Goal: Complete application form: Complete application form

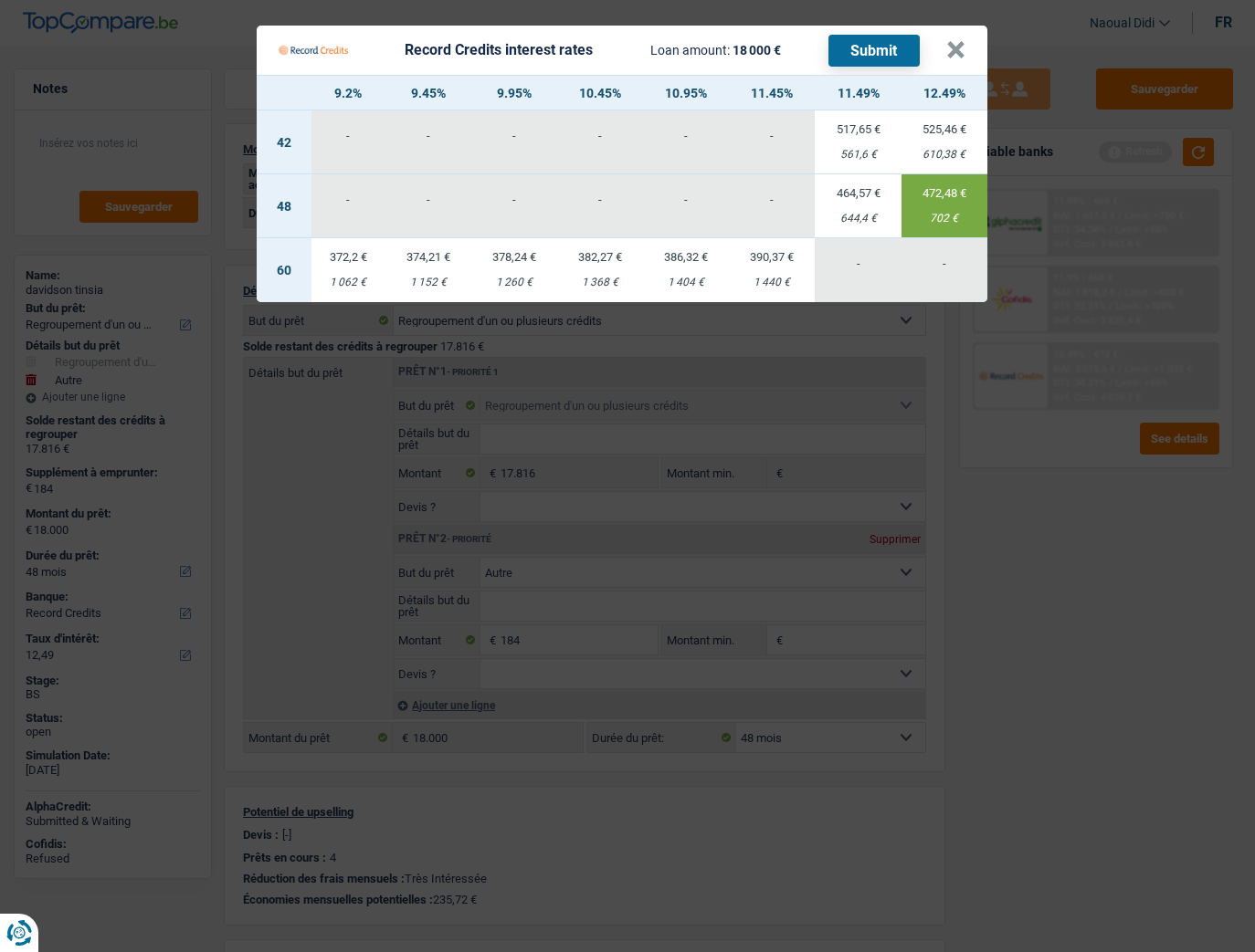
select select "refinancing"
select select "other"
select select "48"
select select "record credits"
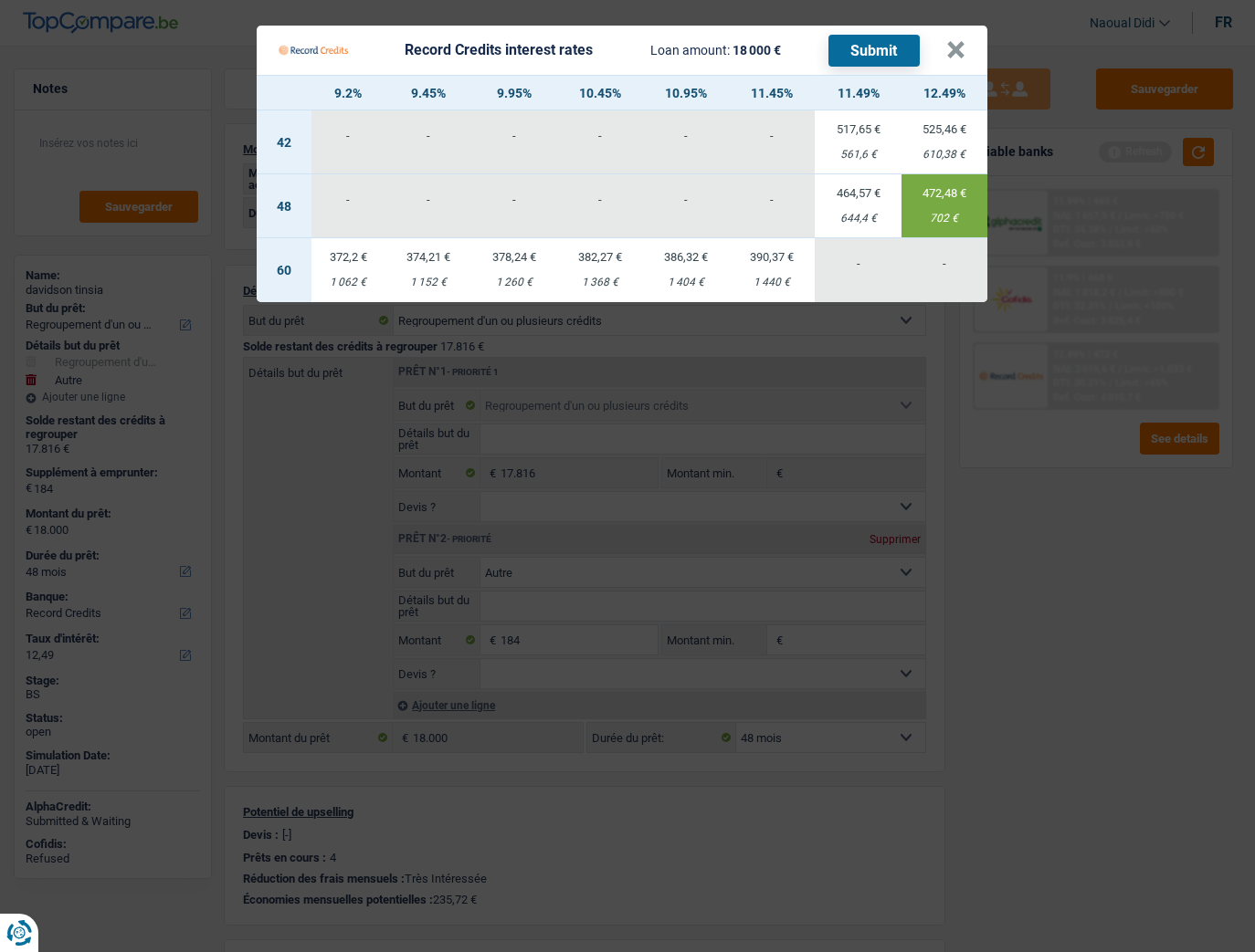
select select "48"
select select "refinancing"
select select "other"
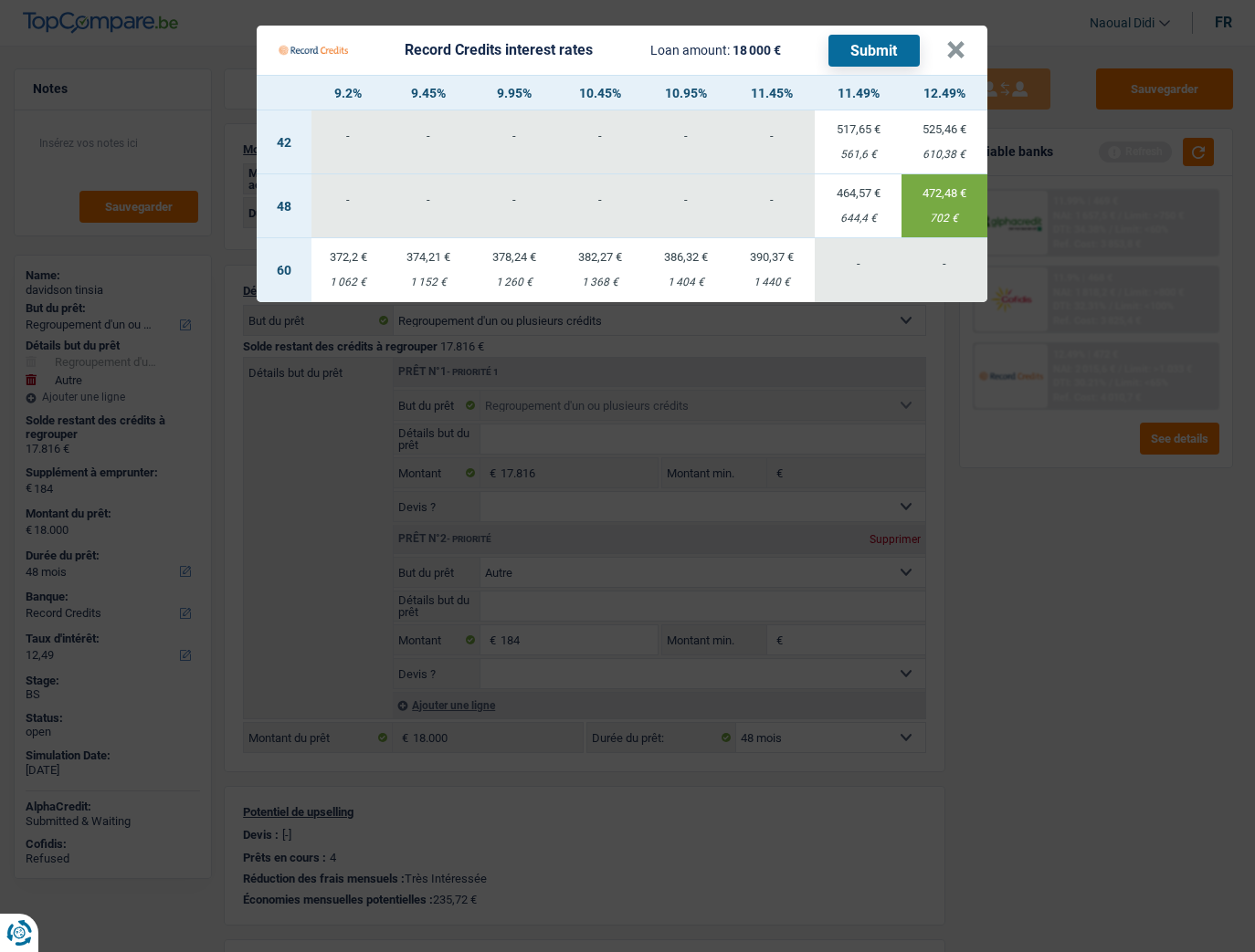
select select "48"
click at [957, 47] on button "×" at bounding box center [956, 50] width 19 height 18
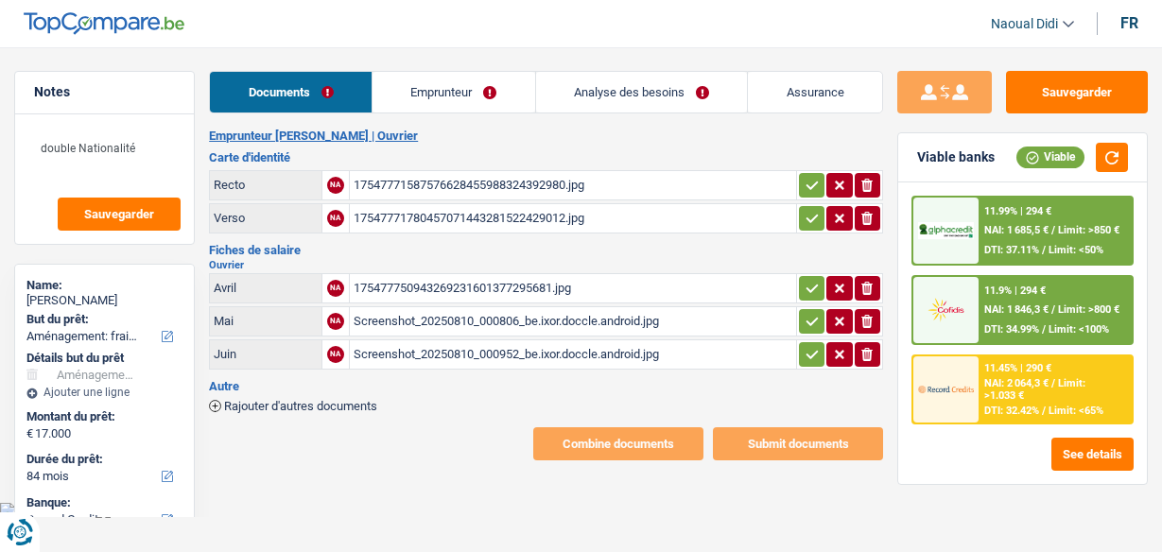
select select "movingOrInstallation"
select select "84"
select select "record credits"
click at [428, 88] on link "Emprunteur" at bounding box center [454, 92] width 163 height 41
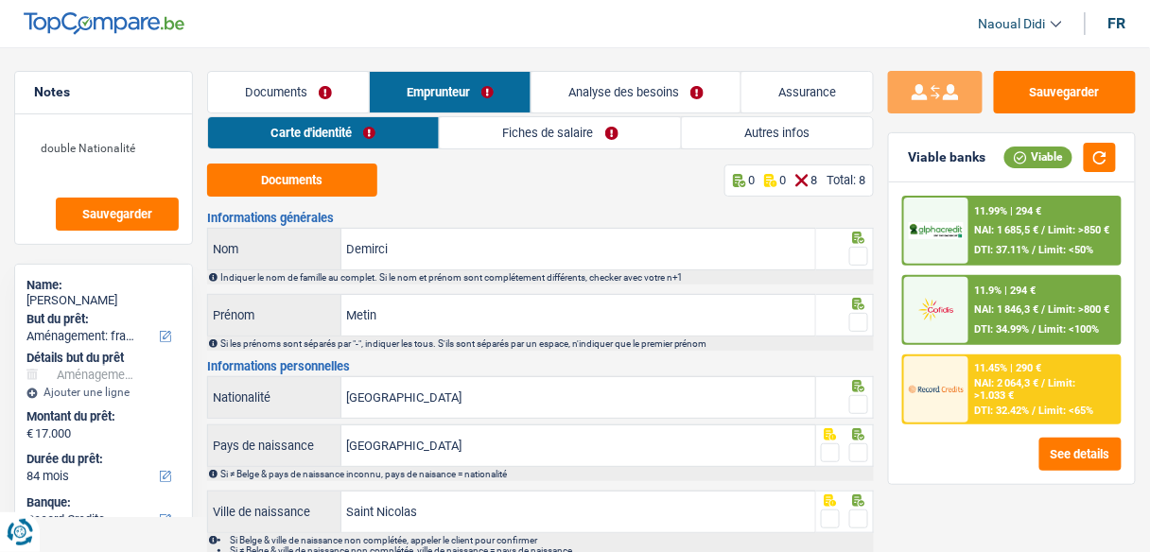
click at [647, 85] on link "Analyse des besoins" at bounding box center [636, 92] width 209 height 41
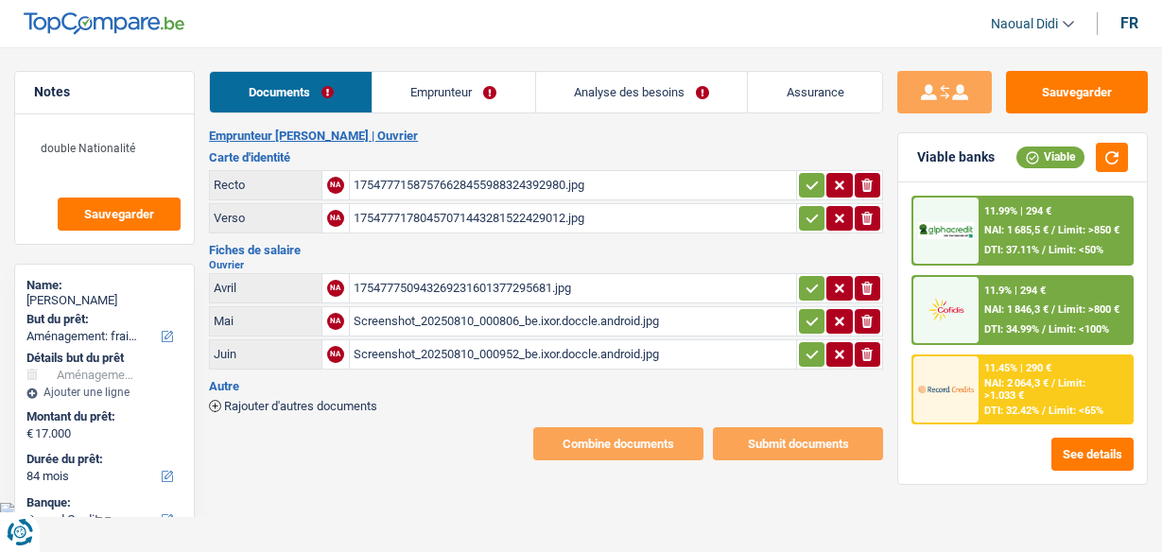
select select "movingOrInstallation"
select select "84"
select select "record credits"
select select "84"
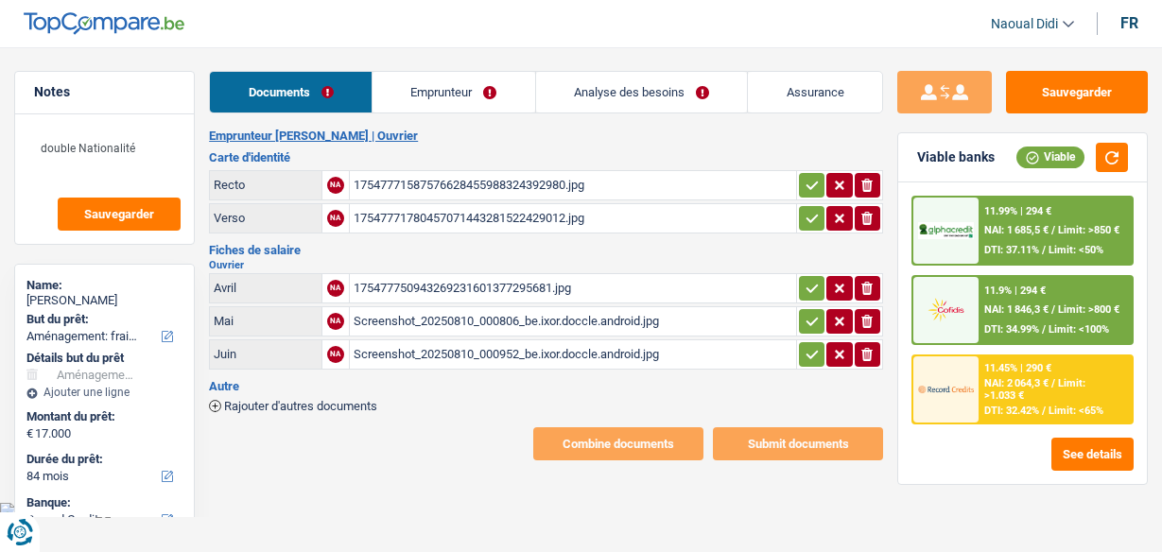
select select "84"
select select "movingOrInstallation"
select select "yes"
select select "84"
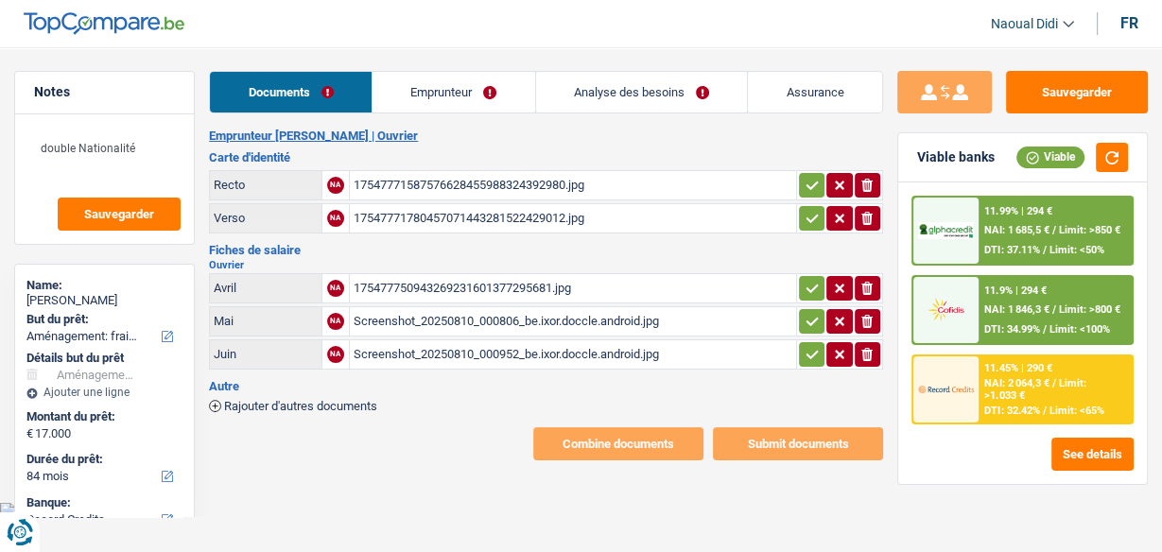
click at [433, 84] on link "Emprunteur" at bounding box center [454, 92] width 163 height 41
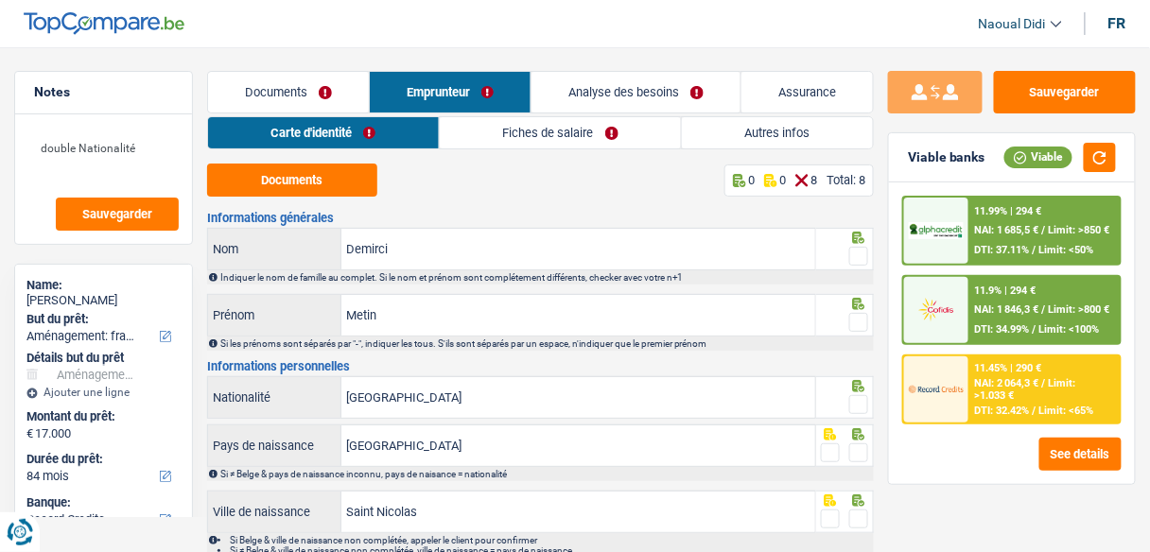
click at [298, 100] on link "Documents" at bounding box center [288, 92] width 161 height 41
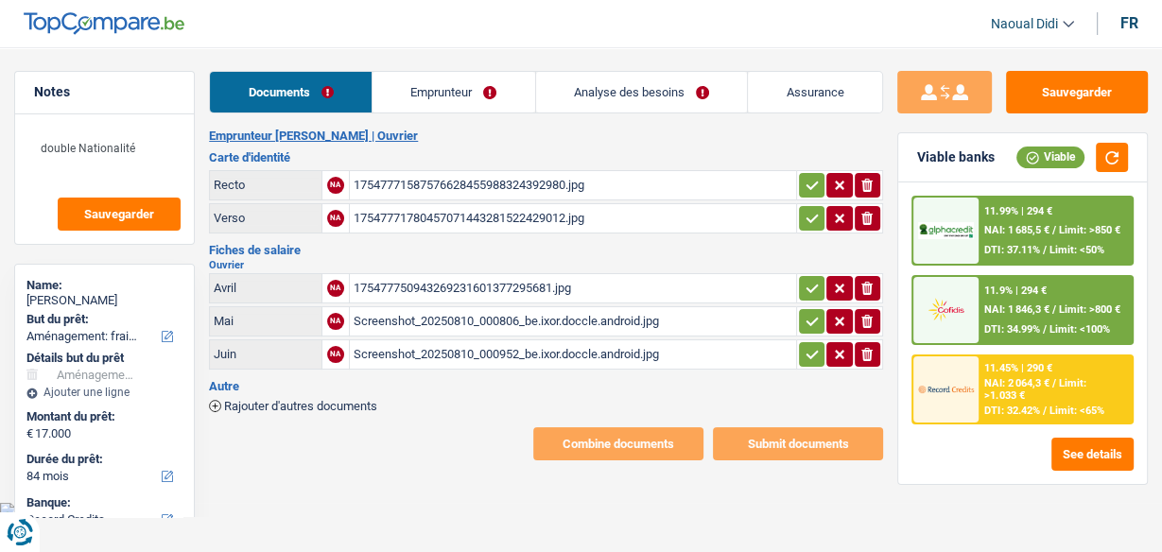
click at [593, 92] on link "Analyse des besoins" at bounding box center [642, 92] width 212 height 41
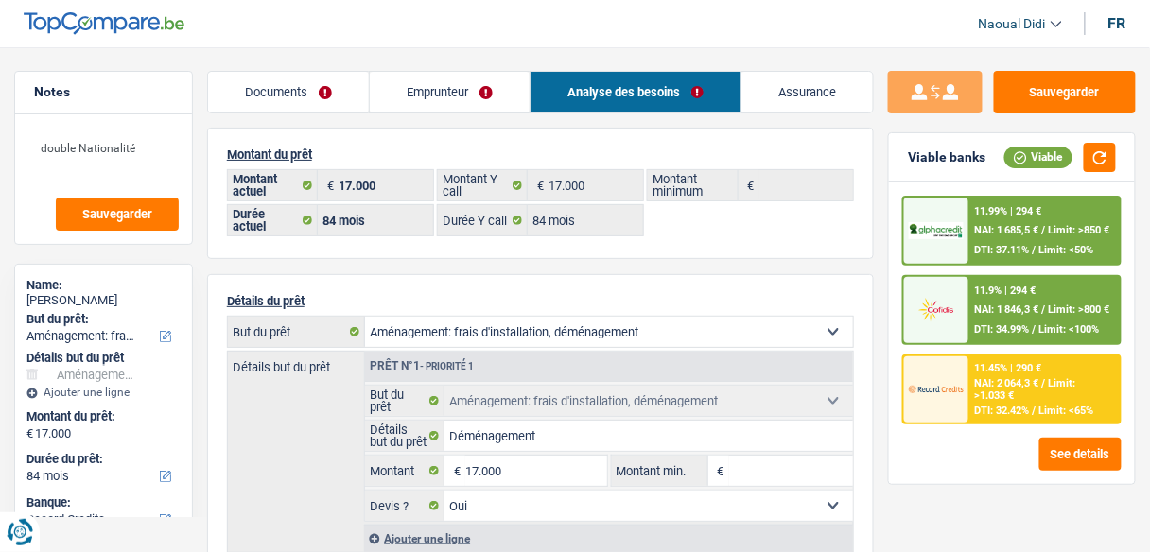
click at [437, 87] on link "Emprunteur" at bounding box center [450, 92] width 160 height 41
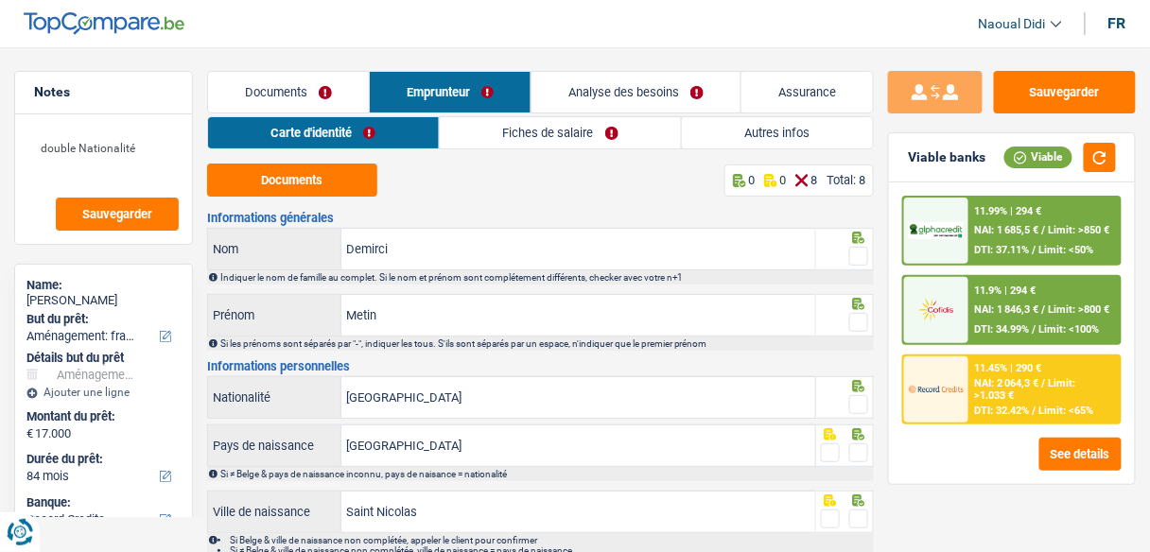
click at [284, 76] on link "Documents" at bounding box center [288, 92] width 161 height 41
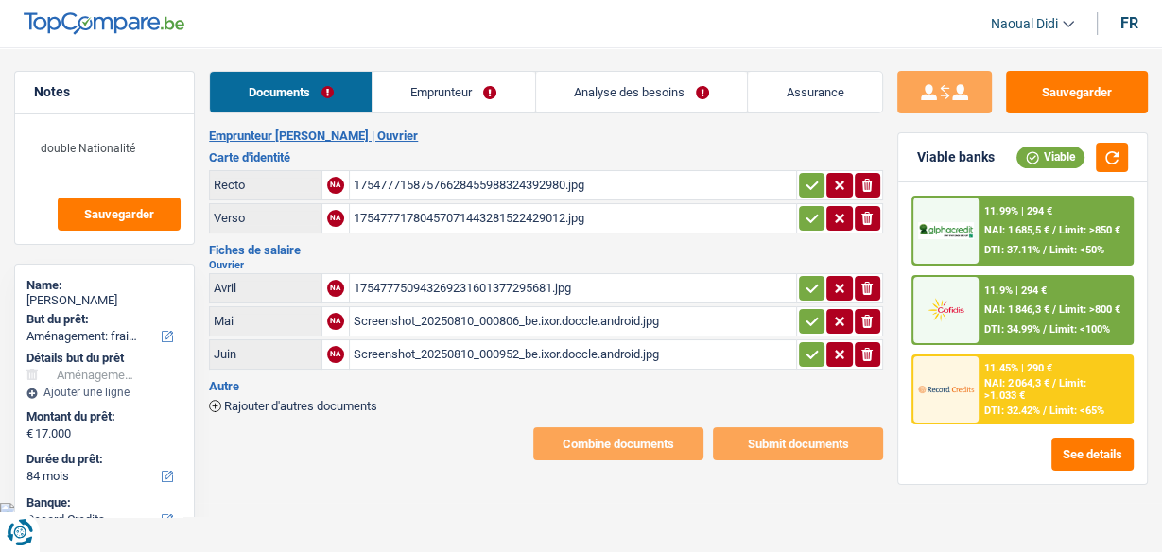
click at [445, 91] on link "Emprunteur" at bounding box center [454, 92] width 163 height 41
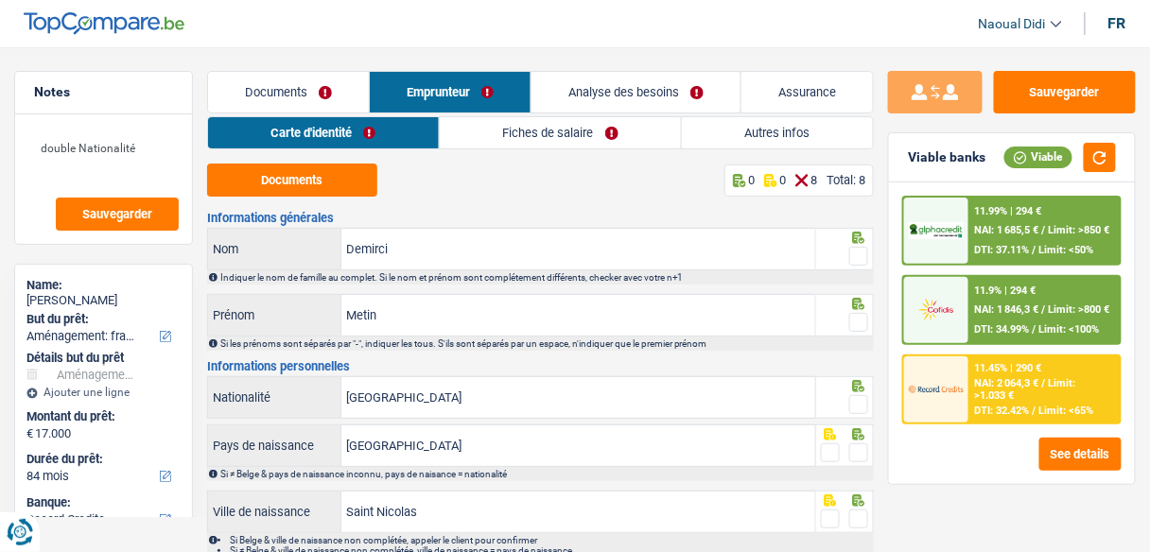
click at [261, 89] on link "Documents" at bounding box center [288, 92] width 161 height 41
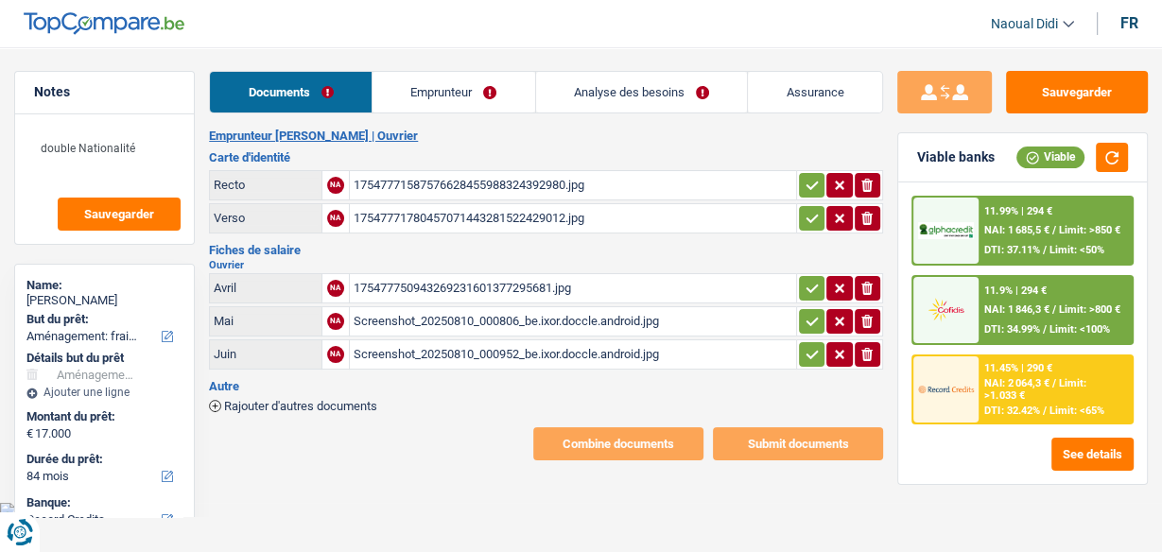
click at [460, 180] on div "17547771587576628455988324392980.jpg" at bounding box center [573, 185] width 439 height 28
click at [432, 221] on div "17547771780457071443281522429012.jpg" at bounding box center [573, 218] width 439 height 28
click at [450, 284] on div "175477750943269231601377295681.jpg" at bounding box center [573, 288] width 439 height 28
click at [445, 316] on div "Screenshot_20250810_000806_be.ixor.doccle.android.jpg" at bounding box center [573, 321] width 439 height 28
click at [457, 347] on div "Screenshot_20250810_000952_be.ixor.doccle.android.jpg" at bounding box center [573, 354] width 439 height 28
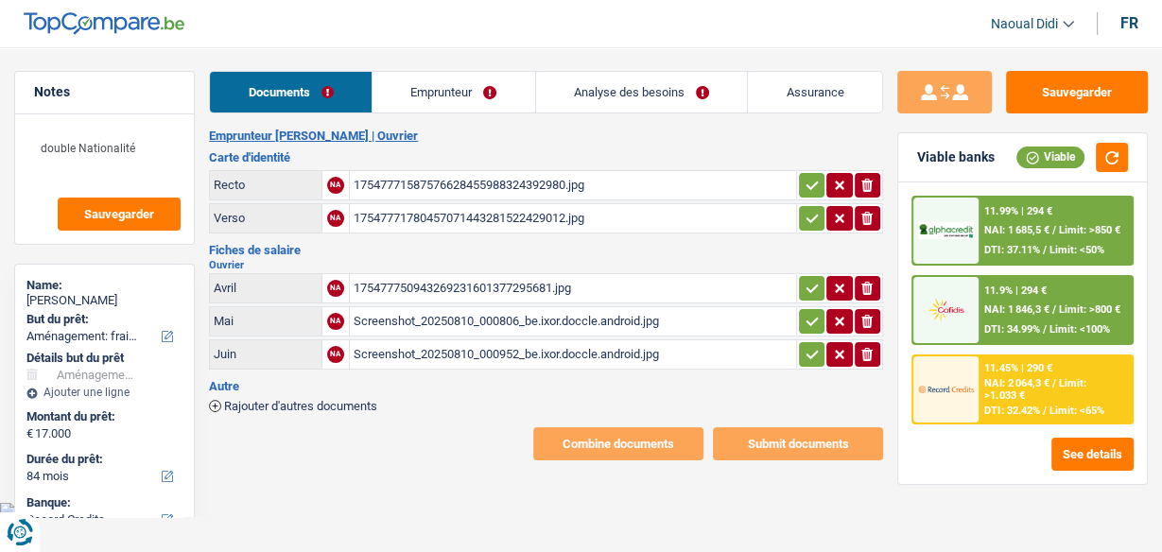
click at [663, 86] on link "Analyse des besoins" at bounding box center [642, 92] width 212 height 41
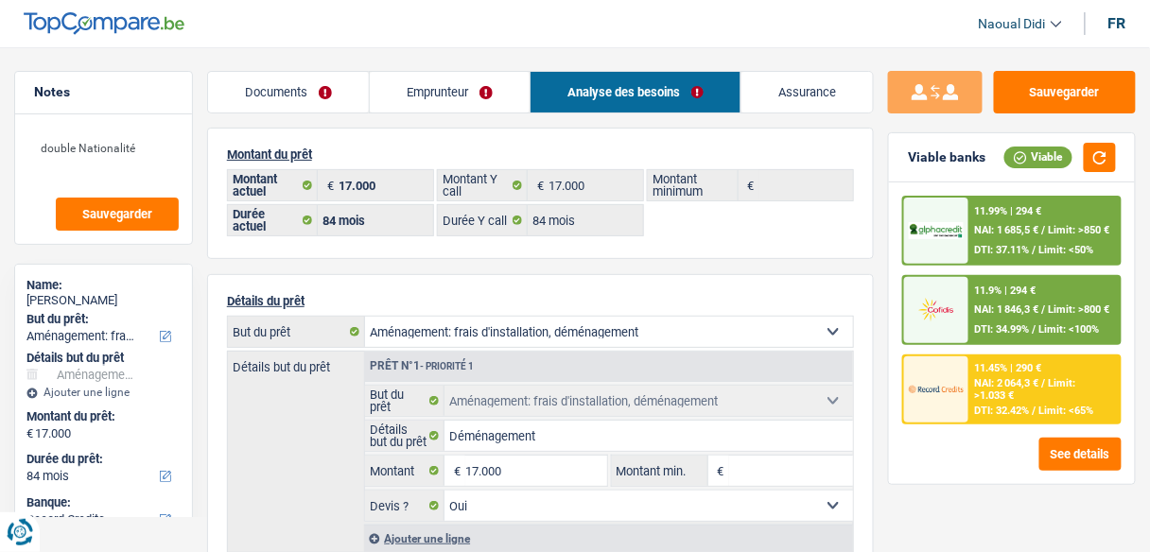
click at [285, 80] on link "Documents" at bounding box center [288, 92] width 161 height 41
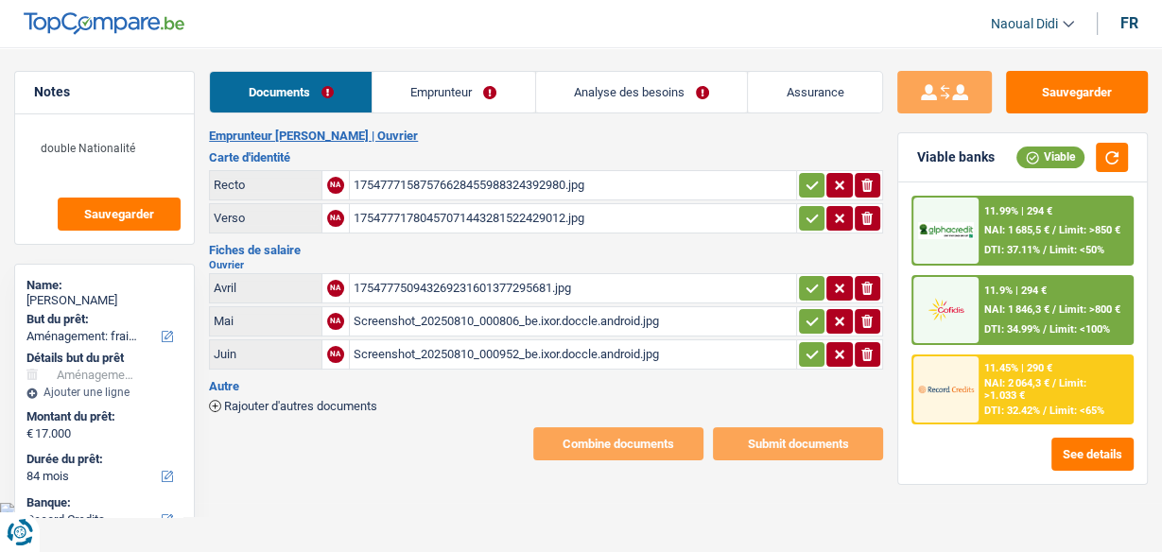
click at [447, 88] on link "Emprunteur" at bounding box center [454, 92] width 163 height 41
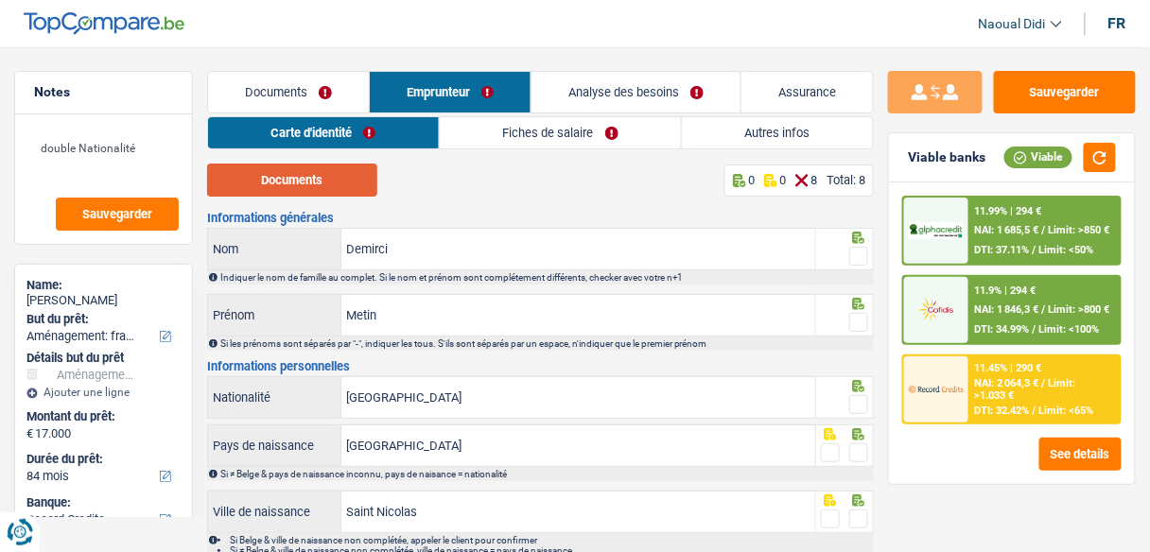
click at [296, 190] on button "Documents" at bounding box center [292, 180] width 170 height 33
click at [284, 86] on link "Documents" at bounding box center [288, 92] width 161 height 41
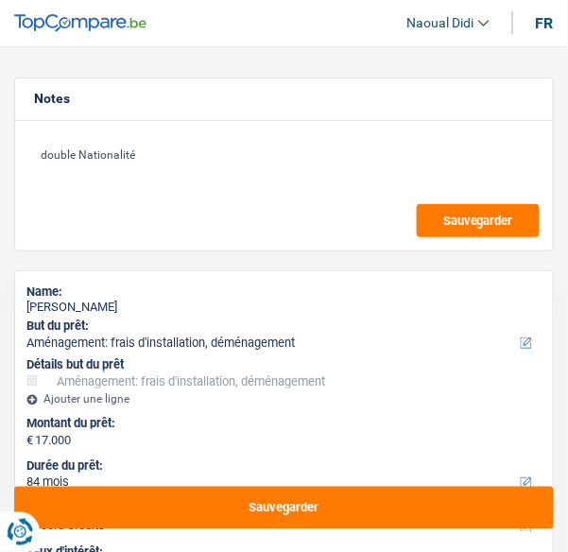
click at [164, 232] on div "double Nationalité Sauvegarder" at bounding box center [284, 186] width 538 height 130
click at [9, 484] on div "Notes double Nationalité Sauvegarder Name: Metin Demirci But du prêt: Confort m…" at bounding box center [284, 408] width 568 height 661
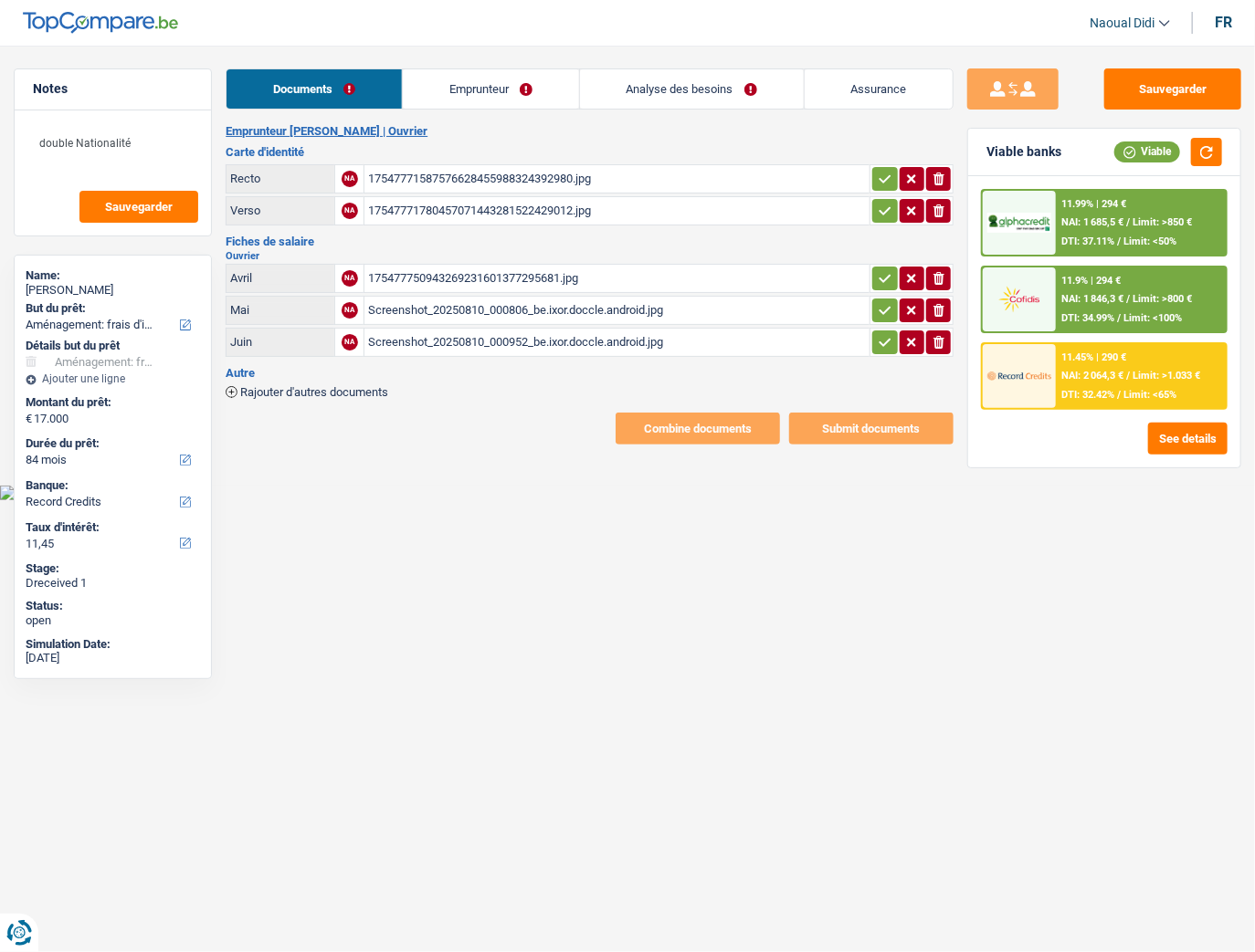
click at [480, 85] on link "Emprunteur" at bounding box center [490, 89] width 177 height 40
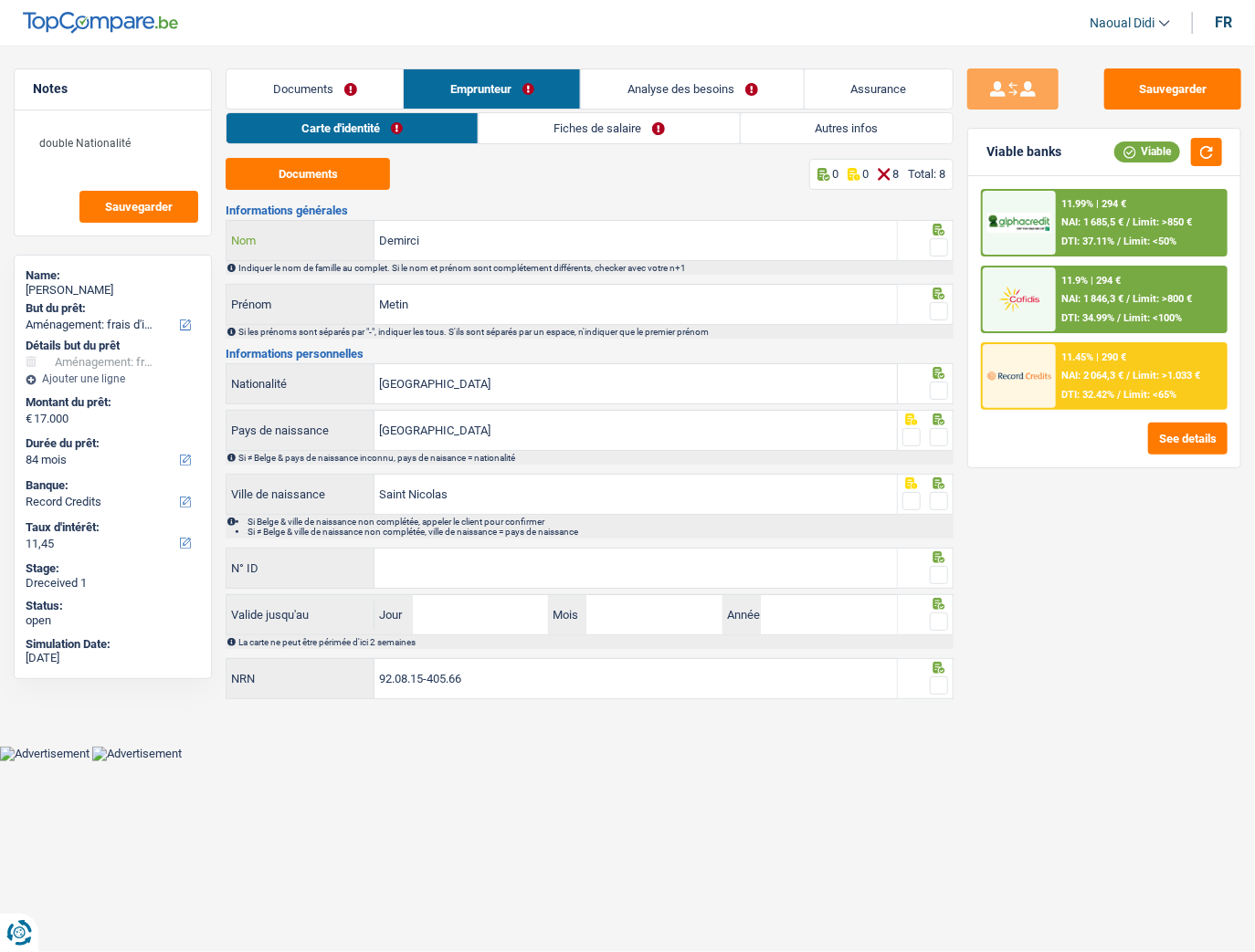
click at [477, 244] on input "Demirci" at bounding box center [635, 240] width 522 height 40
click at [441, 428] on input "[GEOGRAPHIC_DATA]" at bounding box center [635, 431] width 522 height 40
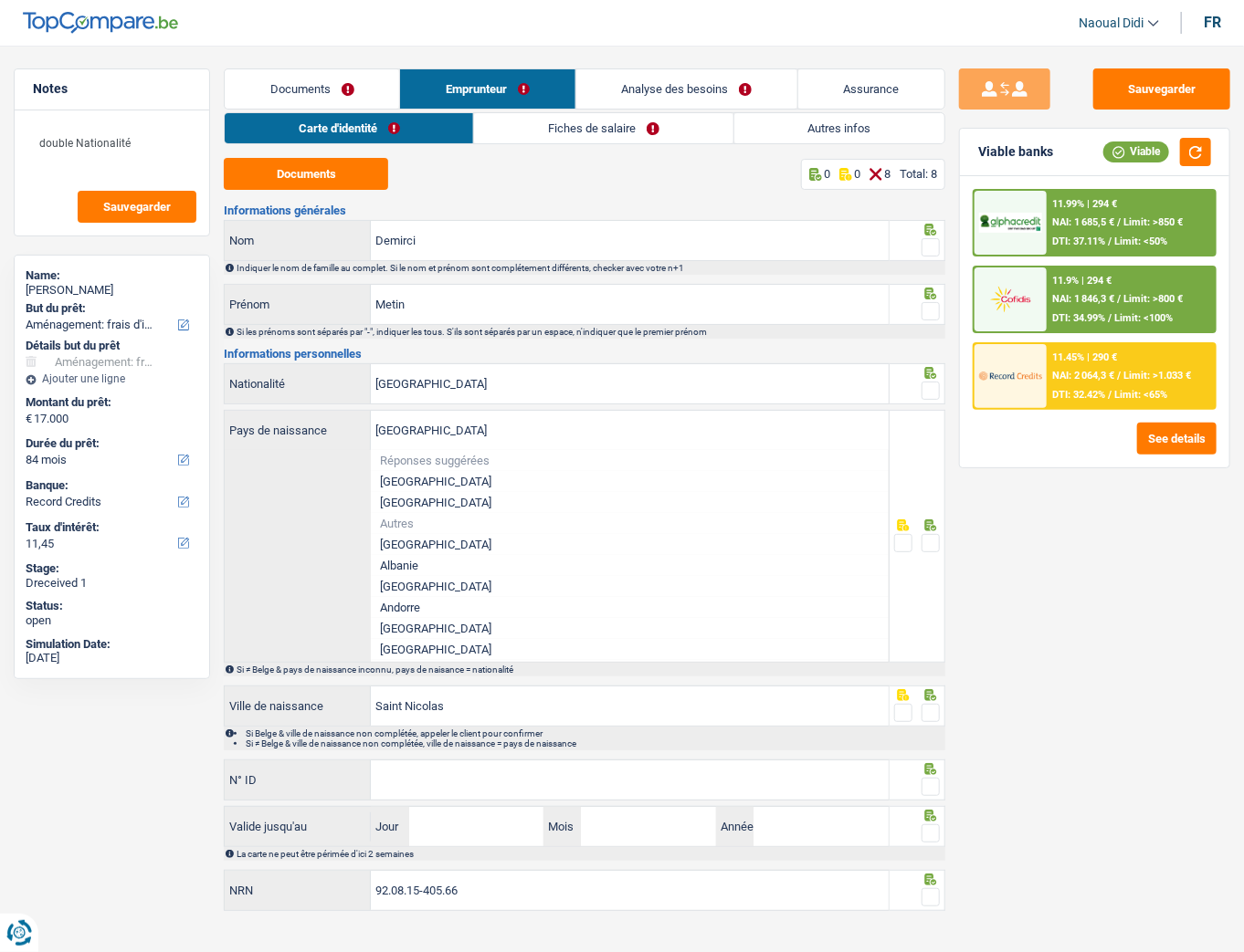
click at [700, 186] on div "Documents 0 0 8 Total: 8" at bounding box center [584, 174] width 721 height 32
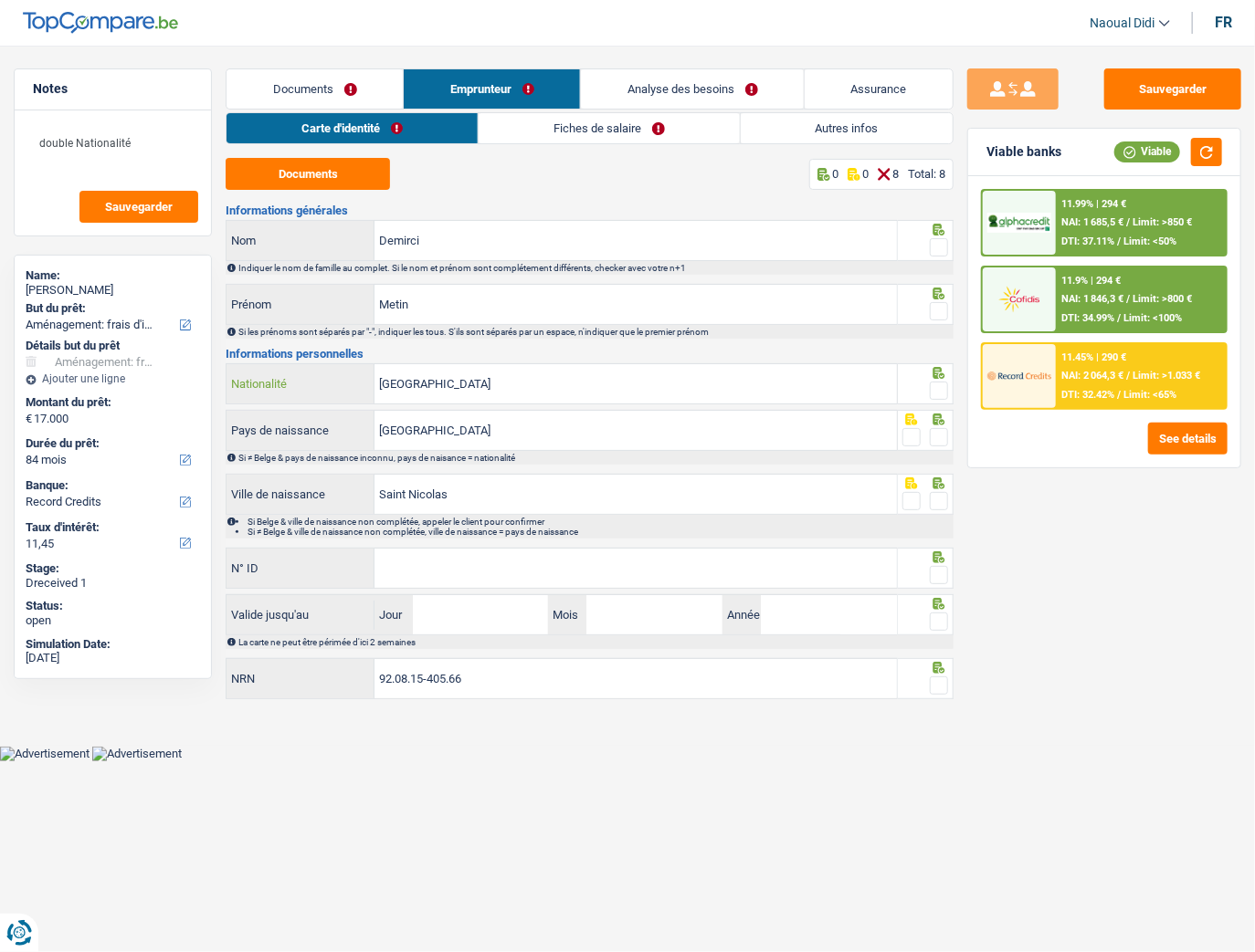
click at [451, 379] on input "[GEOGRAPHIC_DATA]" at bounding box center [635, 383] width 522 height 40
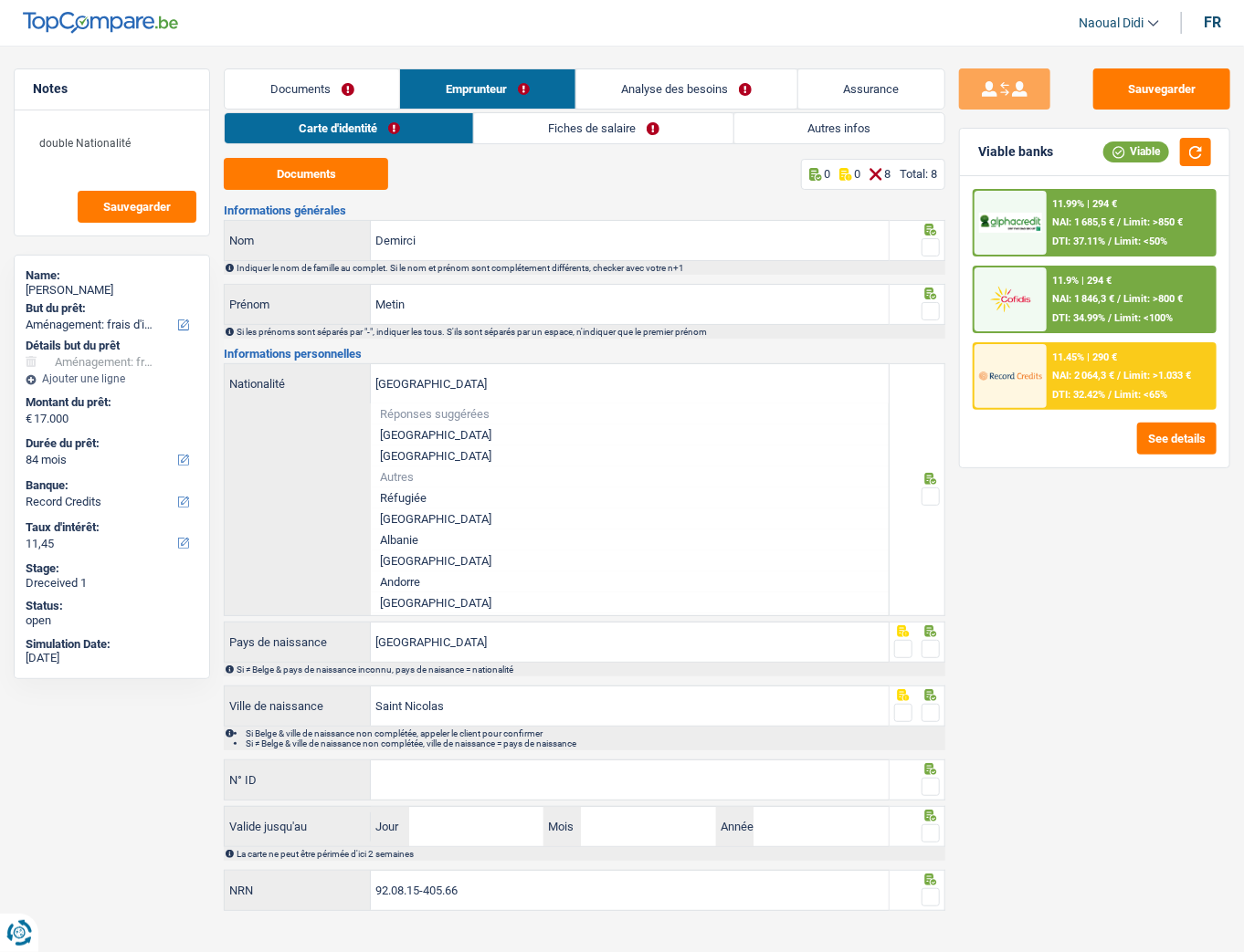
click at [278, 454] on div "Belgique Nationalité Réponses suggérées Belgique Luxembourg Autres Réfugiée Afg…" at bounding box center [557, 490] width 664 height 251
click at [1014, 532] on div "Sauvegarder Viable banks Viable 11.99% | 294 € NAI: 1 685,5 € / Limit: >850 € D…" at bounding box center [1094, 493] width 298 height 851
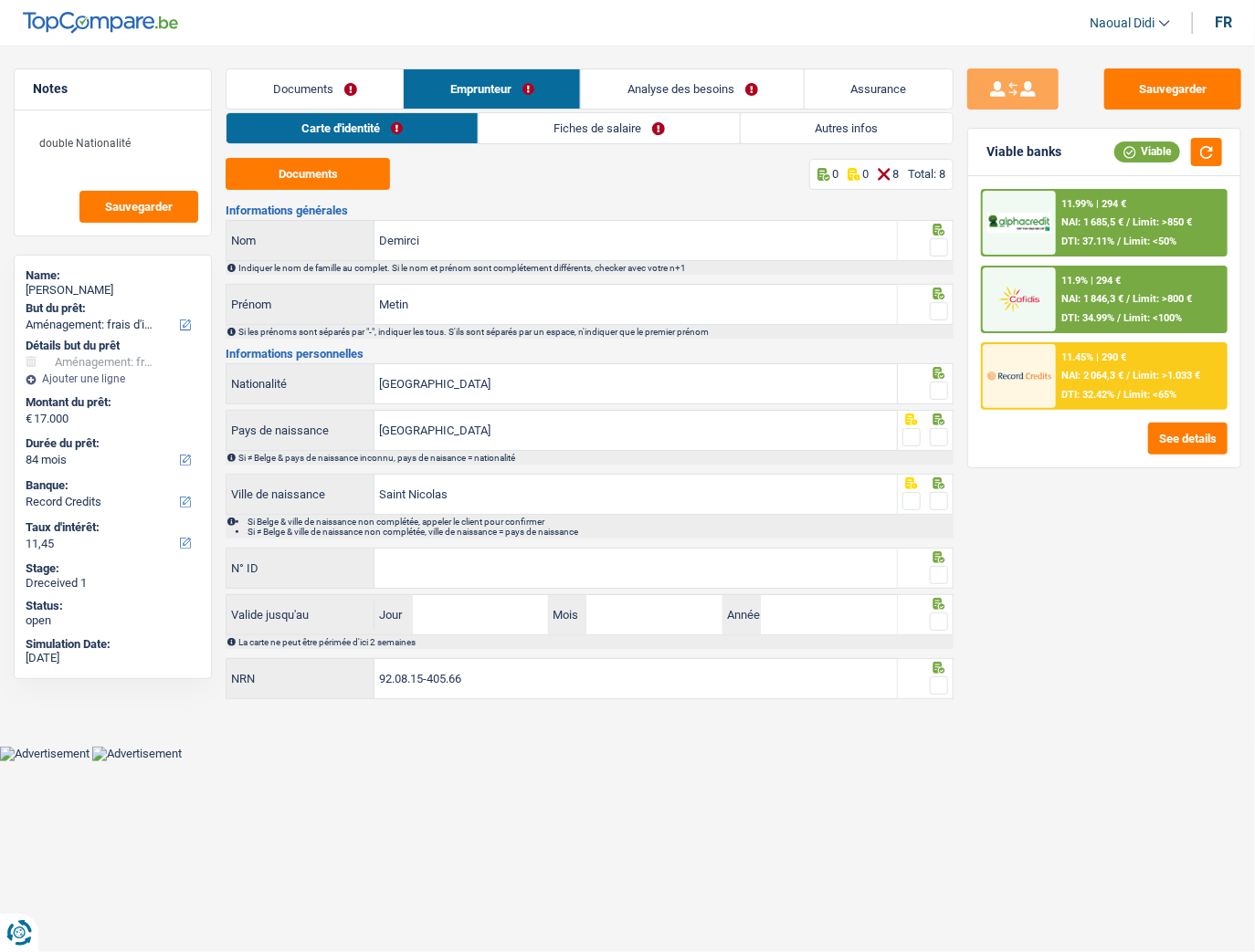
click at [948, 245] on span at bounding box center [938, 247] width 18 height 18
click at [0, 0] on input "radio" at bounding box center [0, 0] width 0 height 0
click at [935, 309] on span at bounding box center [938, 311] width 18 height 18
click at [0, 0] on input "radio" at bounding box center [0, 0] width 0 height 0
click at [935, 391] on span at bounding box center [938, 390] width 18 height 18
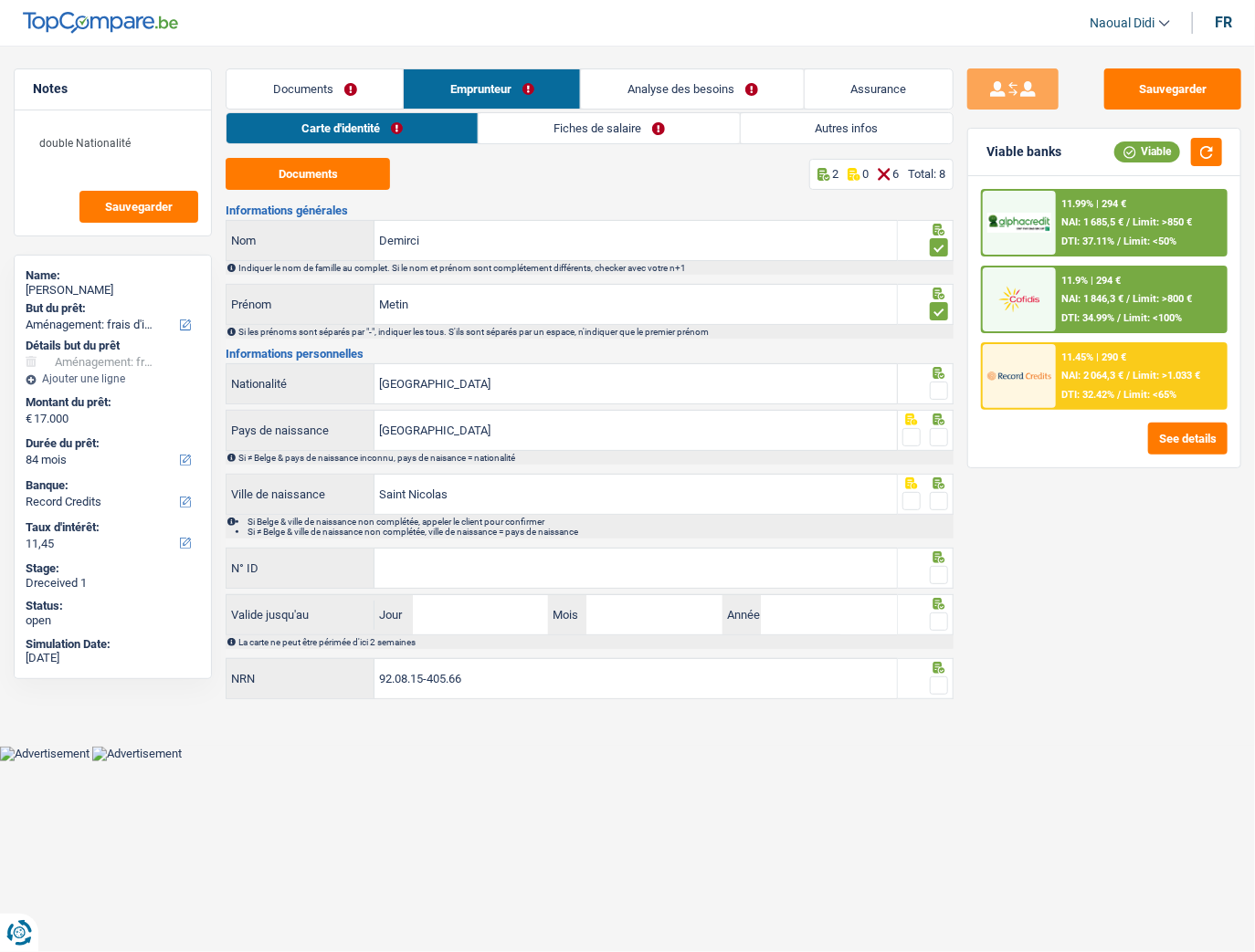
click at [0, 0] on input "radio" at bounding box center [0, 0] width 0 height 0
drag, startPoint x: 463, startPoint y: 495, endPoint x: 328, endPoint y: 482, distance: 135.6
click at [328, 482] on div "Saint Nicolas Ville de naissance" at bounding box center [561, 494] width 669 height 40
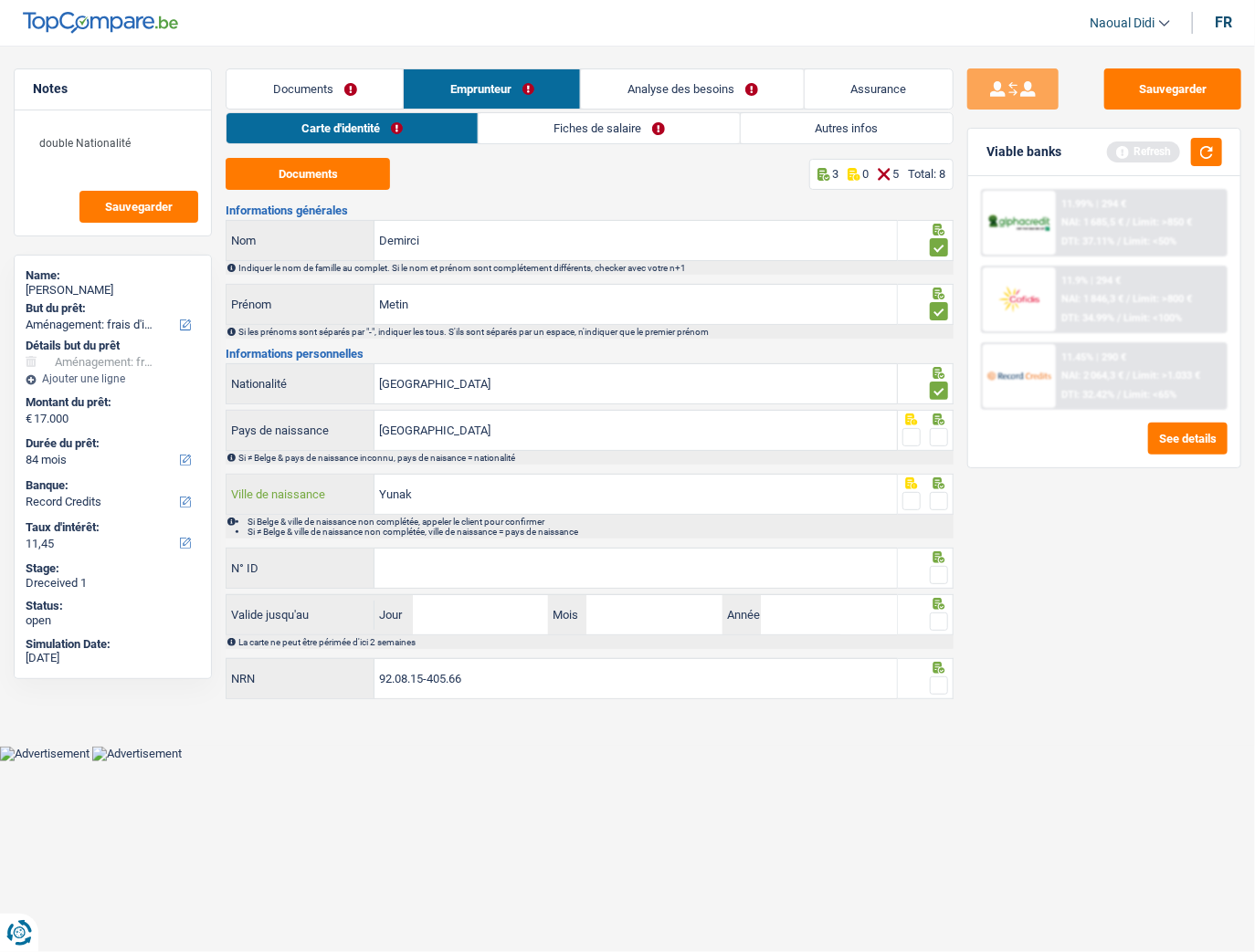
type input "Yunak"
click at [447, 532] on input "N° ID" at bounding box center [635, 568] width 522 height 40
type input "[CREDIT_CARD_NUMBER]"
click at [475, 532] on input "Jour" at bounding box center [481, 615] width 136 height 40
type input "07"
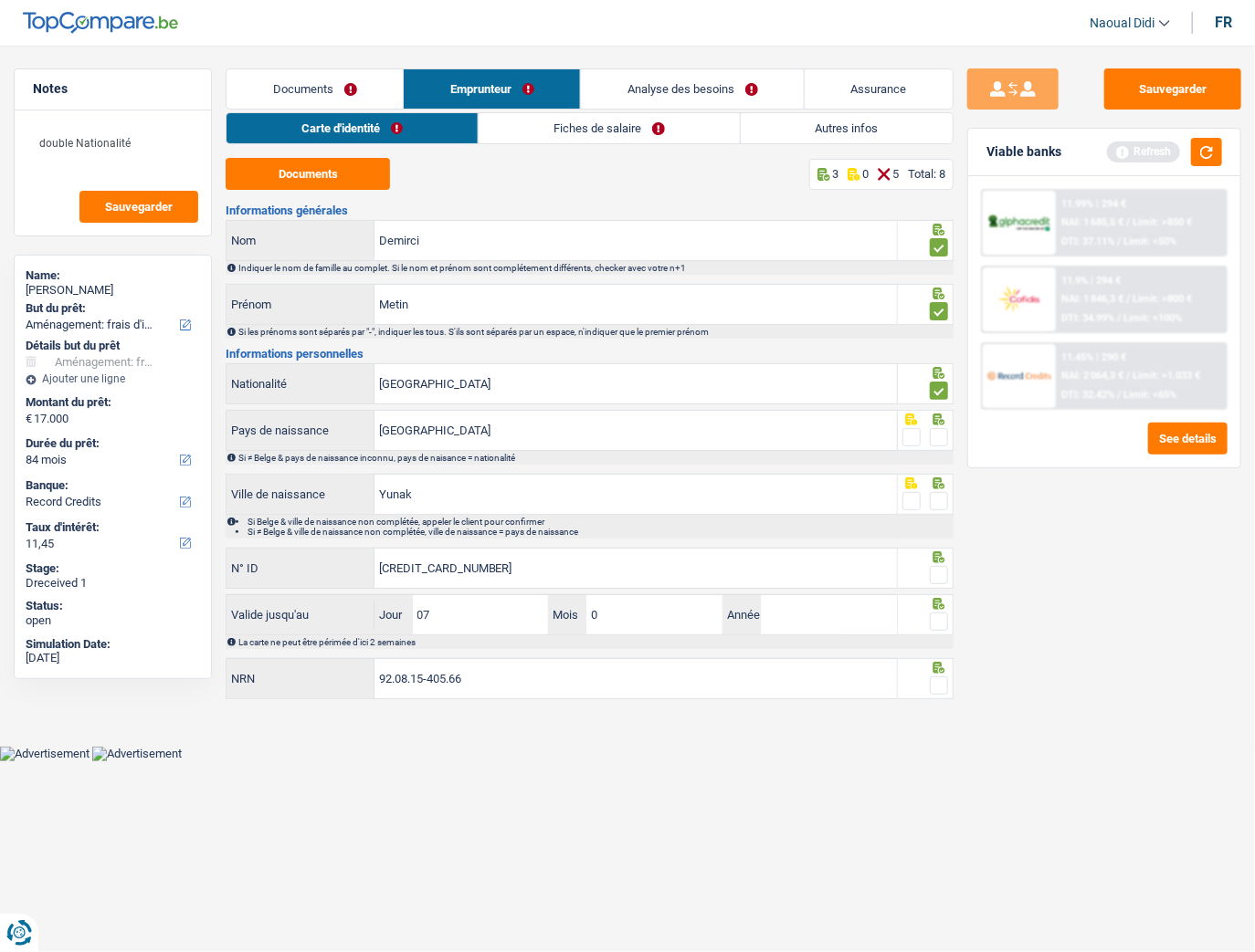
type input "03"
type input "2028"
click at [935, 433] on span at bounding box center [938, 437] width 18 height 18
click at [0, 0] on input "radio" at bounding box center [0, 0] width 0 height 0
click at [942, 501] on span at bounding box center [938, 501] width 18 height 18
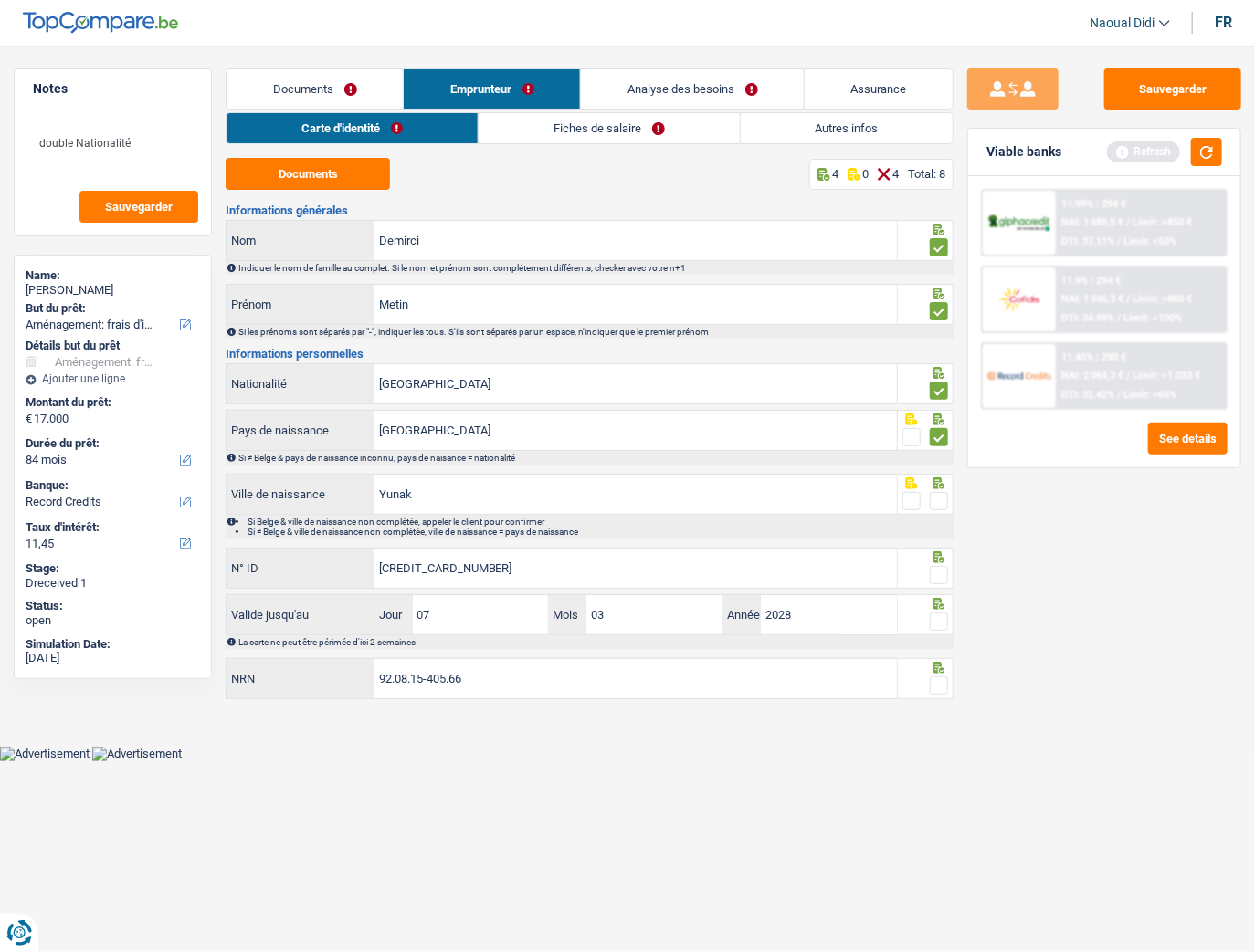
click at [0, 0] on input "radio" at bounding box center [0, 0] width 0 height 0
click at [935, 532] on span at bounding box center [938, 574] width 18 height 18
click at [0, 0] on input "radio" at bounding box center [0, 0] width 0 height 0
click at [942, 532] on span at bounding box center [938, 622] width 18 height 18
click at [0, 0] on input "radio" at bounding box center [0, 0] width 0 height 0
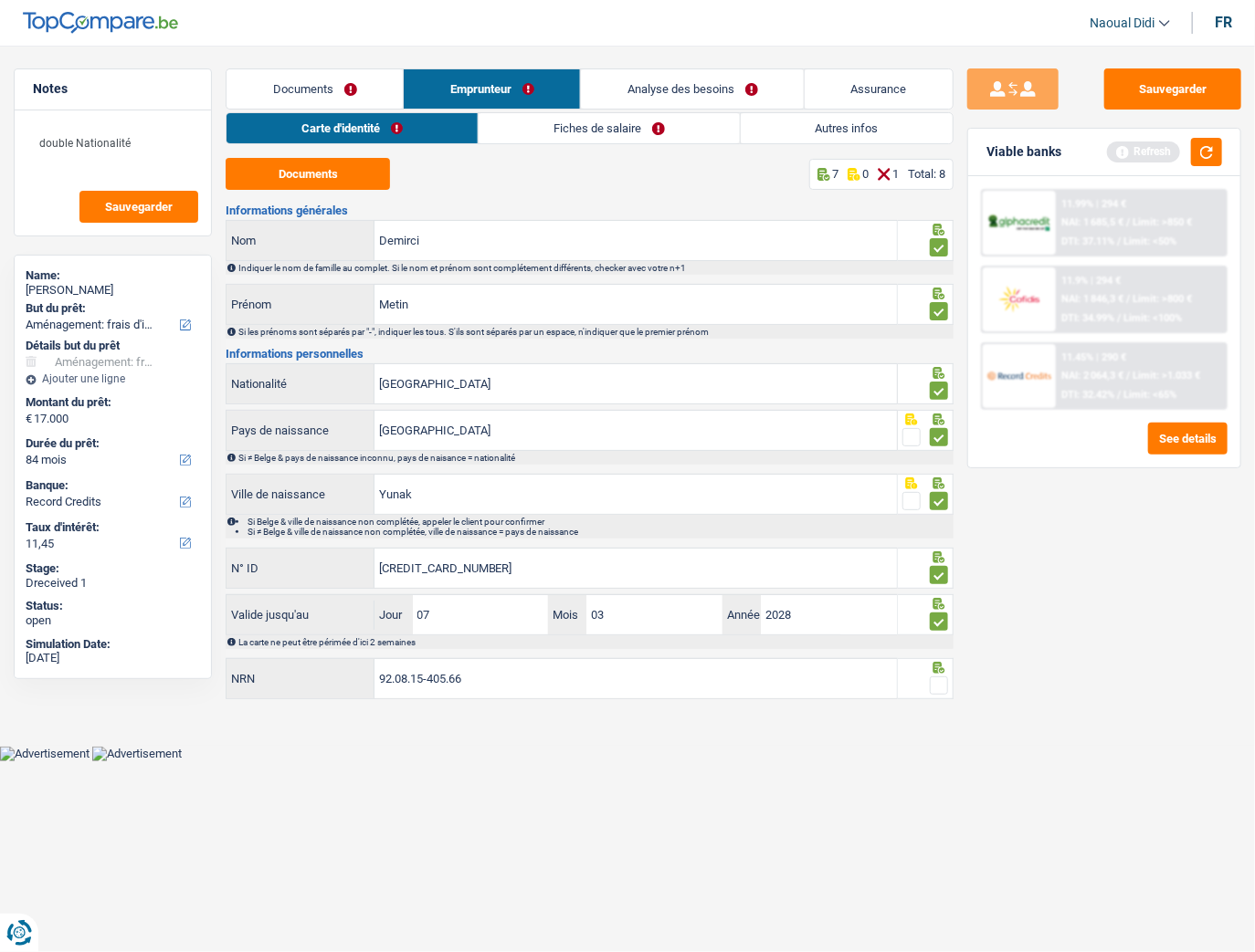
click at [940, 532] on span at bounding box center [938, 686] width 18 height 18
click at [0, 0] on input "radio" at bounding box center [0, 0] width 0 height 0
click at [1121, 96] on button "Sauvegarder" at bounding box center [1172, 89] width 137 height 42
click at [615, 125] on link "Fiches de salaire" at bounding box center [610, 127] width 261 height 30
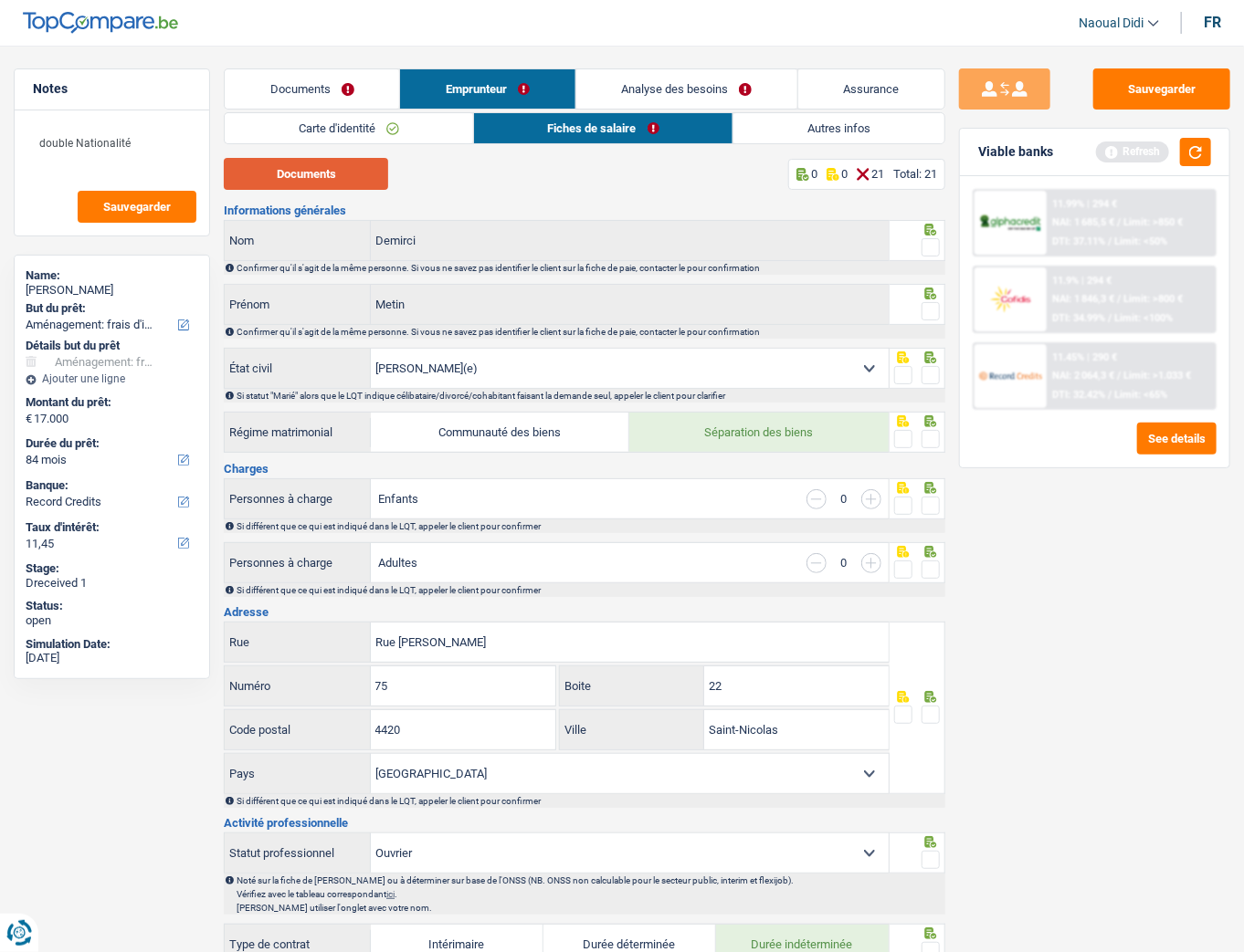
click at [328, 167] on button "Documents" at bounding box center [306, 174] width 164 height 32
drag, startPoint x: 866, startPoint y: 498, endPoint x: 873, endPoint y: 510, distance: 13.9
click at [866, 498] on input "button" at bounding box center [871, 499] width 20 height 20
select select "familyAllowances"
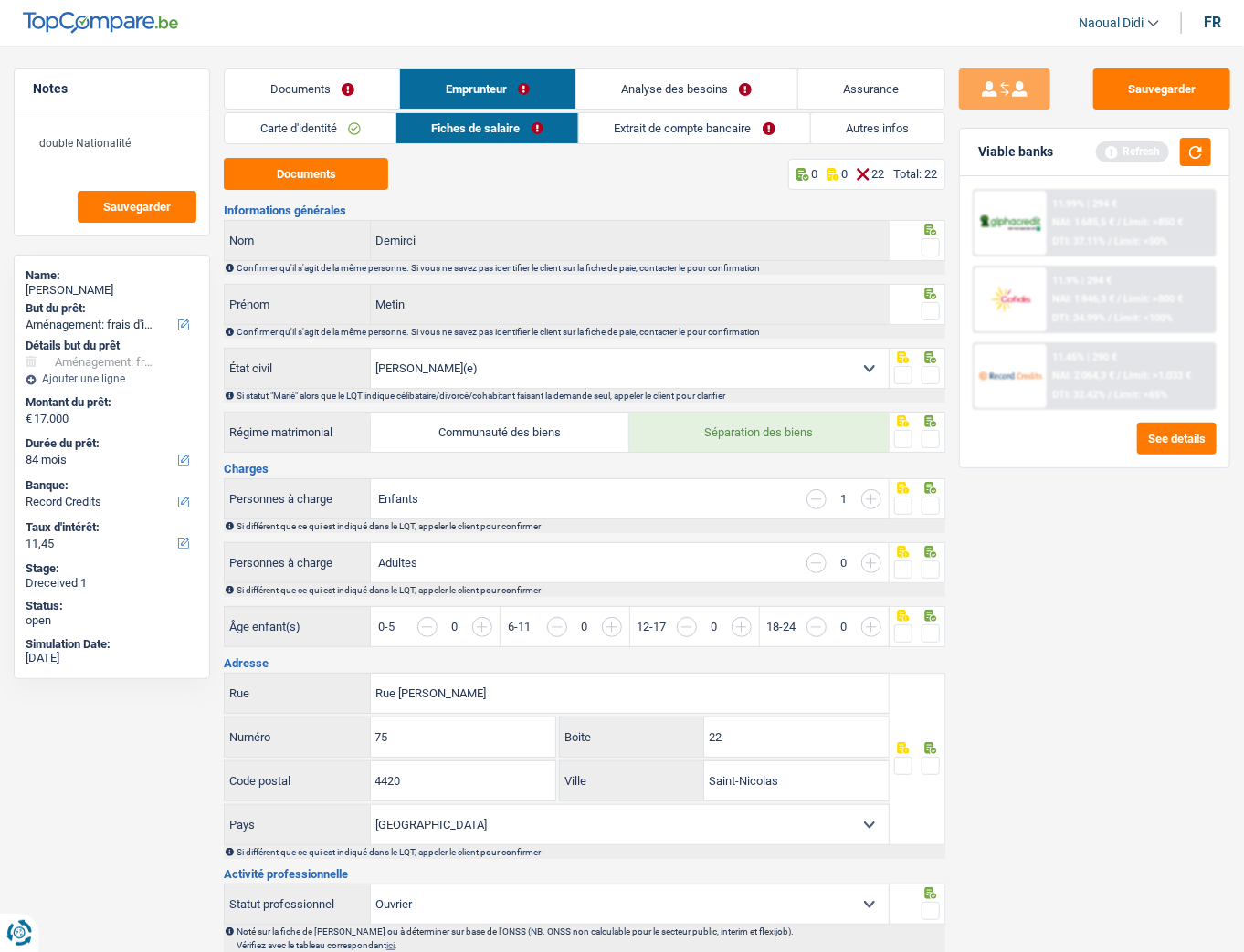
click at [933, 241] on span at bounding box center [930, 247] width 18 height 18
click at [0, 0] on input "radio" at bounding box center [0, 0] width 0 height 0
click at [931, 311] on span at bounding box center [930, 311] width 18 height 18
click at [0, 0] on input "radio" at bounding box center [0, 0] width 0 height 0
click at [936, 377] on span at bounding box center [930, 375] width 18 height 18
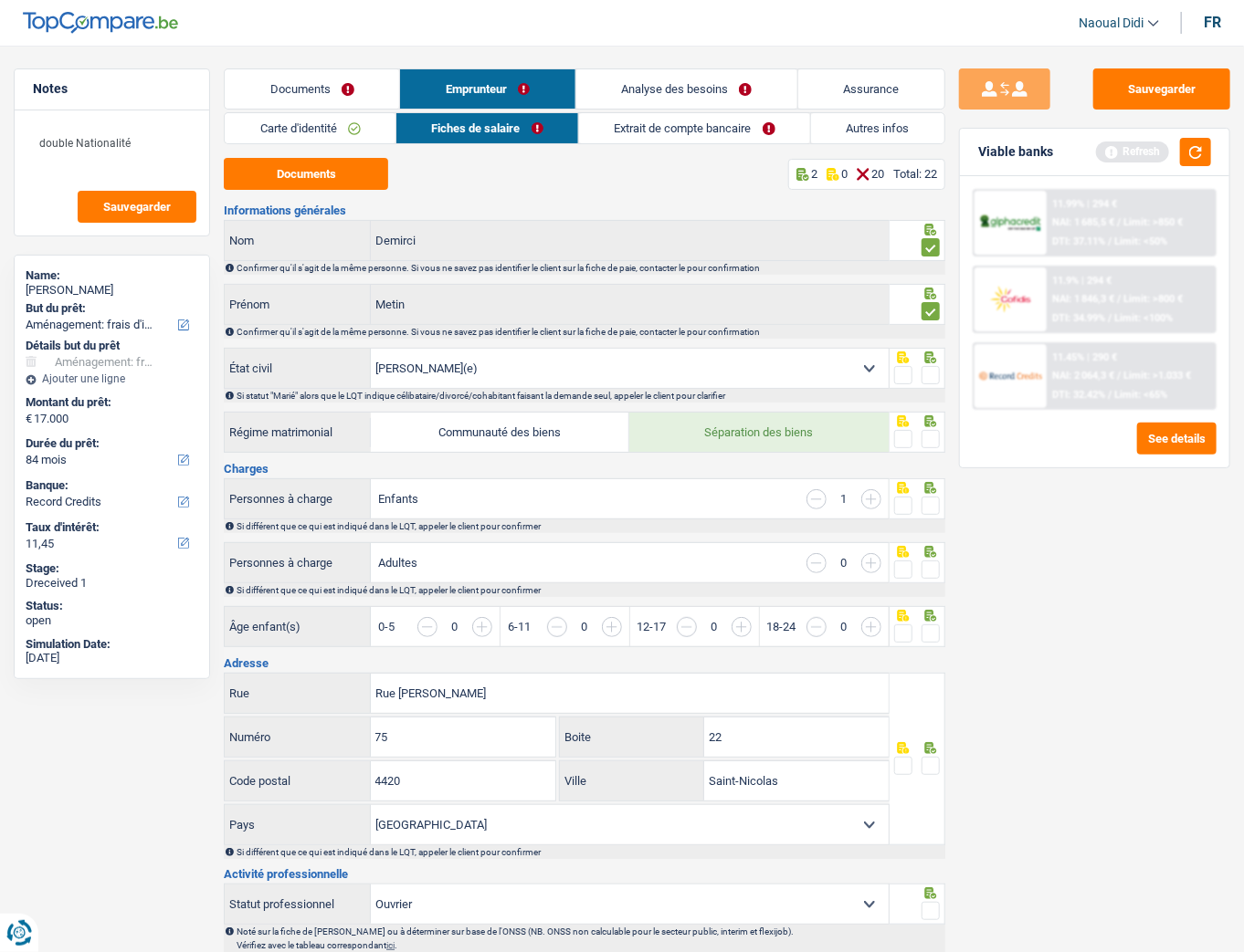
click at [0, 0] on input "radio" at bounding box center [0, 0] width 0 height 0
click at [936, 441] on span at bounding box center [930, 438] width 18 height 18
click at [0, 0] on input "radio" at bounding box center [0, 0] width 0 height 0
click at [936, 508] on span at bounding box center [930, 506] width 18 height 18
click at [0, 0] on input "radio" at bounding box center [0, 0] width 0 height 0
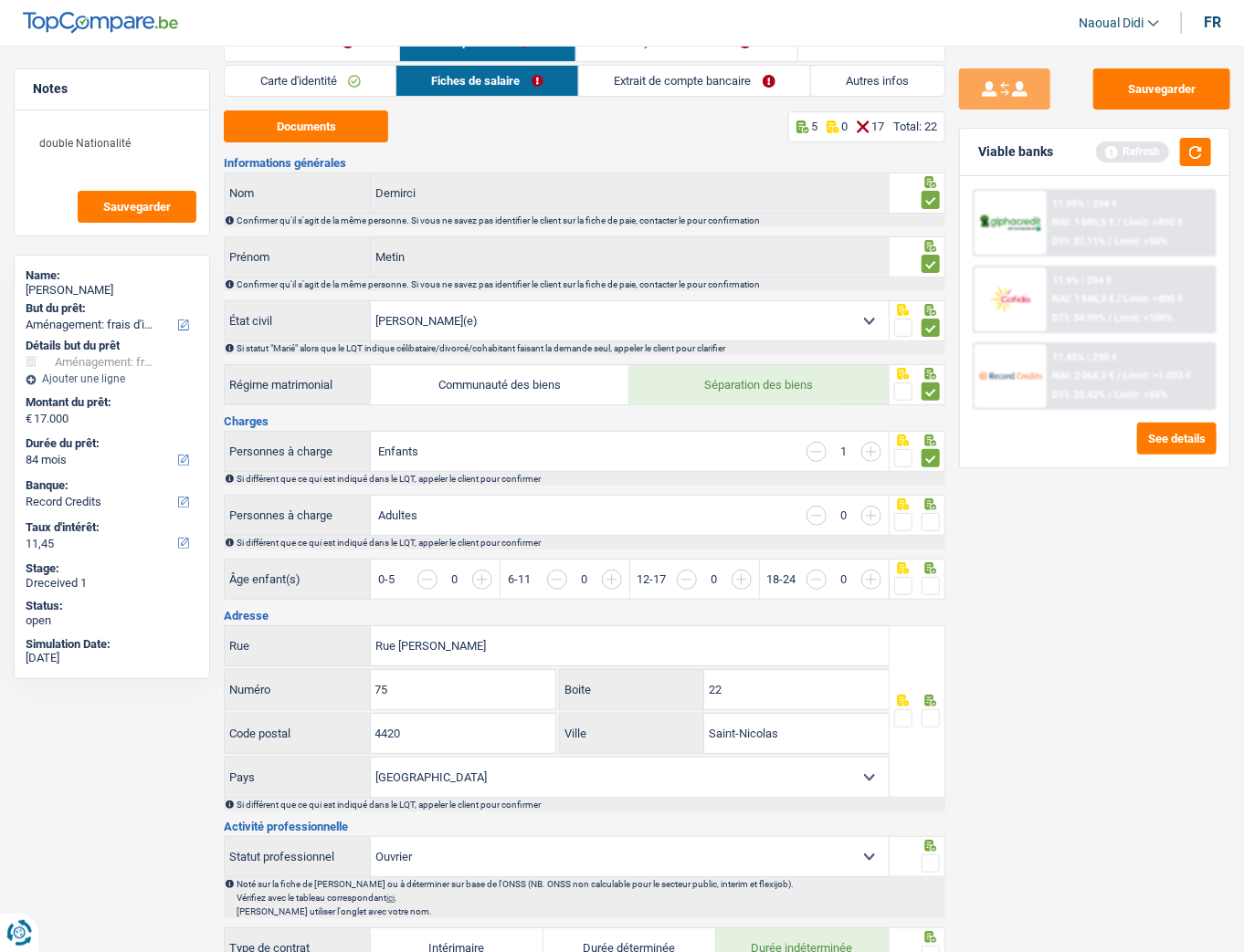
scroll to position [73, 0]
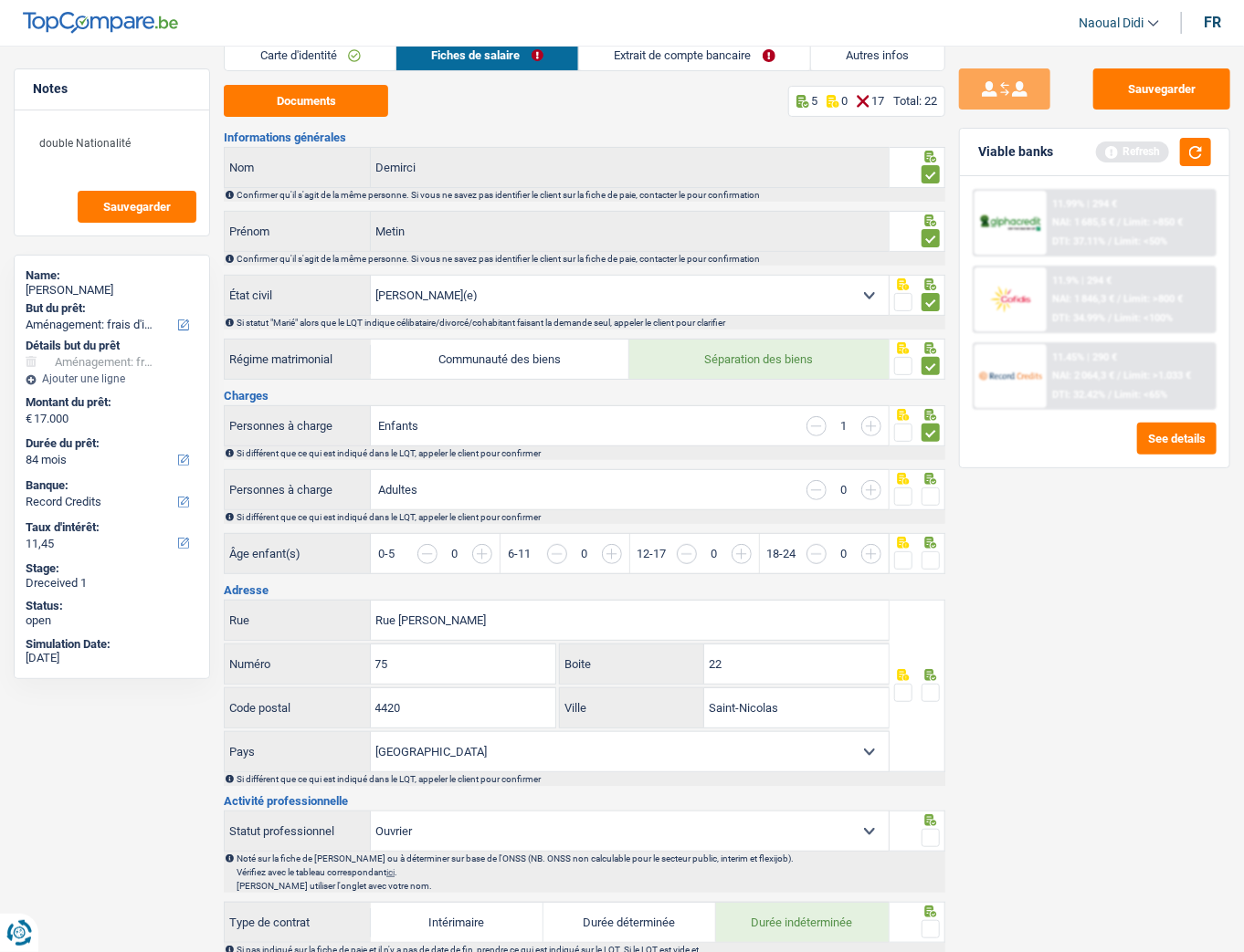
click at [929, 491] on span at bounding box center [930, 496] width 18 height 18
click at [0, 0] on input "radio" at bounding box center [0, 0] width 0 height 0
click at [929, 532] on span at bounding box center [930, 560] width 18 height 18
click at [0, 0] on input "radio" at bounding box center [0, 0] width 0 height 0
click at [1121, 82] on button "Sauvegarder" at bounding box center [1162, 89] width 137 height 42
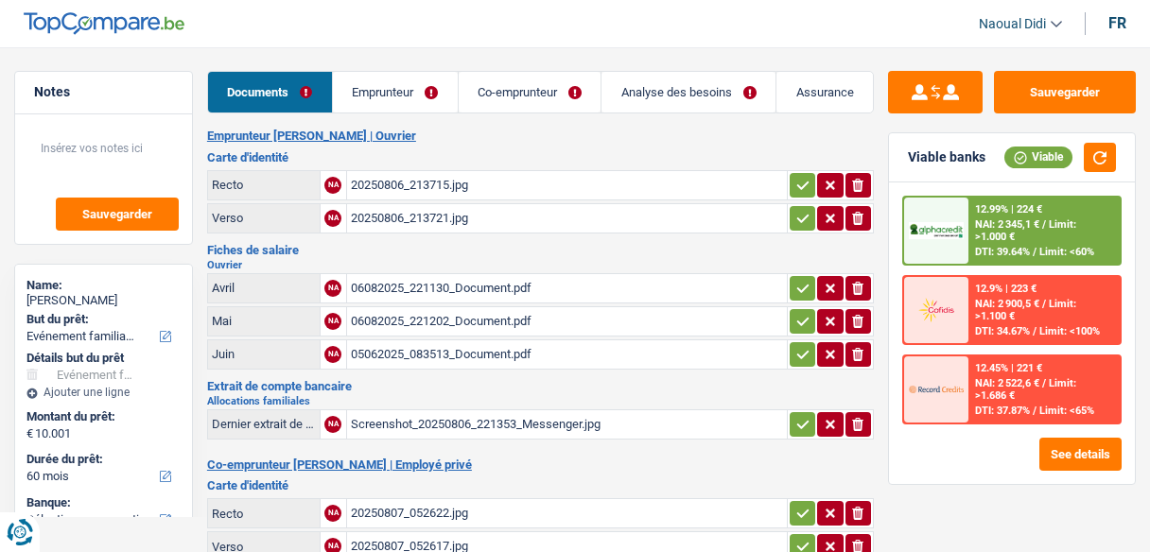
select select "familyEvent"
select select "60"
click at [416, 184] on div "20250806_213715.jpg" at bounding box center [567, 185] width 432 height 28
click at [396, 218] on div "20250806_213721.jpg" at bounding box center [567, 218] width 432 height 28
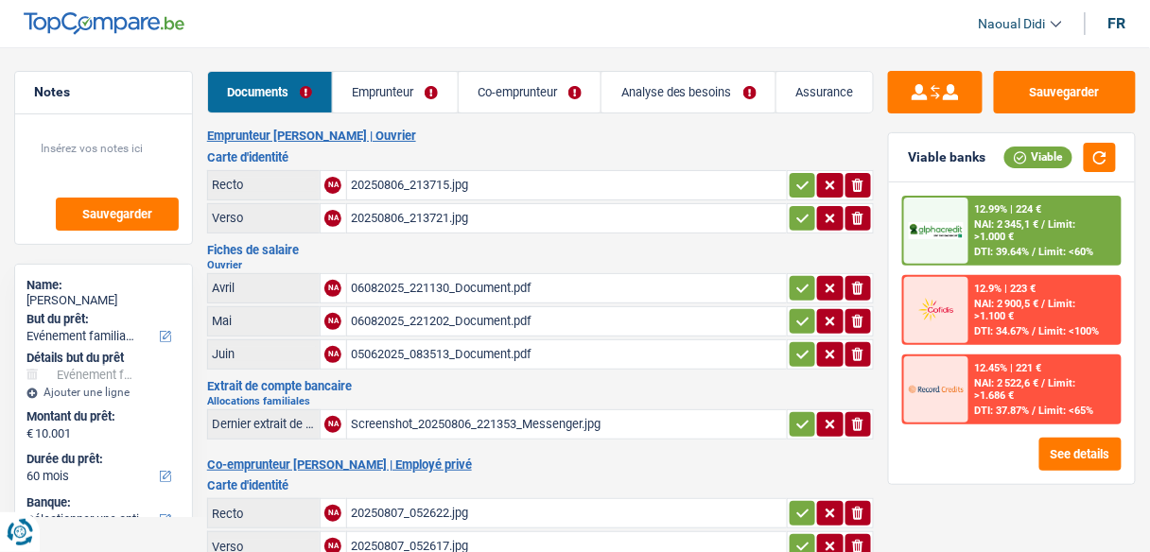
click at [415, 288] on div "06082025_221130_Document.pdf" at bounding box center [567, 288] width 432 height 28
click at [419, 317] on div "06082025_221202_Document.pdf" at bounding box center [567, 321] width 432 height 28
click at [438, 342] on div "05062025_083513_Document.pdf" at bounding box center [567, 354] width 432 height 28
drag, startPoint x: 448, startPoint y: 341, endPoint x: 443, endPoint y: 290, distance: 51.4
click at [443, 290] on table "Avril NA 06082025_221130_Document.pdf ionicons-v5-e Mai NA 06082025_221202_Docu…" at bounding box center [540, 322] width 667 height 102
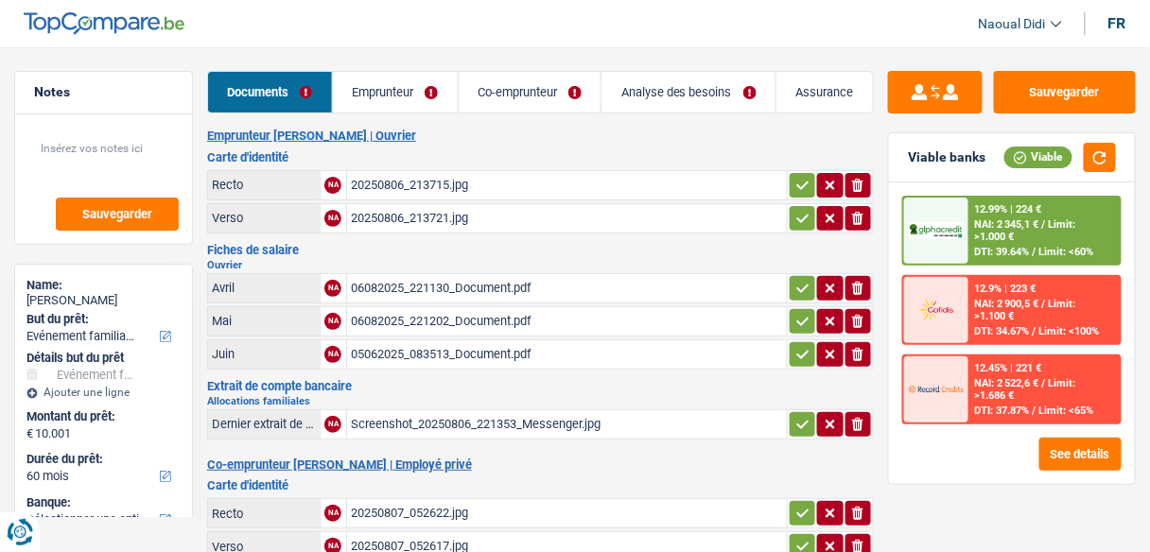
click at [244, 347] on div "Juin" at bounding box center [264, 354] width 104 height 14
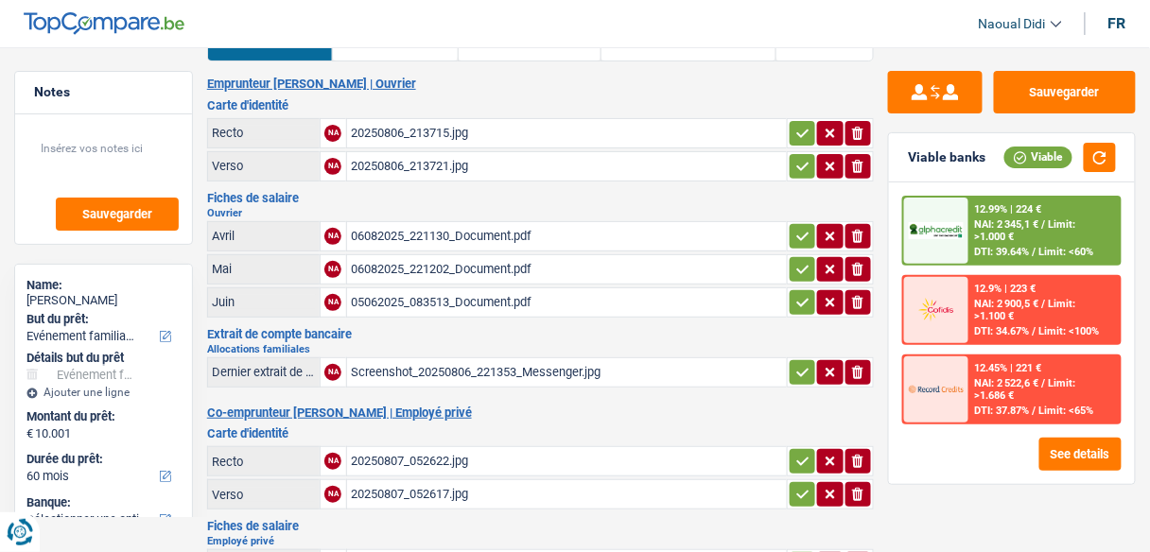
scroll to position [76, 0]
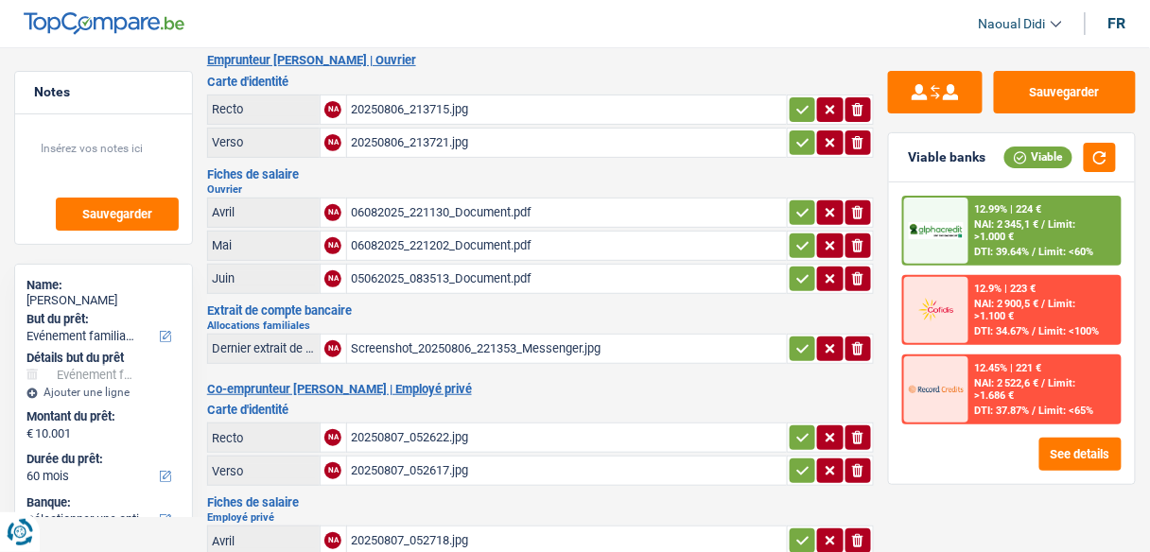
click at [491, 341] on div "Screenshot_20250806_221353_Messenger.jpg" at bounding box center [567, 349] width 432 height 28
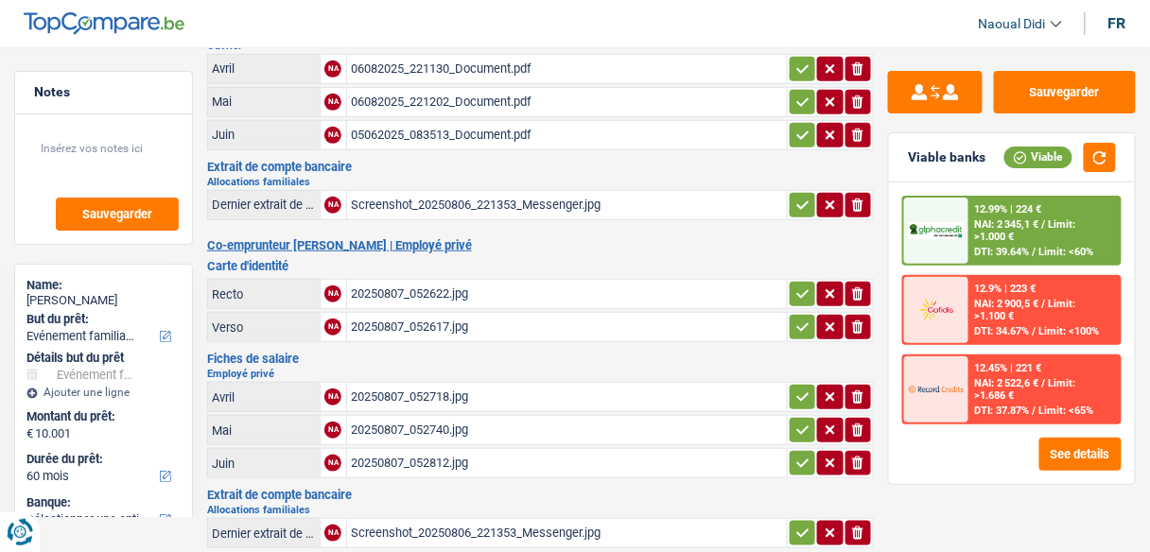
scroll to position [227, 0]
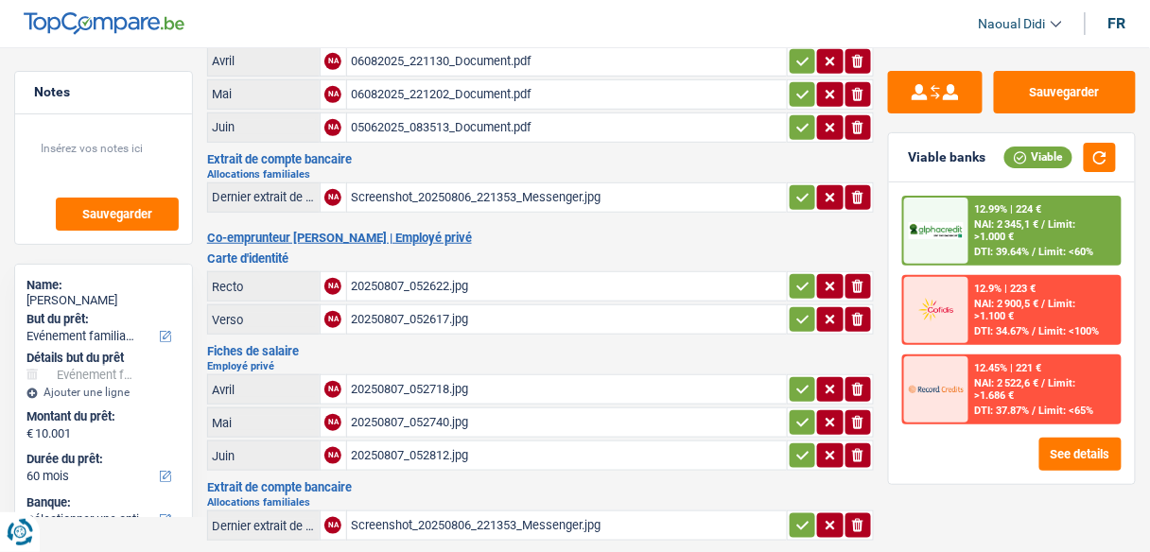
click at [411, 274] on div "20250807_052622.jpg" at bounding box center [567, 286] width 432 height 28
click at [393, 311] on div "20250807_052617.jpg" at bounding box center [567, 319] width 432 height 28
click at [411, 384] on div "20250807_052718.jpg" at bounding box center [567, 389] width 432 height 28
click at [414, 409] on div "20250807_052740.jpg" at bounding box center [567, 423] width 432 height 28
click at [390, 449] on div "20250807_052812.jpg" at bounding box center [567, 456] width 432 height 28
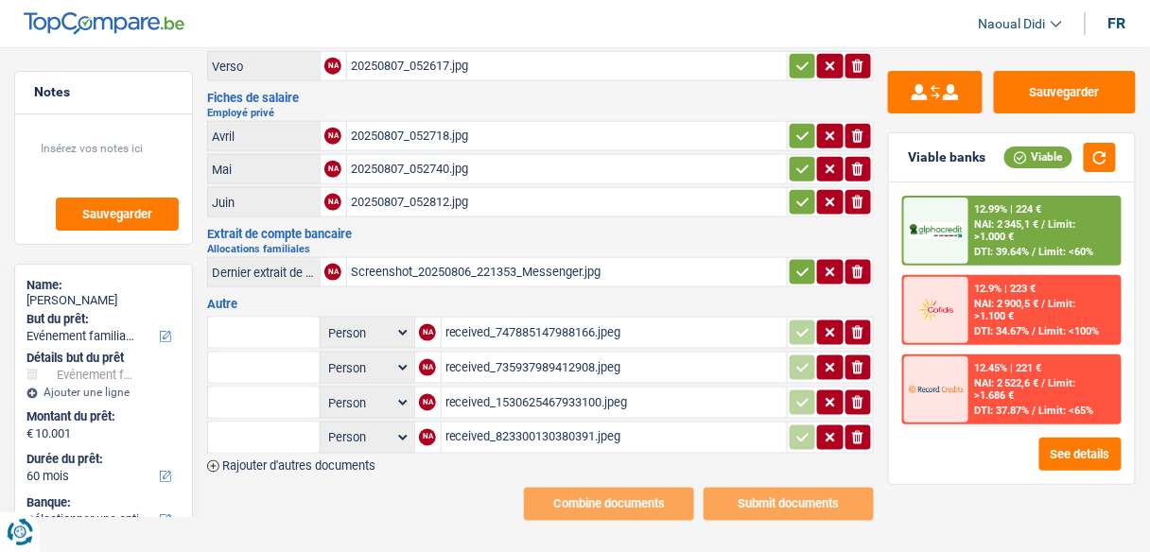
scroll to position [486, 0]
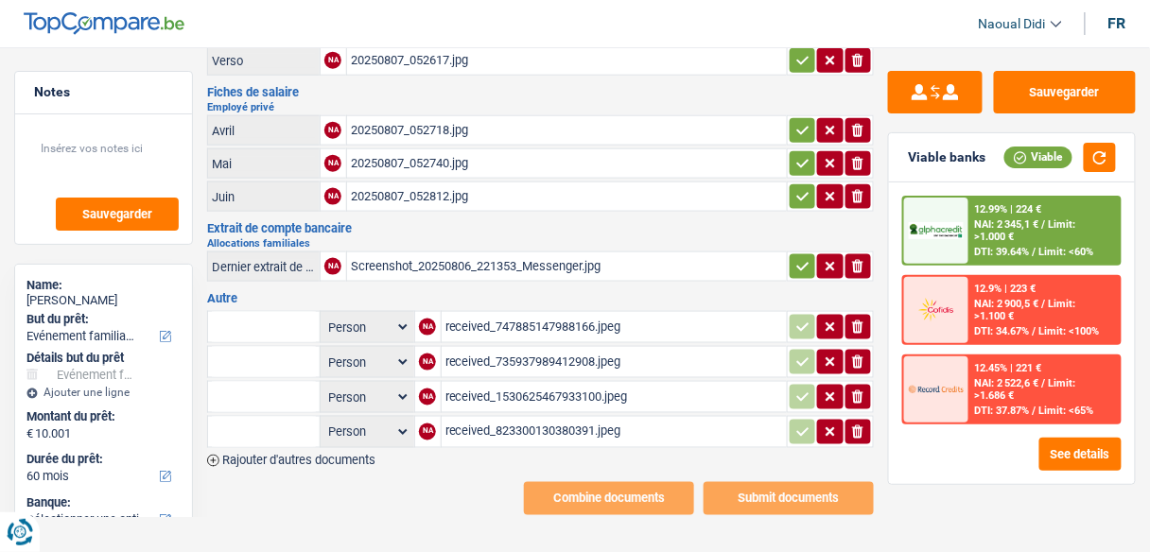
click at [526, 313] on div "received_747885147988166.jpeg" at bounding box center [614, 327] width 338 height 28
click at [514, 348] on div "received_735937989412908.jpeg" at bounding box center [614, 362] width 338 height 28
click at [524, 383] on div "received_1530625467933100.jpeg" at bounding box center [614, 397] width 338 height 28
click at [509, 418] on div "received_823300130380391.jpeg" at bounding box center [614, 432] width 338 height 28
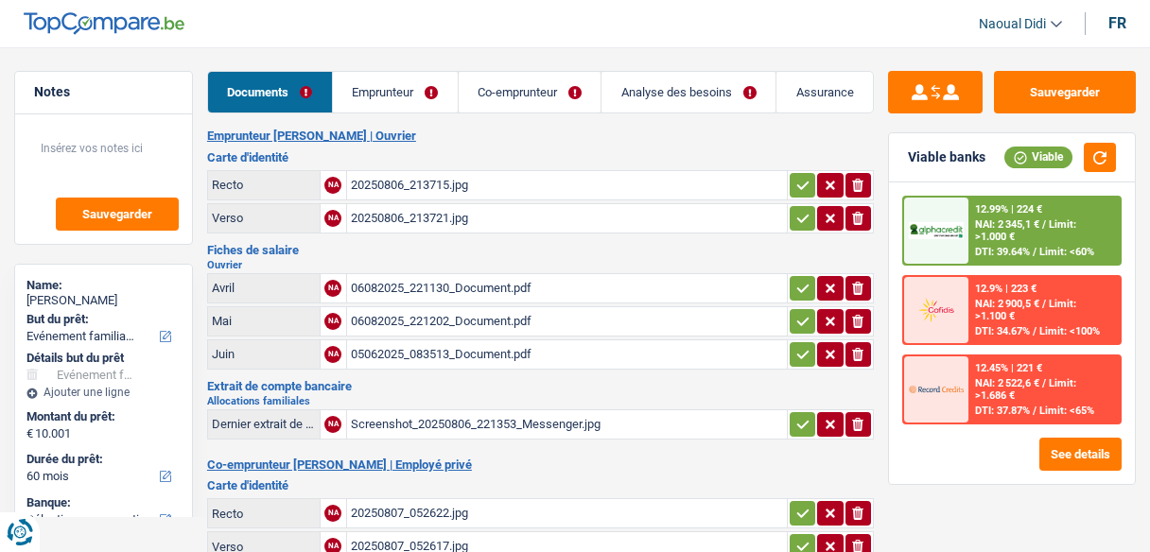
select select "familyEvent"
select select "60"
click at [468, 284] on div "06082025_221130_Document.pdf" at bounding box center [567, 288] width 432 height 28
click at [455, 318] on div "06082025_221202_Document.pdf" at bounding box center [567, 321] width 432 height 28
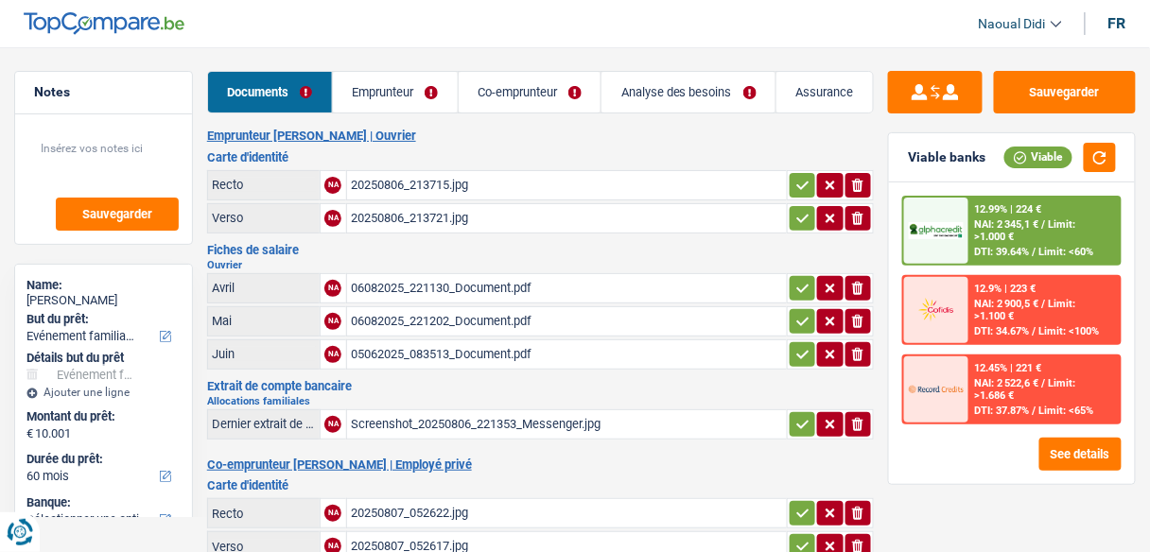
click at [403, 345] on div "05062025_083513_Document.pdf" at bounding box center [567, 354] width 432 height 28
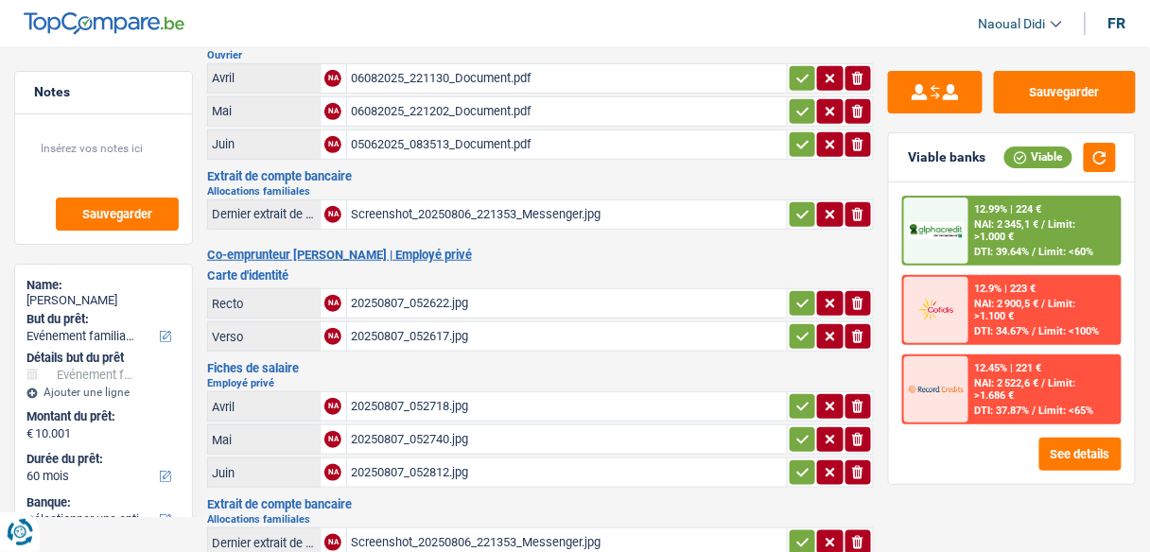
scroll to position [227, 0]
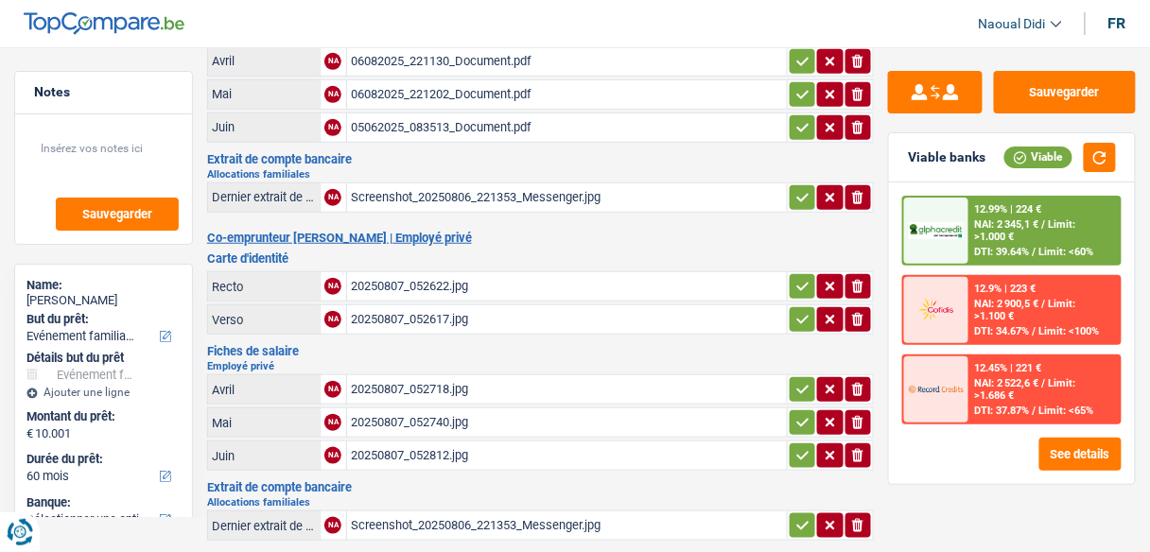
click at [432, 375] on div "20250807_052718.jpg" at bounding box center [567, 389] width 432 height 28
click at [419, 411] on div "20250807_052740.jpg" at bounding box center [567, 423] width 432 height 28
click at [415, 445] on div "20250807_052812.jpg" at bounding box center [567, 456] width 432 height 28
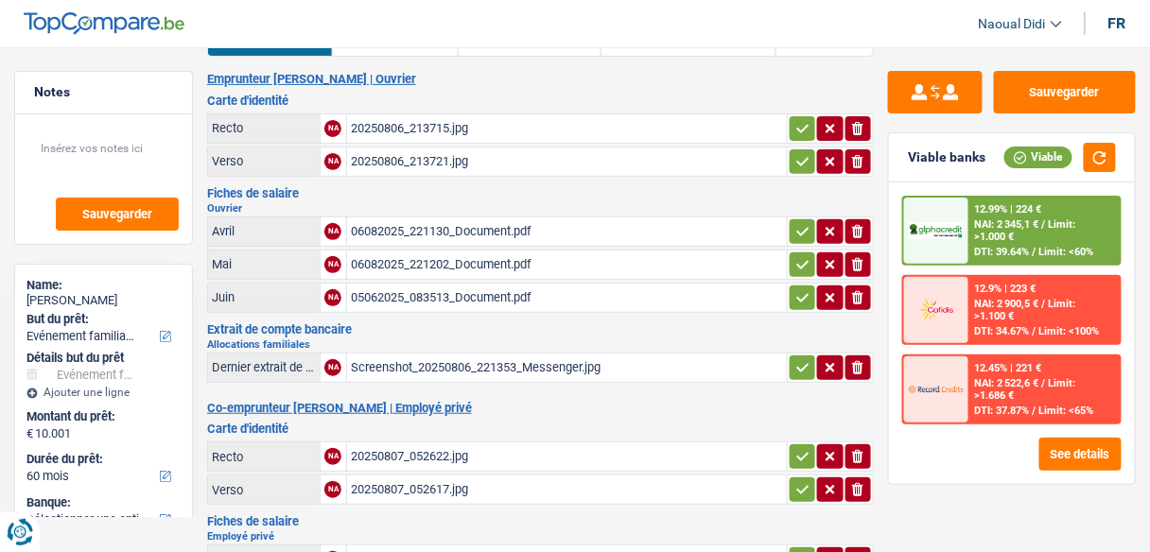
scroll to position [0, 0]
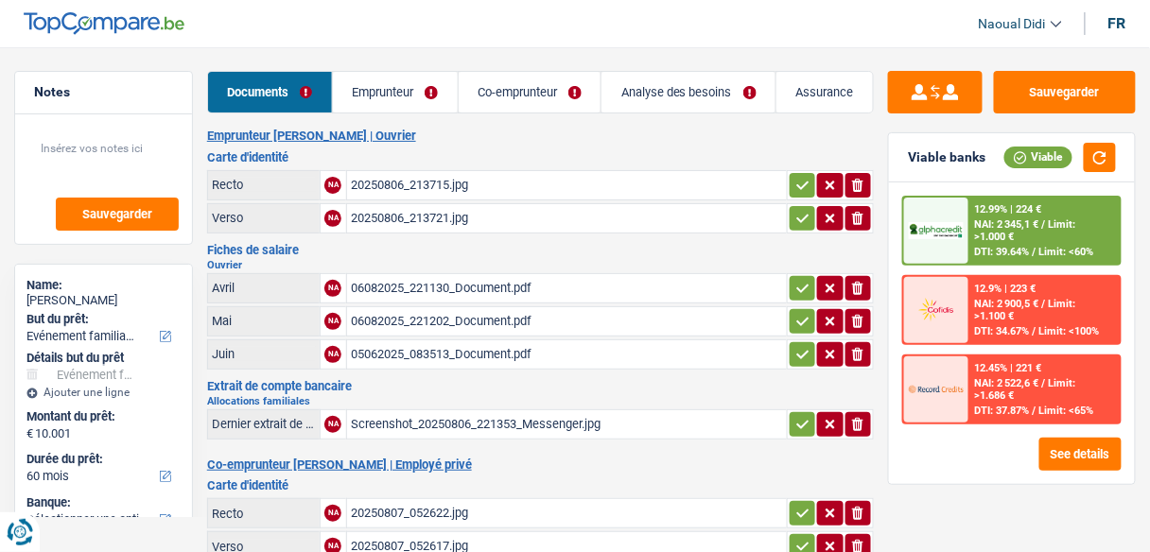
click at [388, 93] on link "Emprunteur" at bounding box center [395, 92] width 125 height 41
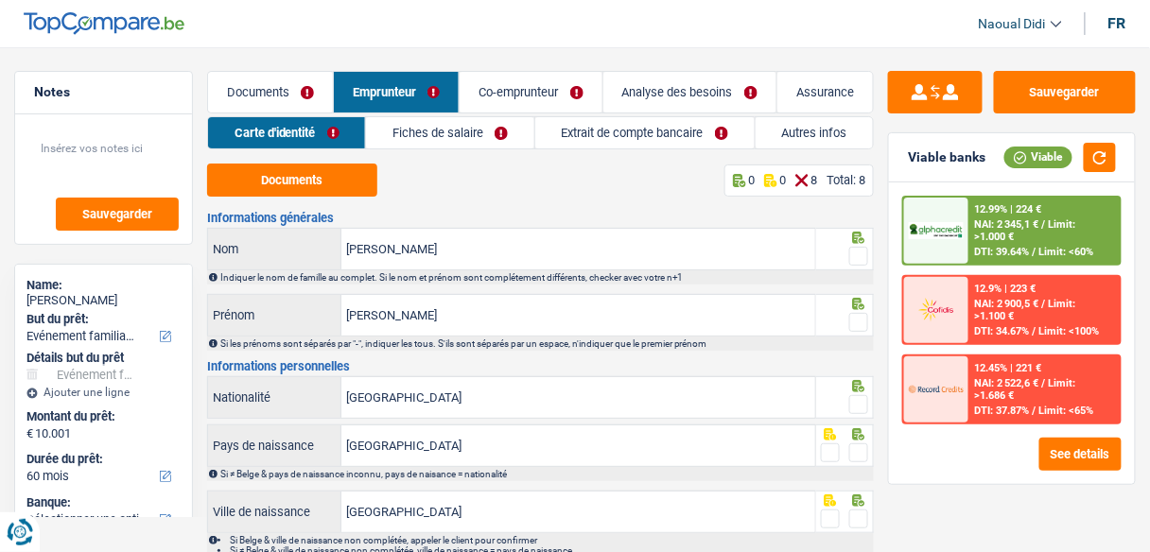
click at [282, 94] on link "Documents" at bounding box center [270, 92] width 125 height 41
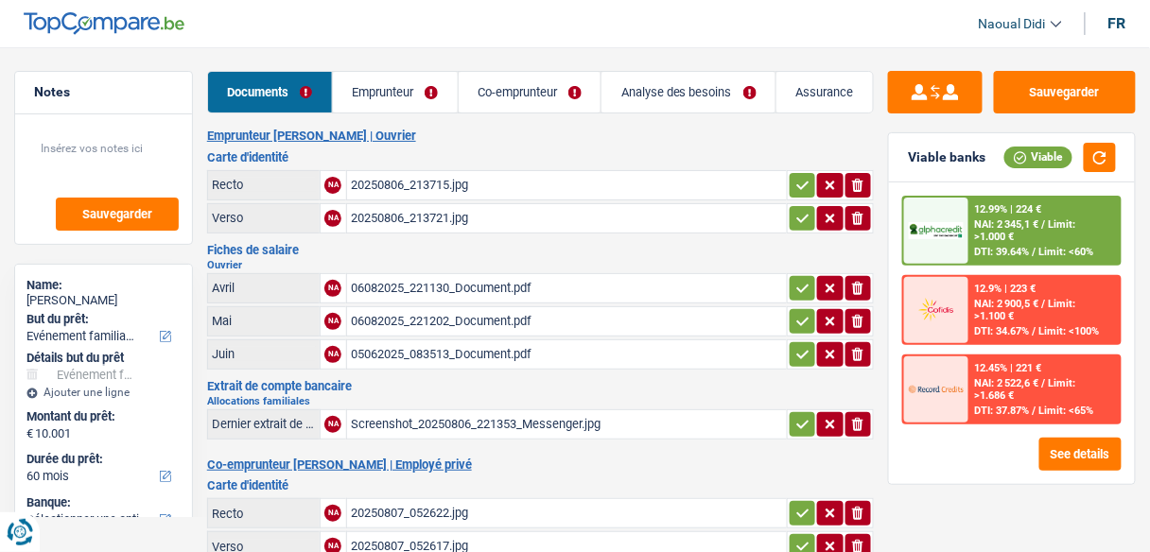
click at [458, 289] on div "06082025_221130_Document.pdf" at bounding box center [567, 288] width 432 height 28
click at [452, 283] on div "06082025_221130_Document.pdf" at bounding box center [567, 288] width 432 height 28
click at [432, 322] on div "06082025_221202_Document.pdf" at bounding box center [567, 321] width 432 height 28
click at [485, 351] on div "05062025_083513_Document.pdf" at bounding box center [567, 354] width 432 height 28
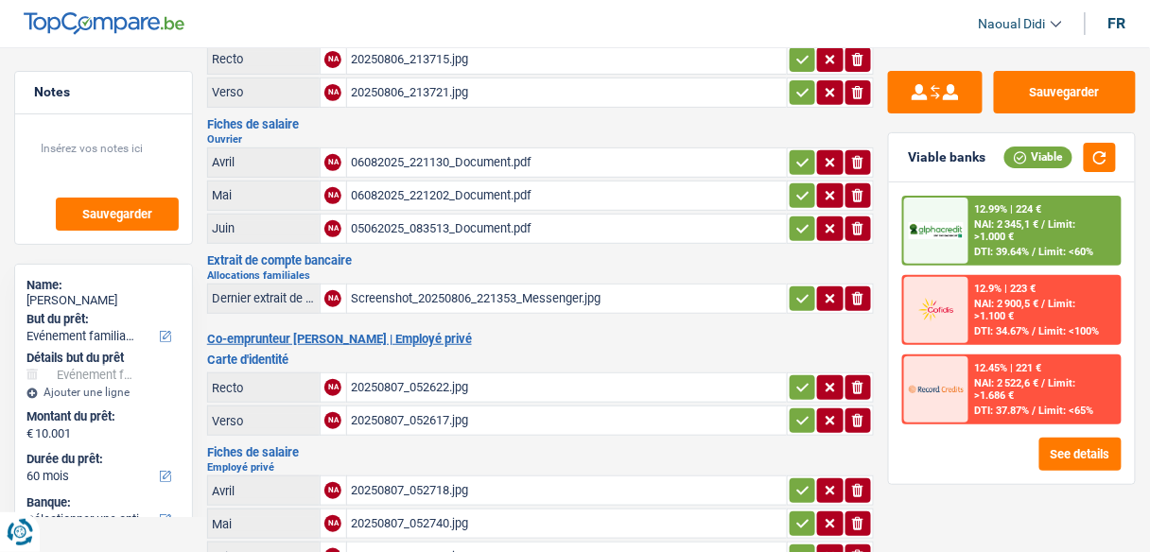
scroll to position [303, 0]
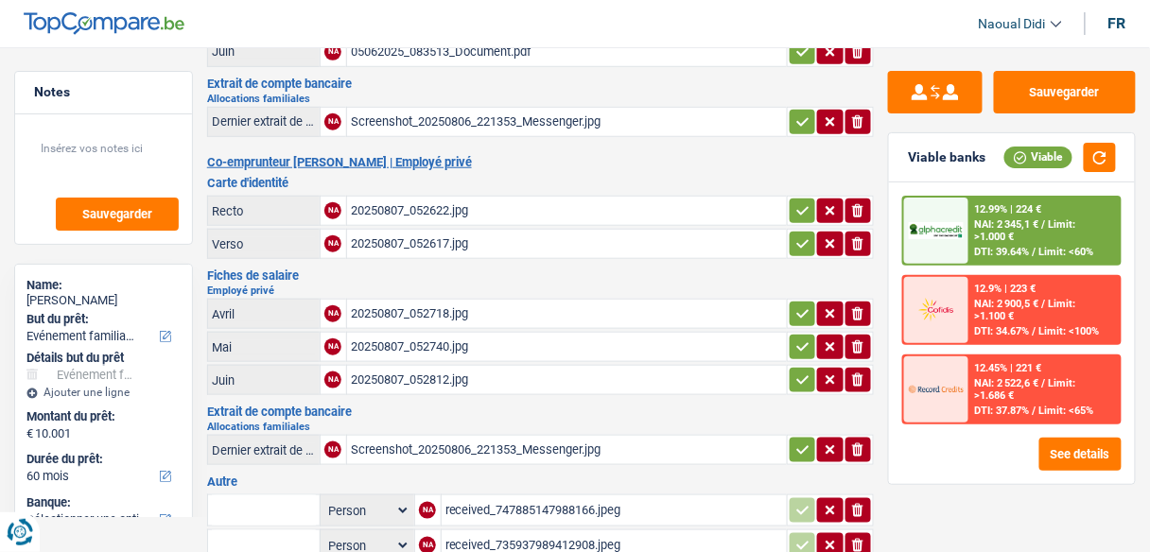
click at [437, 310] on div "20250807_052718.jpg" at bounding box center [567, 314] width 432 height 28
click at [394, 337] on div "20250807_052740.jpg" at bounding box center [567, 347] width 432 height 28
click at [396, 111] on div "Screenshot_20250806_221353_Messenger.jpg" at bounding box center [567, 122] width 432 height 28
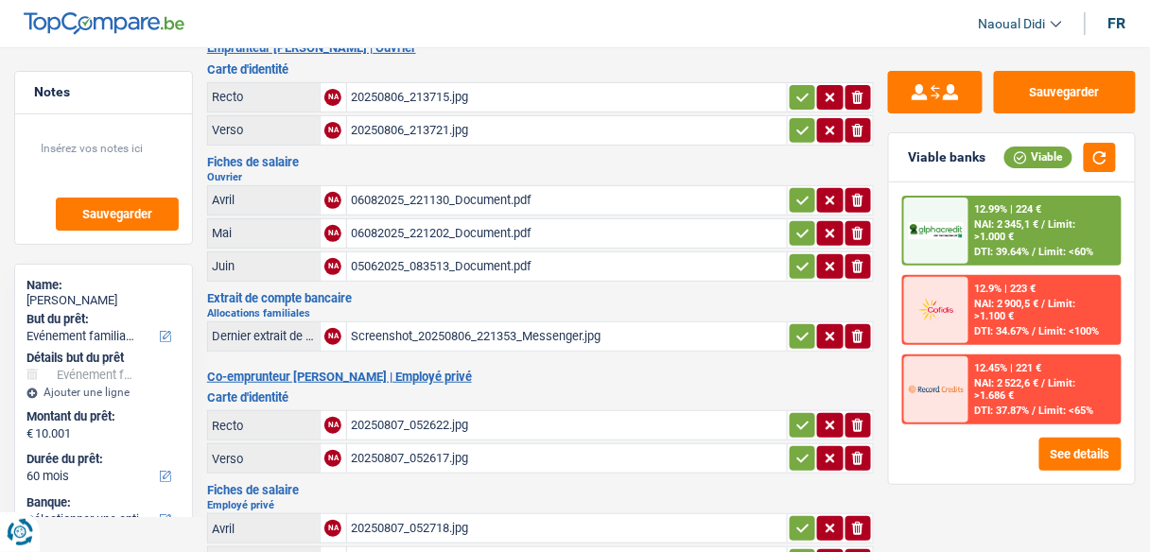
scroll to position [0, 0]
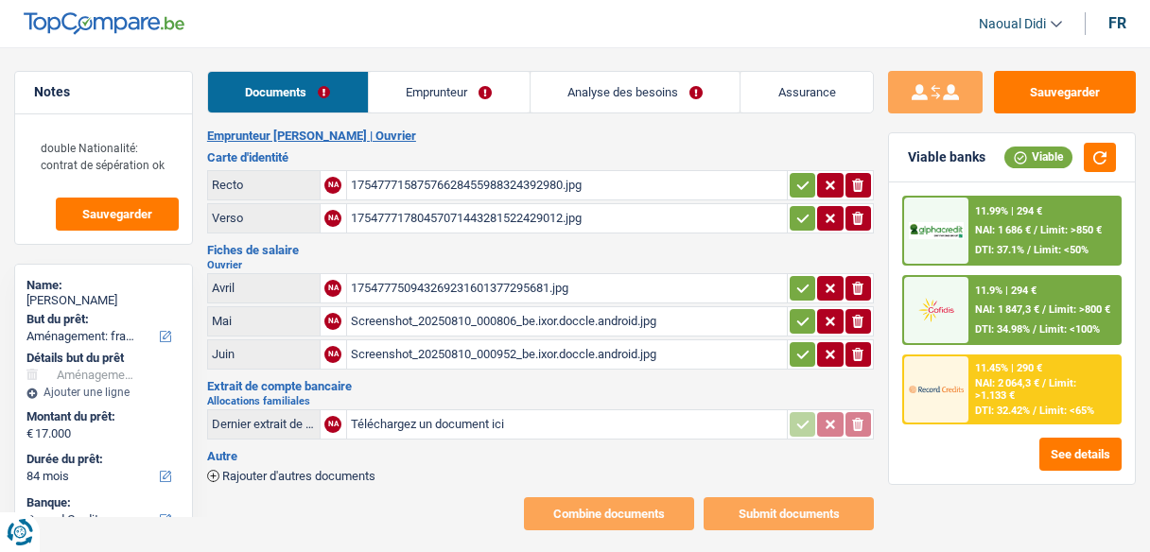
select select "movingOrInstallation"
select select "84"
select select "record credits"
click at [461, 87] on link "Emprunteur" at bounding box center [449, 92] width 161 height 41
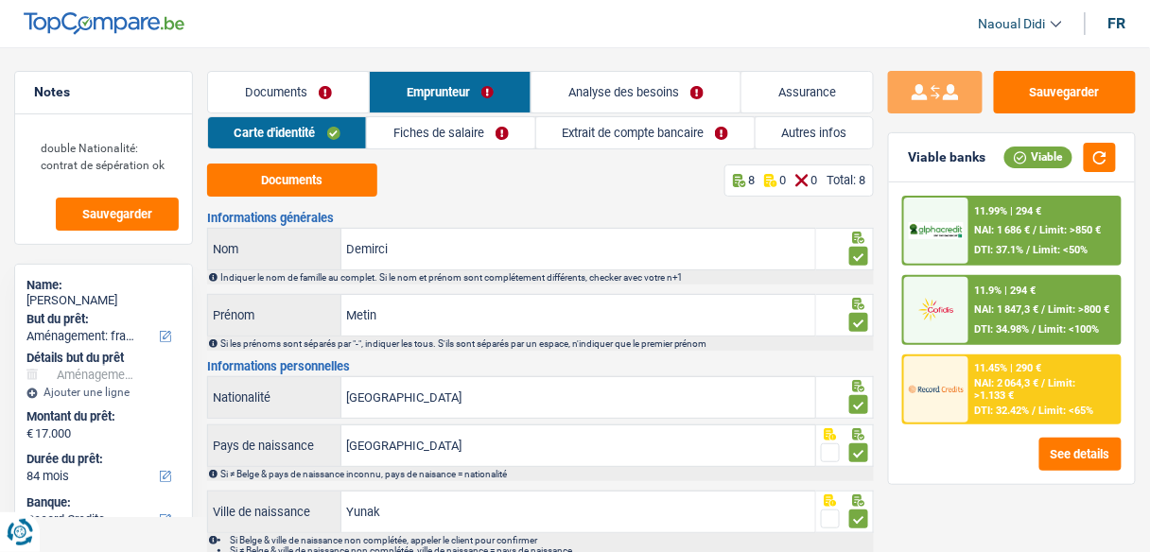
click at [479, 130] on link "Fiches de salaire" at bounding box center [450, 132] width 167 height 31
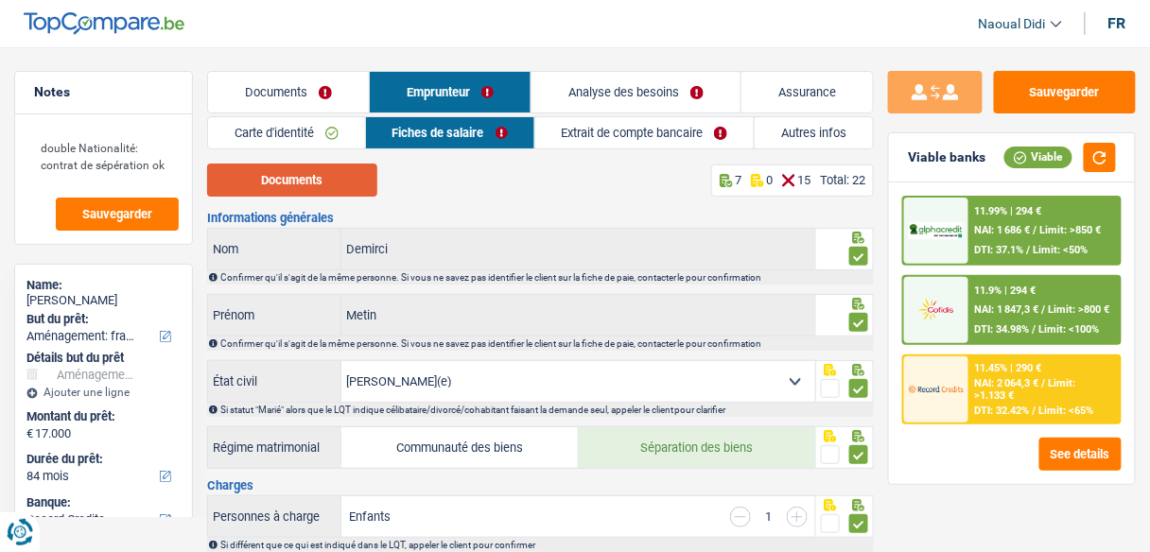
click at [344, 185] on button "Documents" at bounding box center [292, 180] width 170 height 33
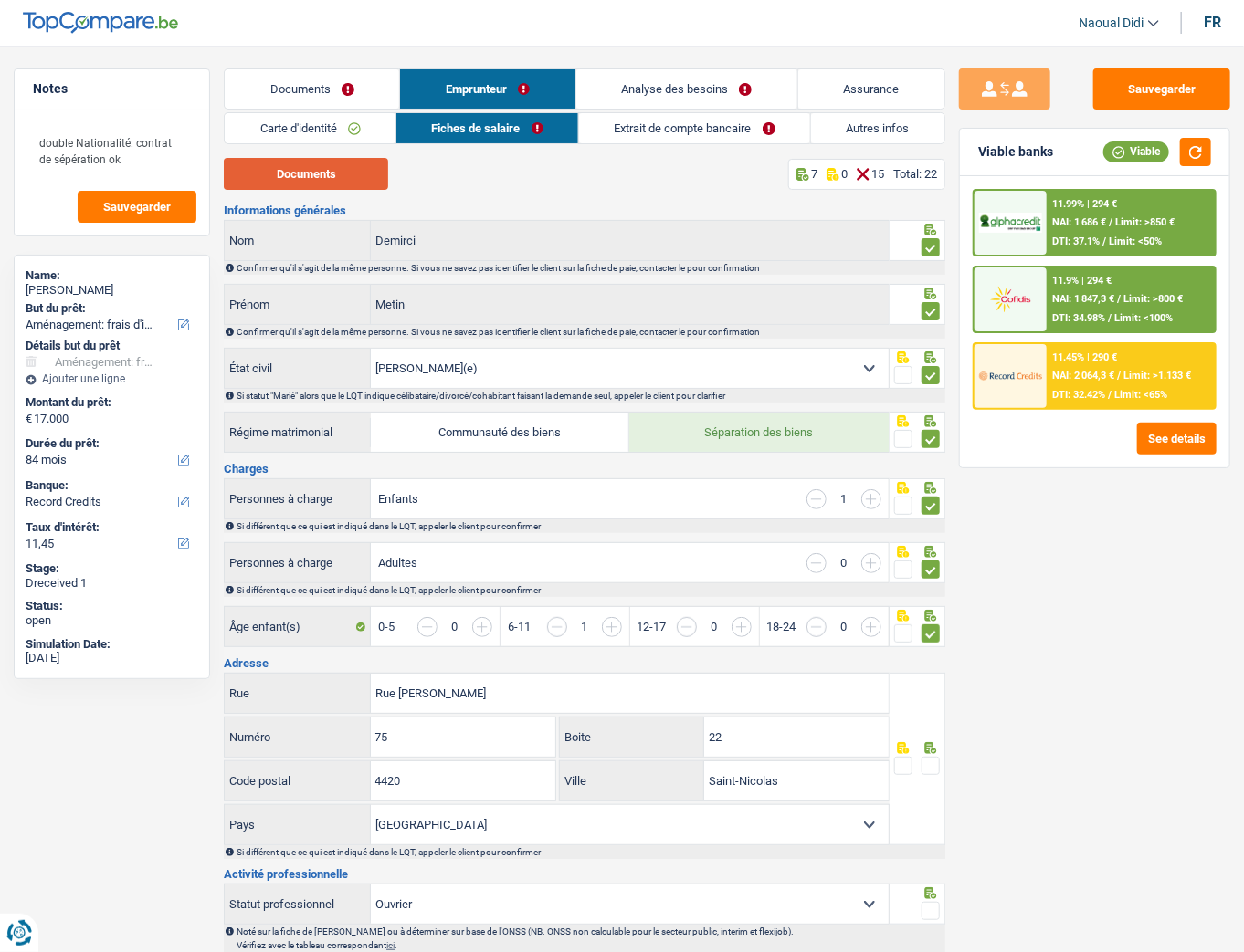
click at [348, 176] on button "Documents" at bounding box center [306, 174] width 164 height 32
click at [291, 130] on link "Carte d'identité" at bounding box center [310, 127] width 171 height 30
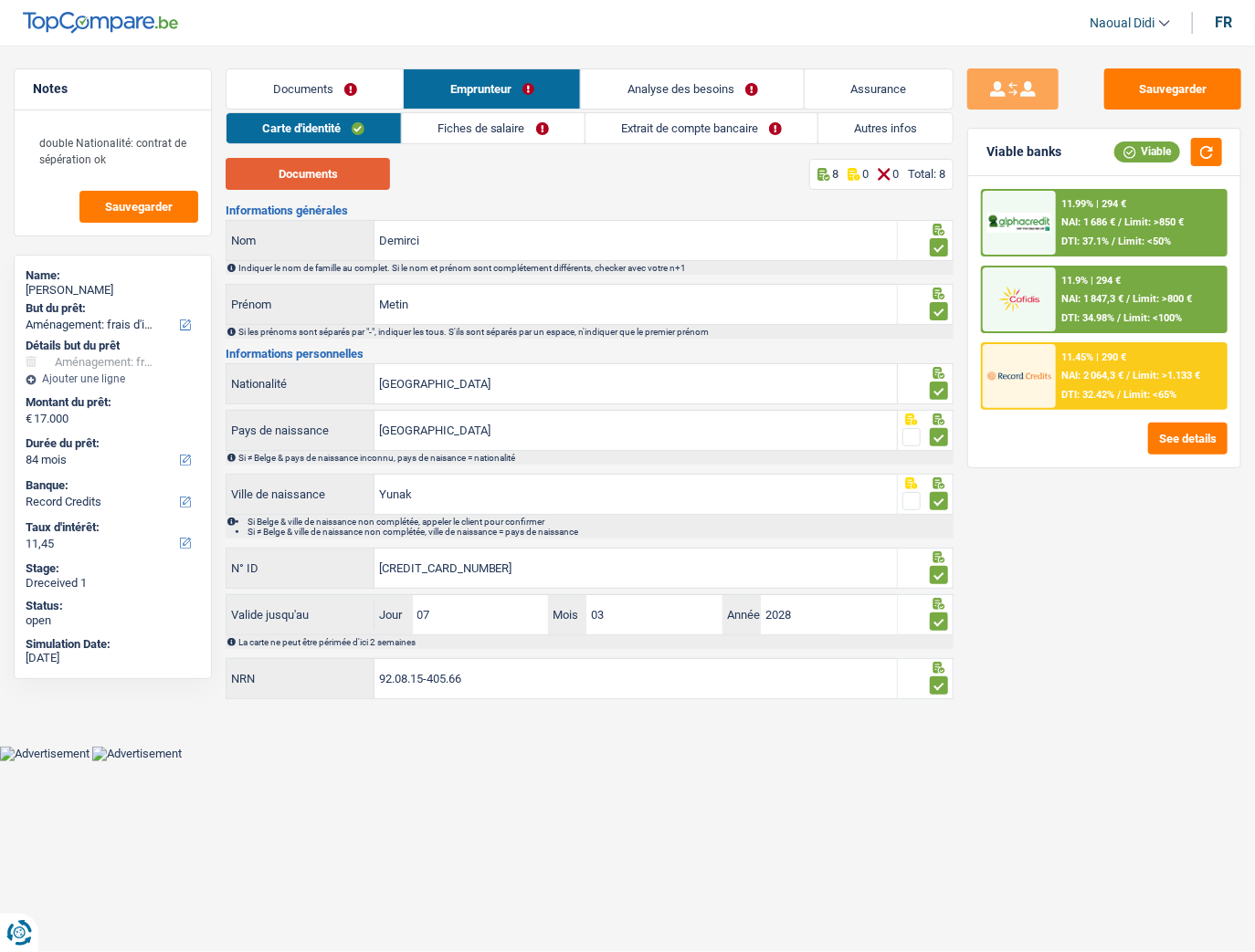
click at [314, 176] on button "Documents" at bounding box center [308, 174] width 164 height 32
click at [479, 126] on link "Fiches de salaire" at bounding box center [492, 127] width 182 height 30
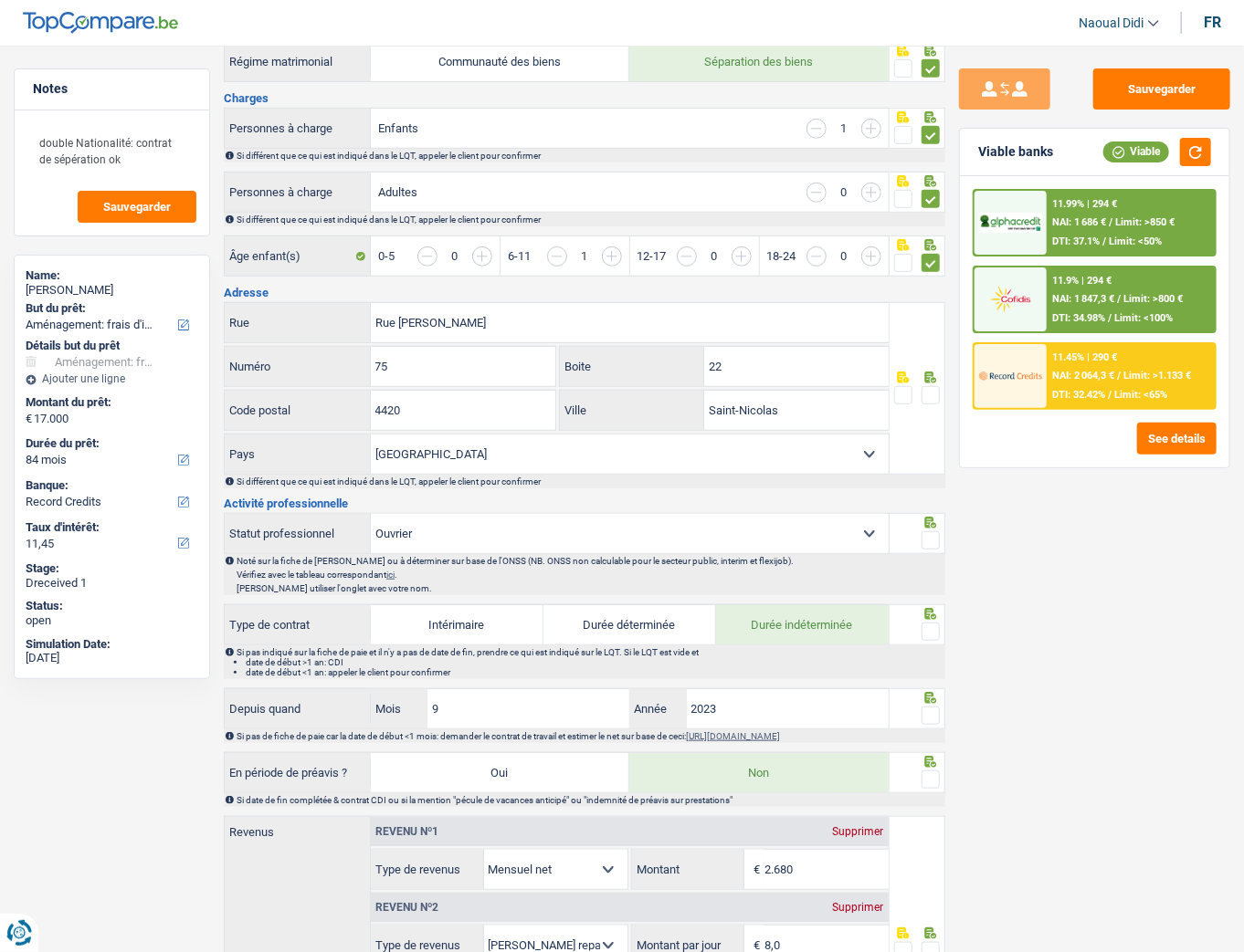
scroll to position [365, 0]
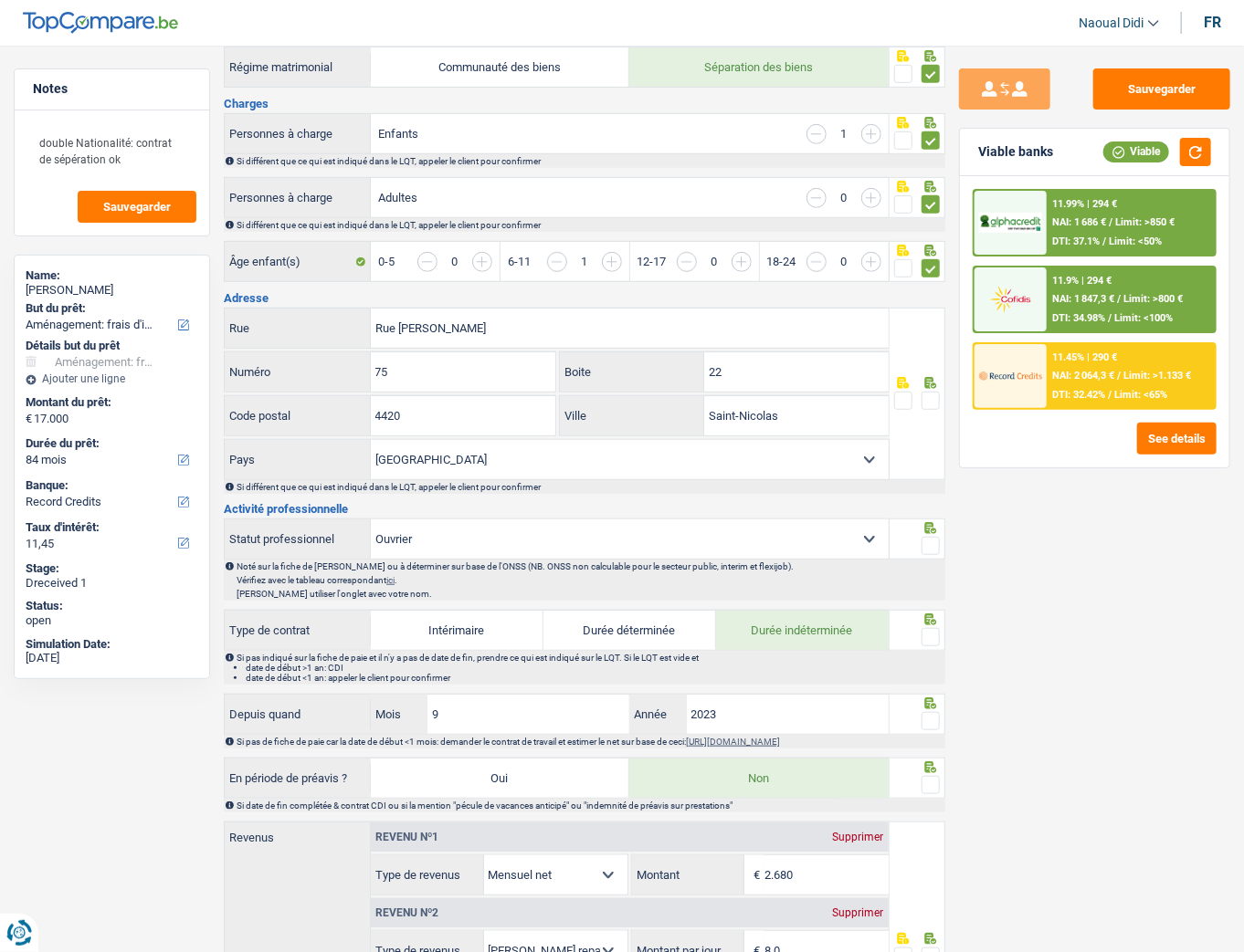
click at [931, 397] on span at bounding box center [930, 401] width 18 height 18
click at [0, 0] on input "radio" at bounding box center [0, 0] width 0 height 0
click at [932, 532] on span at bounding box center [930, 546] width 18 height 18
click at [0, 0] on input "radio" at bounding box center [0, 0] width 0 height 0
click at [932, 532] on span at bounding box center [930, 637] width 18 height 18
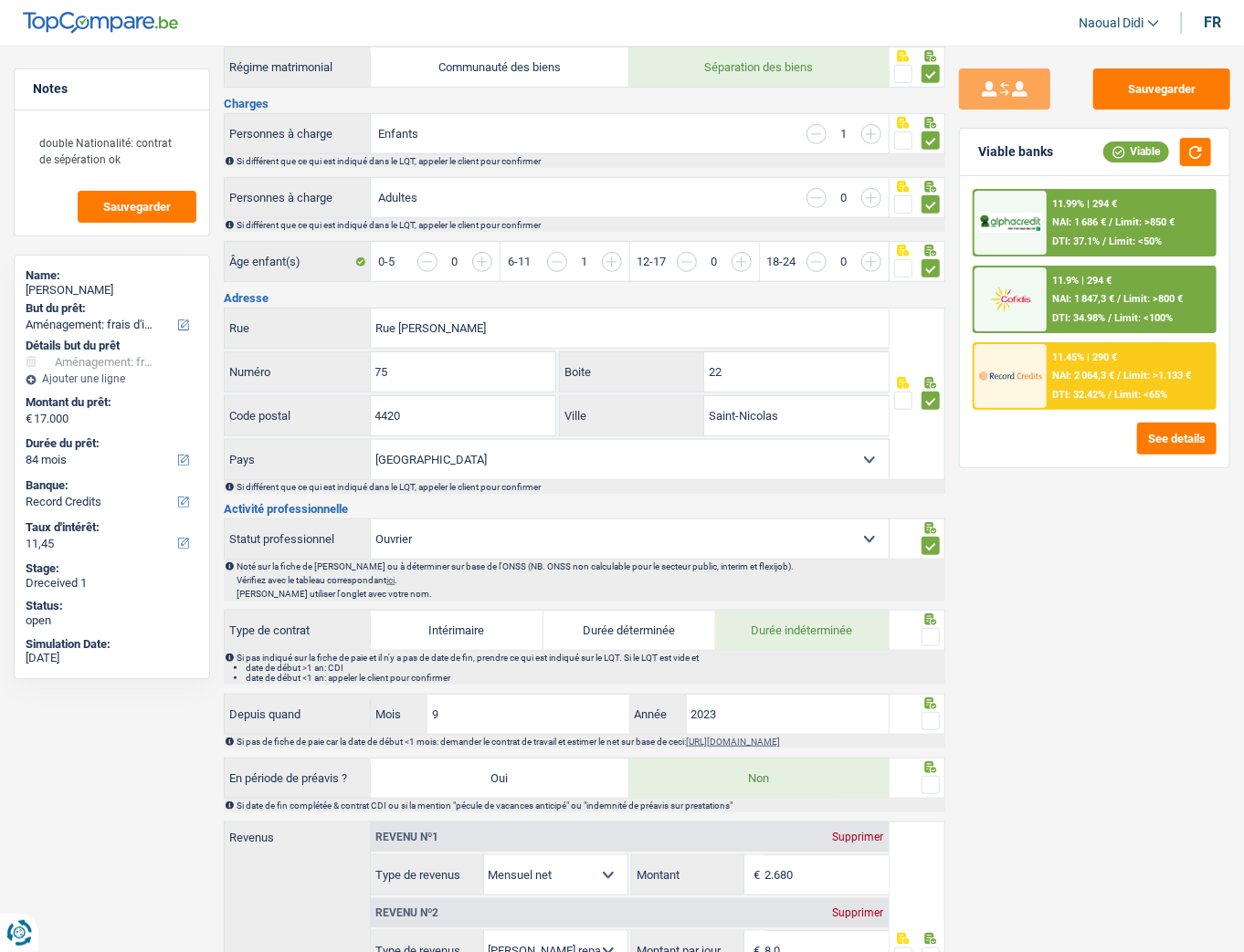
click at [0, 0] on input "radio" at bounding box center [0, 0] width 0 height 0
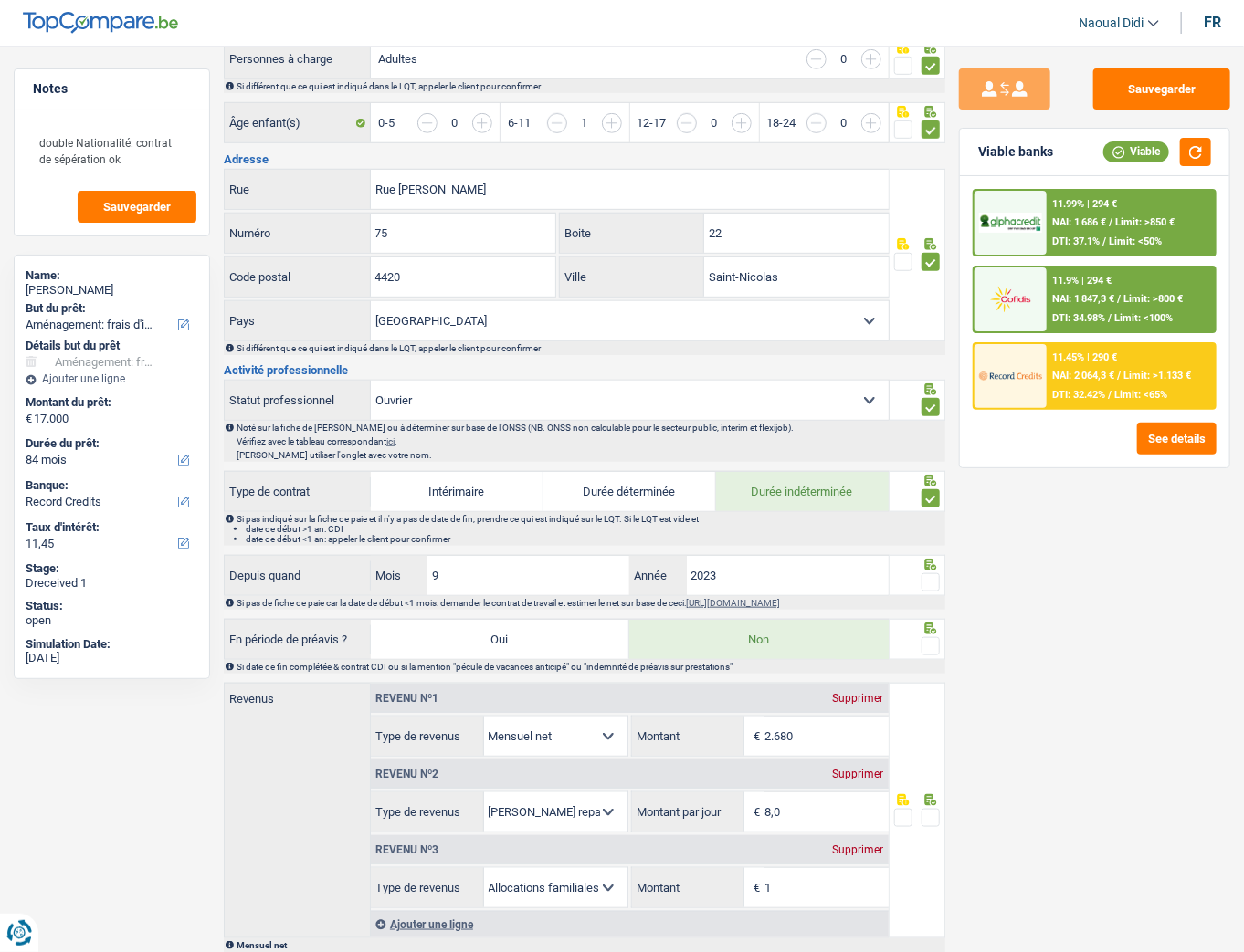
scroll to position [512, 0]
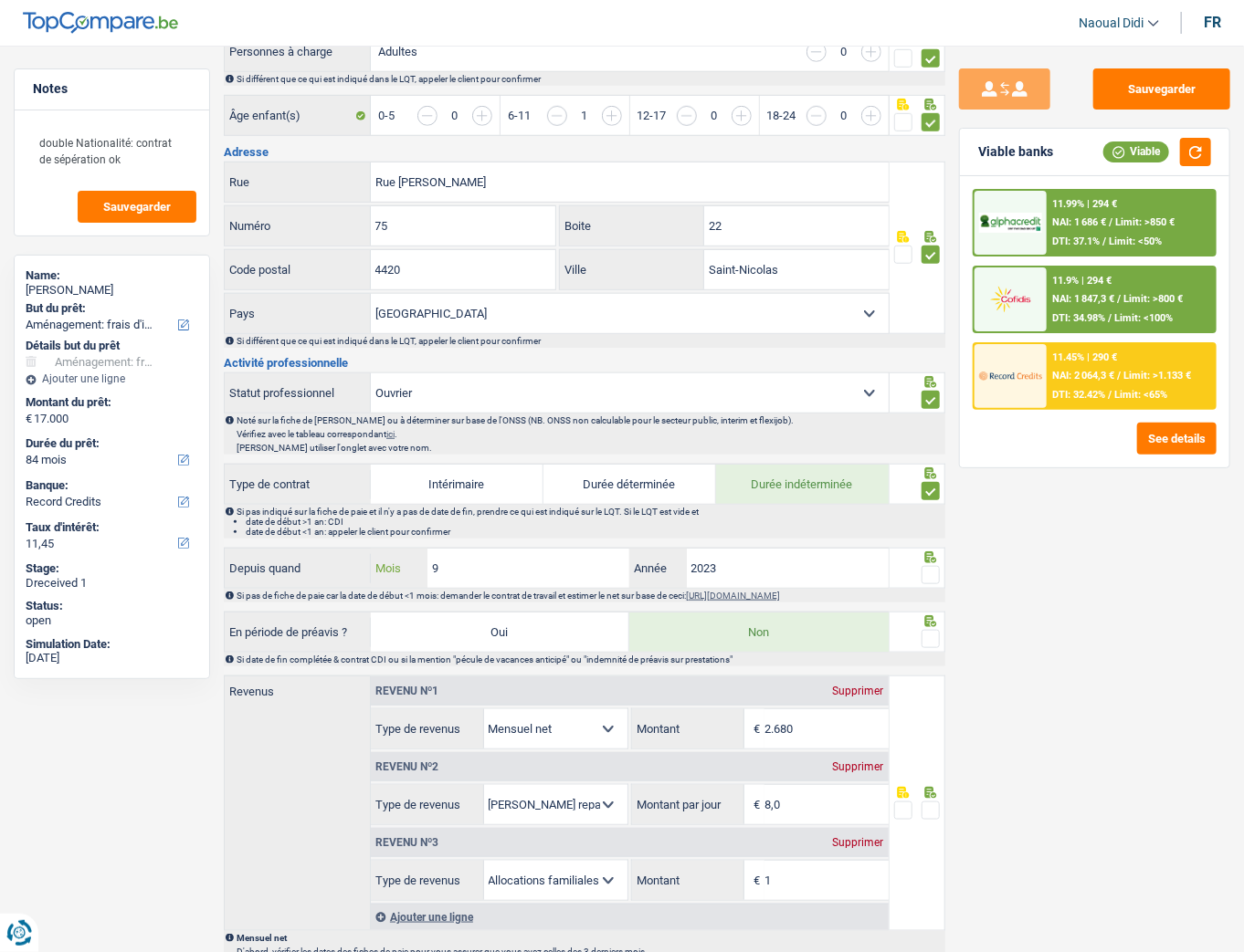
click at [492, 532] on input "9" at bounding box center [528, 568] width 202 height 40
click at [177, 532] on div "open" at bounding box center [111, 621] width 173 height 14
click at [449, 532] on input "9" at bounding box center [528, 568] width 202 height 40
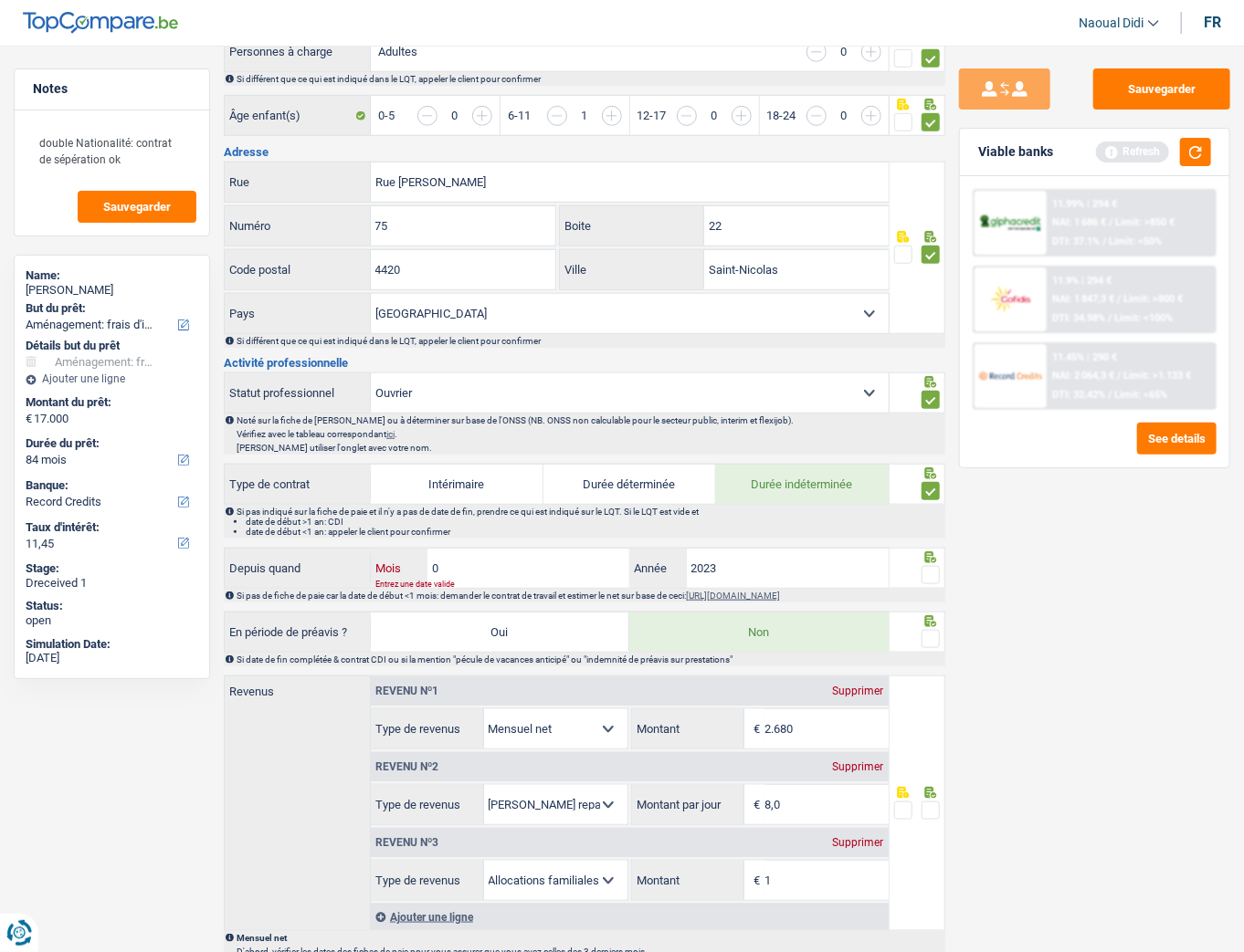
type input "05"
click at [734, 532] on input "2023" at bounding box center [787, 568] width 202 height 40
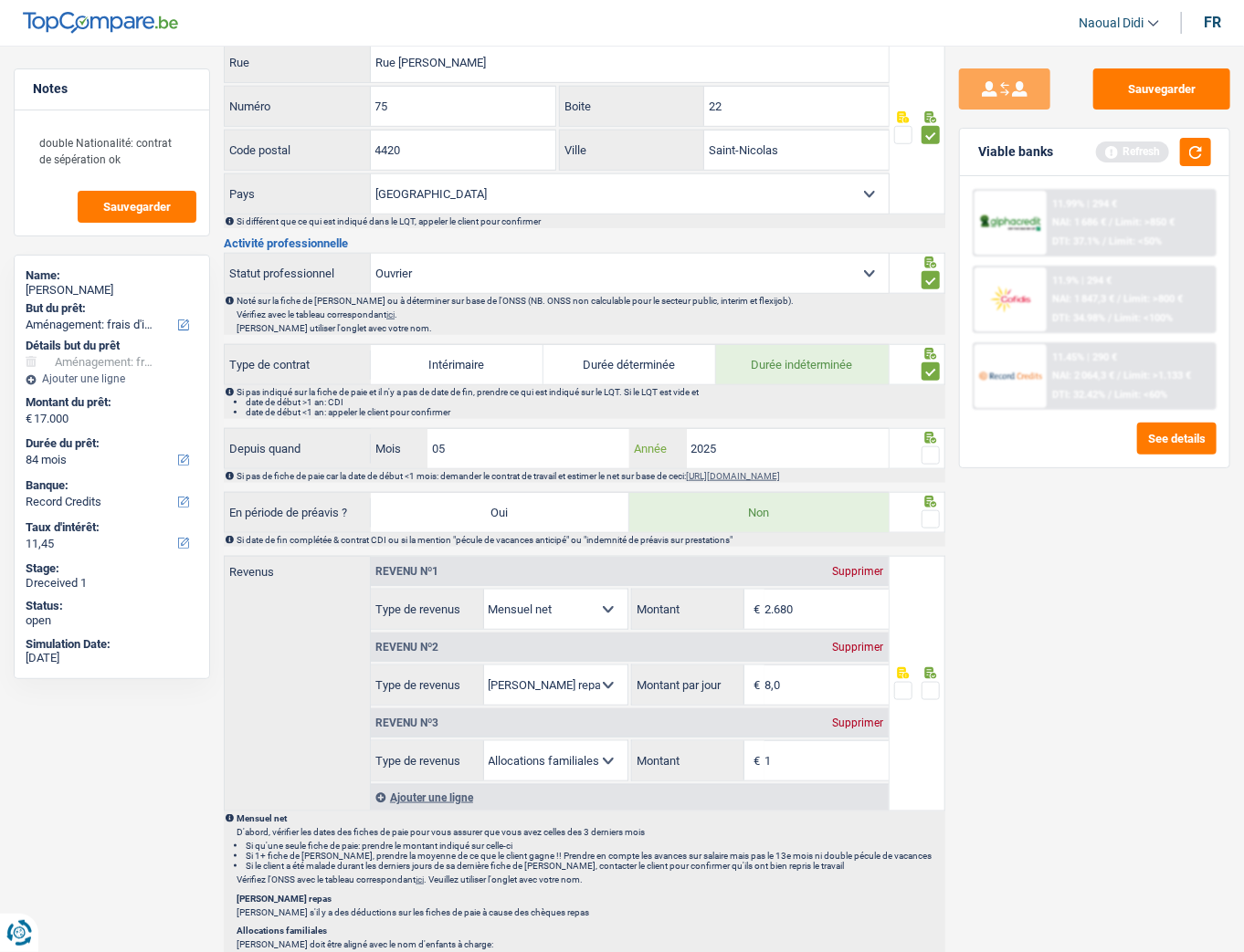
scroll to position [658, 0]
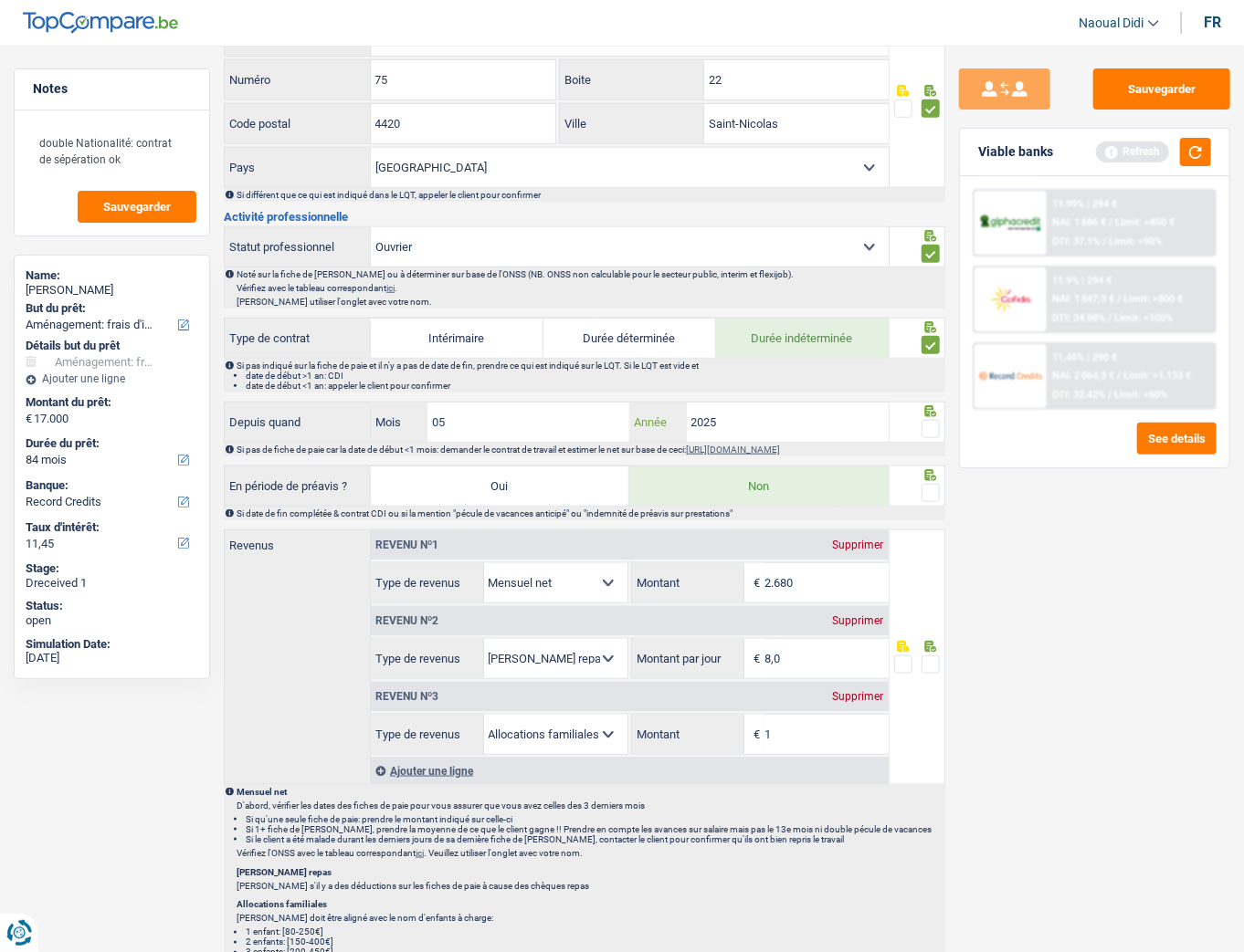
type input "2025"
click at [814, 532] on input "2.680" at bounding box center [827, 583] width 124 height 40
type input "2.671"
click at [813, 532] on input "8,0" at bounding box center [827, 658] width 124 height 40
click at [938, 428] on span at bounding box center [930, 429] width 18 height 18
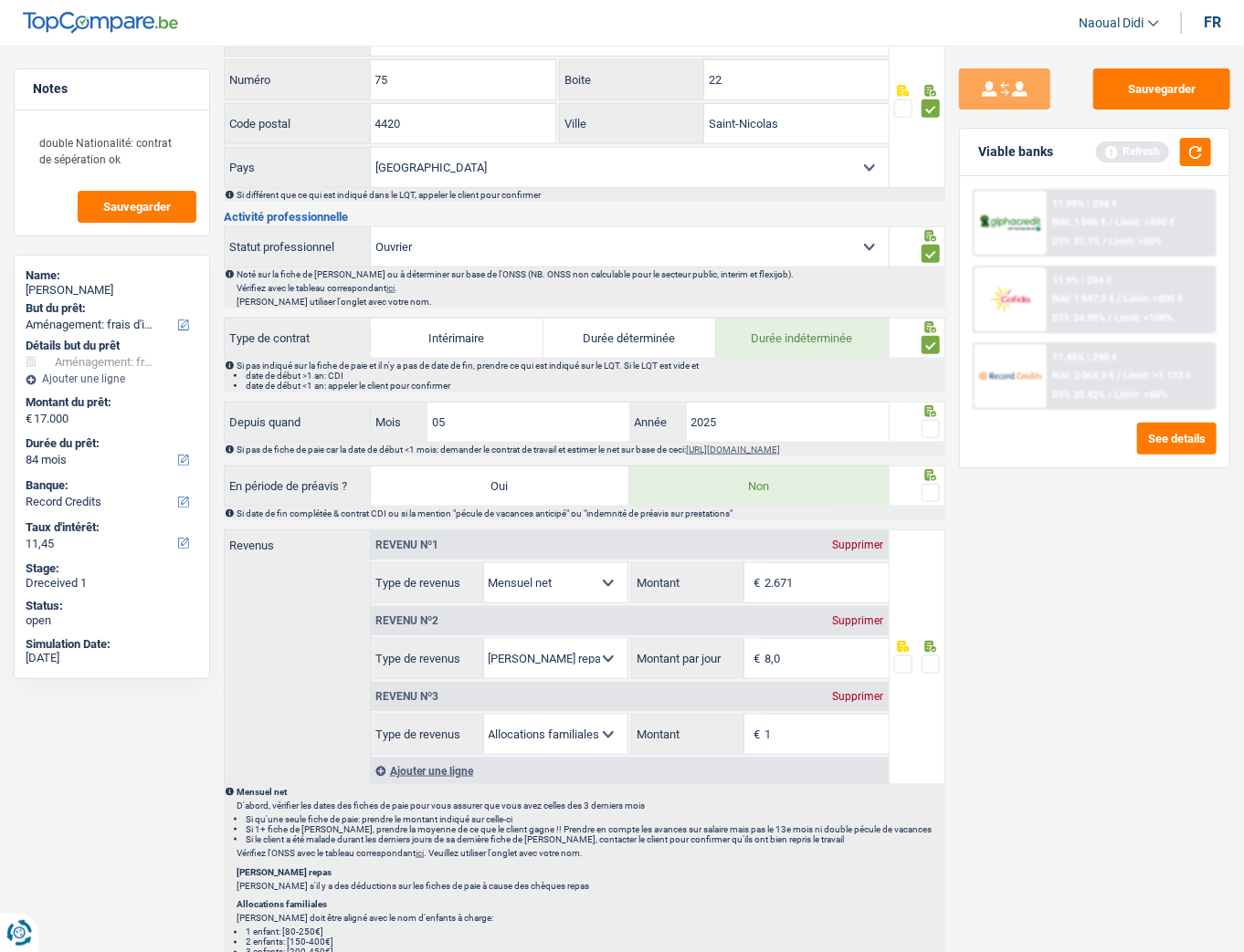
click at [0, 0] on input "radio" at bounding box center [0, 0] width 0 height 0
click at [929, 496] on span at bounding box center [930, 492] width 18 height 18
click at [0, 0] on input "radio" at bounding box center [0, 0] width 0 height 0
click at [927, 532] on span at bounding box center [930, 664] width 18 height 18
click at [0, 0] on input "radio" at bounding box center [0, 0] width 0 height 0
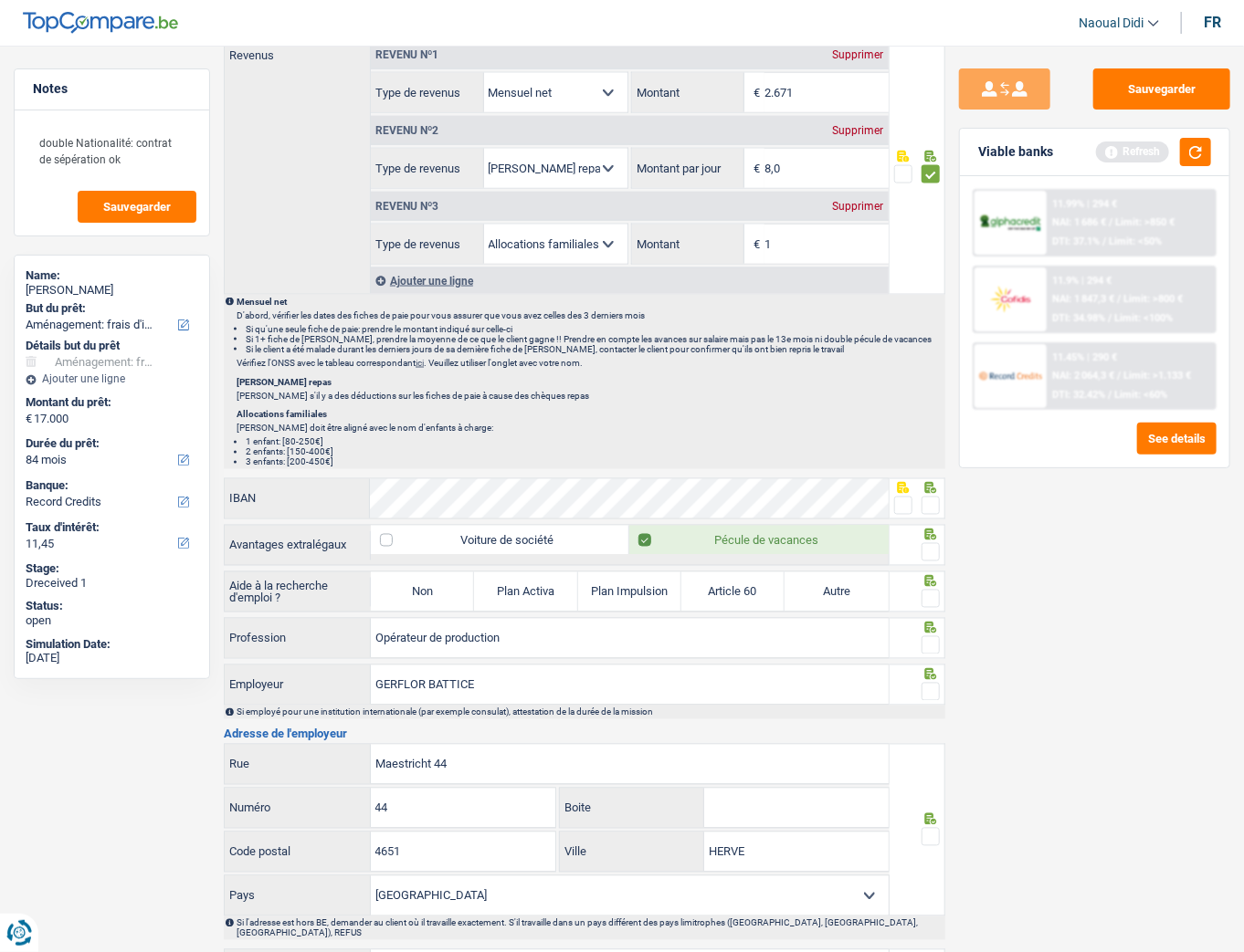
scroll to position [1169, 0]
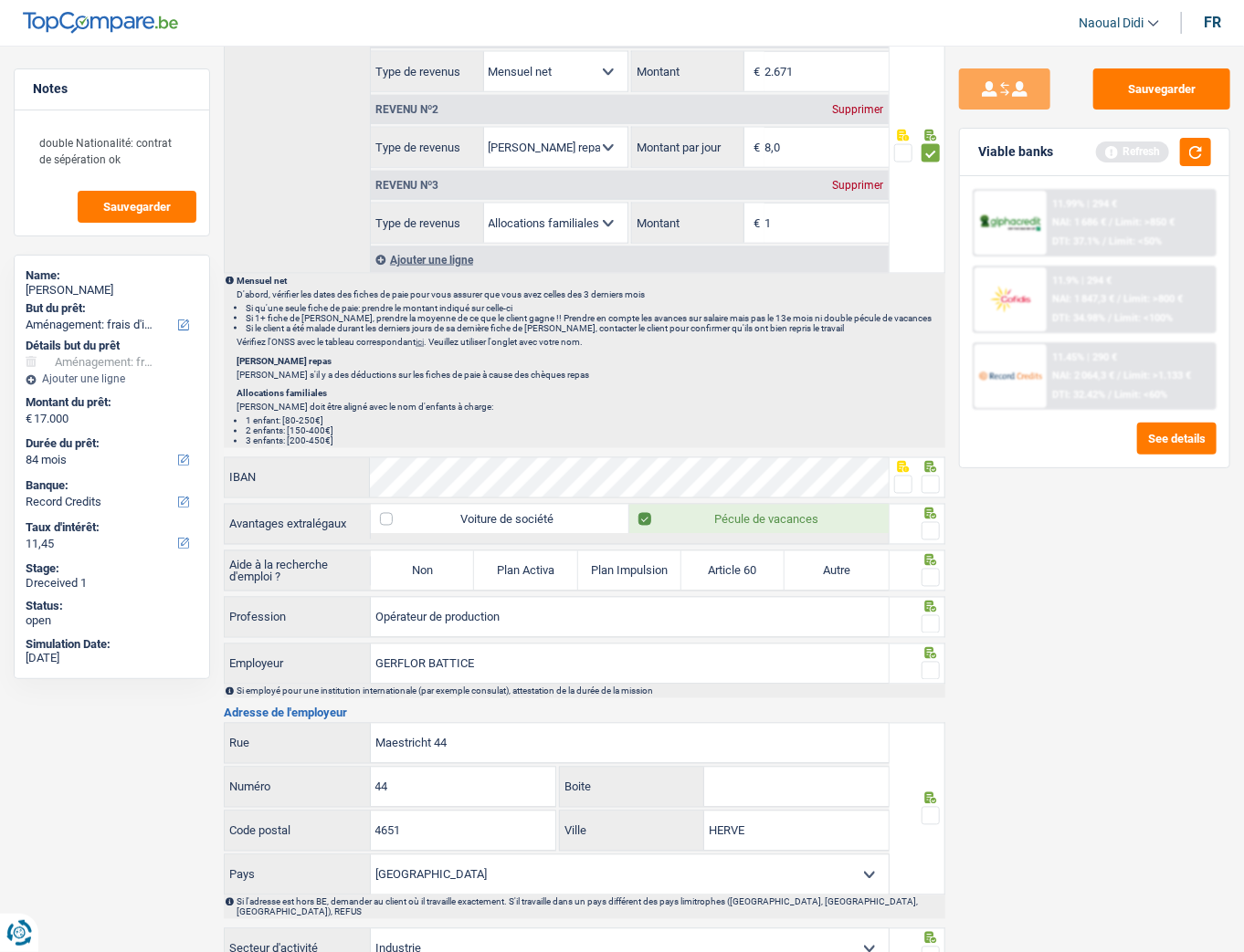
click at [768, 427] on li "2 enfants: [150-400€]" at bounding box center [594, 432] width 698 height 10
click at [923, 476] on span at bounding box center [930, 485] width 18 height 18
click at [0, 0] on input "radio" at bounding box center [0, 0] width 0 height 0
click at [637, 512] on label "Pécule de vacances" at bounding box center [759, 519] width 259 height 29
click at [637, 512] on input "Pécule de vacances" at bounding box center [759, 519] width 259 height 29
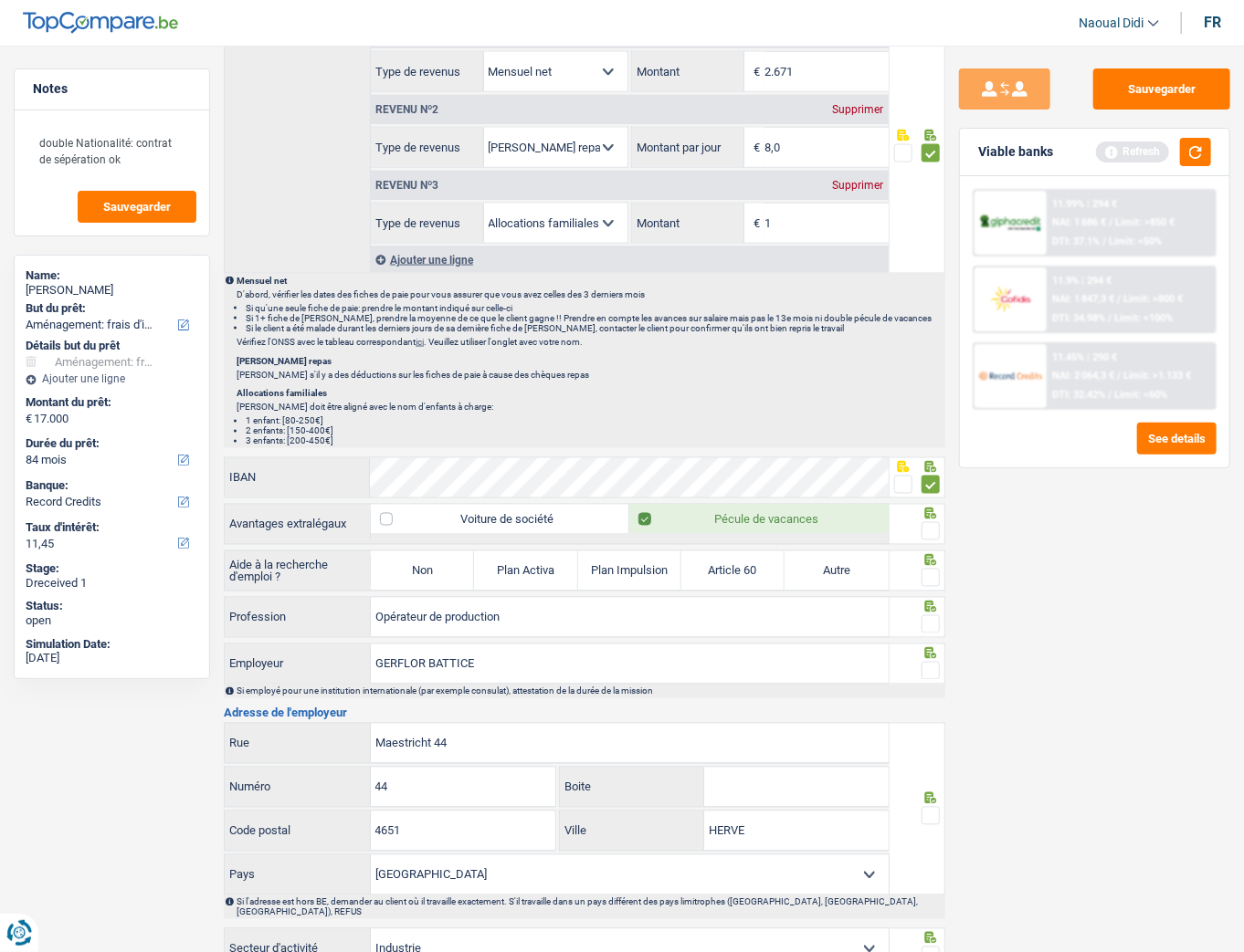
checkbox input "false"
click at [932, 522] on span at bounding box center [930, 531] width 18 height 18
click at [0, 0] on input "radio" at bounding box center [0, 0] width 0 height 0
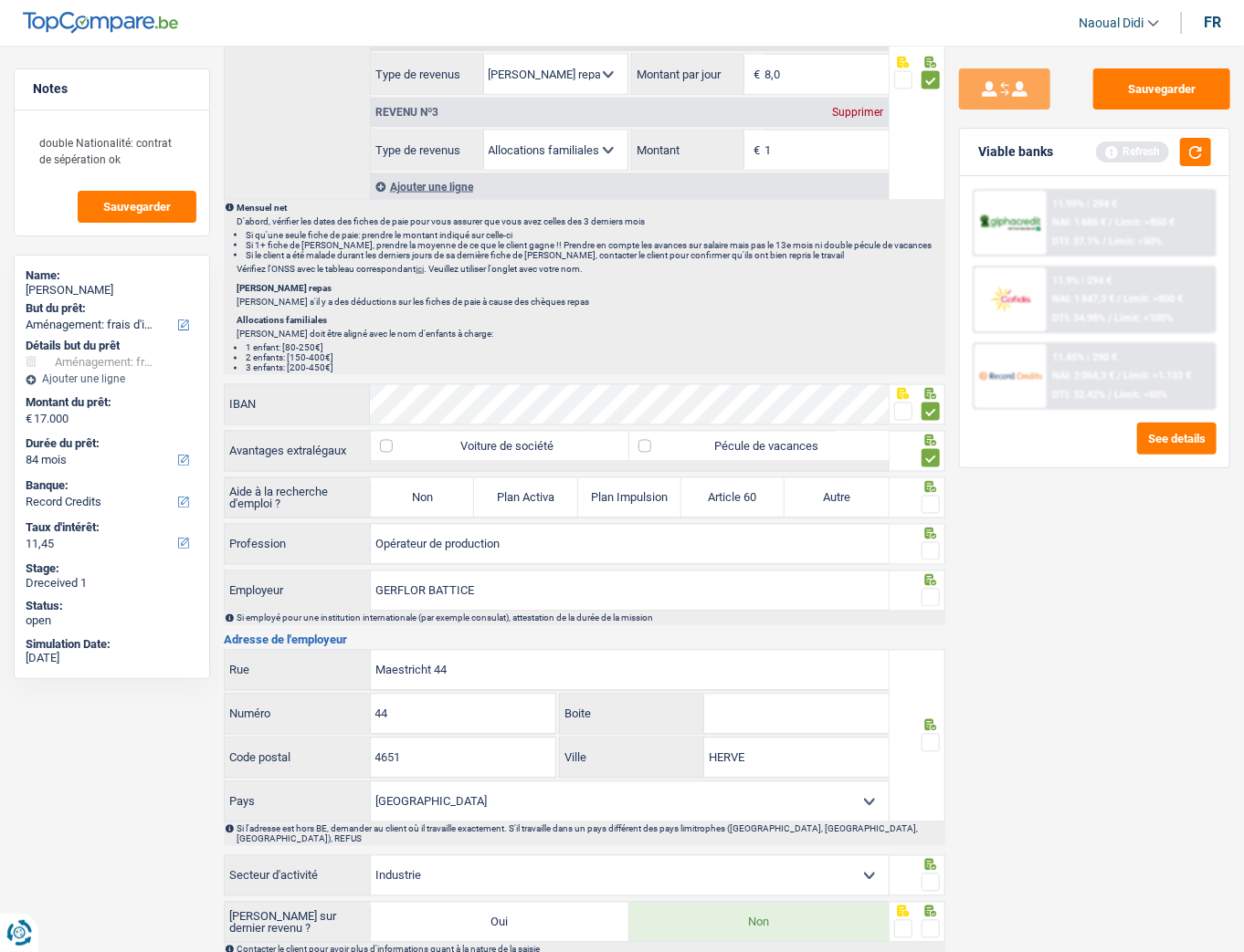
scroll to position [1315, 0]
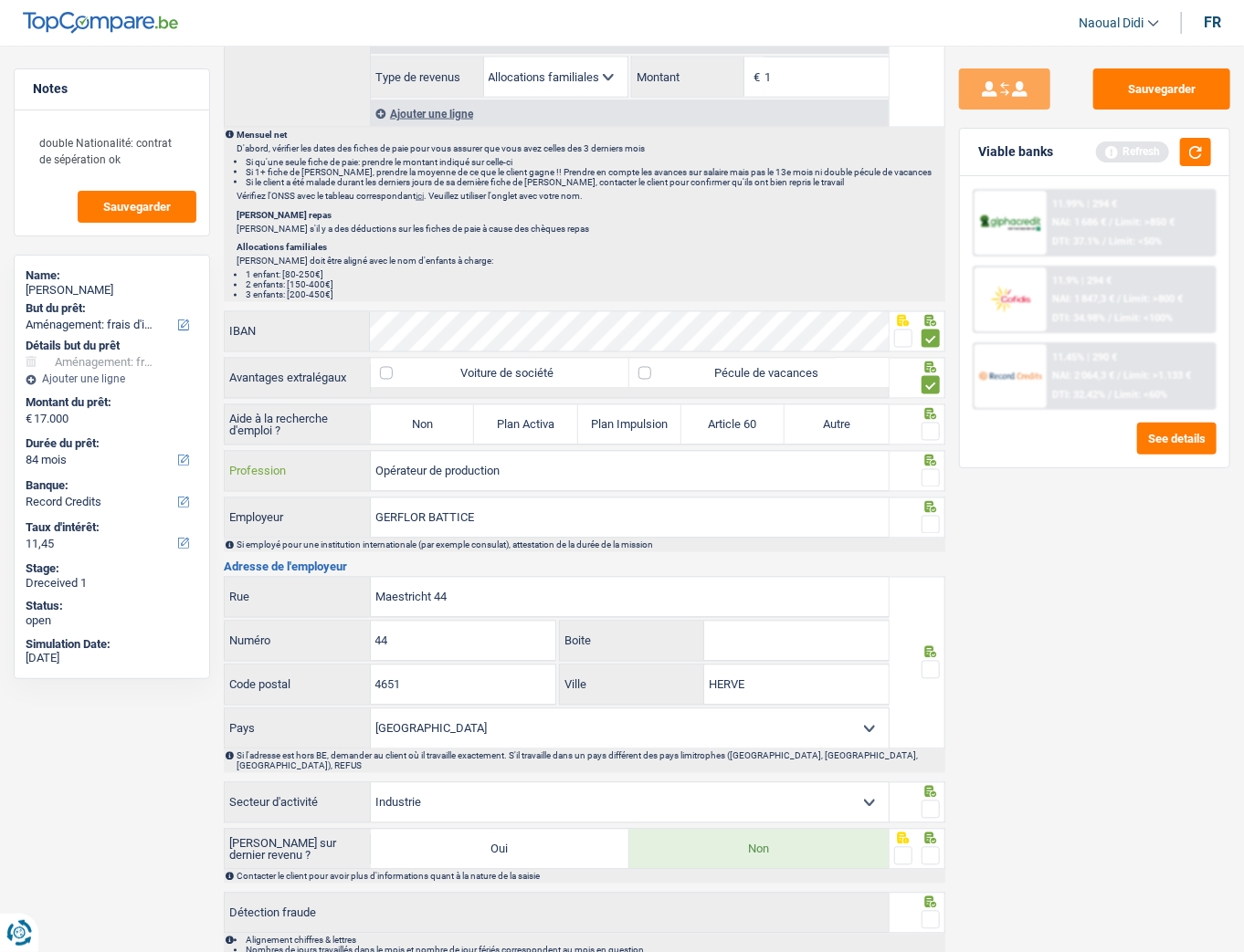
click at [533, 462] on input "Opérateur de production" at bounding box center [630, 471] width 518 height 40
drag, startPoint x: 560, startPoint y: 462, endPoint x: 256, endPoint y: 471, distance: 304.1
click at [256, 471] on div "Opérateur de production Profession" at bounding box center [557, 471] width 664 height 40
type input "Ouvrier de production"
click at [928, 469] on span at bounding box center [930, 478] width 18 height 18
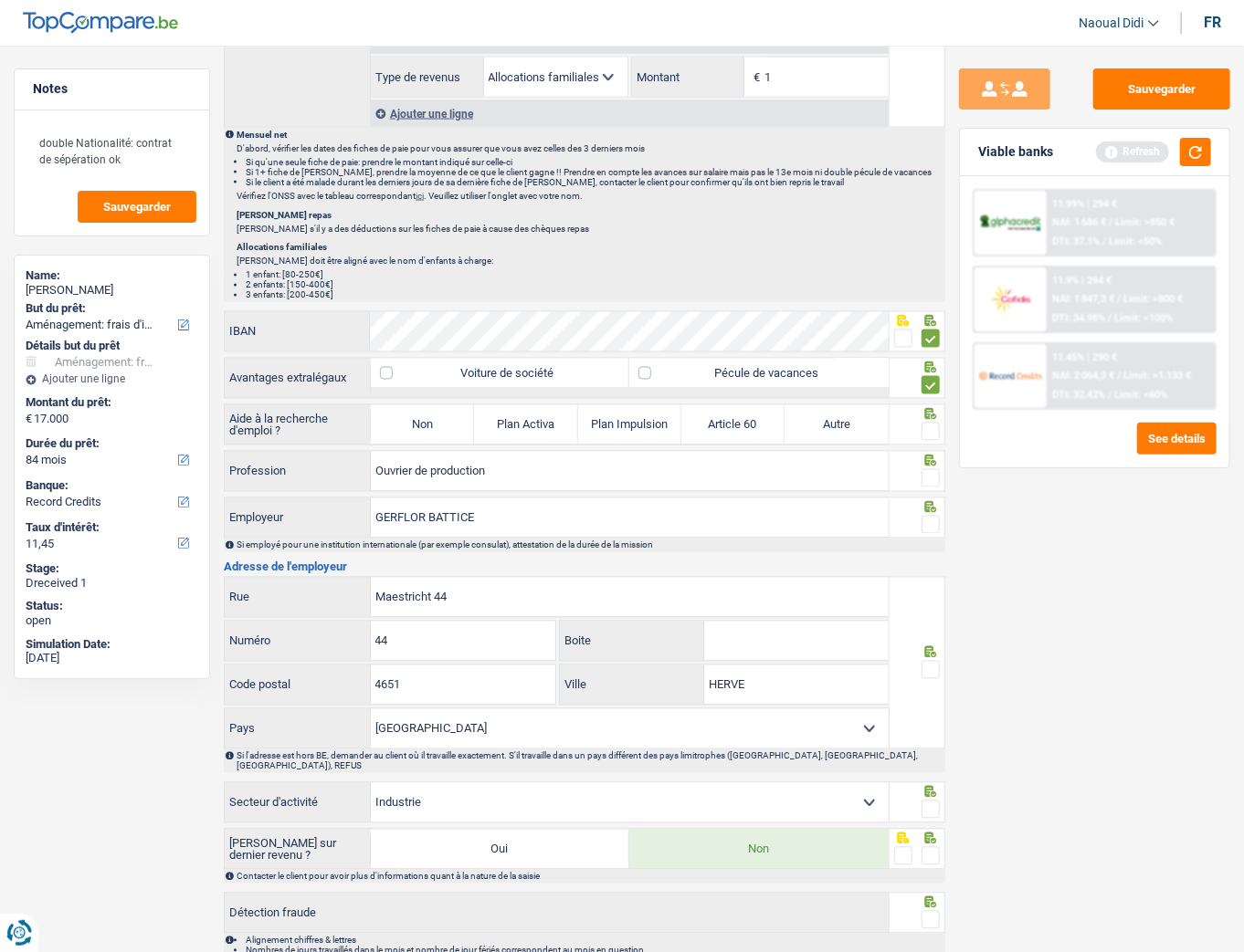
click at [0, 0] on input "radio" at bounding box center [0, 0] width 0 height 0
click at [424, 409] on label "Non" at bounding box center [422, 425] width 103 height 40
click at [424, 409] on input "Non" at bounding box center [422, 425] width 103 height 40
radio input "true"
click at [928, 423] on span at bounding box center [930, 432] width 18 height 18
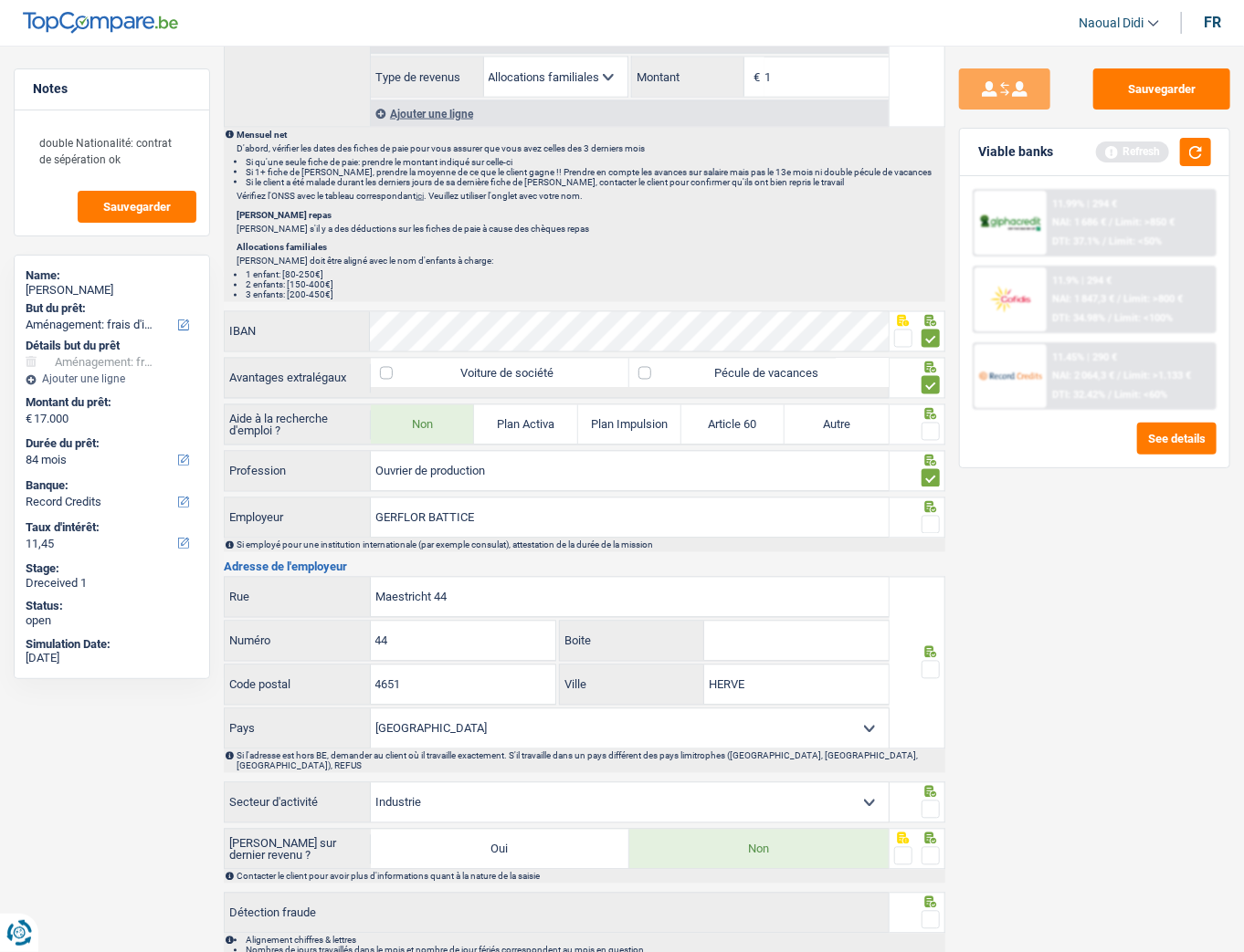
click at [0, 0] on input "radio" at bounding box center [0, 0] width 0 height 0
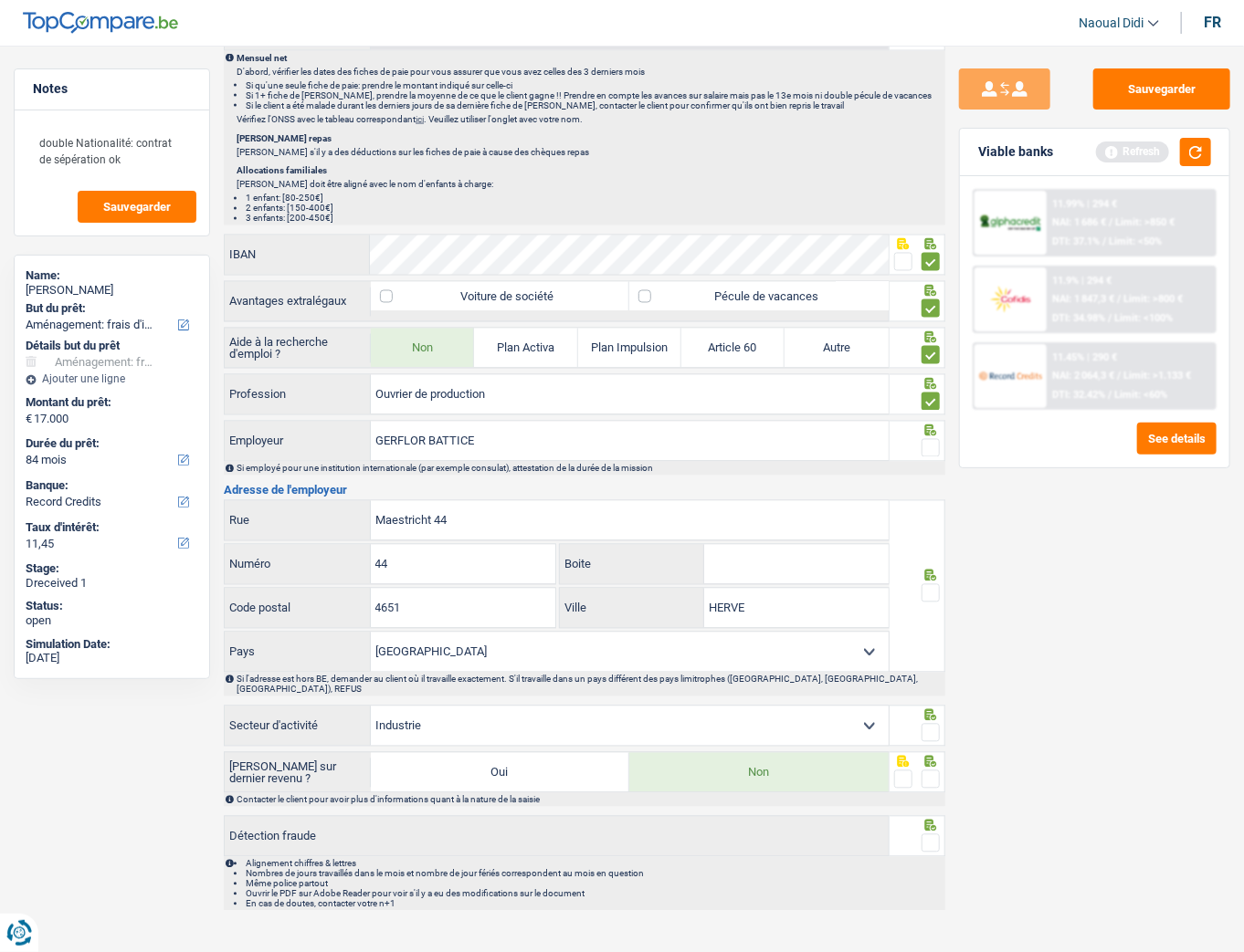
scroll to position [1392, 0]
click at [435, 532] on input "4651" at bounding box center [464, 607] width 185 height 40
click at [931, 532] on span at bounding box center [930, 592] width 18 height 18
click at [0, 0] on input "radio" at bounding box center [0, 0] width 0 height 0
click at [932, 532] on span at bounding box center [930, 732] width 18 height 18
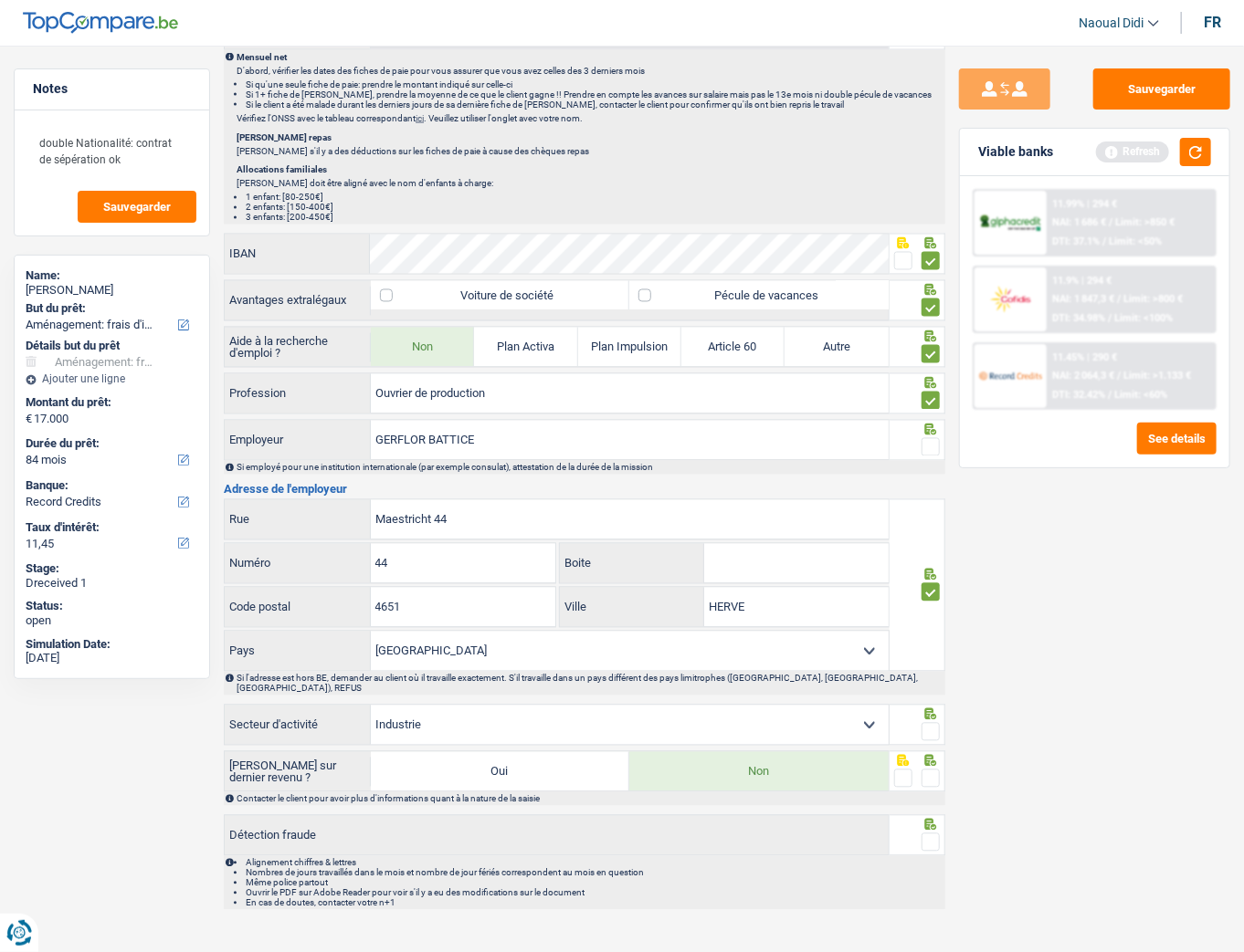
click at [0, 0] on input "radio" at bounding box center [0, 0] width 0 height 0
click at [936, 532] on span at bounding box center [930, 778] width 18 height 18
click at [0, 0] on input "radio" at bounding box center [0, 0] width 0 height 0
click at [934, 532] on span at bounding box center [930, 843] width 18 height 18
click at [0, 0] on input "radio" at bounding box center [0, 0] width 0 height 0
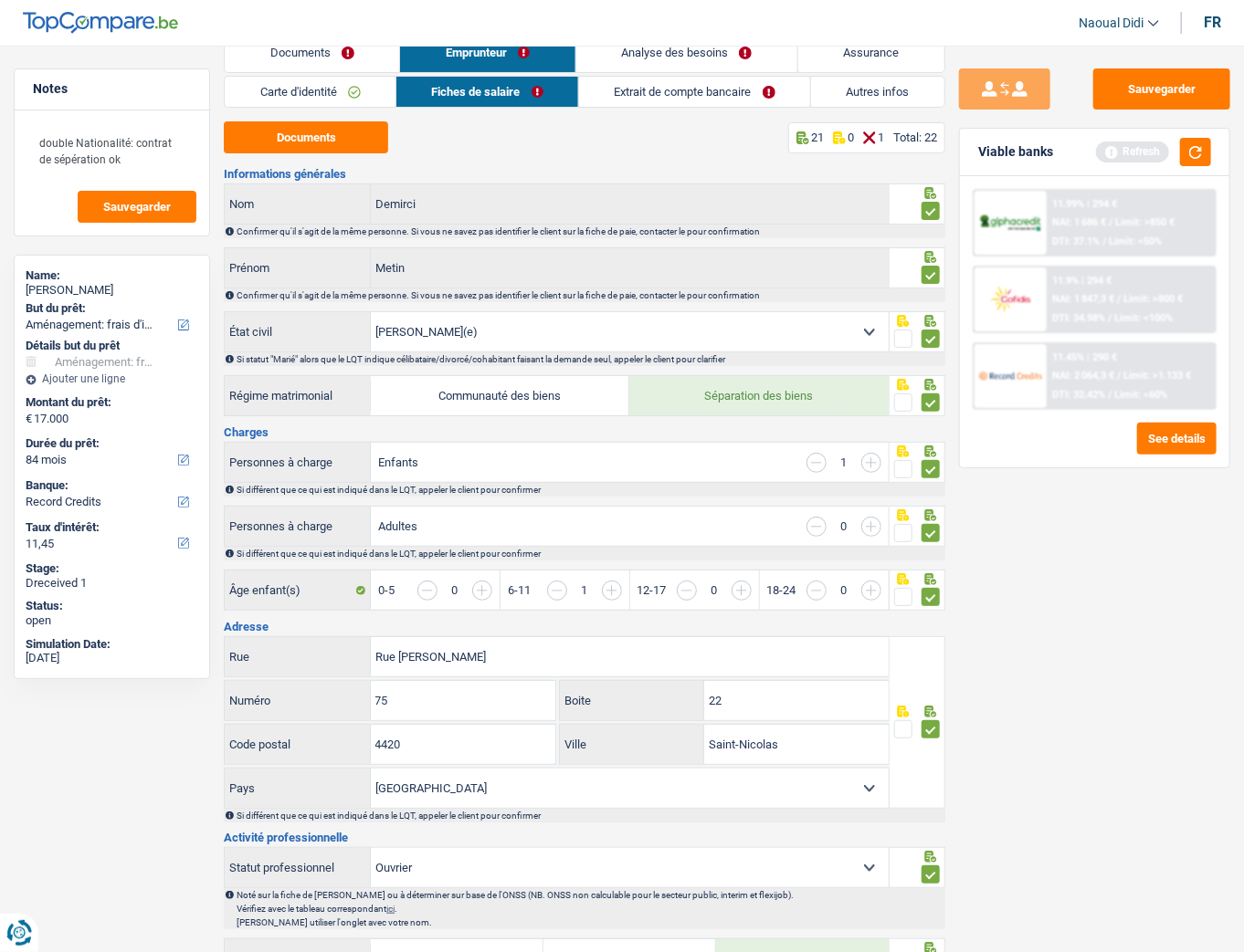
scroll to position [0, 0]
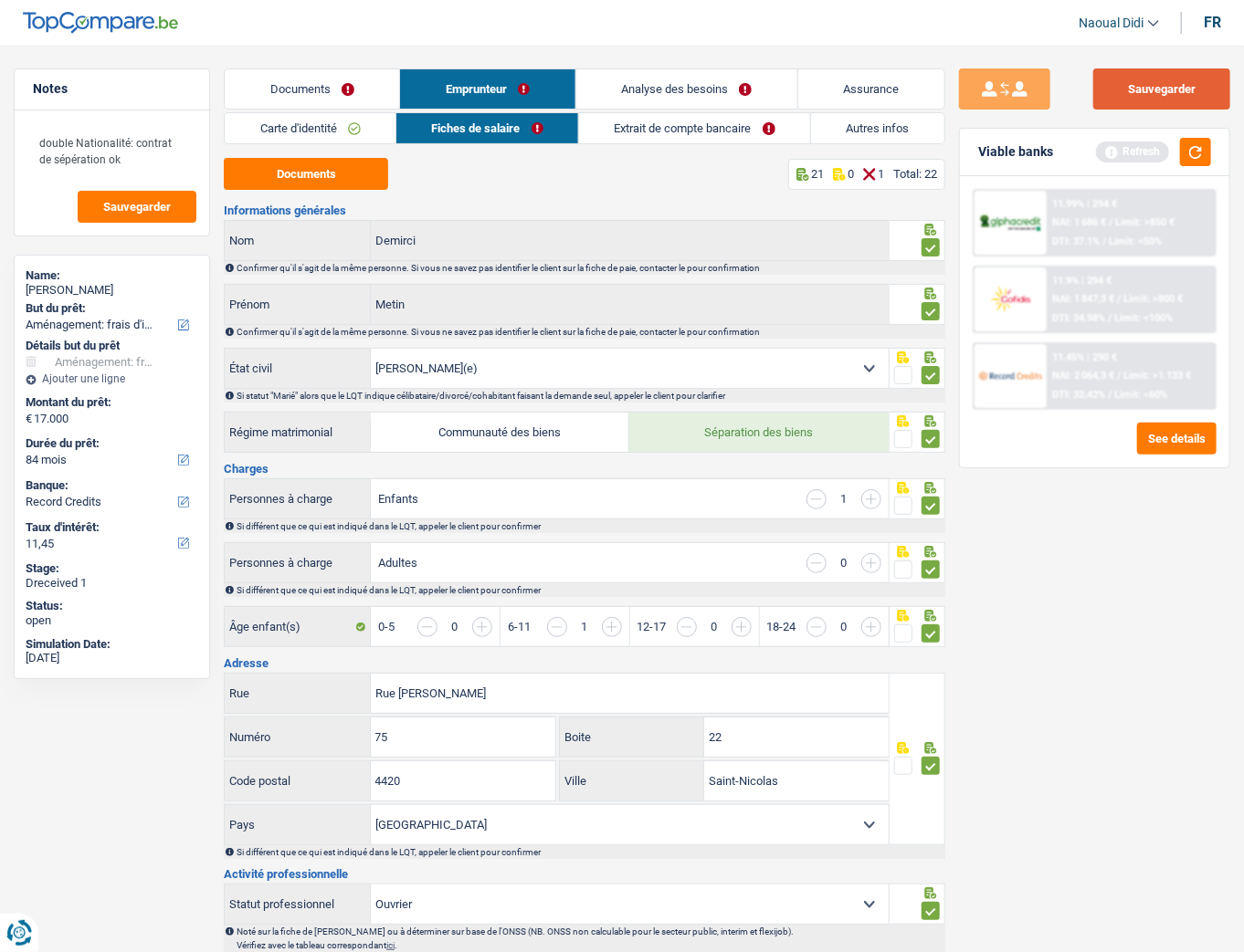
click at [1110, 86] on button "Sauvegarder" at bounding box center [1162, 89] width 137 height 42
click at [686, 139] on link "Extrait de compte bancaire" at bounding box center [694, 127] width 231 height 30
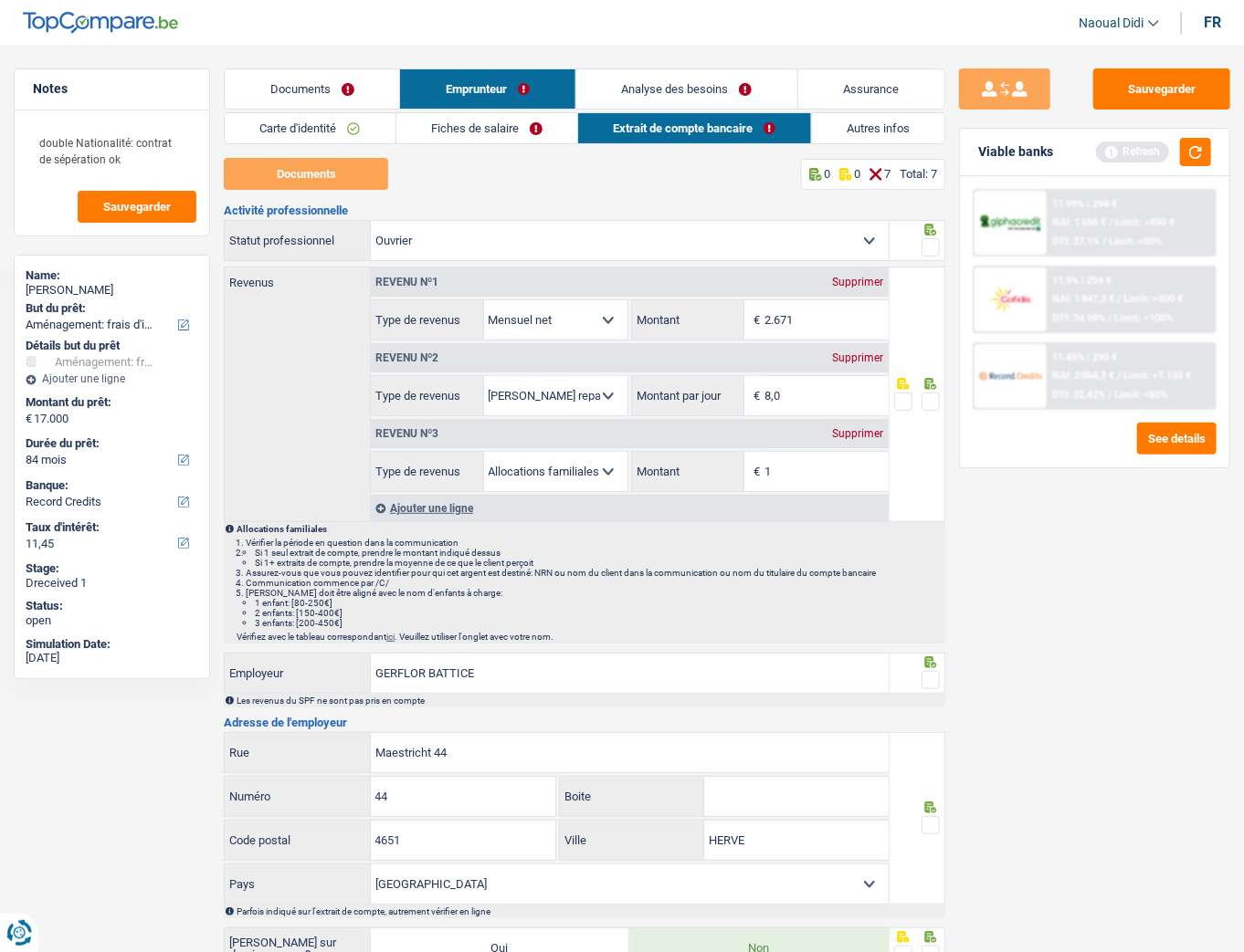
click at [889, 130] on link "Autres infos" at bounding box center [878, 127] width 132 height 30
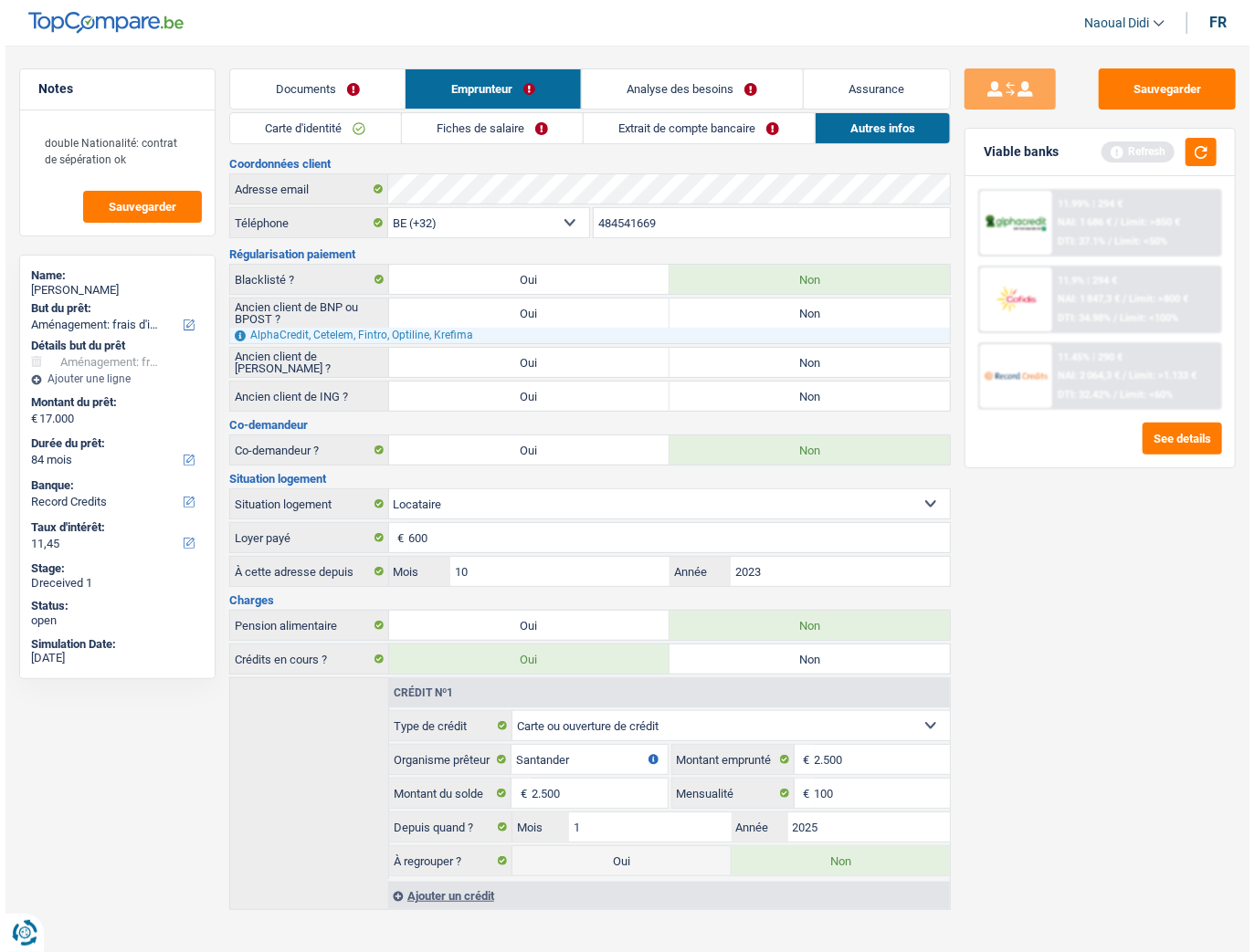
scroll to position [9, 0]
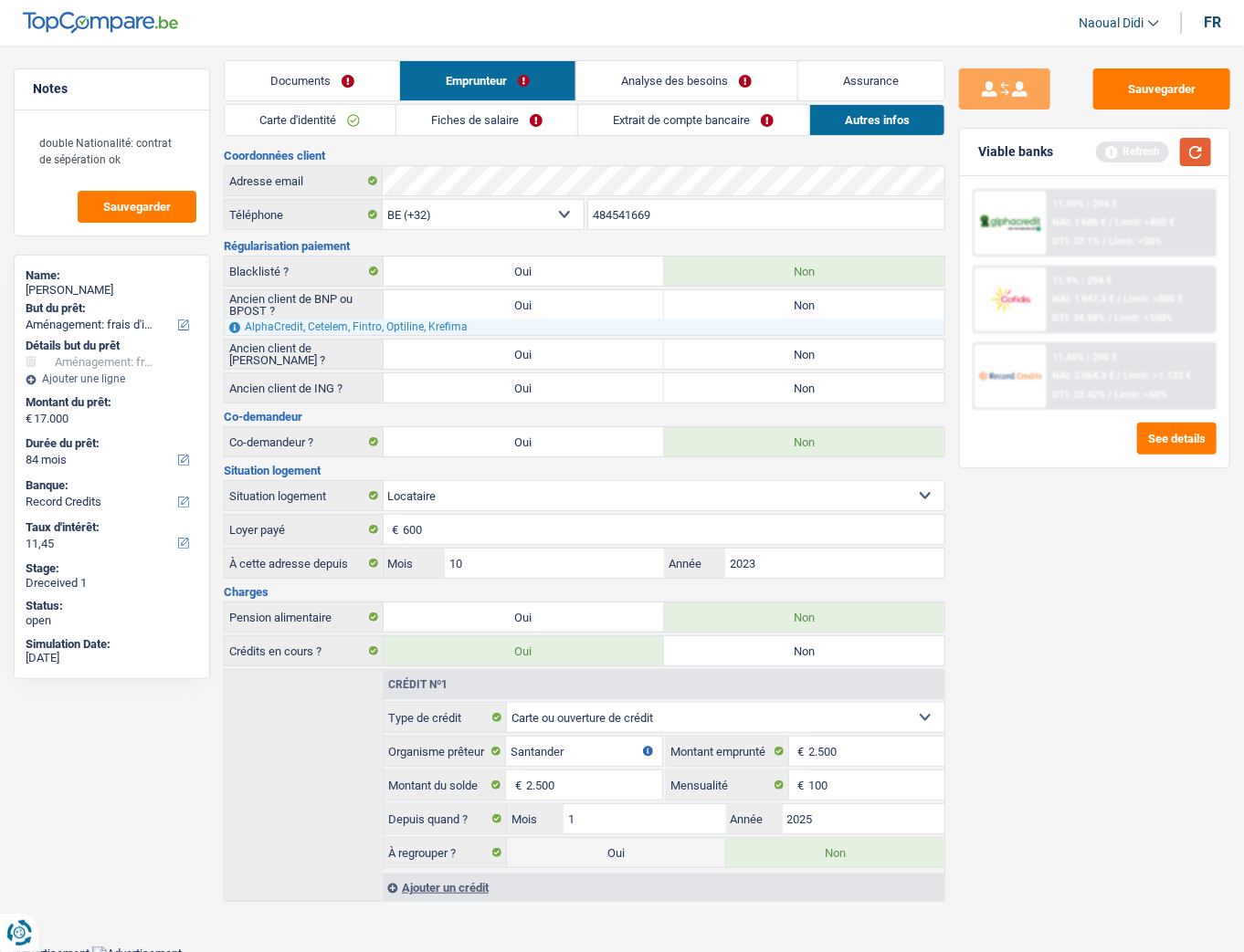
click at [1110, 158] on button "button" at bounding box center [1196, 152] width 31 height 28
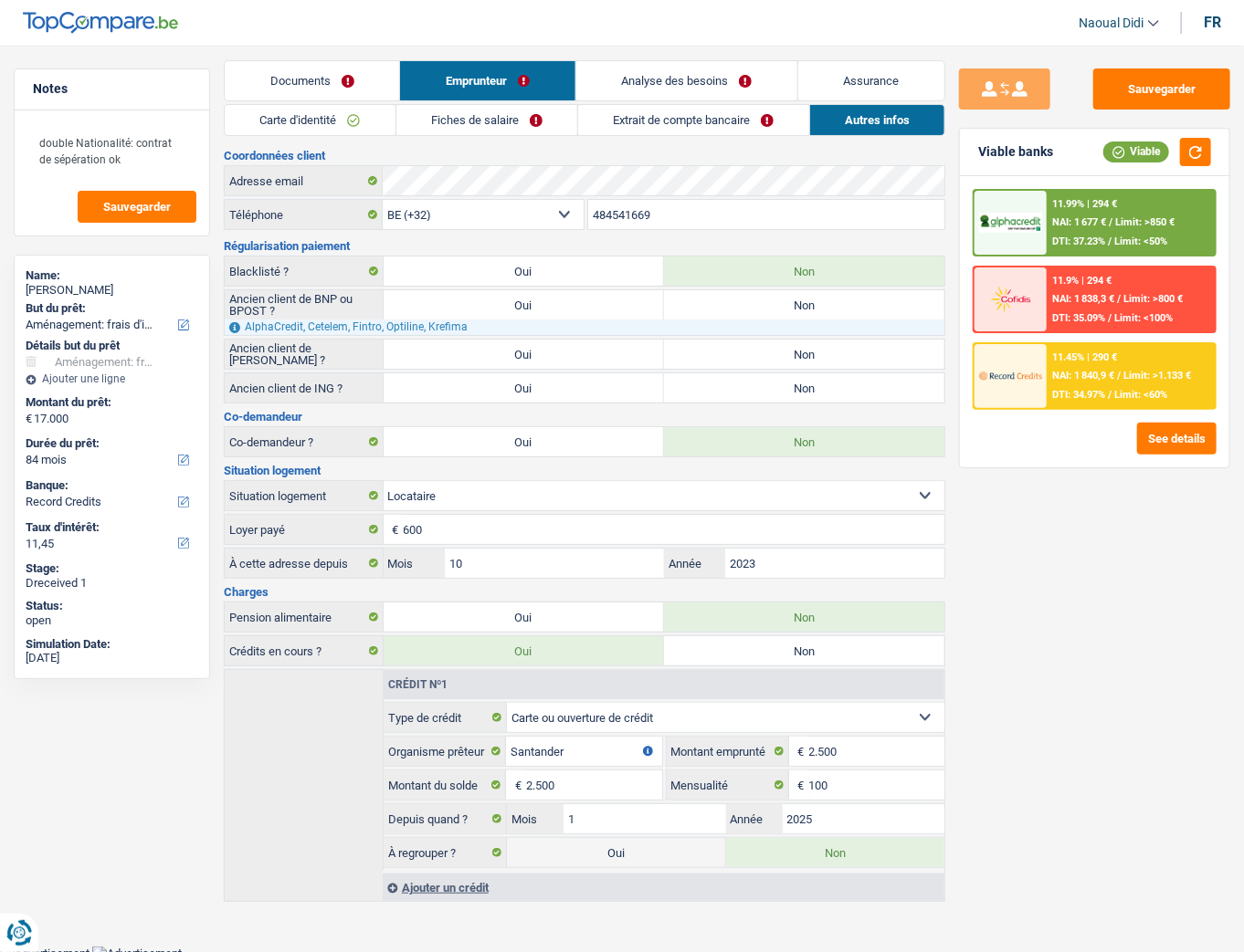
click at [676, 78] on link "Analyse des besoins" at bounding box center [687, 80] width 221 height 40
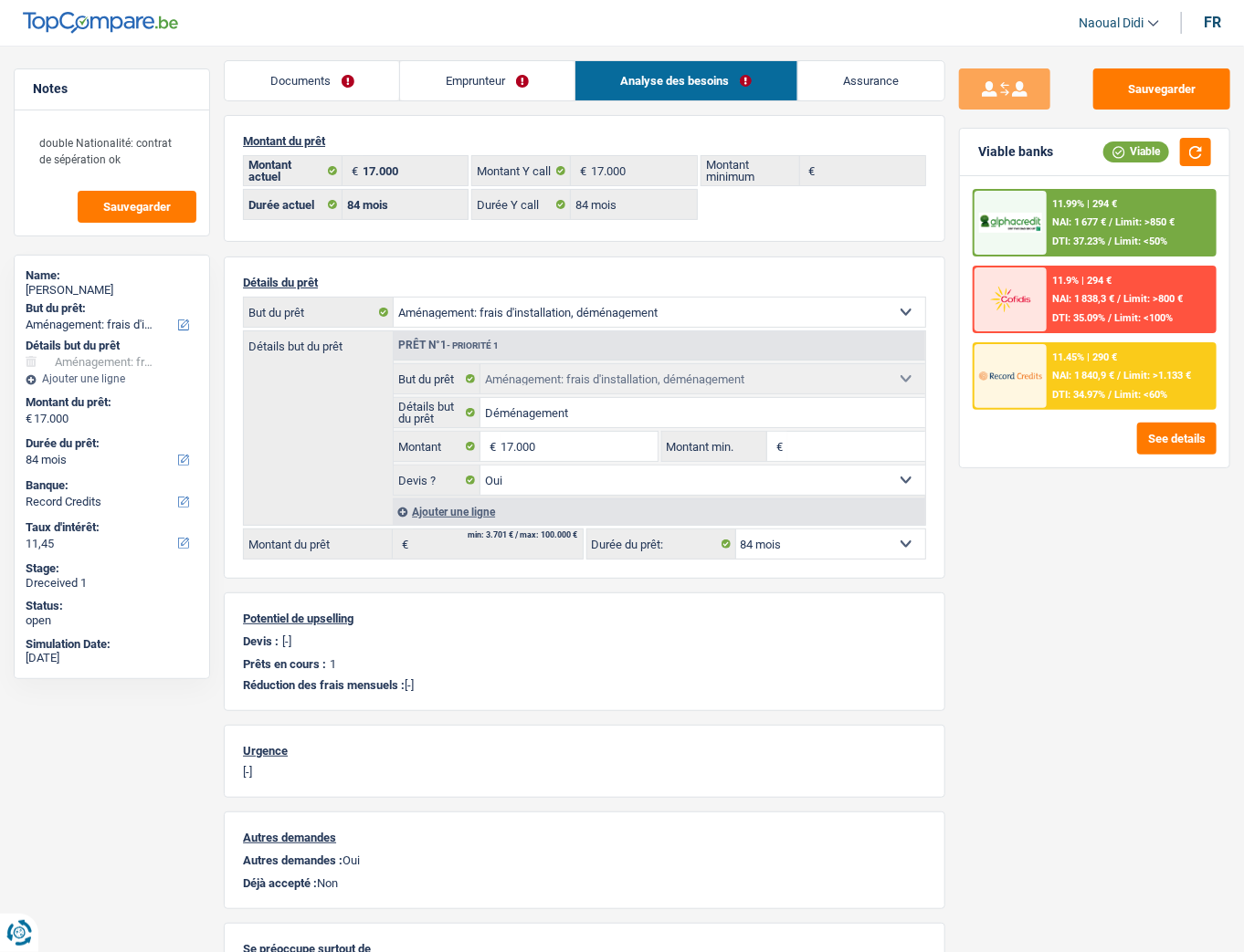
click at [1110, 294] on span "Limit: >800 €" at bounding box center [1152, 299] width 59 height 12
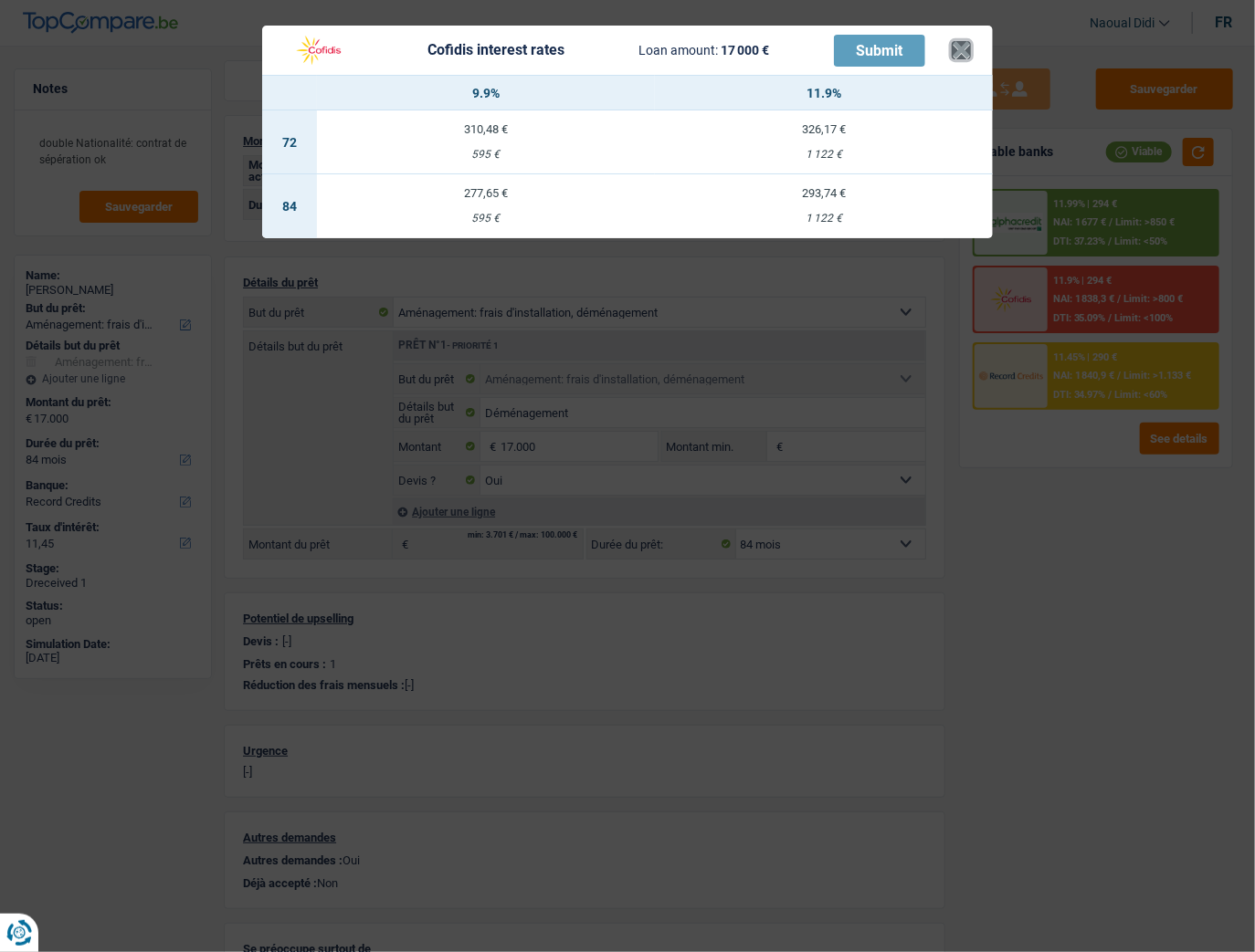
click at [963, 48] on button "×" at bounding box center [962, 50] width 19 height 18
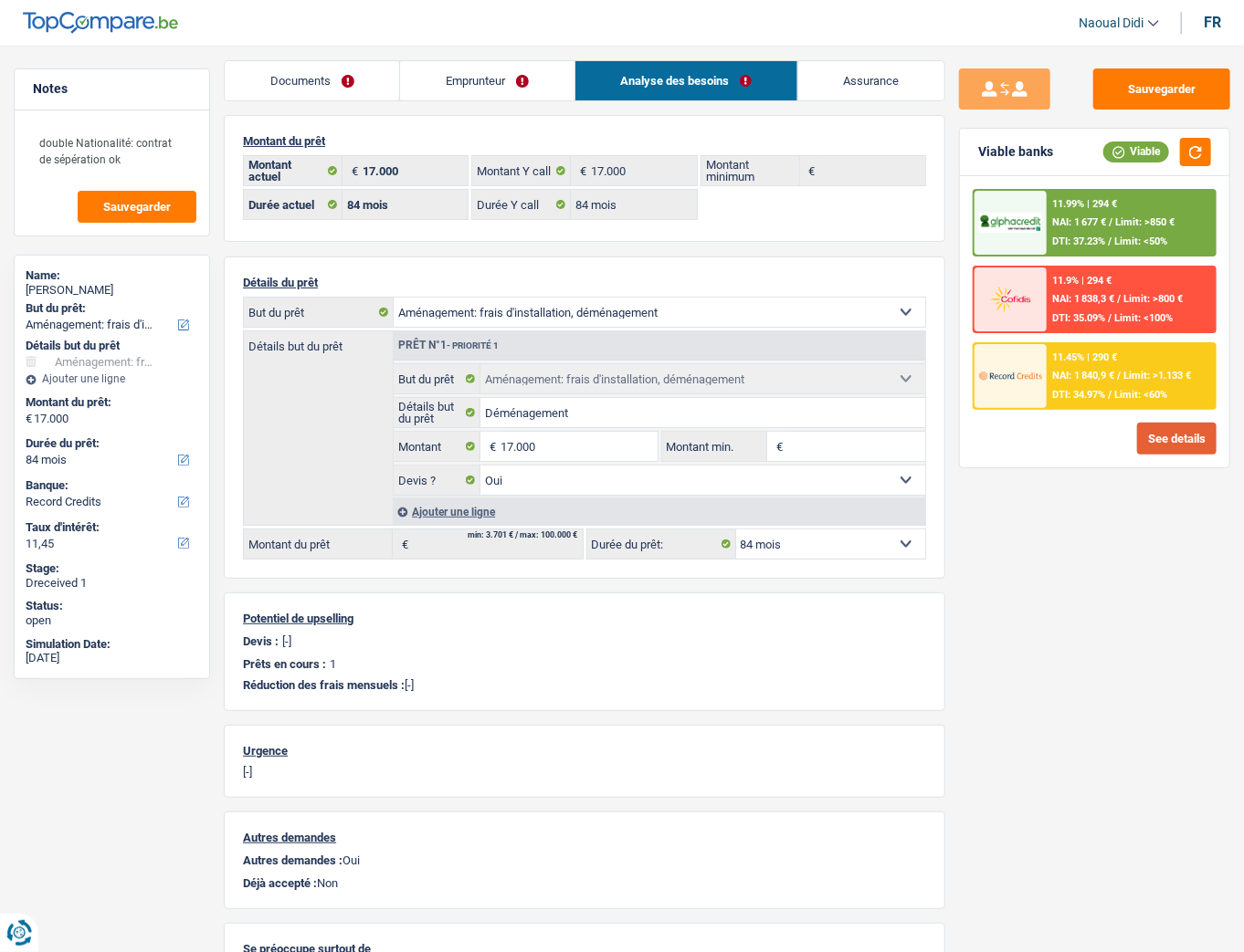
click at [1110, 434] on button "See details" at bounding box center [1177, 438] width 79 height 32
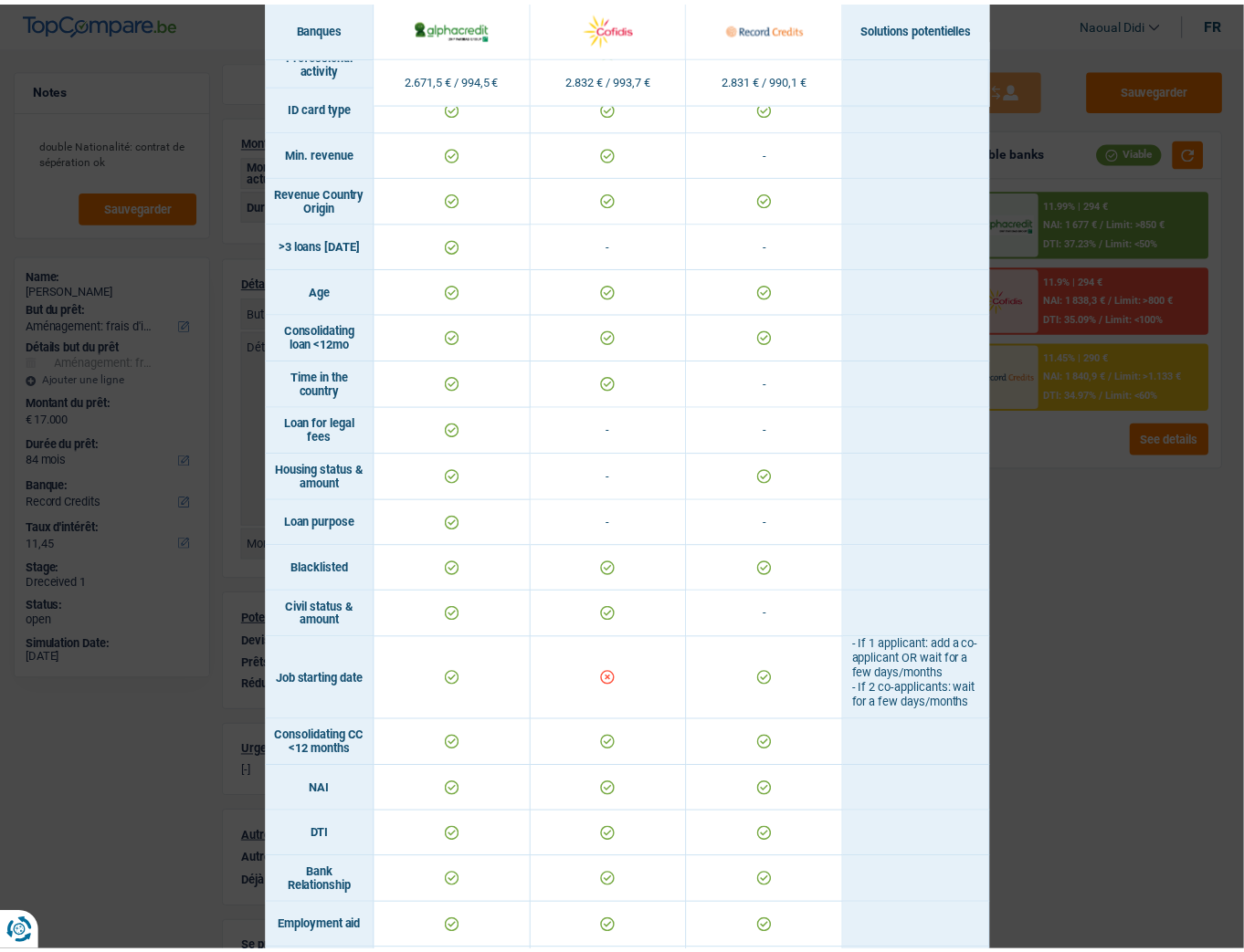
scroll to position [0, 0]
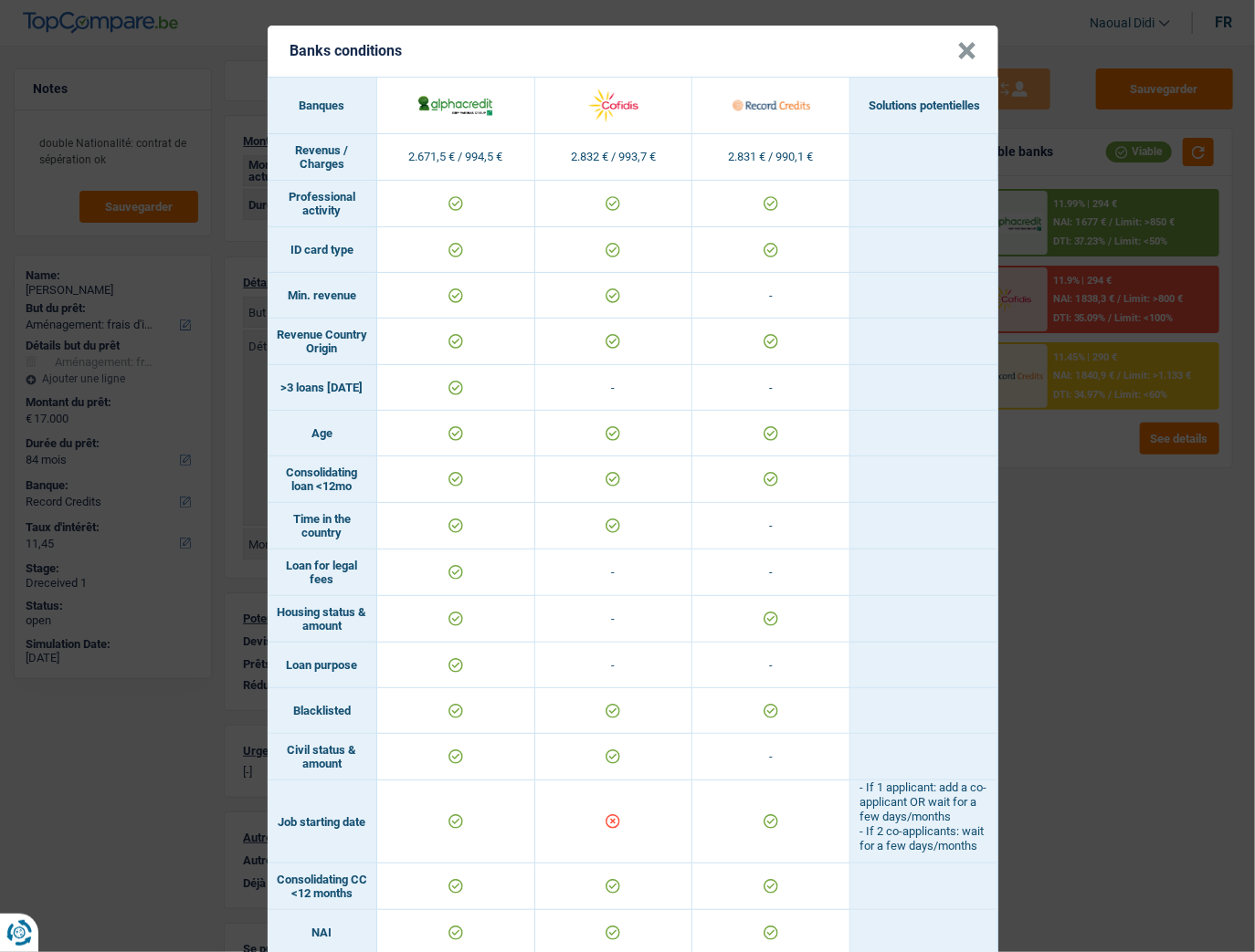
click at [960, 46] on button "×" at bounding box center [966, 51] width 19 height 18
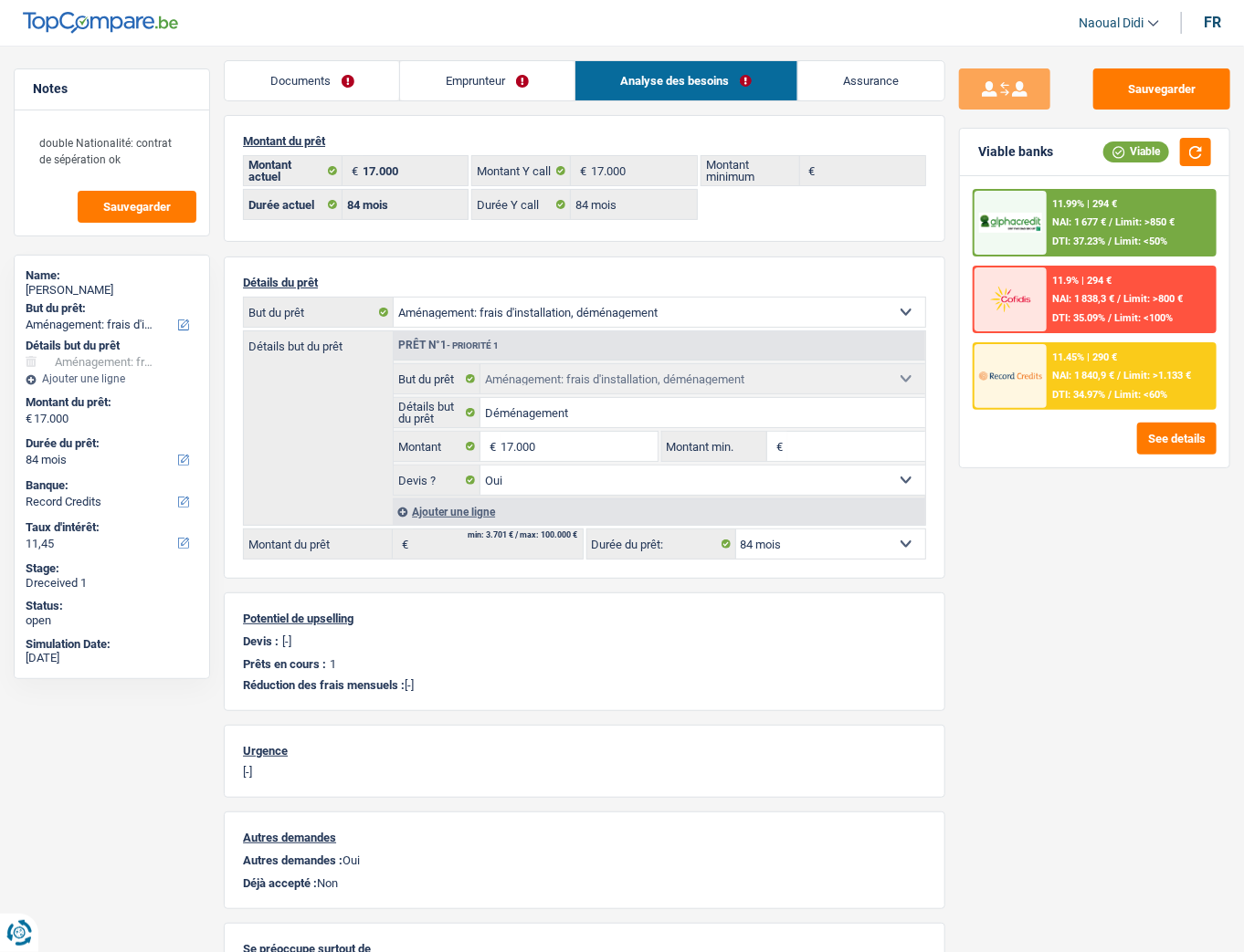
click at [1110, 227] on span "Limit: >850 €" at bounding box center [1145, 222] width 59 height 12
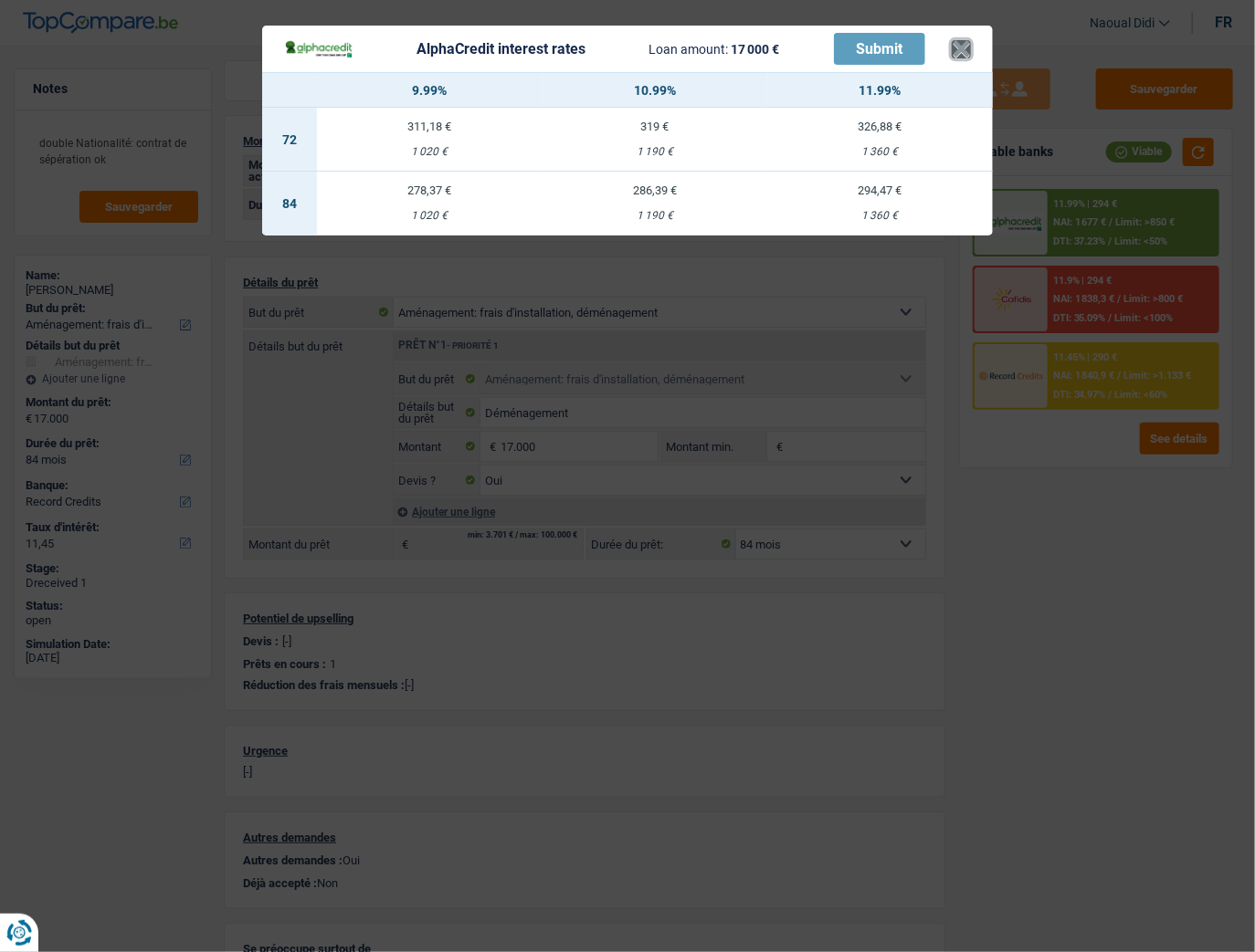
click at [952, 41] on button "×" at bounding box center [962, 49] width 19 height 18
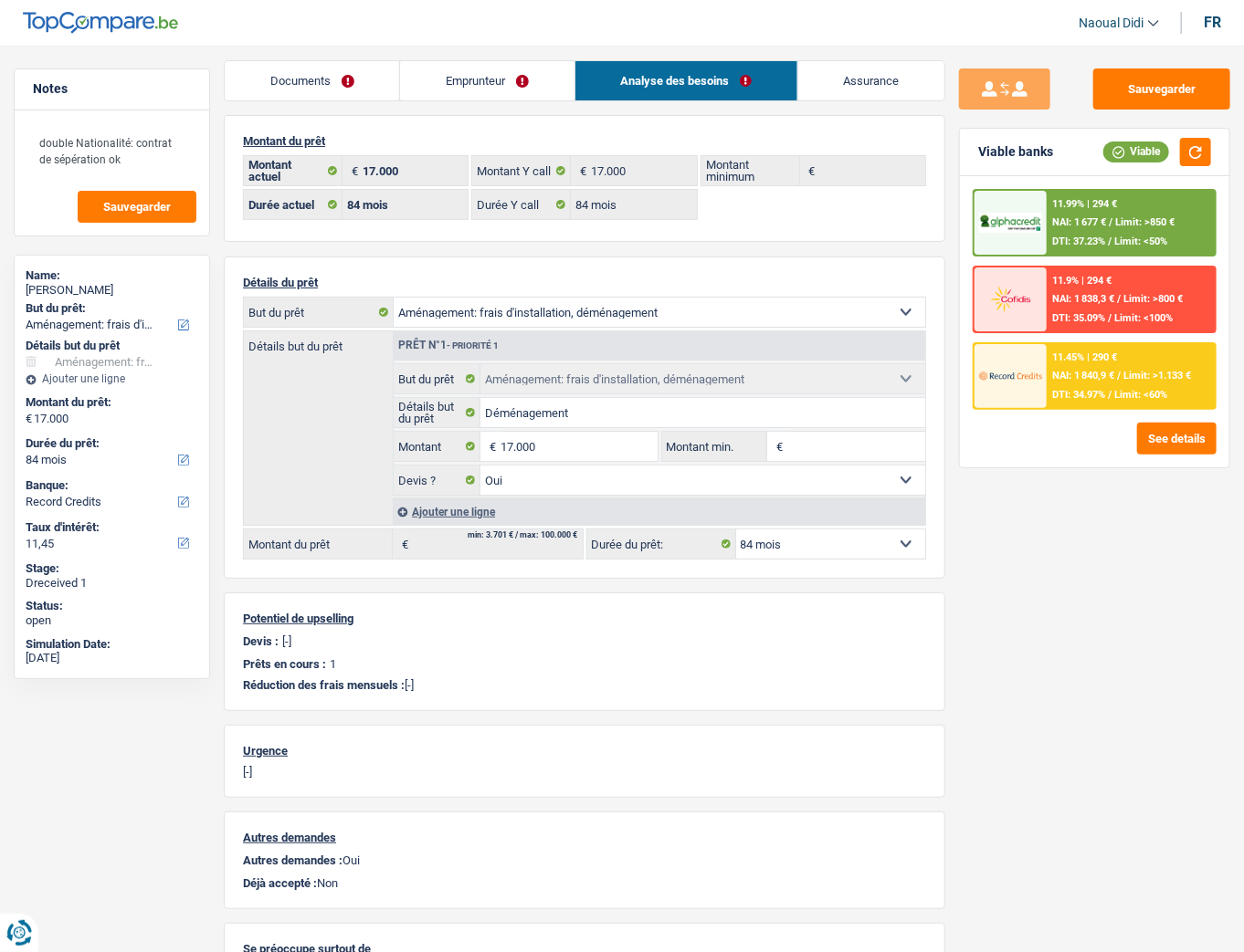
click at [1082, 210] on div "11.99% | 294 € NAI: 1 677 € / Limit: >850 € DTI: 37.23% / Limit: <50%" at bounding box center [1131, 223] width 168 height 64
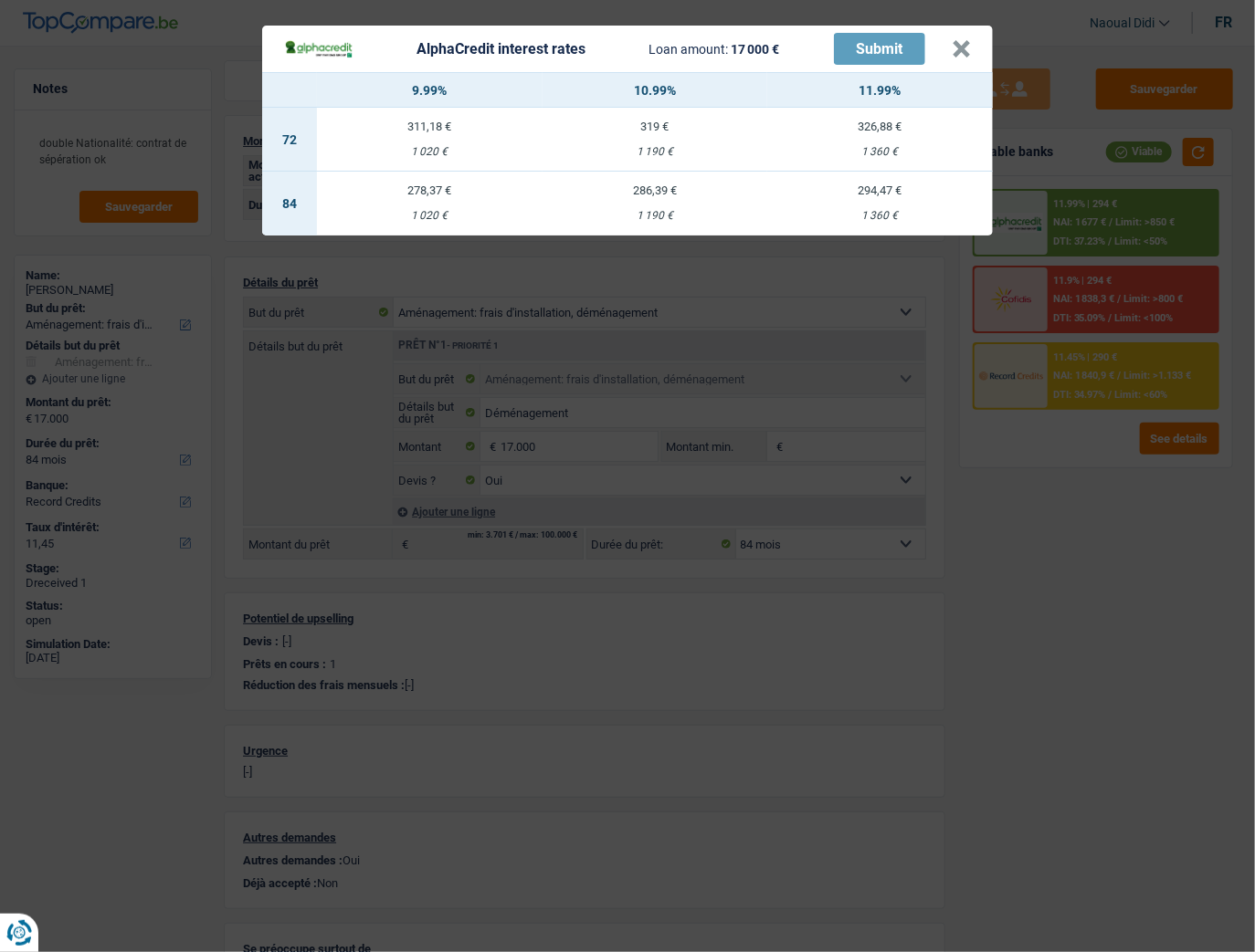
click at [899, 206] on td "294,47 € 1 360 €" at bounding box center [879, 204] width 226 height 64
select select "alphacredit"
type input "11,99"
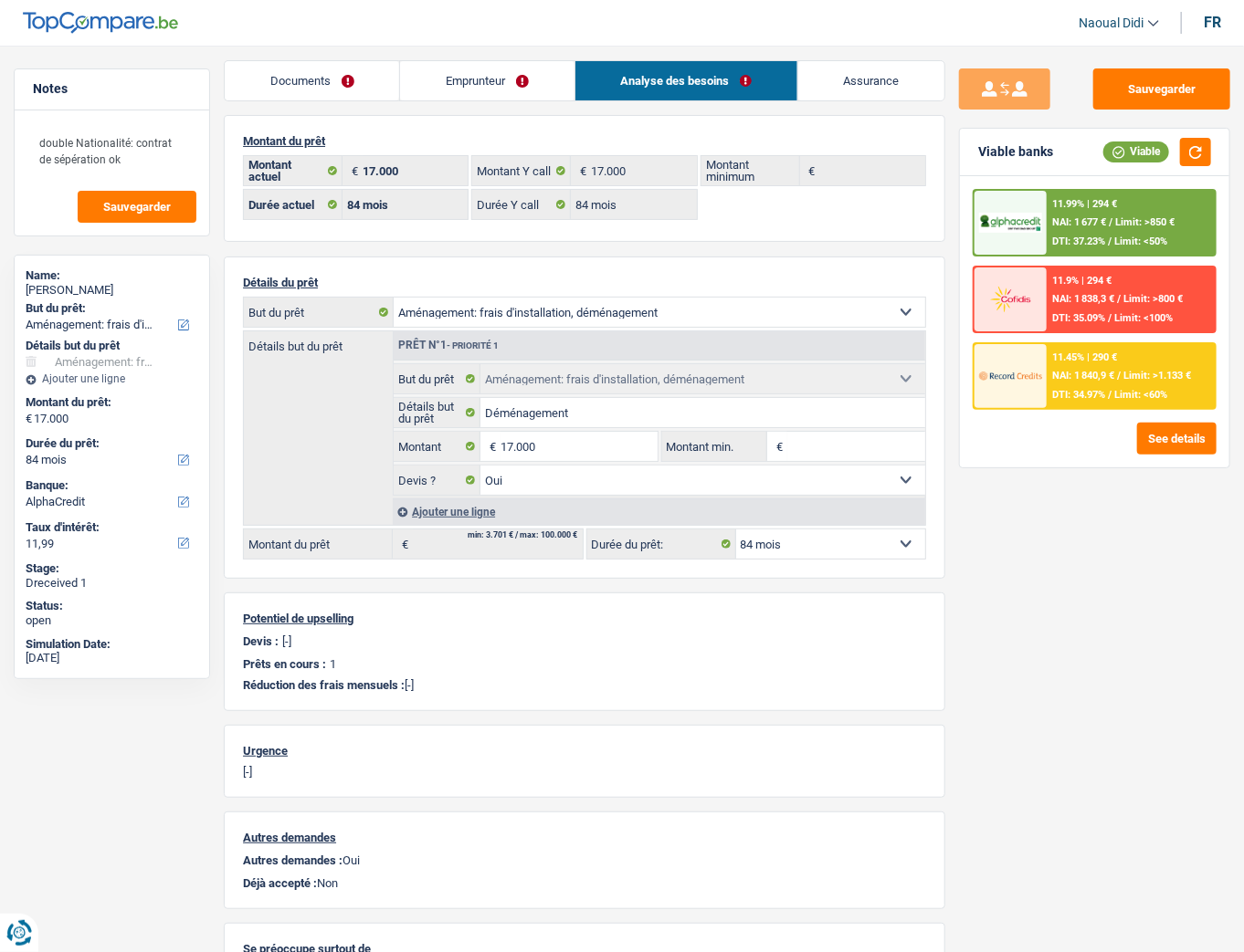
click at [306, 70] on link "Documents" at bounding box center [312, 80] width 175 height 40
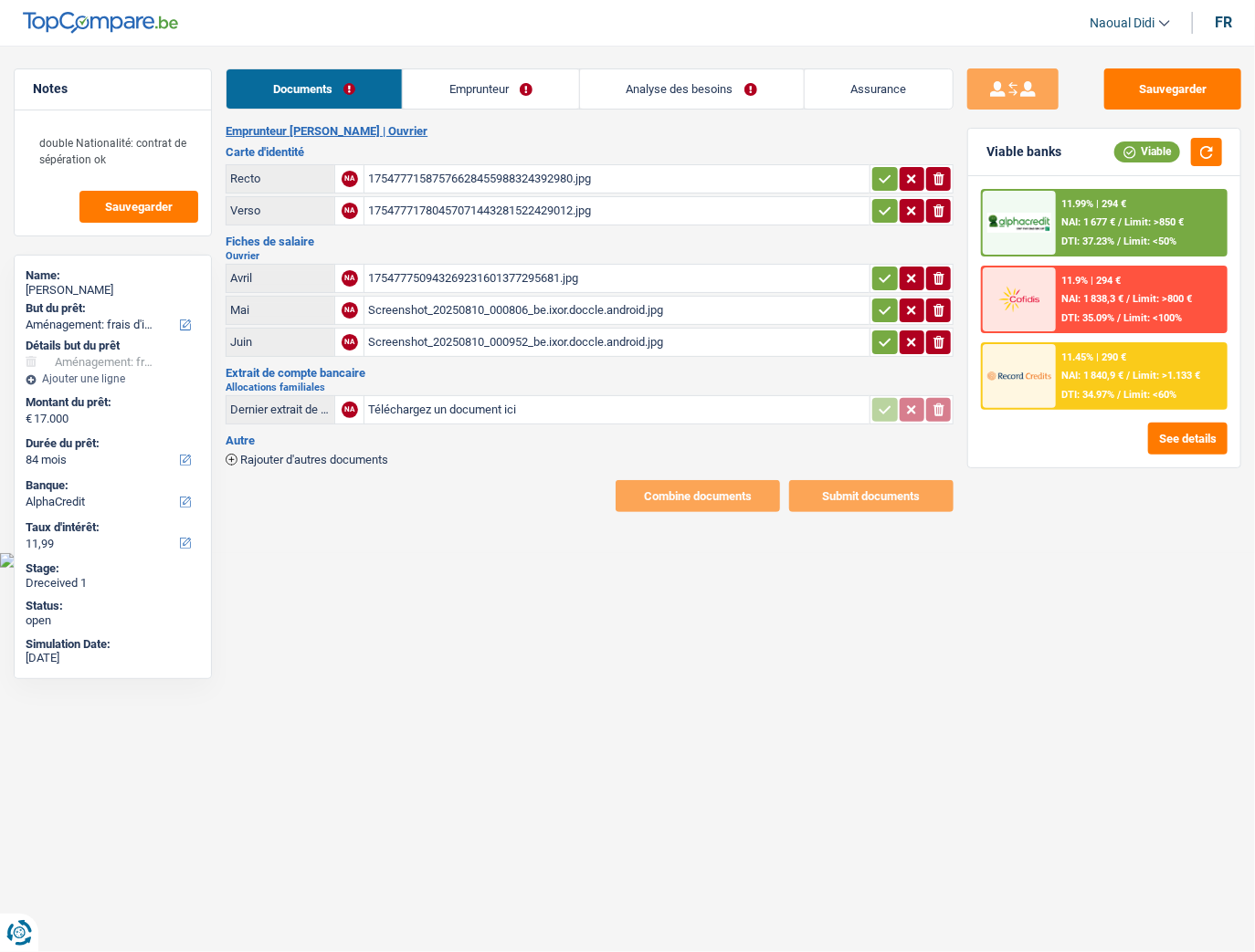
click at [483, 94] on link "Emprunteur" at bounding box center [490, 89] width 177 height 40
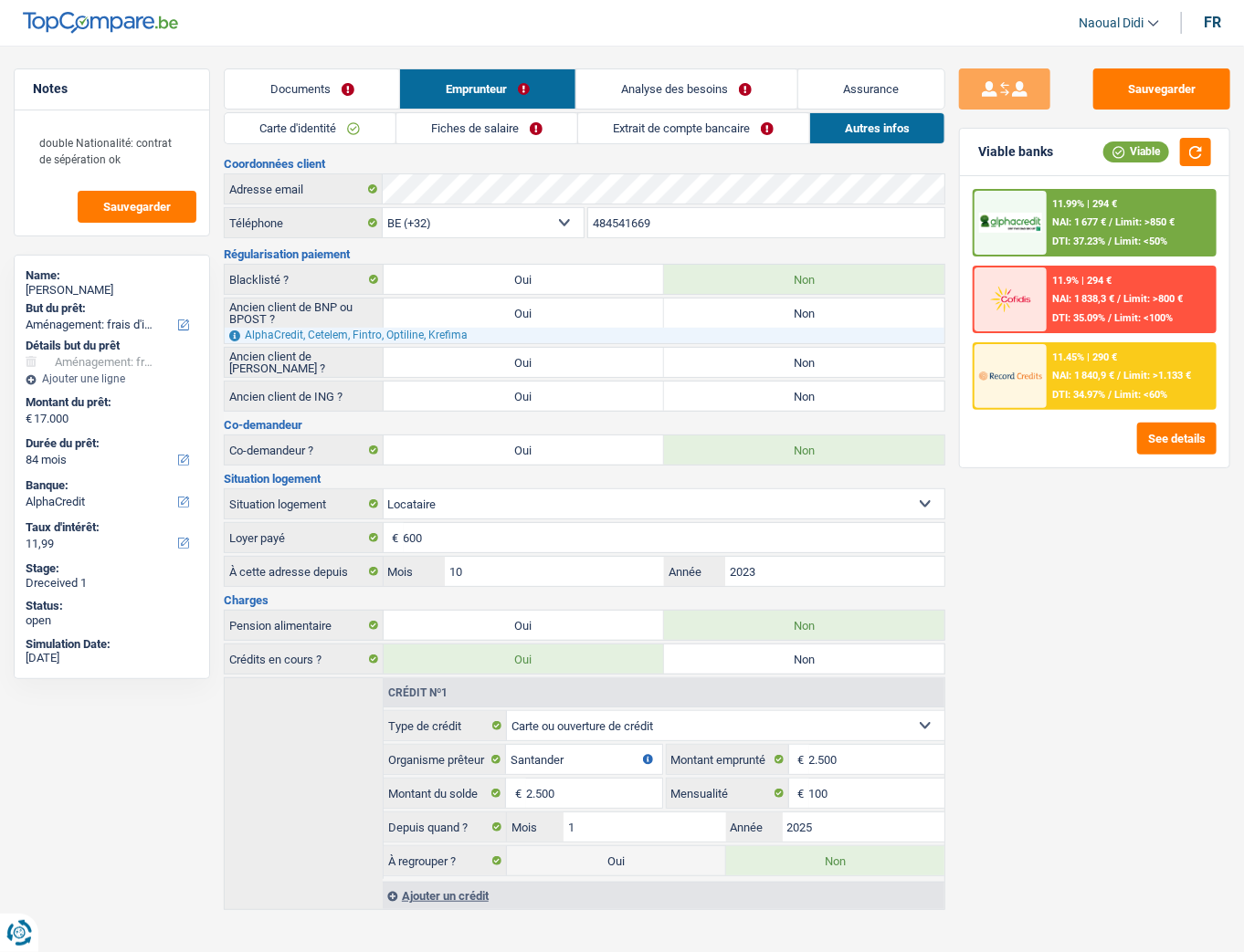
click at [664, 81] on link "Analyse des besoins" at bounding box center [687, 89] width 221 height 40
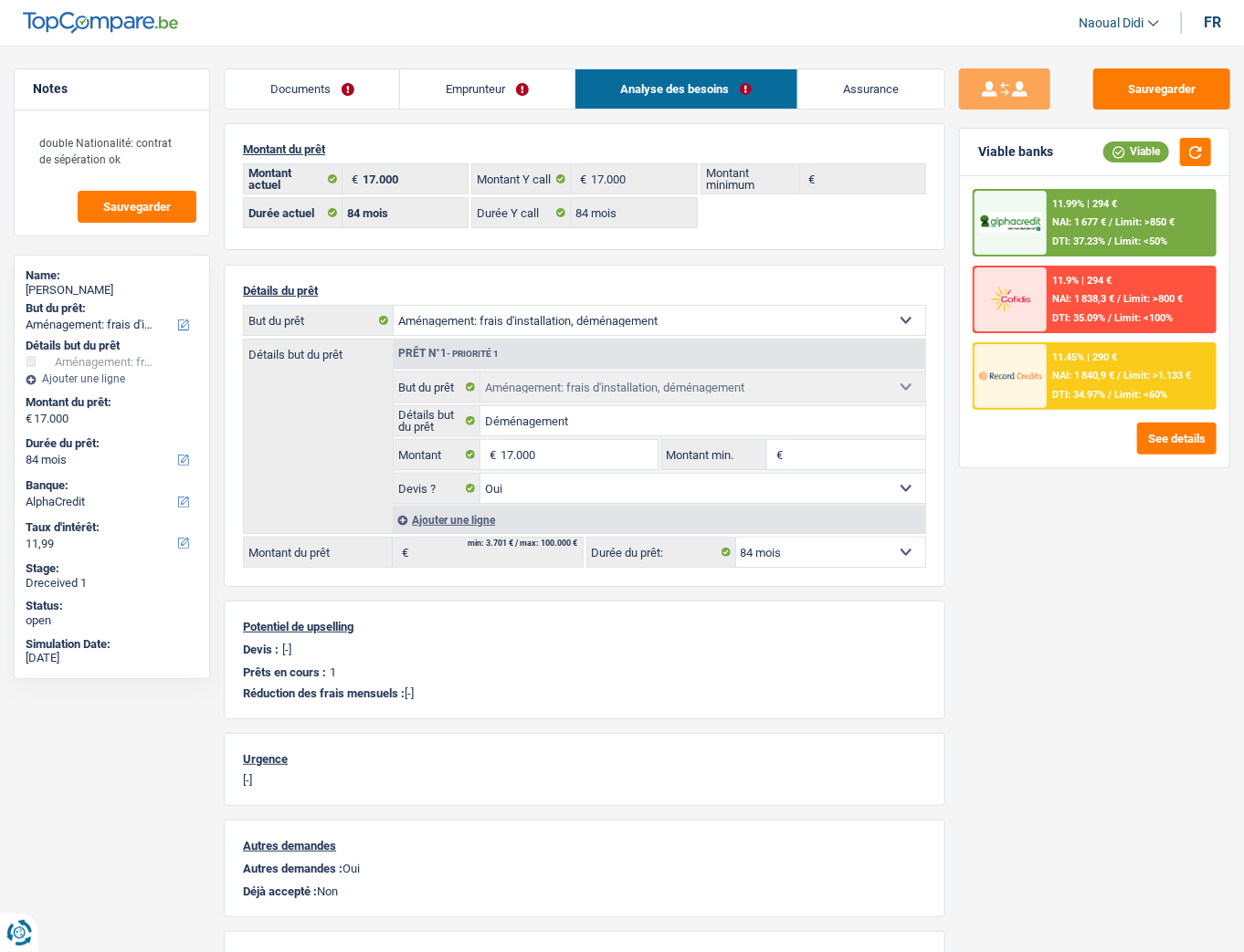
click at [502, 87] on link "Emprunteur" at bounding box center [487, 89] width 174 height 40
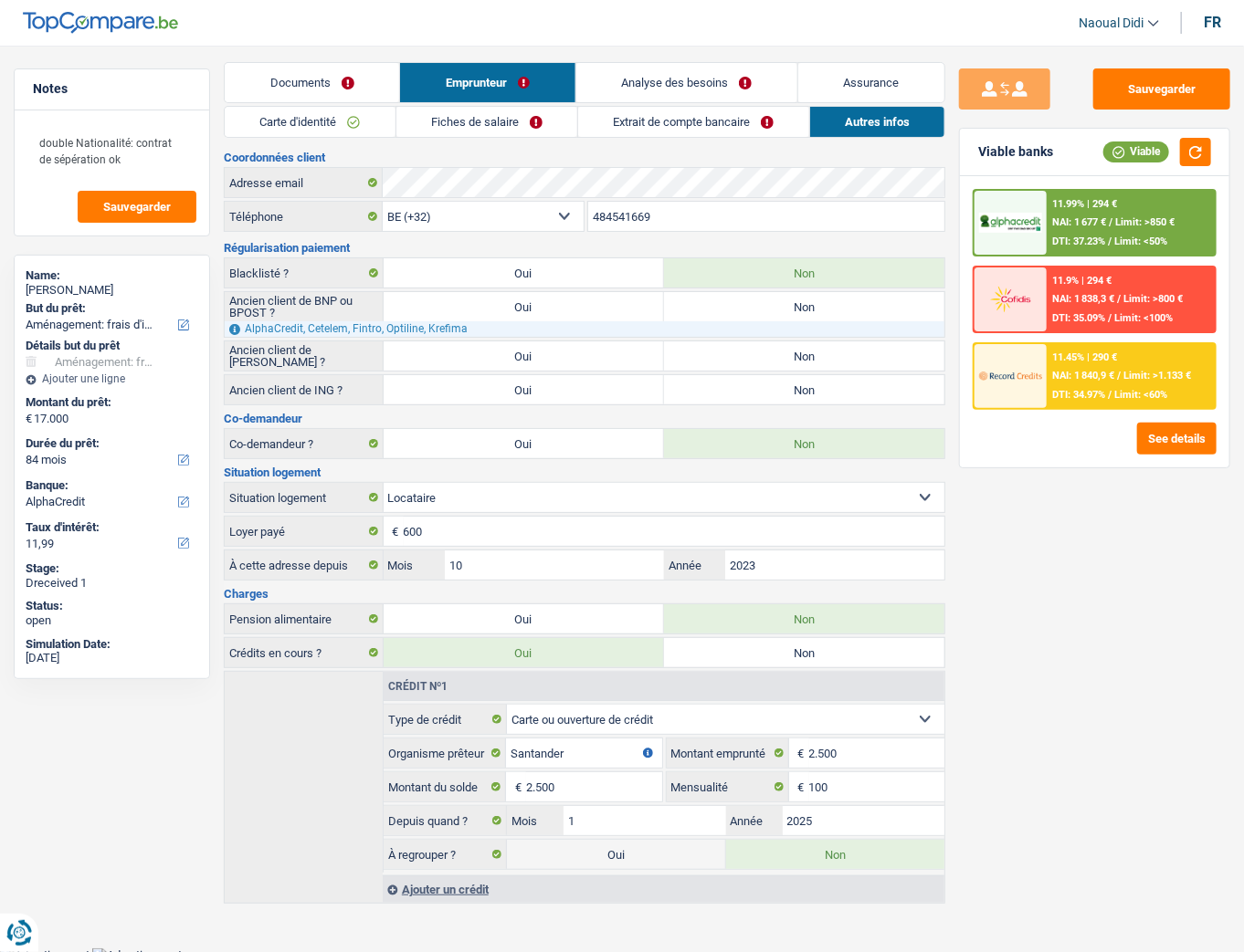
scroll to position [9, 0]
click at [340, 122] on link "Carte d'identité" at bounding box center [310, 120] width 170 height 30
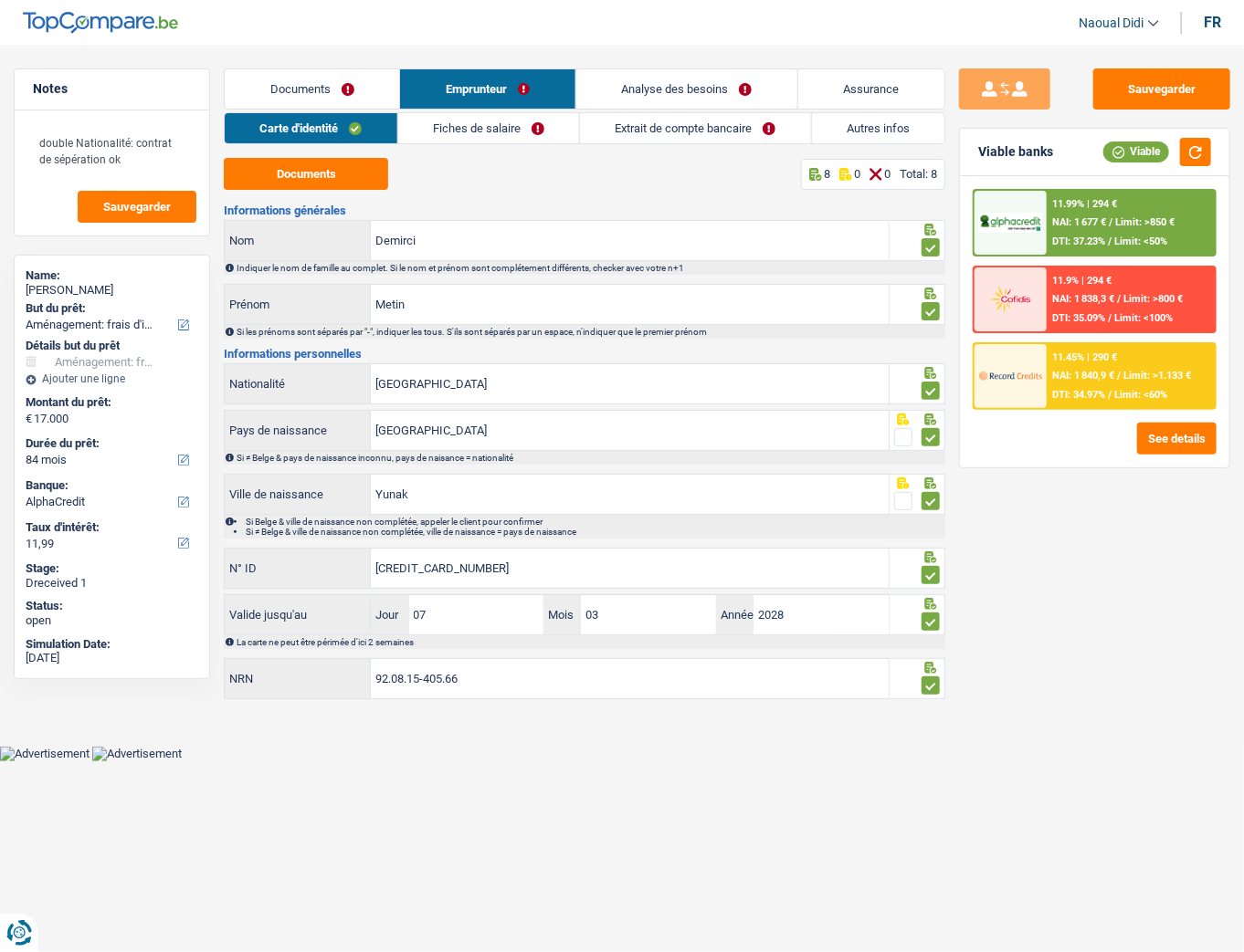
scroll to position [0, 0]
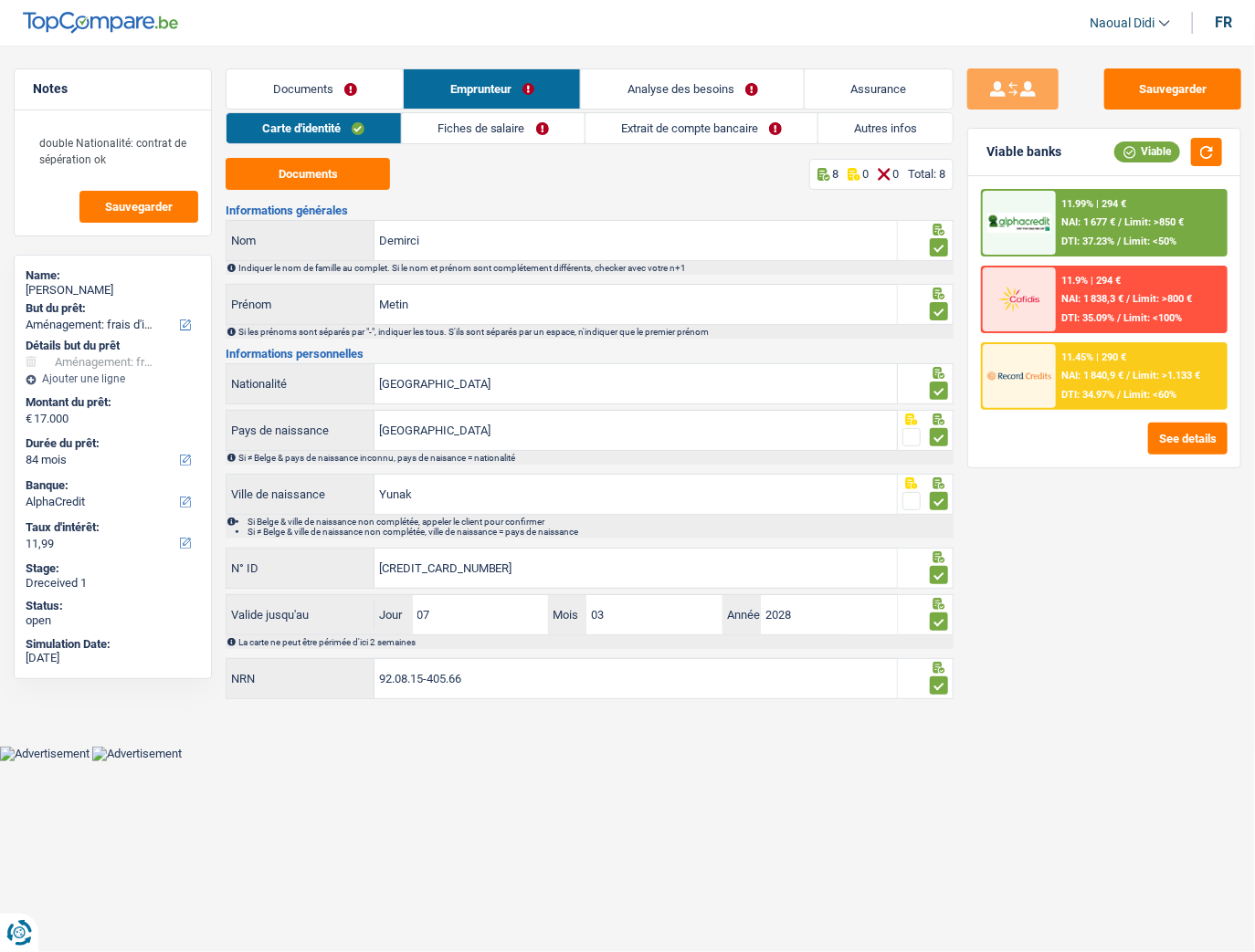
click at [518, 127] on link "Fiches de salaire" at bounding box center [492, 127] width 182 height 30
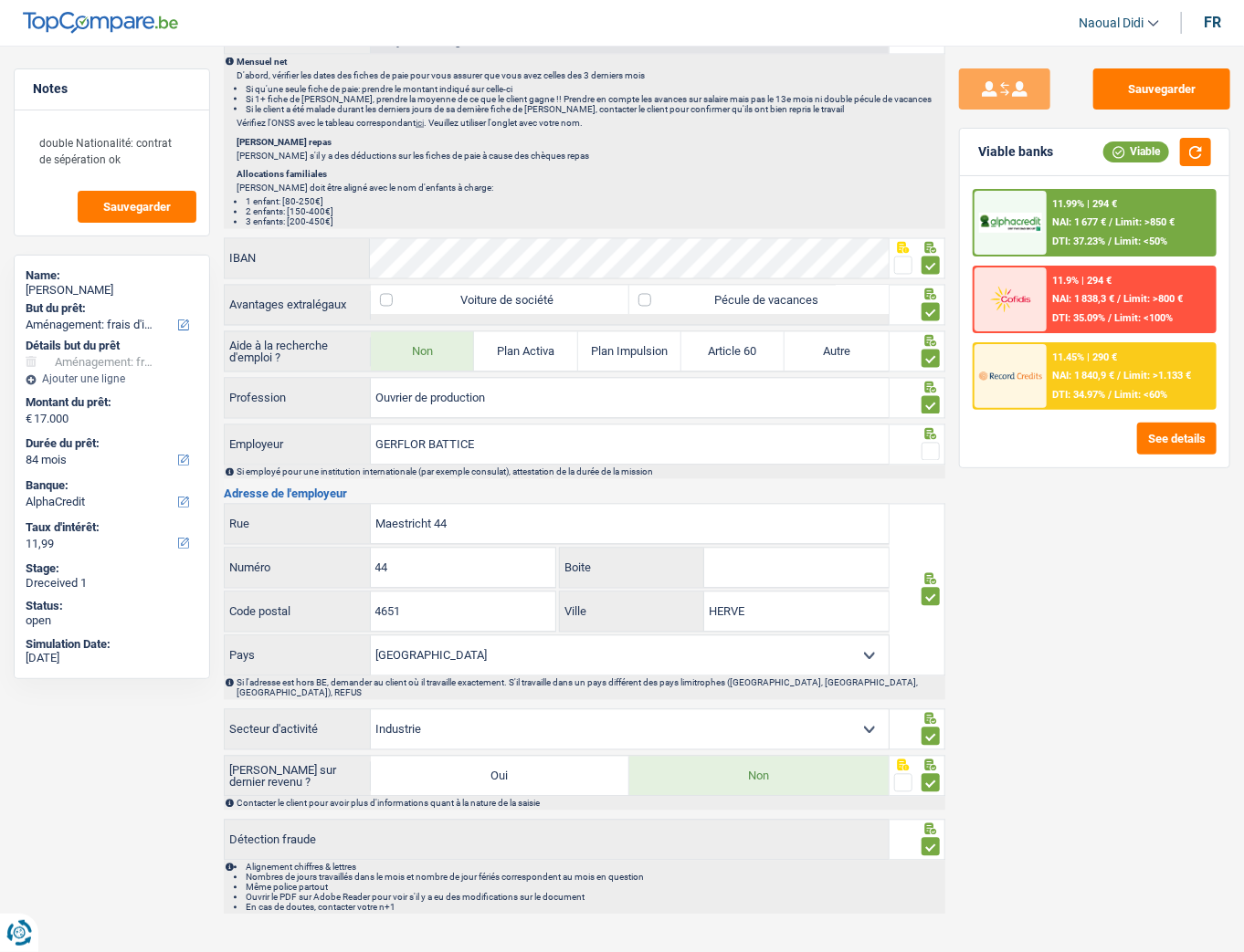
scroll to position [1392, 0]
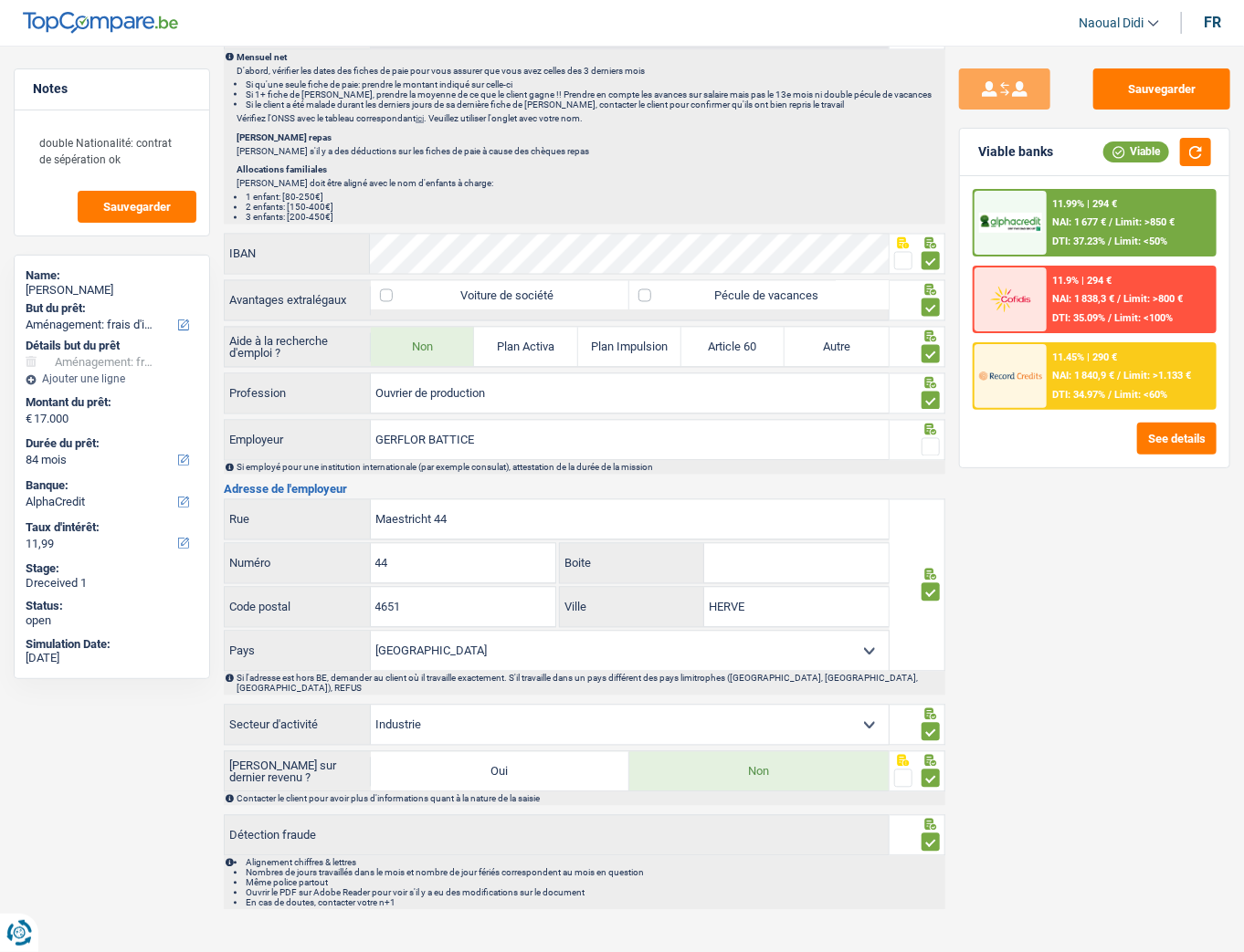
click at [928, 438] on span at bounding box center [930, 447] width 18 height 18
click at [0, 0] on input "radio" at bounding box center [0, 0] width 0 height 0
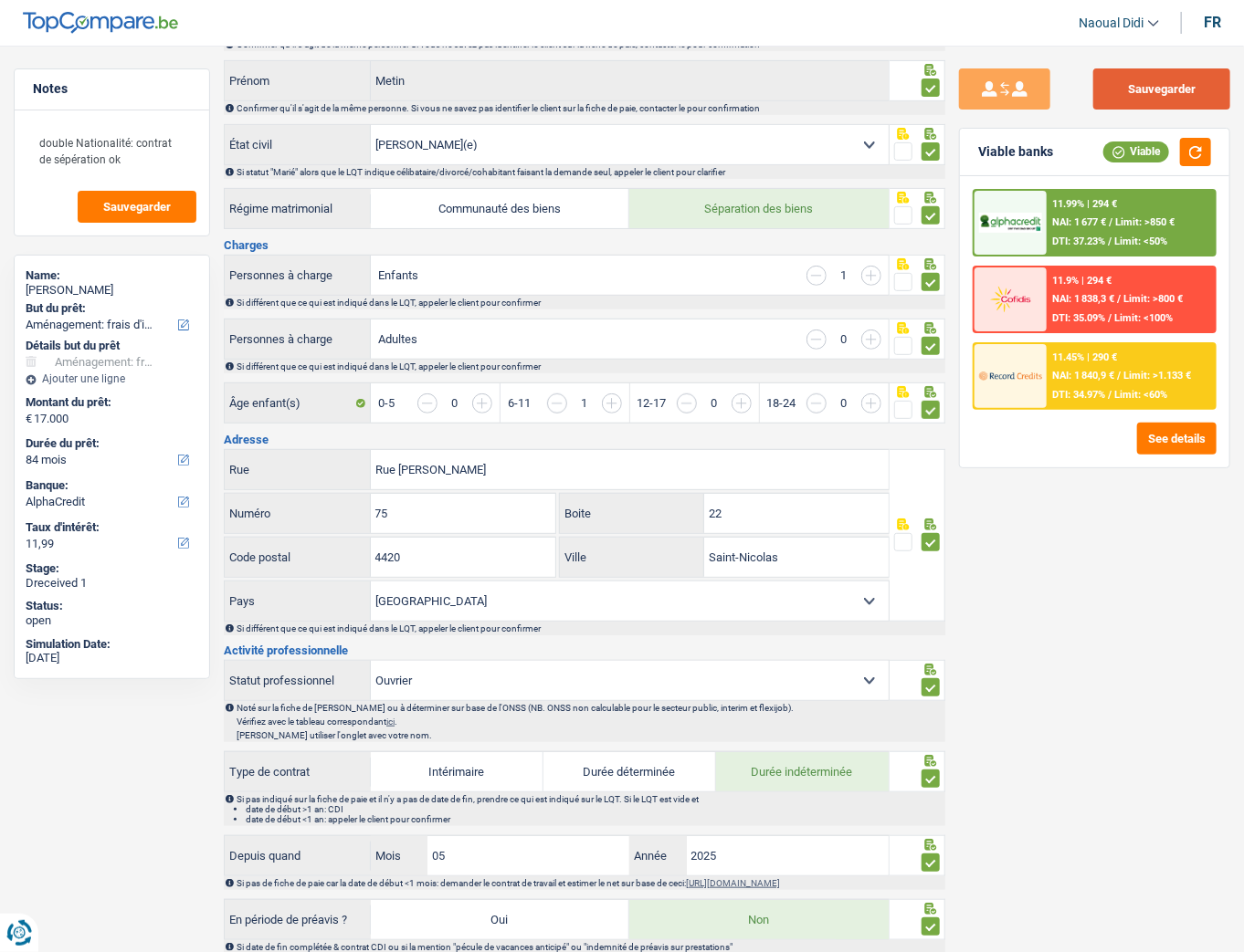
click at [1110, 88] on button "Sauvegarder" at bounding box center [1162, 89] width 137 height 42
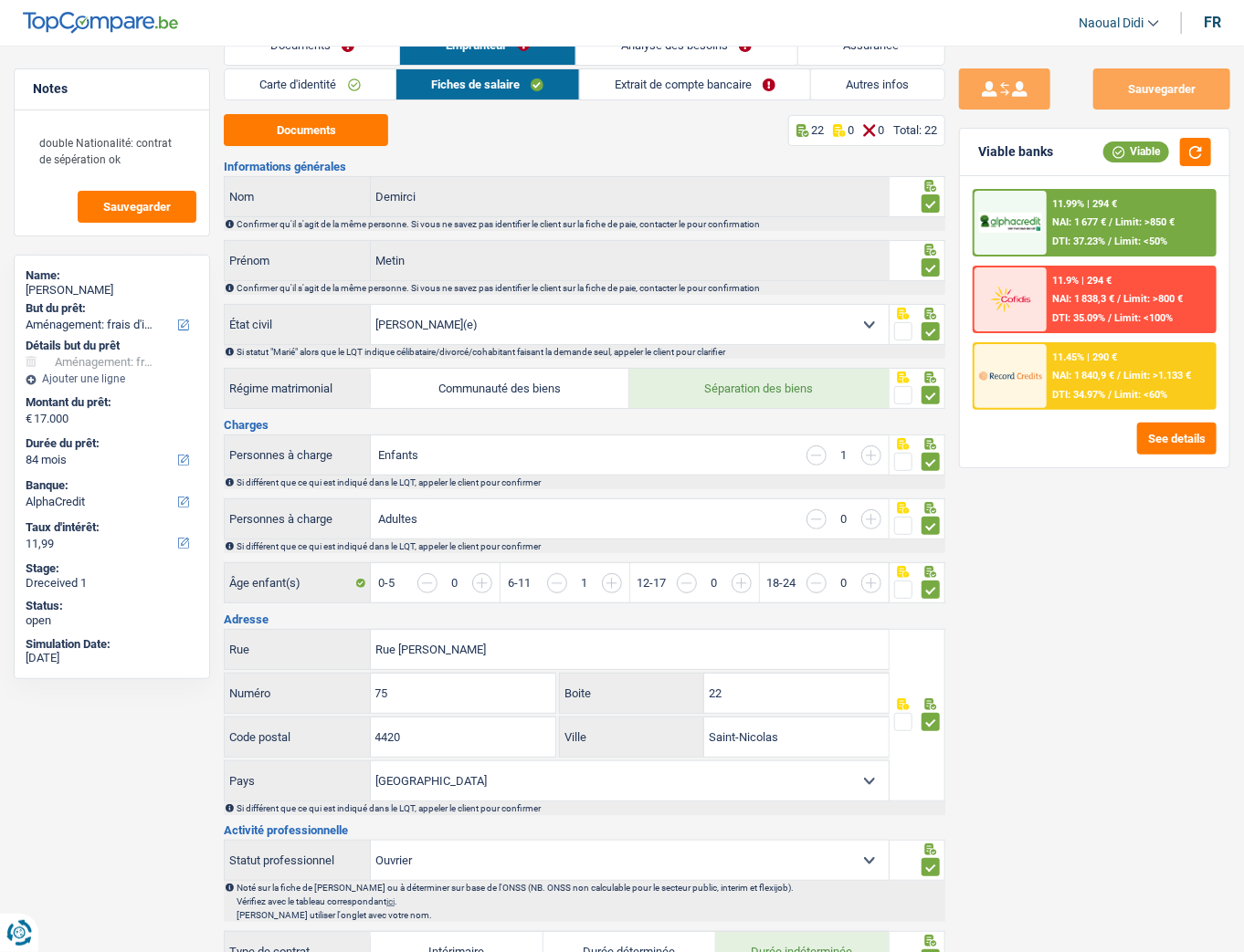
scroll to position [0, 0]
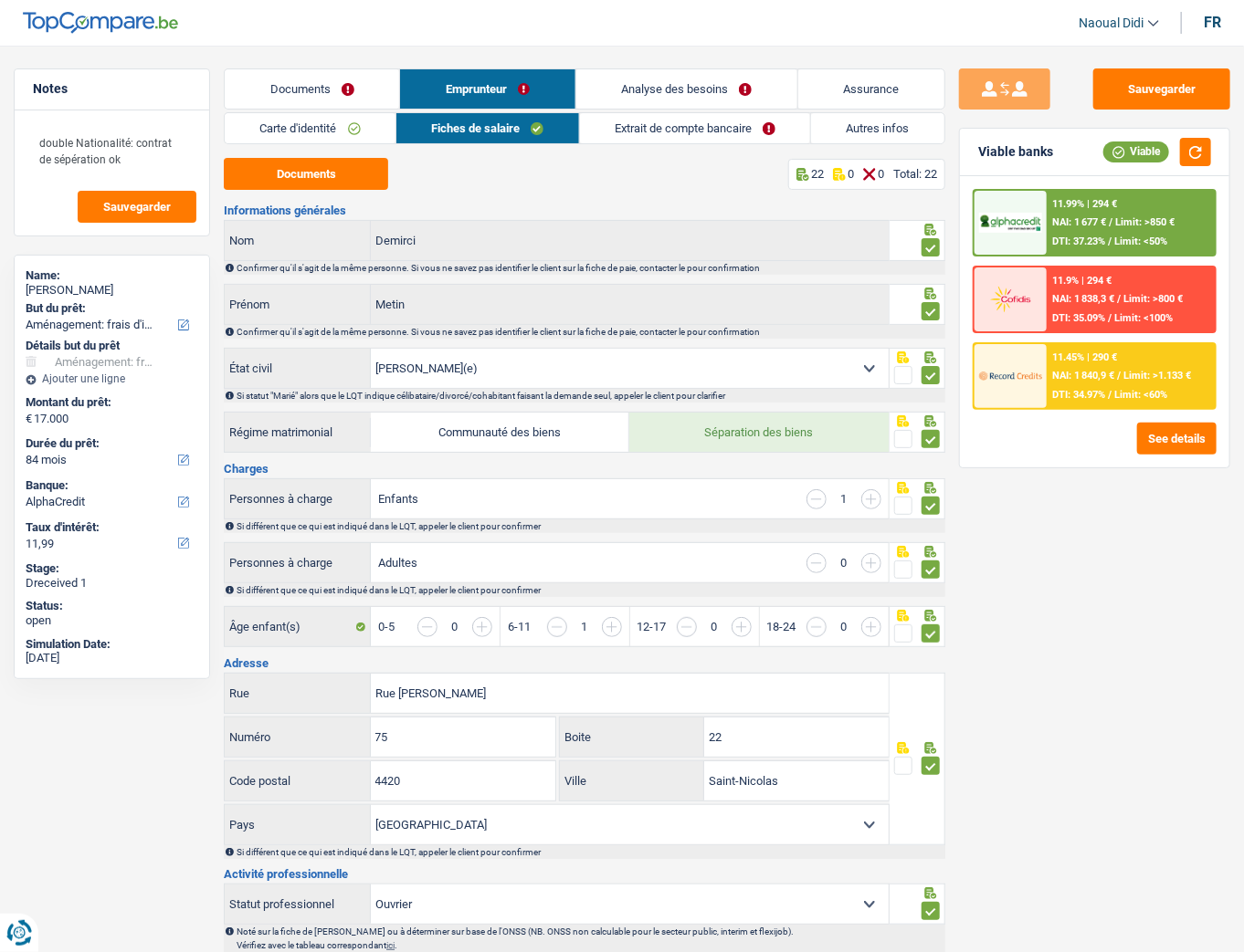
click at [699, 131] on link "Extrait de compte bancaire" at bounding box center [695, 127] width 231 height 30
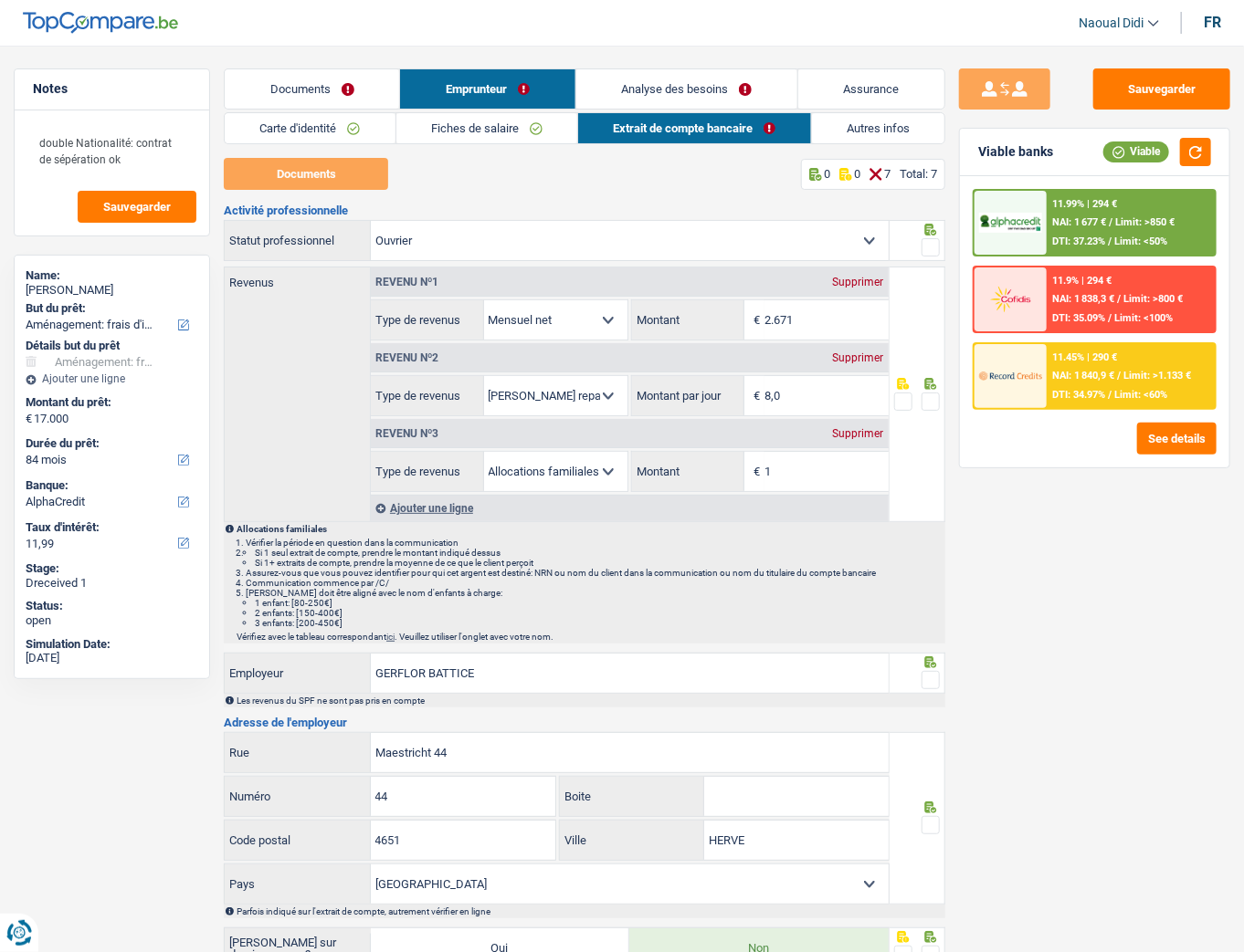
drag, startPoint x: 933, startPoint y: 396, endPoint x: 947, endPoint y: 338, distance: 59.7
click at [934, 395] on span at bounding box center [930, 402] width 18 height 18
click at [0, 0] on input "radio" at bounding box center [0, 0] width 0 height 0
click at [932, 244] on span at bounding box center [930, 247] width 18 height 18
click at [0, 0] on input "radio" at bounding box center [0, 0] width 0 height 0
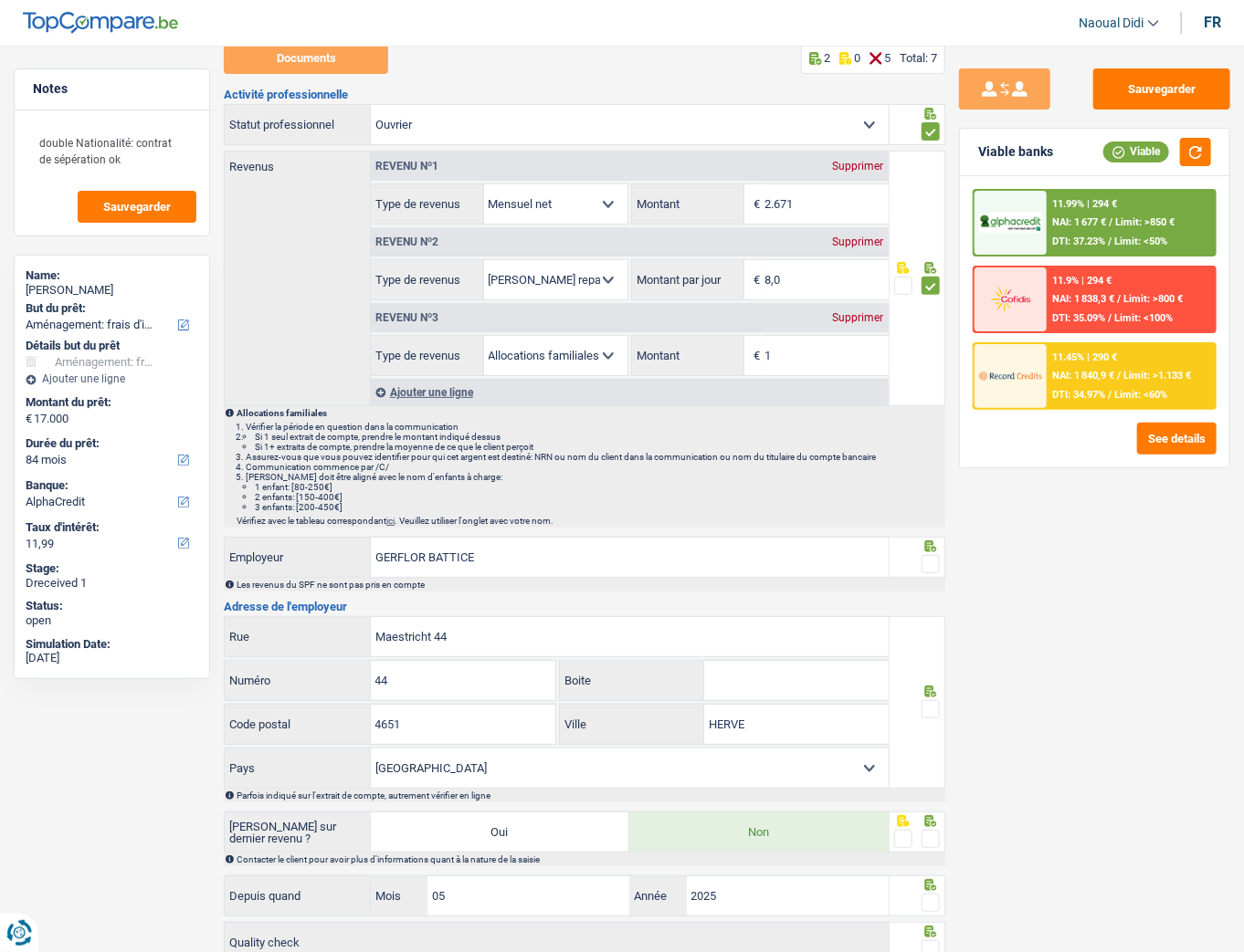
scroll to position [250, 0]
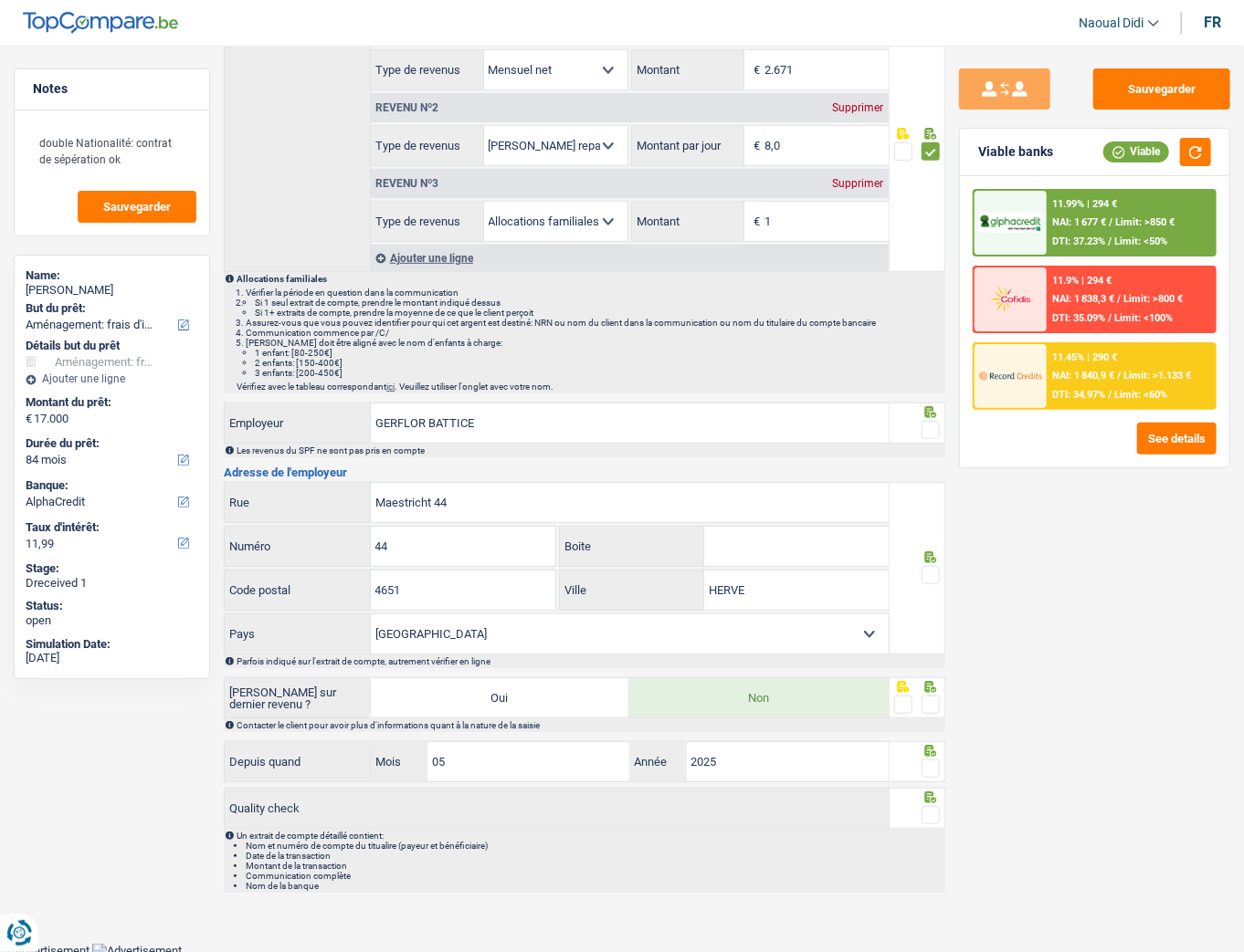
click at [947, 428] on div "Sauvegarder Viable banks Viable 11.99% | 294 € NAI: 1 677 € / Limit: >850 € DTI…" at bounding box center [1094, 493] width 298 height 851
click at [923, 532] on span at bounding box center [930, 574] width 18 height 18
click at [0, 0] on input "radio" at bounding box center [0, 0] width 0 height 0
click at [934, 532] on span at bounding box center [930, 705] width 18 height 18
click at [0, 0] on input "radio" at bounding box center [0, 0] width 0 height 0
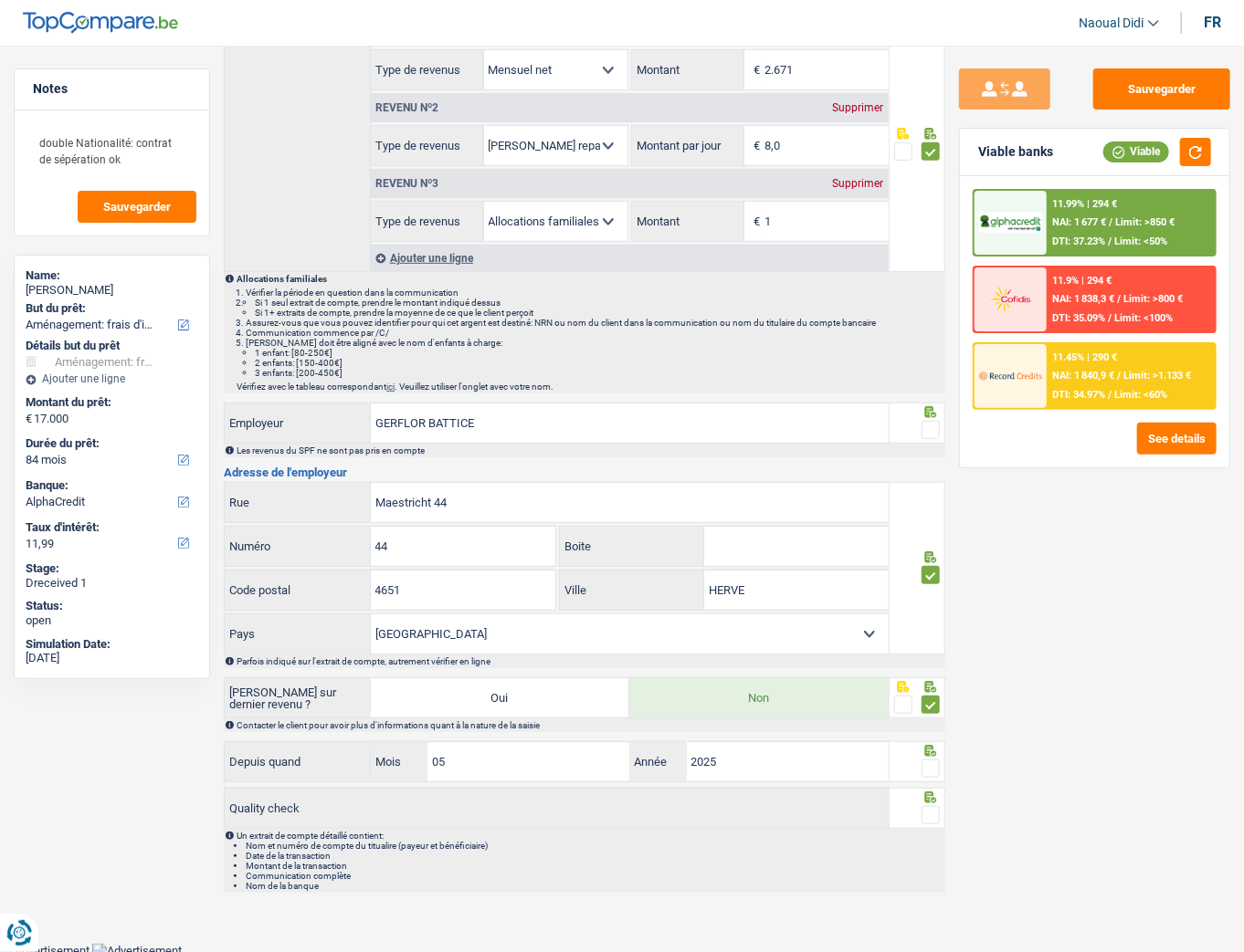
click at [936, 532] on span at bounding box center [930, 769] width 18 height 18
click at [0, 0] on input "radio" at bounding box center [0, 0] width 0 height 0
click at [929, 532] on div at bounding box center [930, 816] width 18 height 23
click at [929, 532] on span at bounding box center [930, 815] width 18 height 18
click at [0, 0] on input "radio" at bounding box center [0, 0] width 0 height 0
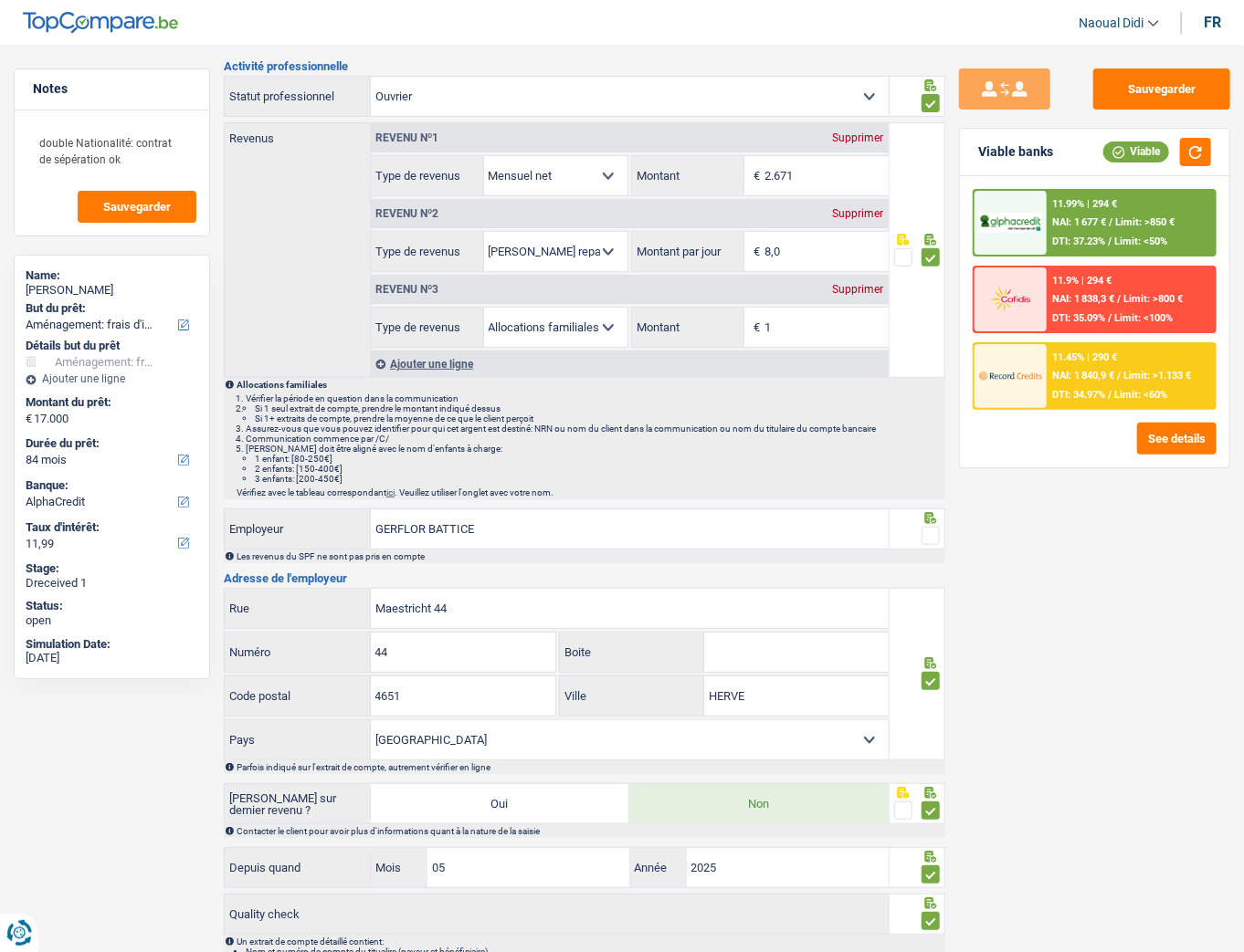
scroll to position [0, 0]
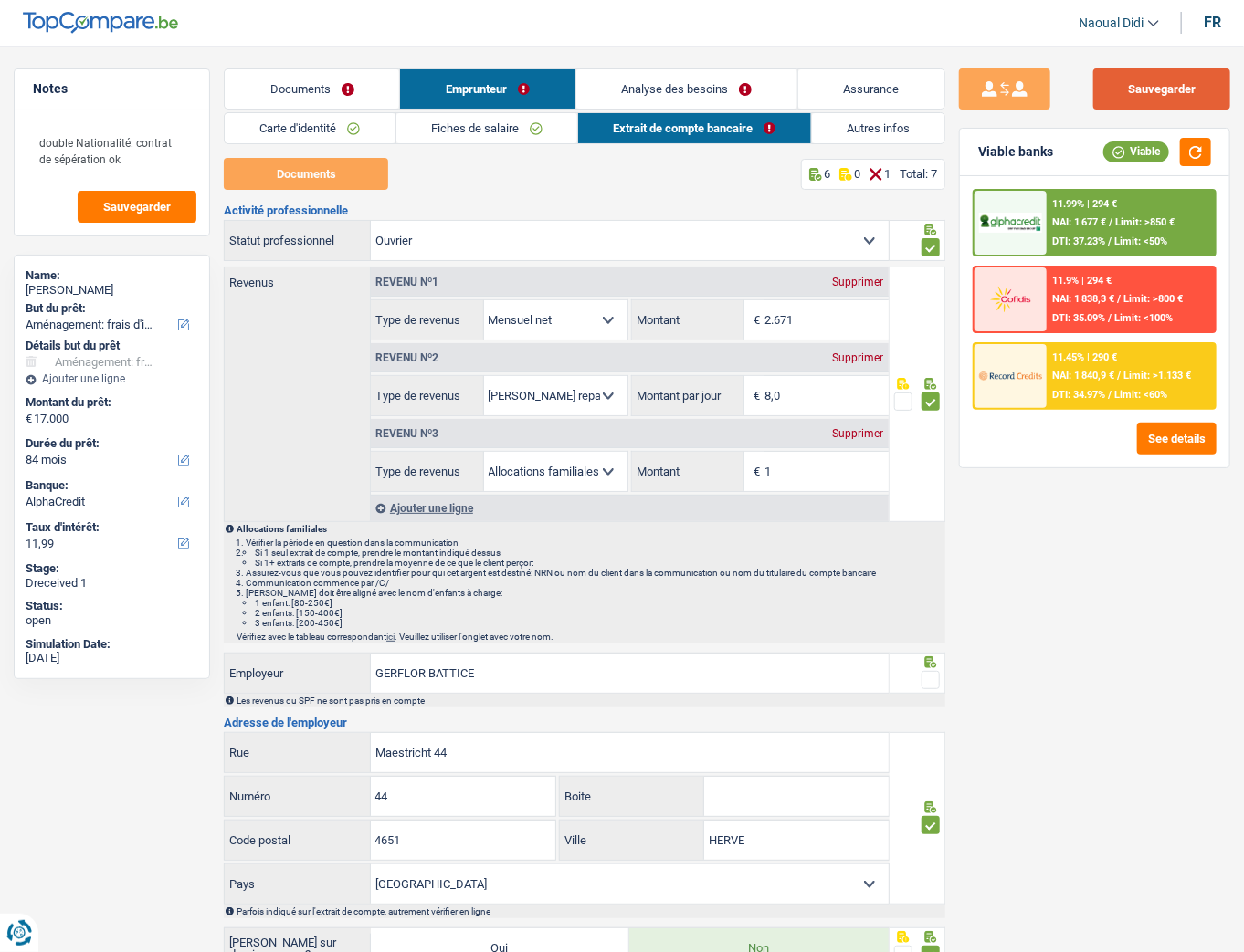
click at [1110, 98] on button "Sauvegarder" at bounding box center [1162, 89] width 137 height 42
drag, startPoint x: 697, startPoint y: 98, endPoint x: 699, endPoint y: 107, distance: 9.2
click at [697, 97] on link "Analyse des besoins" at bounding box center [687, 89] width 221 height 40
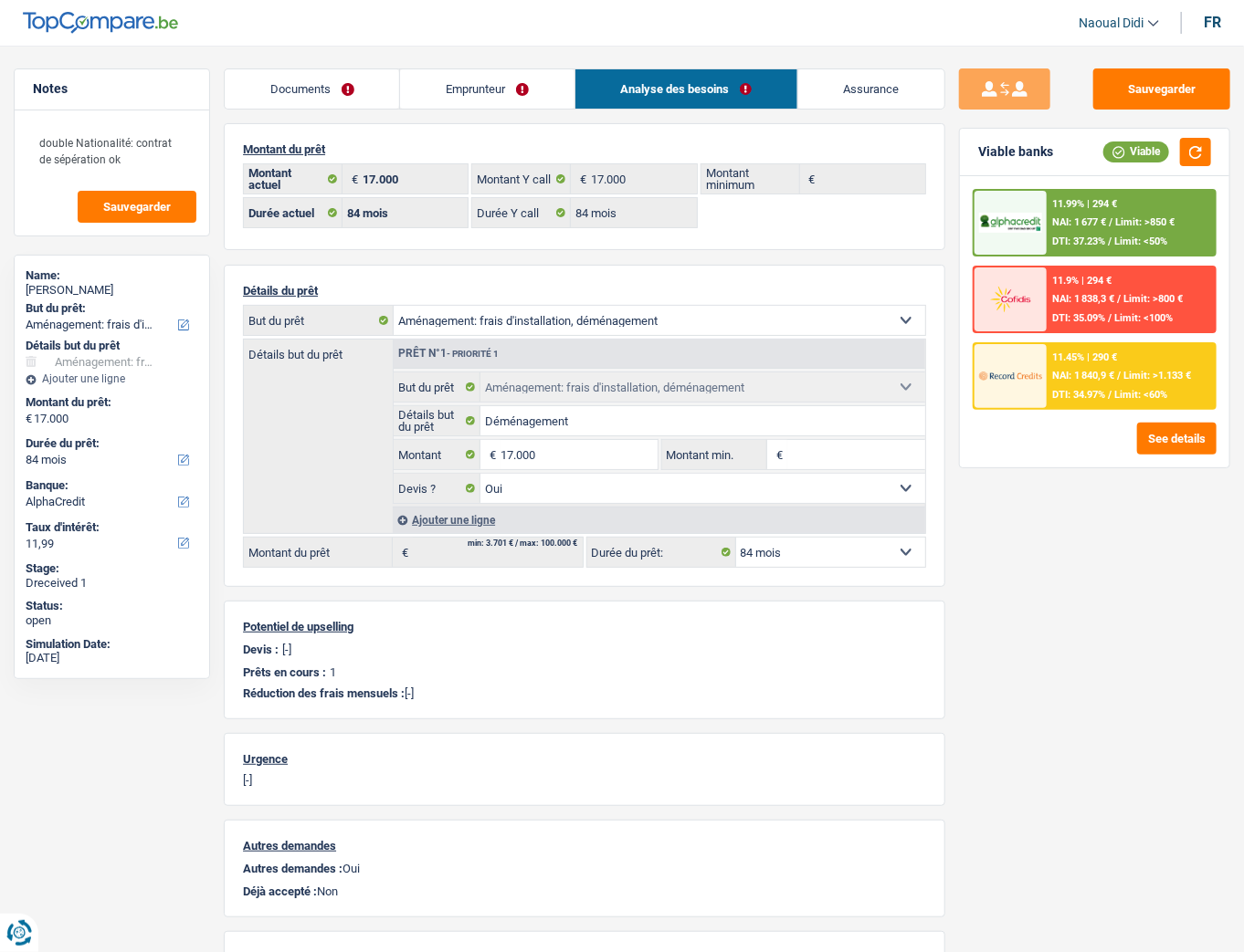
click at [480, 93] on link "Emprunteur" at bounding box center [487, 89] width 174 height 40
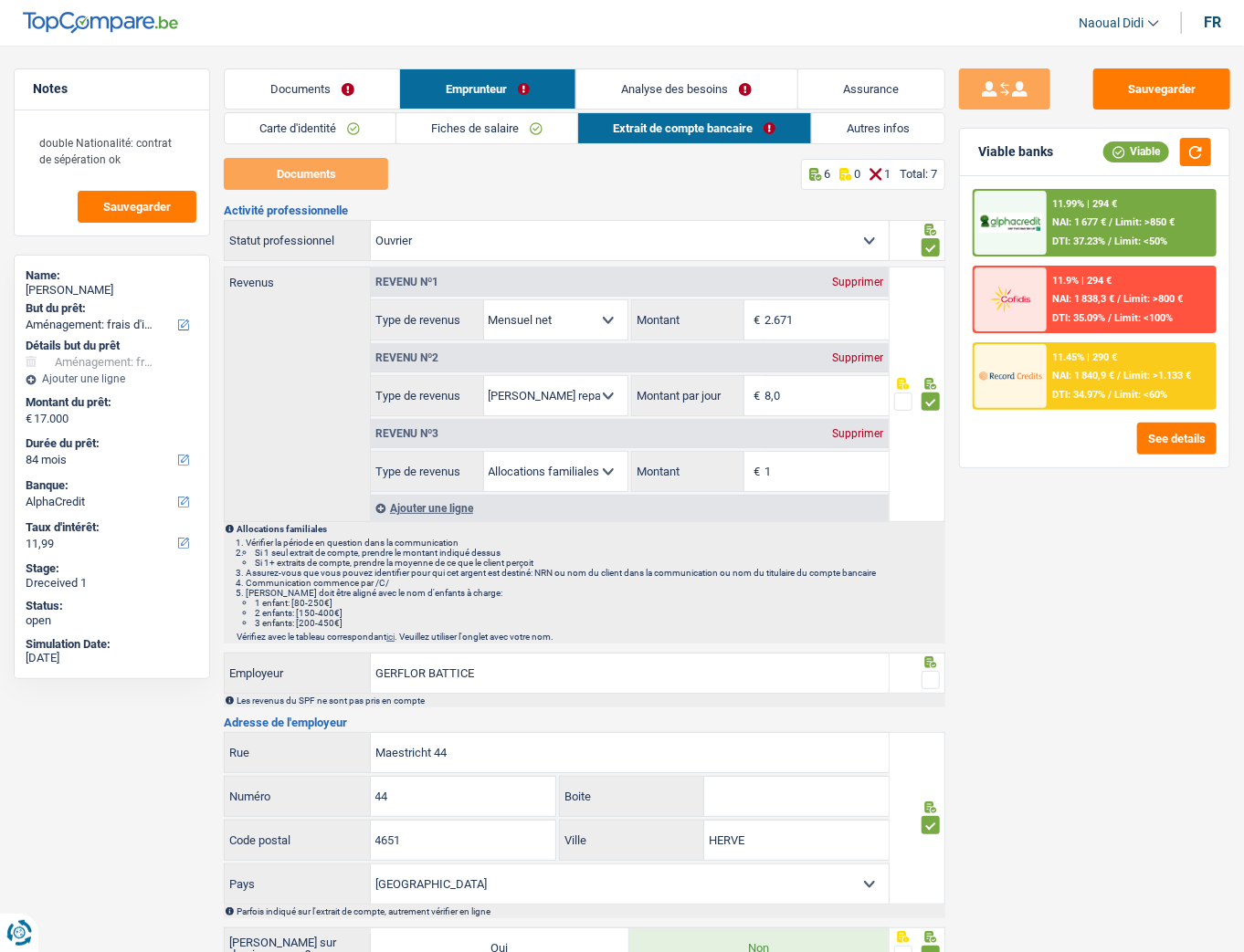
click at [701, 131] on link "Extrait de compte bancaire" at bounding box center [694, 127] width 232 height 30
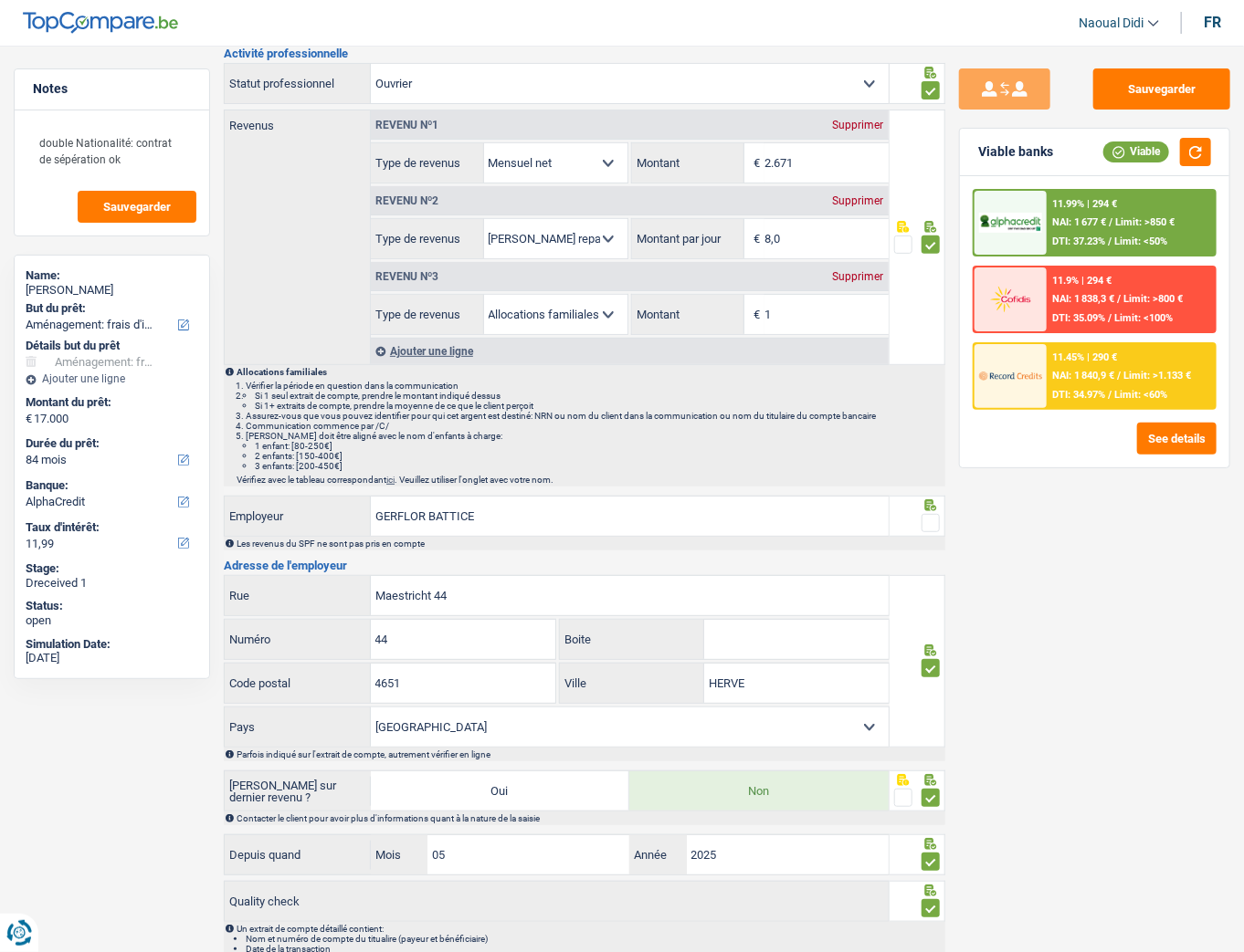
scroll to position [250, 0]
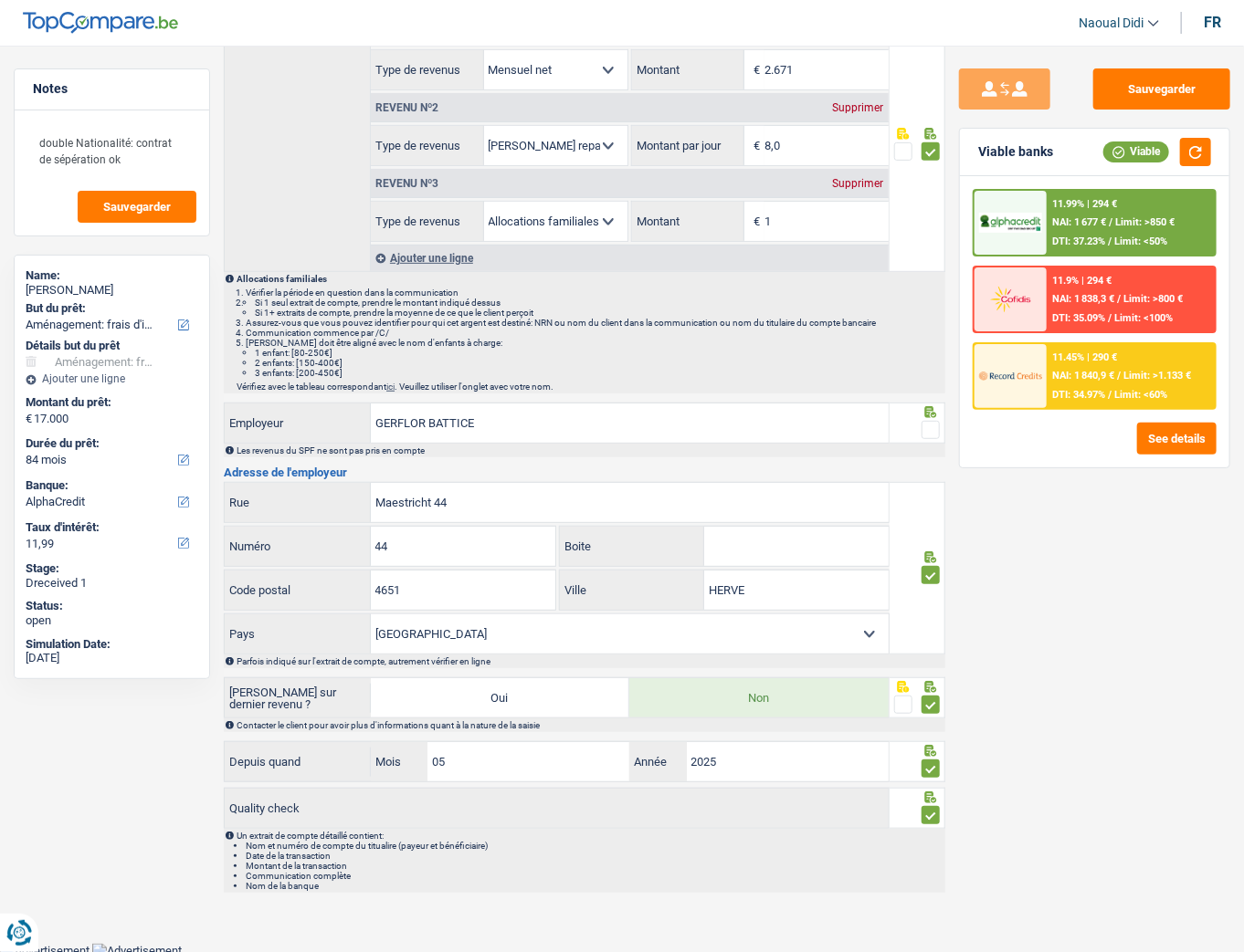
click at [932, 429] on span at bounding box center [930, 430] width 18 height 18
click at [0, 0] on input "radio" at bounding box center [0, 0] width 0 height 0
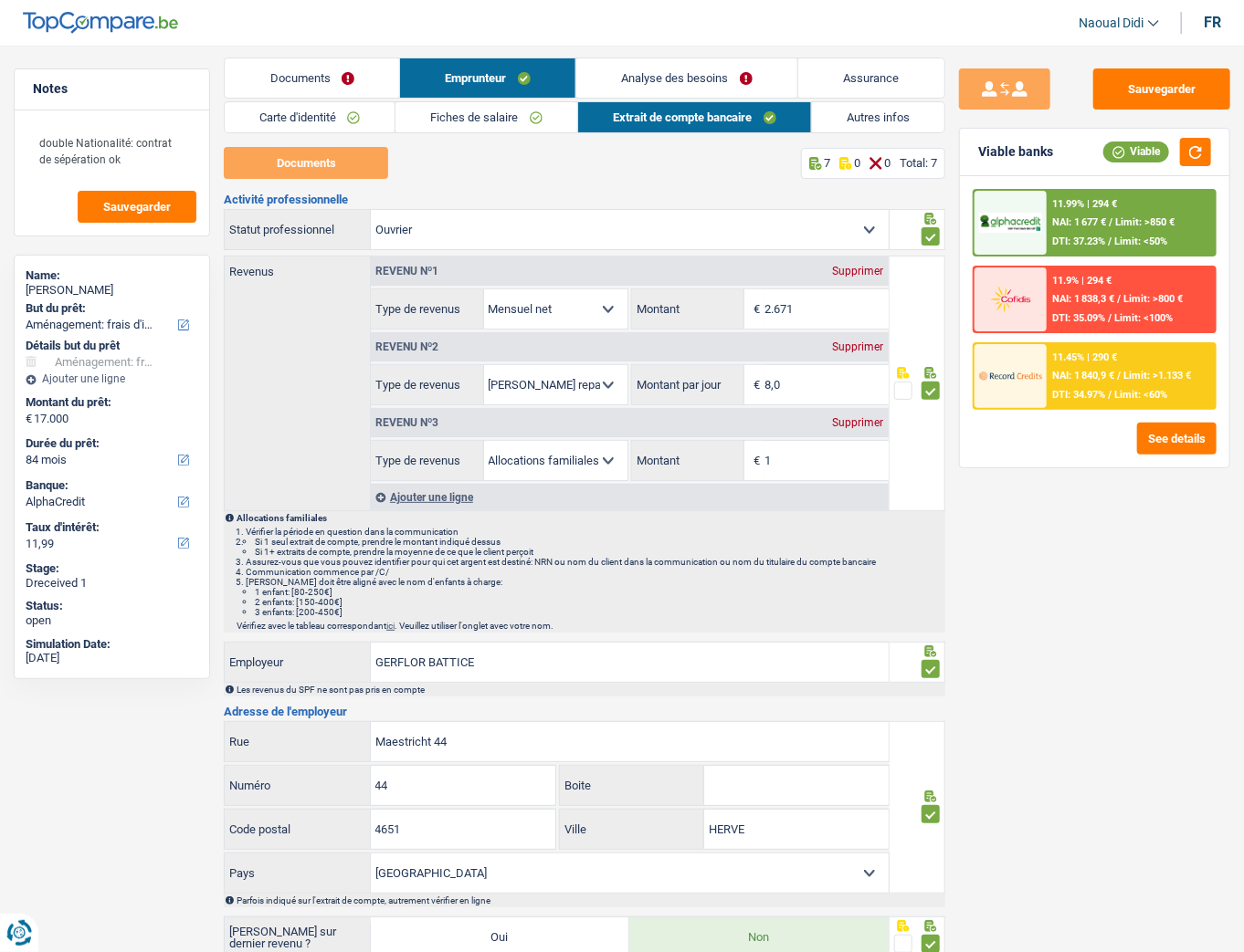
scroll to position [0, 0]
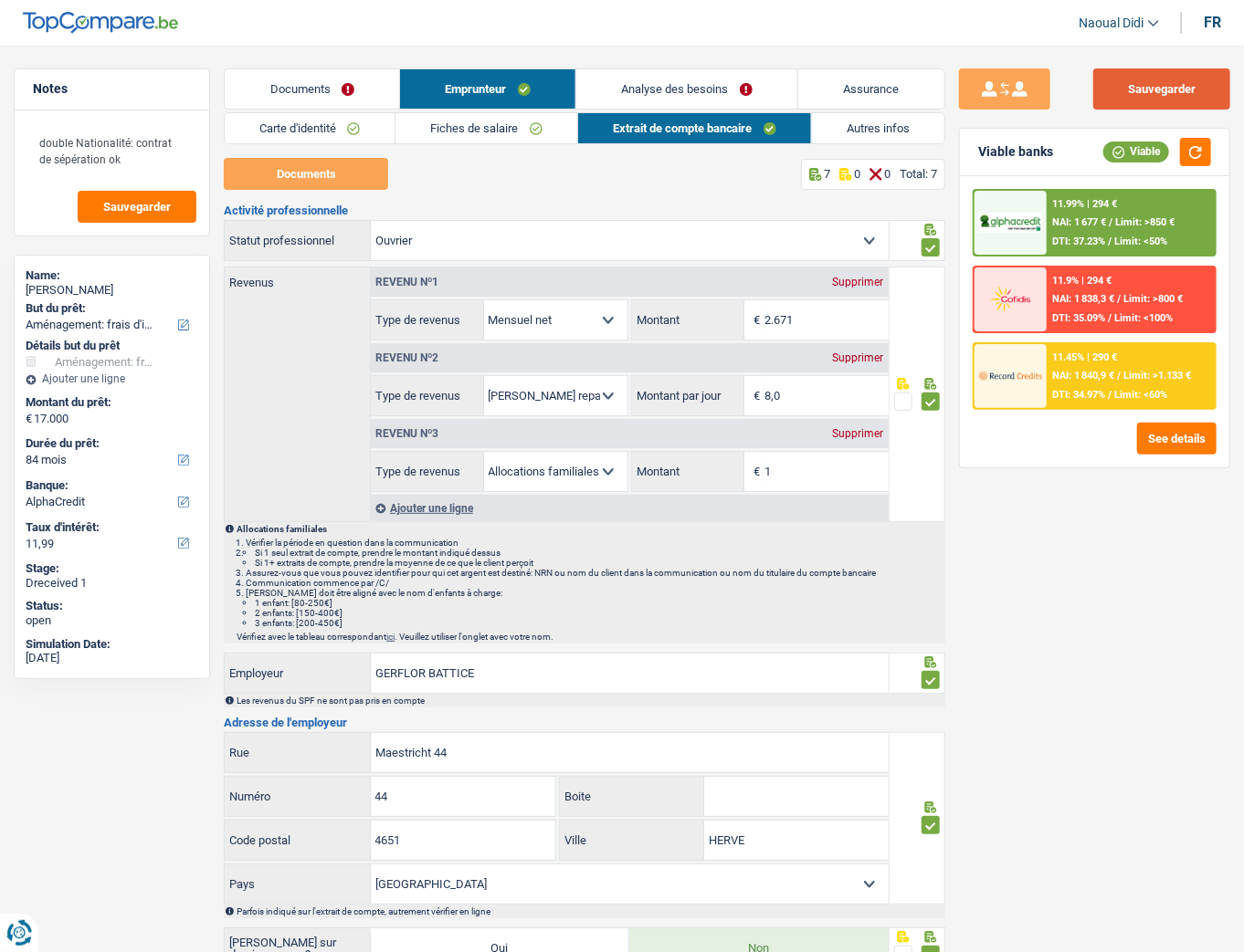
click at [1110, 89] on button "Sauvegarder" at bounding box center [1162, 89] width 137 height 42
click at [710, 88] on link "Analyse des besoins" at bounding box center [687, 89] width 221 height 40
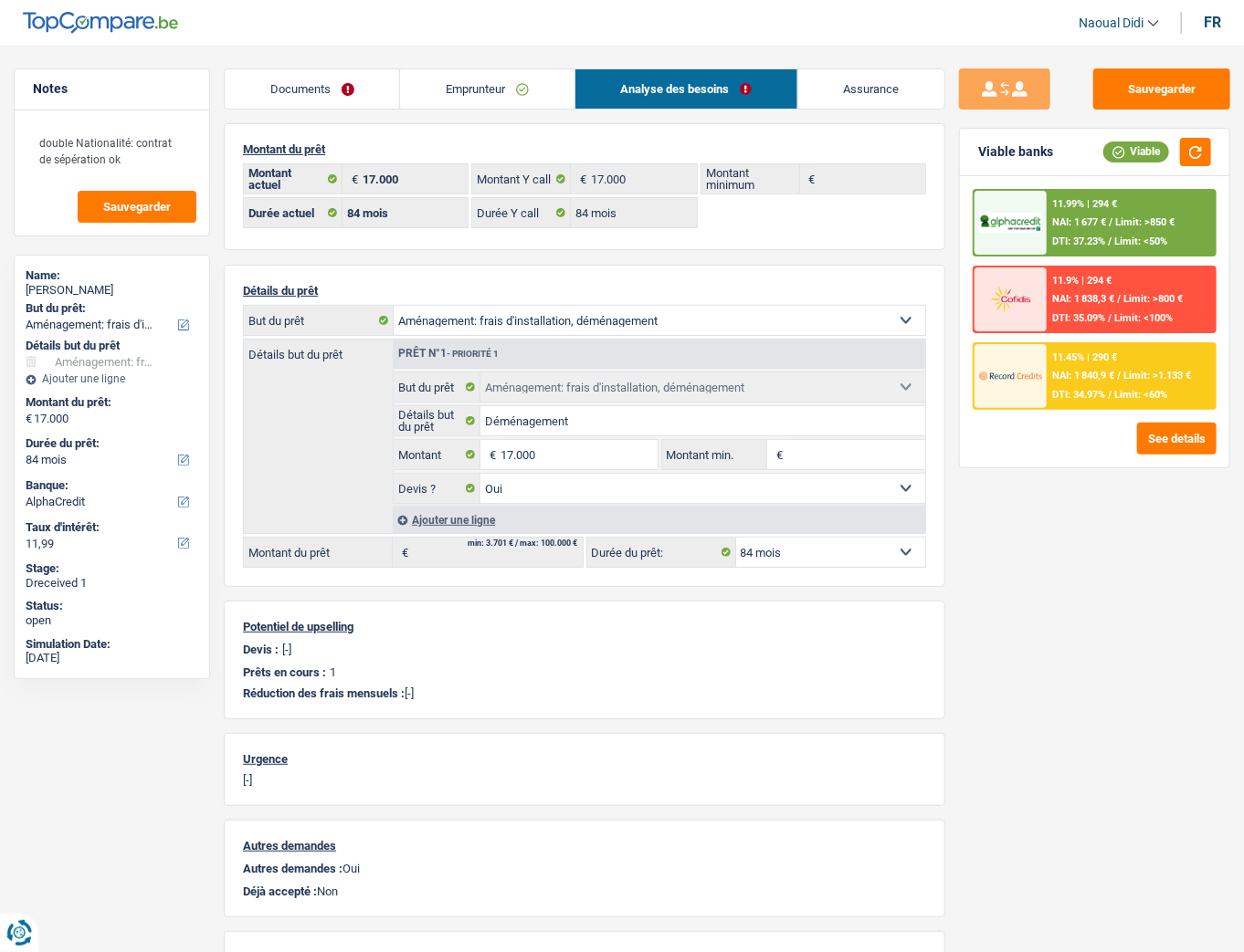
click at [318, 92] on link "Documents" at bounding box center [312, 89] width 175 height 40
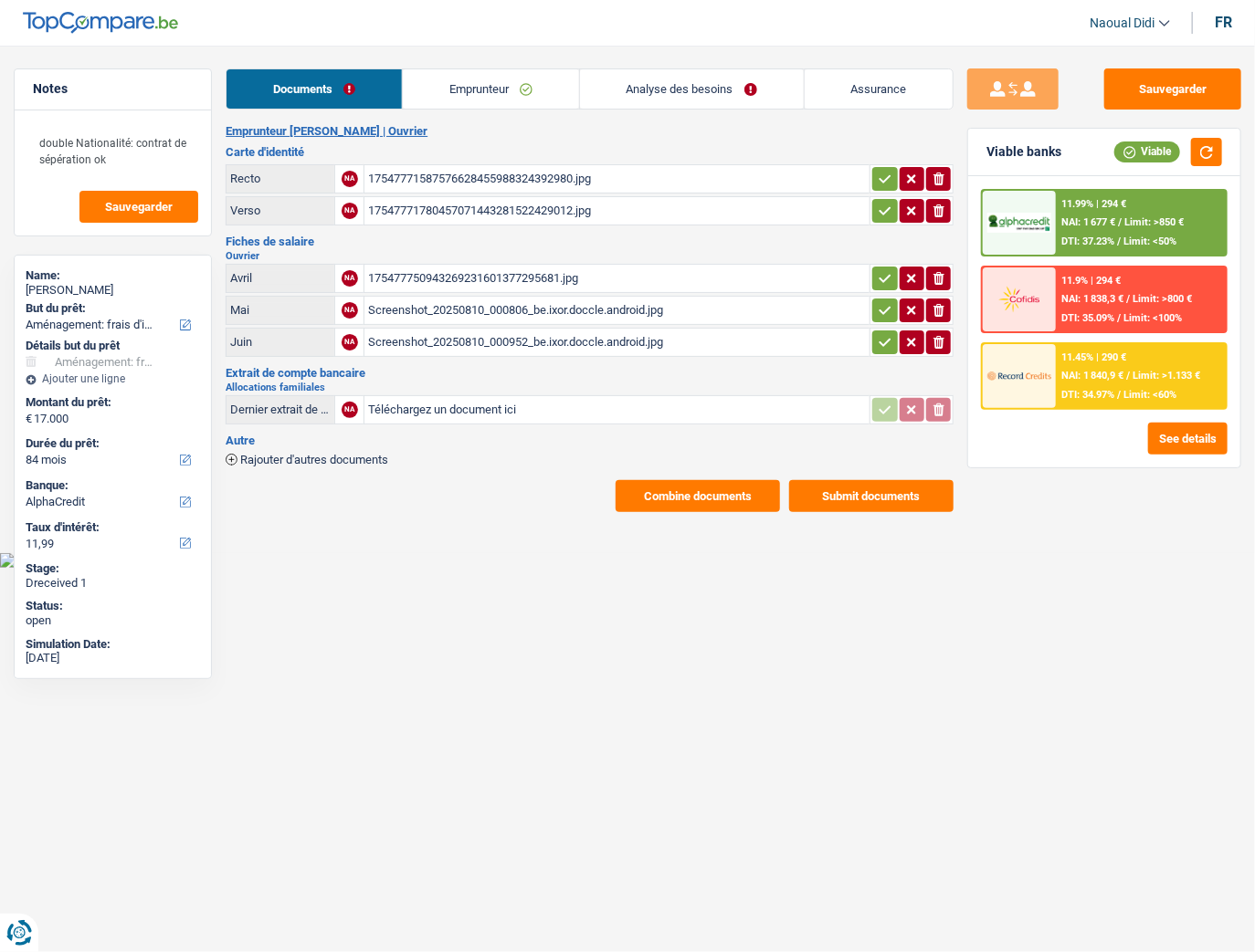
click at [879, 487] on button "Submit documents" at bounding box center [871, 495] width 164 height 32
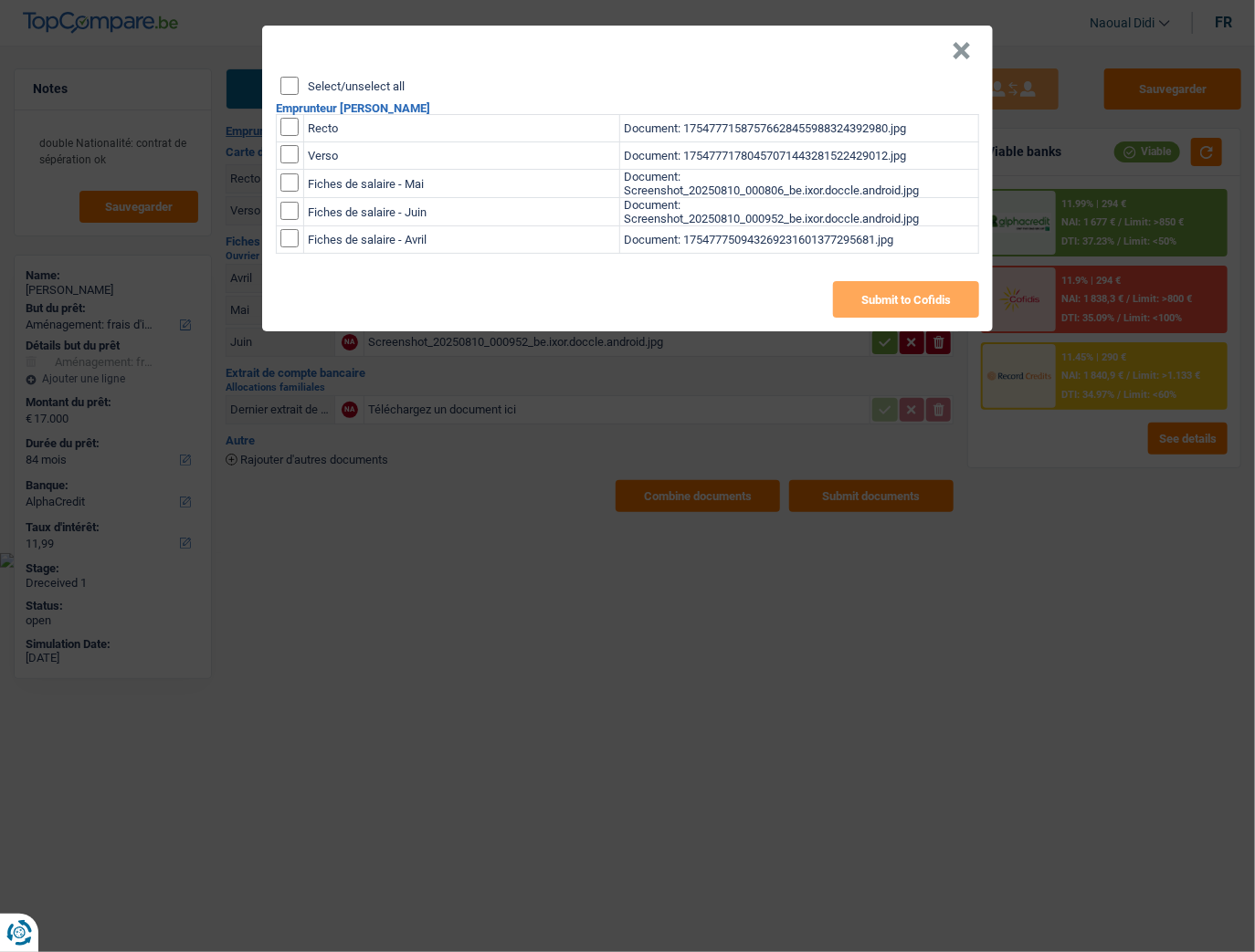
click at [292, 125] on input "checkbox" at bounding box center [289, 126] width 18 height 18
checkbox input "true"
click at [287, 136] on input "checkbox" at bounding box center [289, 126] width 18 height 18
checkbox input "true"
click at [283, 181] on input "checkbox" at bounding box center [289, 182] width 18 height 18
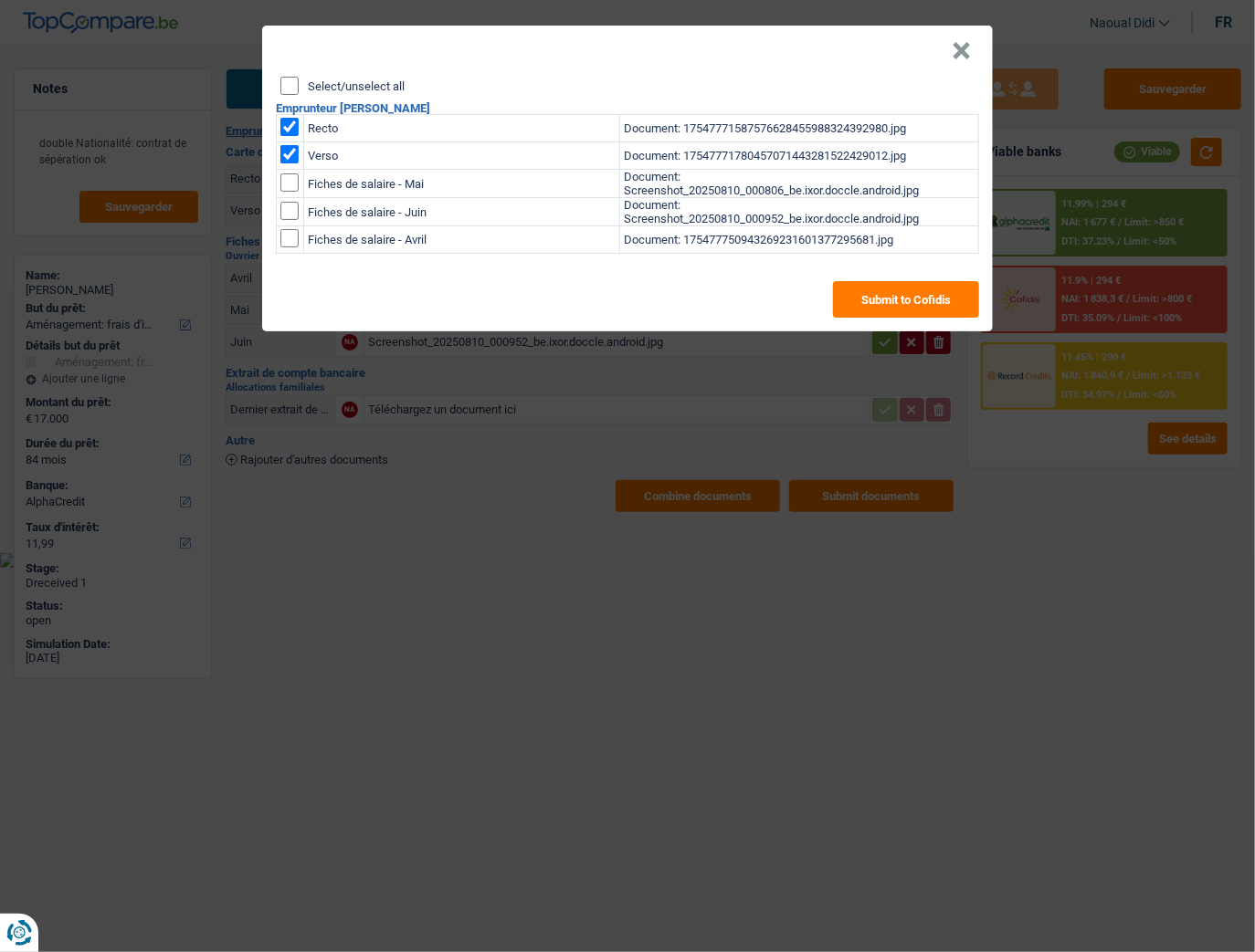
checkbox input "true"
click at [281, 192] on input "checkbox" at bounding box center [289, 182] width 18 height 18
checkbox input "true"
click at [958, 46] on button "×" at bounding box center [962, 51] width 19 height 18
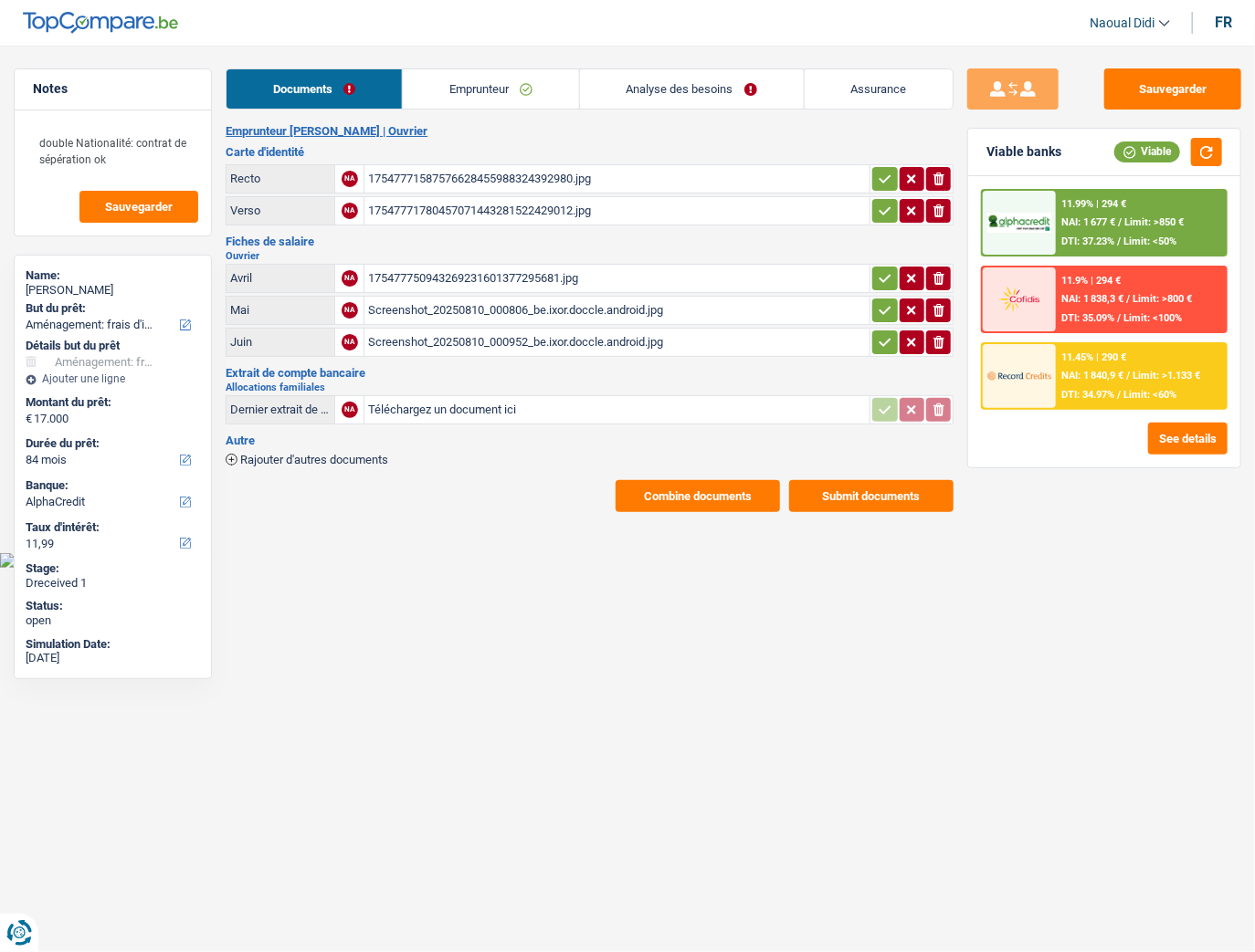
click at [1109, 217] on span "/" at bounding box center [1120, 222] width 4 height 12
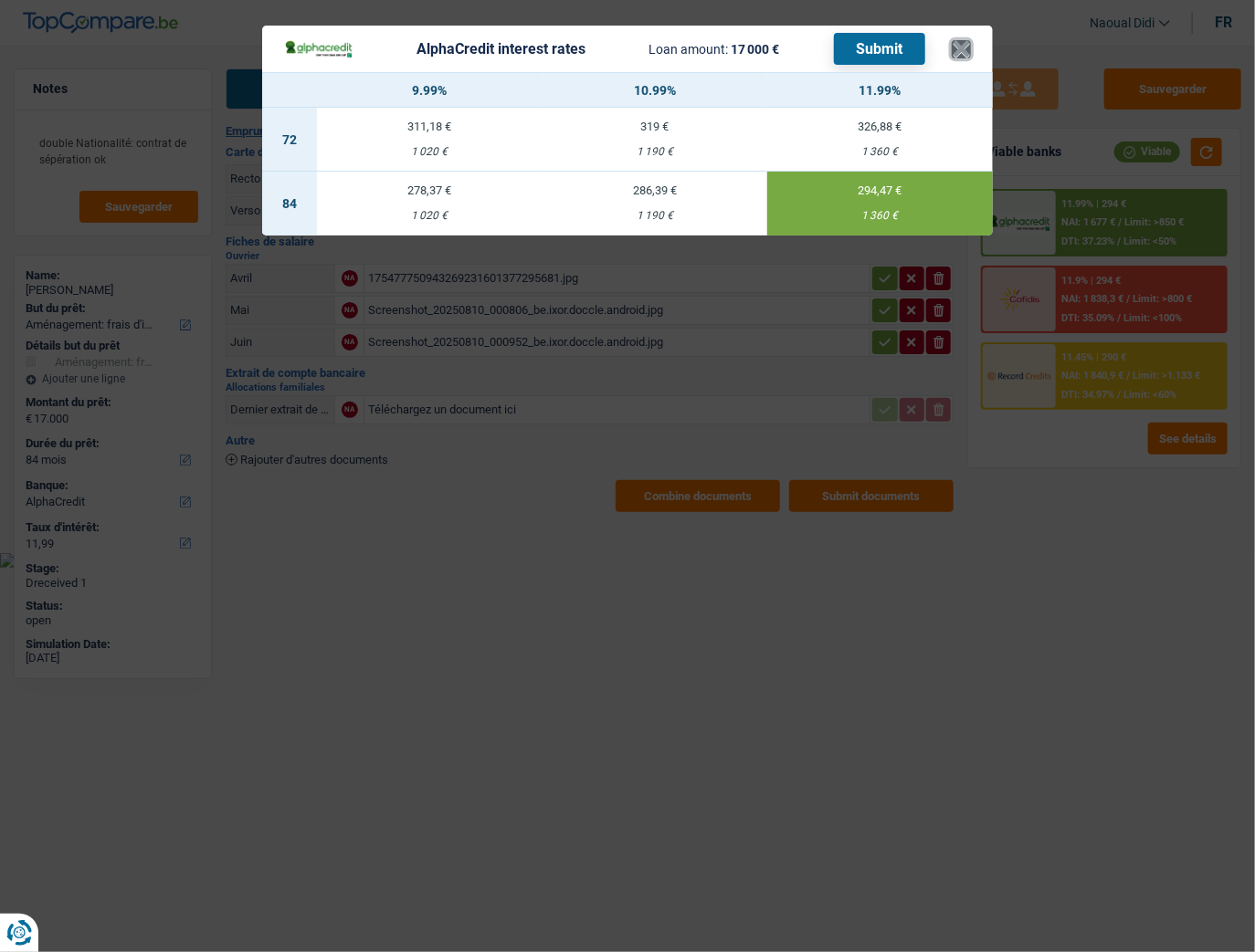
click at [958, 51] on button "×" at bounding box center [962, 49] width 19 height 18
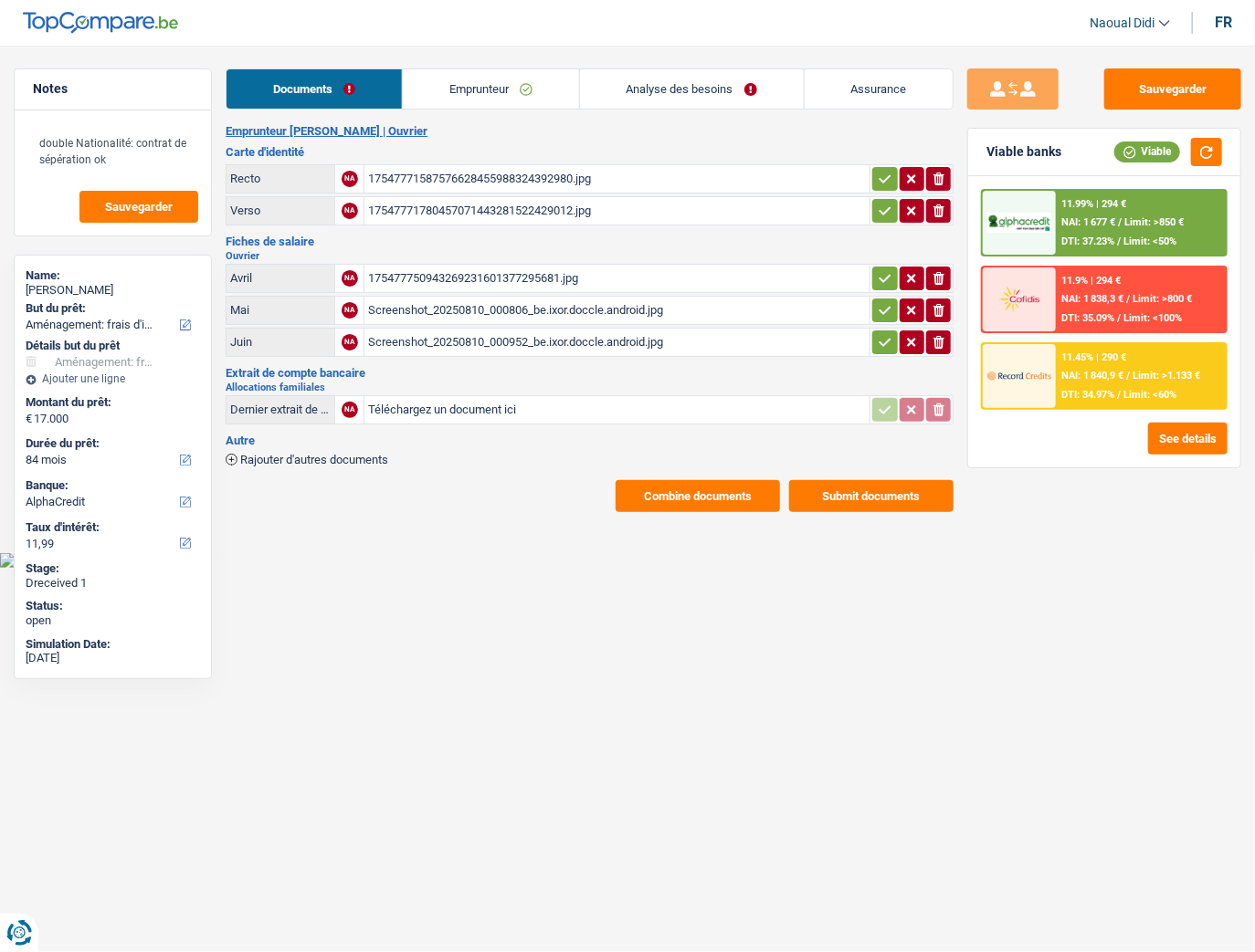
click at [682, 487] on button "Combine documents" at bounding box center [697, 495] width 164 height 32
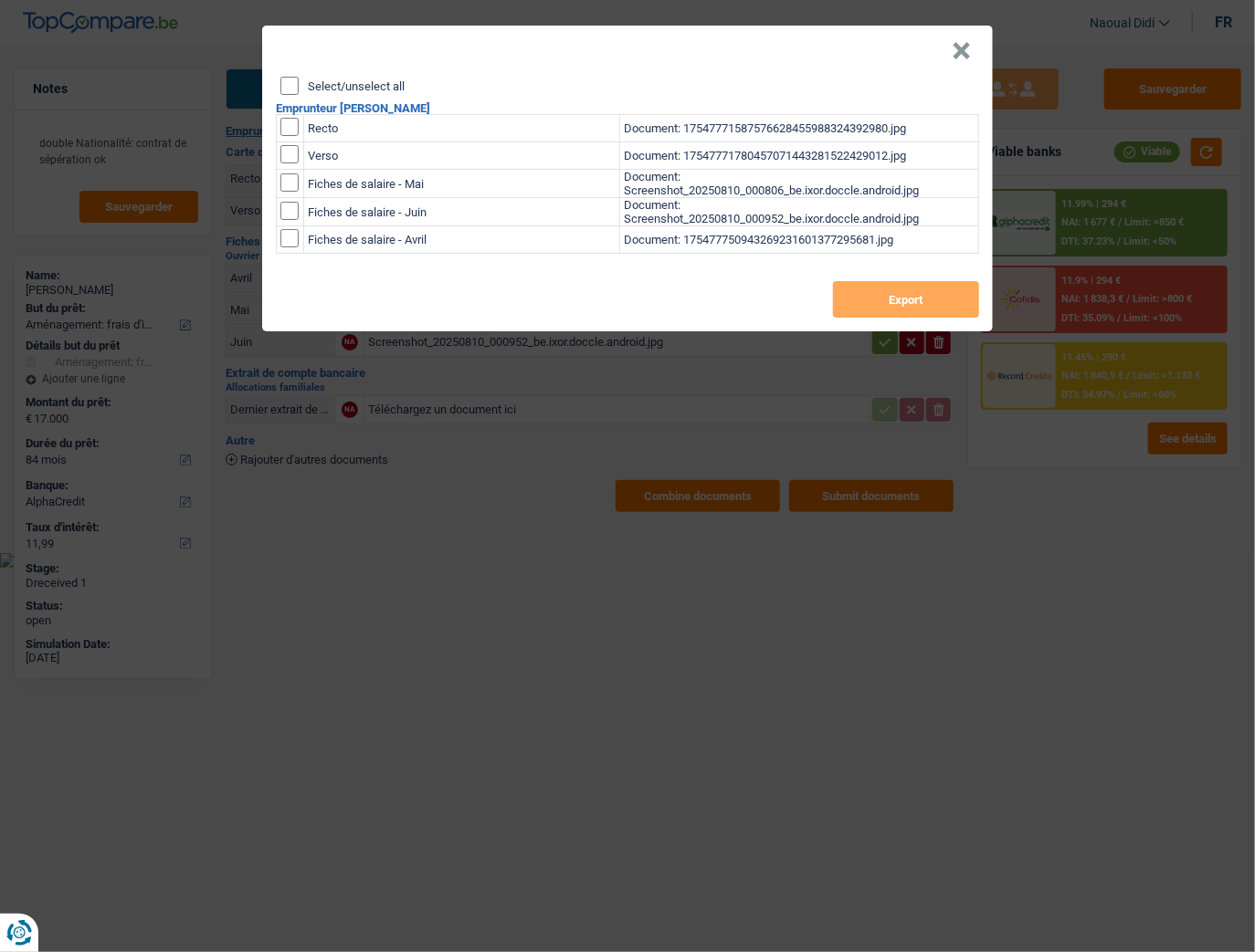
click at [285, 90] on input "Select/unselect all" at bounding box center [289, 85] width 18 height 18
checkbox input "true"
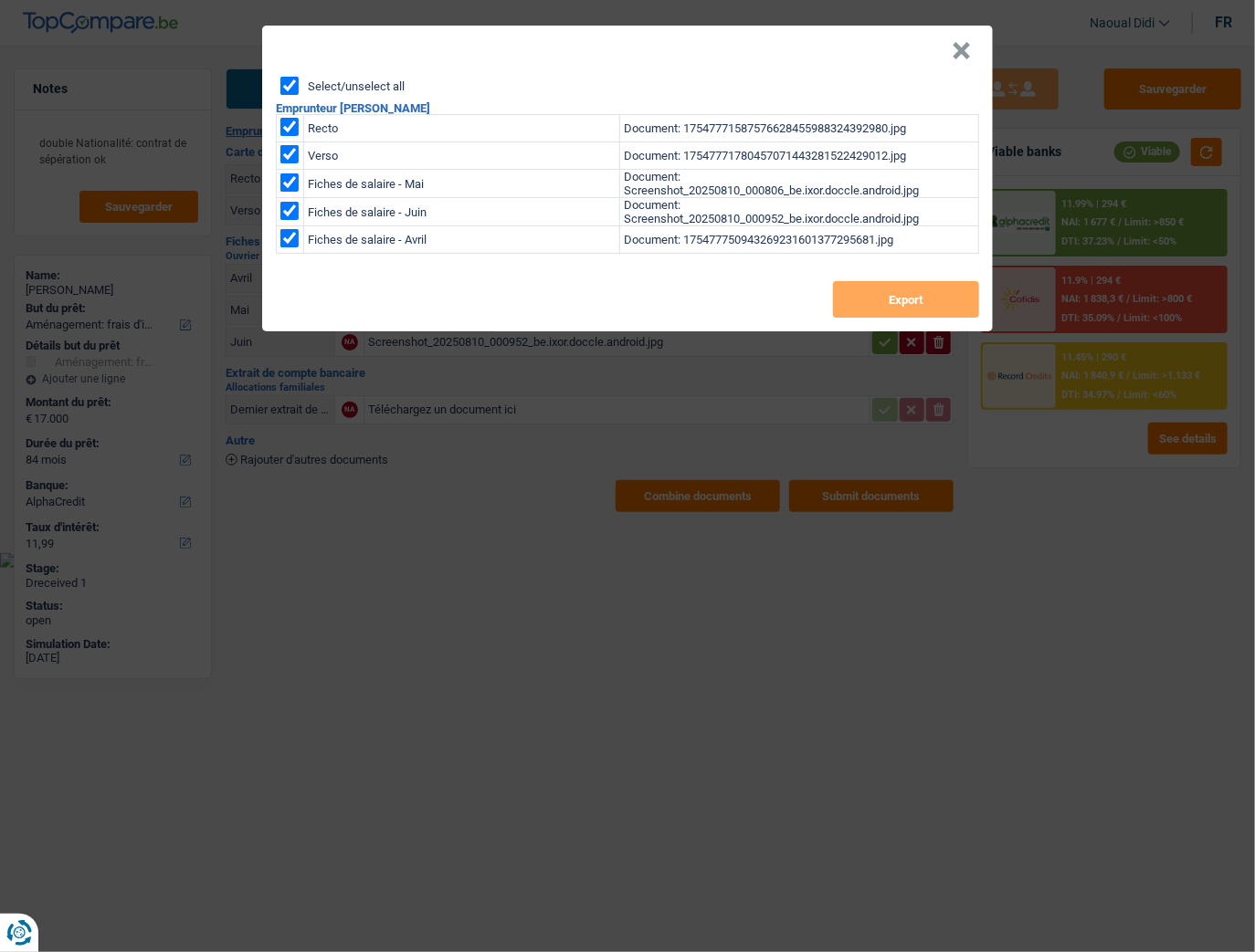
checkbox input "true"
click at [892, 303] on button "Export" at bounding box center [906, 299] width 146 height 37
click at [962, 53] on button "×" at bounding box center [962, 51] width 19 height 18
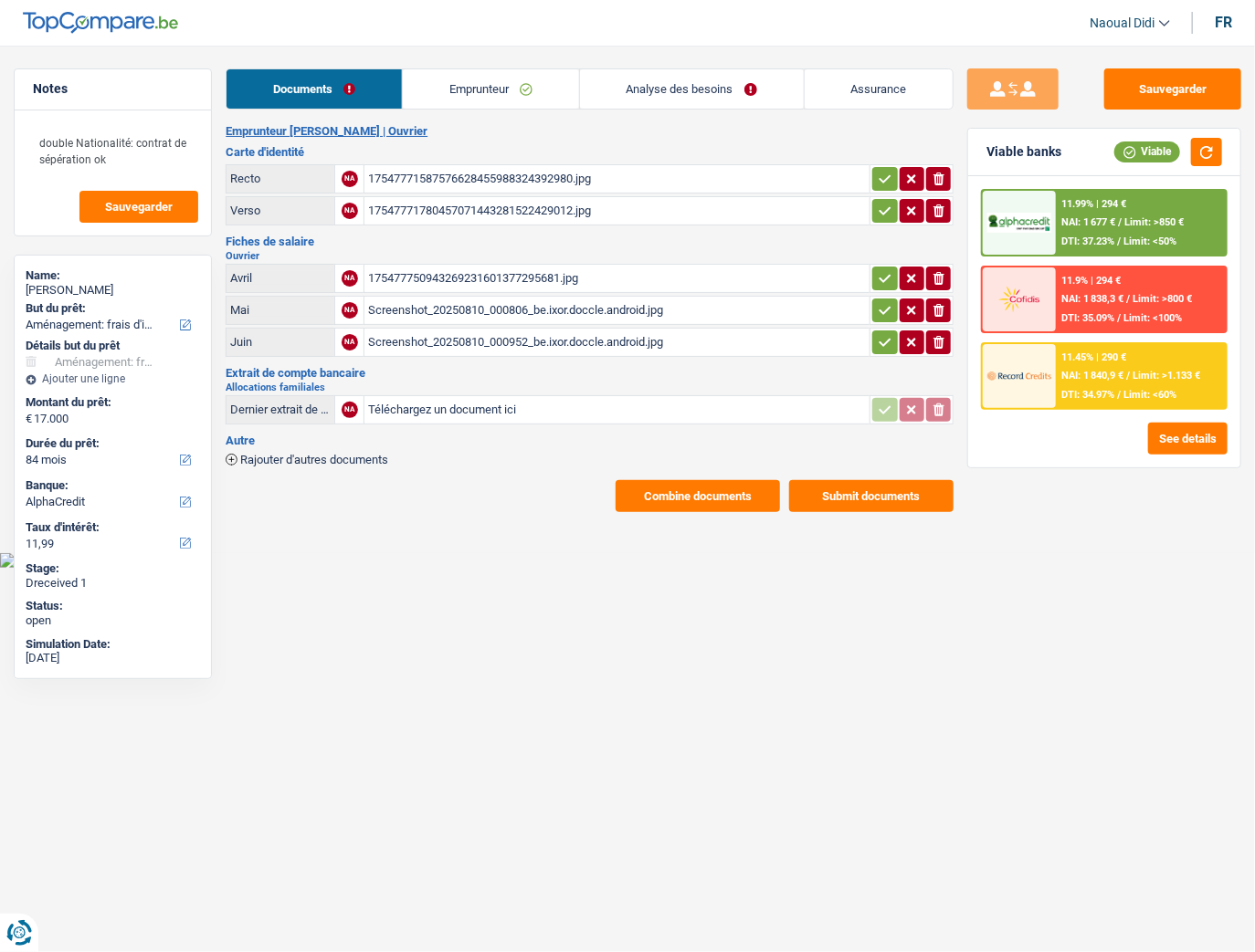
click at [1103, 374] on span "NAI: 1 840,9 €" at bounding box center [1092, 376] width 62 height 12
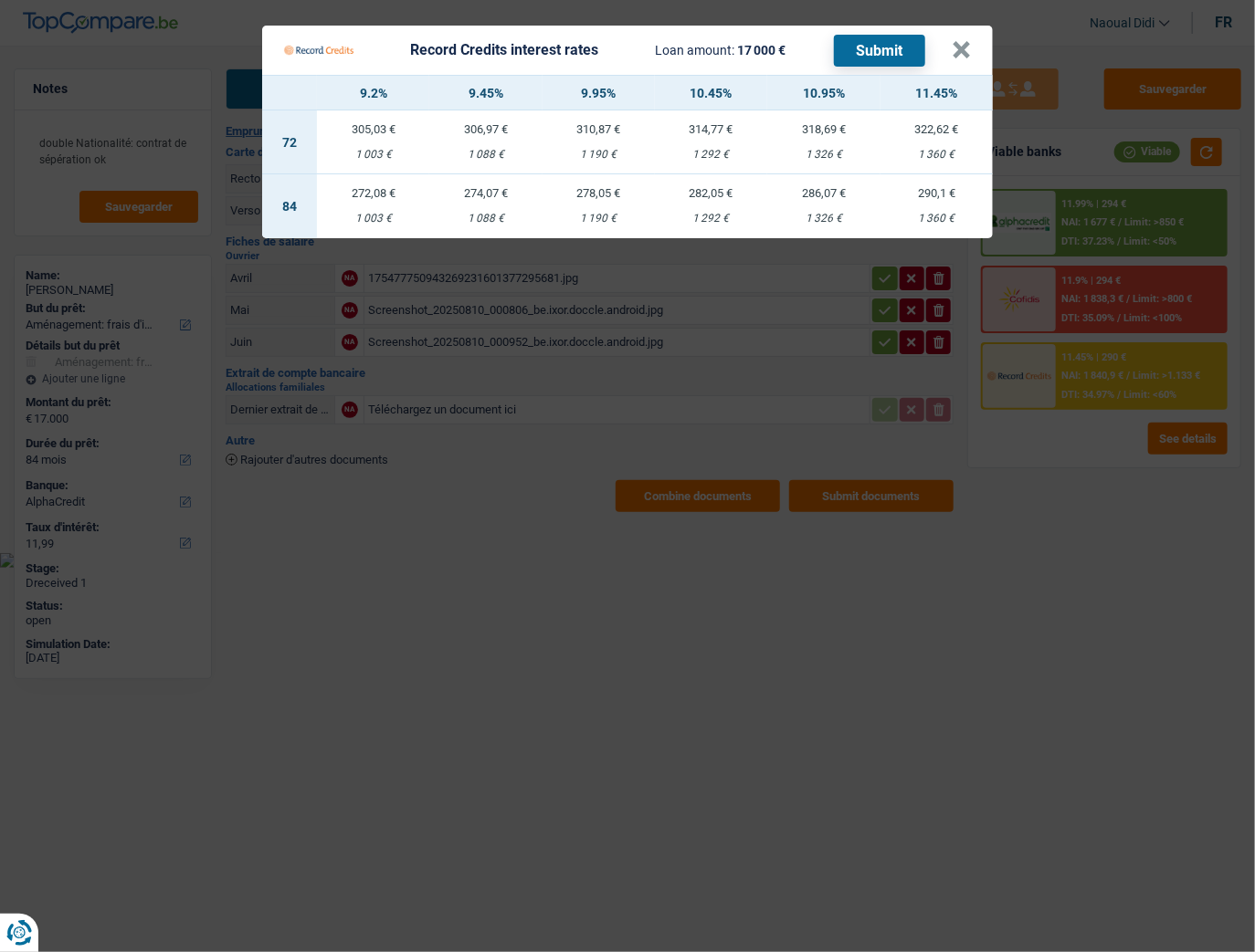
click at [937, 208] on td "290,1 € 1 360 €" at bounding box center [936, 207] width 112 height 64
select select "record credits"
type input "11,45"
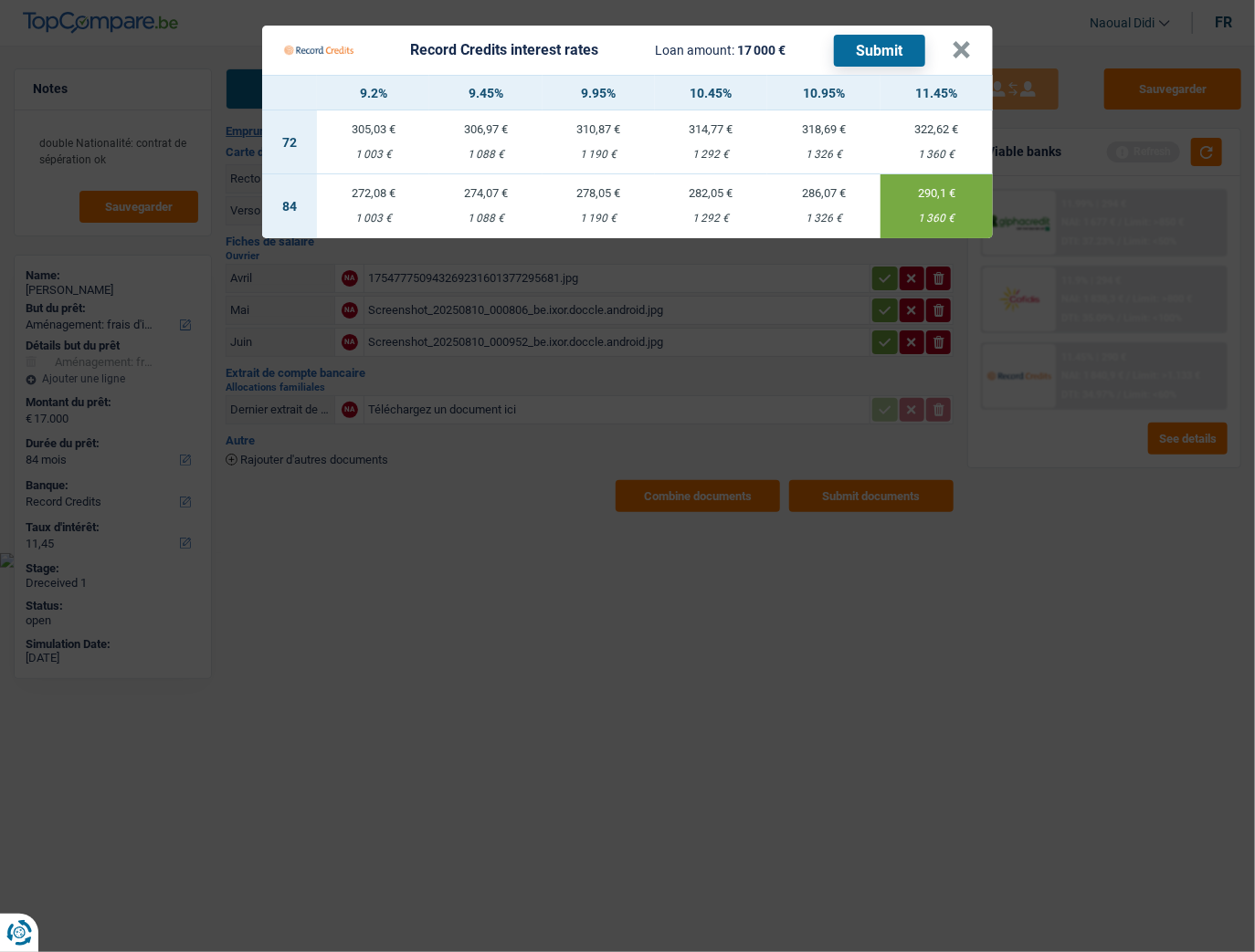
click at [860, 53] on button "Submit" at bounding box center [879, 50] width 92 height 32
click at [952, 49] on button "×" at bounding box center [962, 50] width 19 height 18
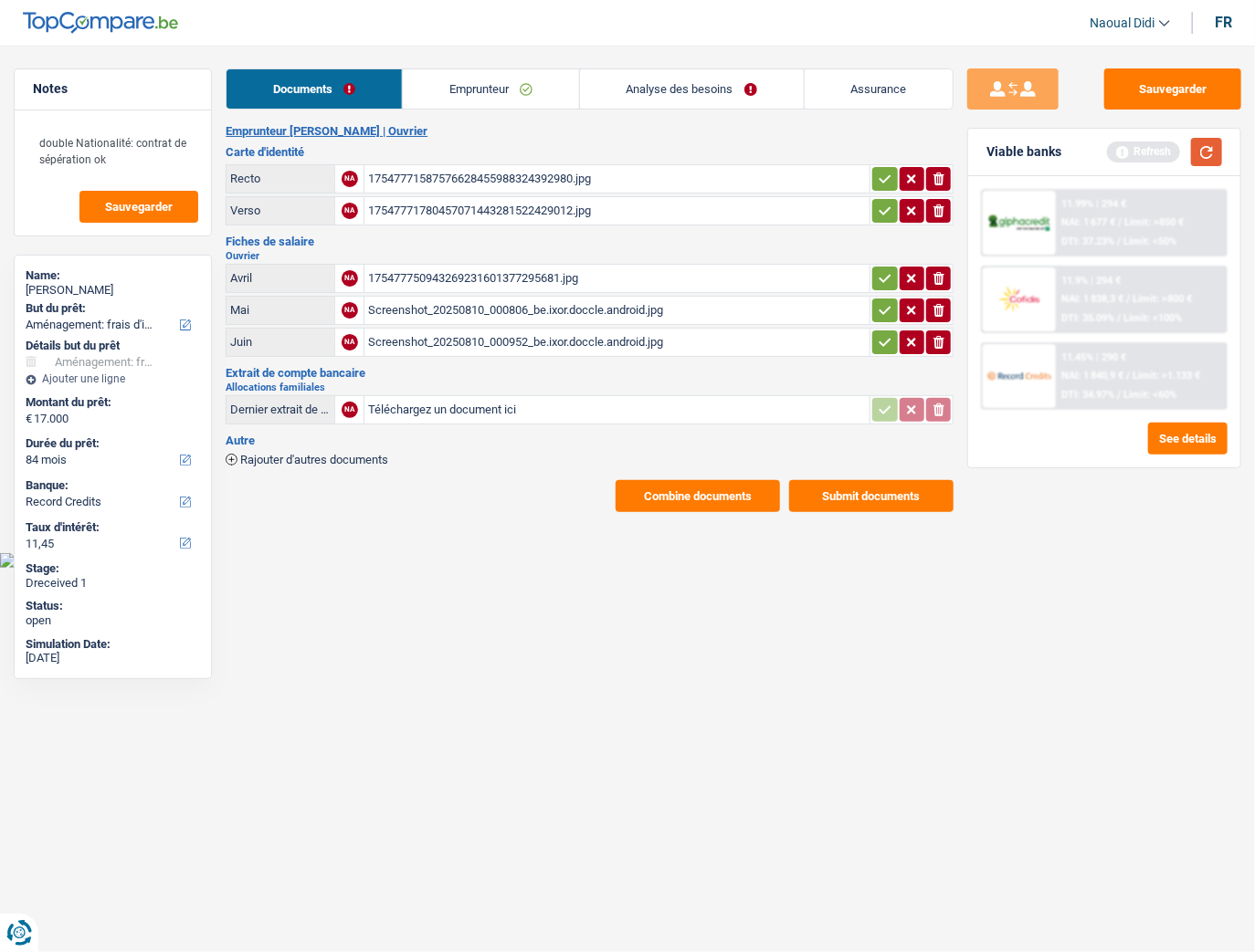
click at [1109, 154] on button "button" at bounding box center [1206, 152] width 31 height 28
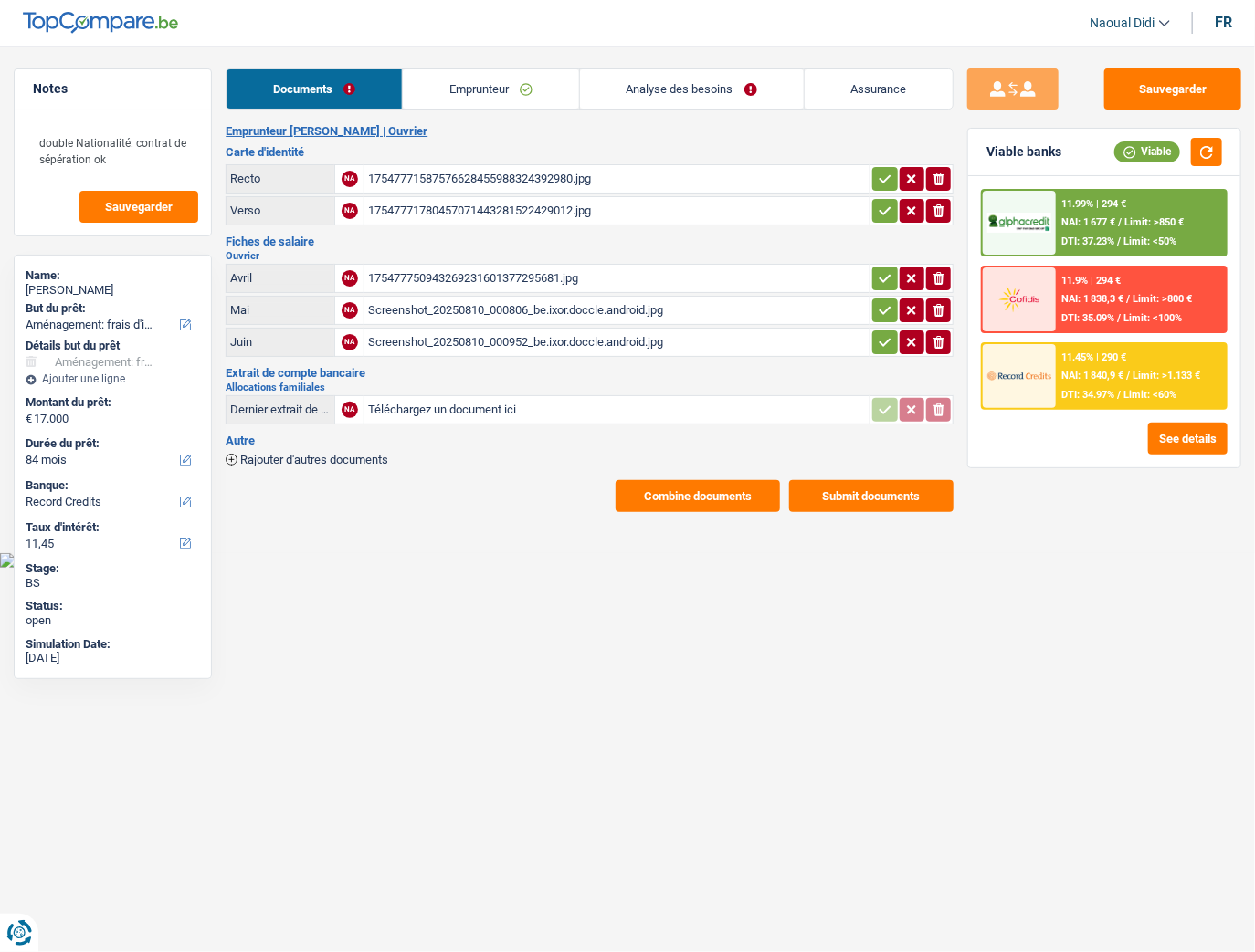
click at [1109, 223] on span "Limit: >850 €" at bounding box center [1153, 222] width 59 height 12
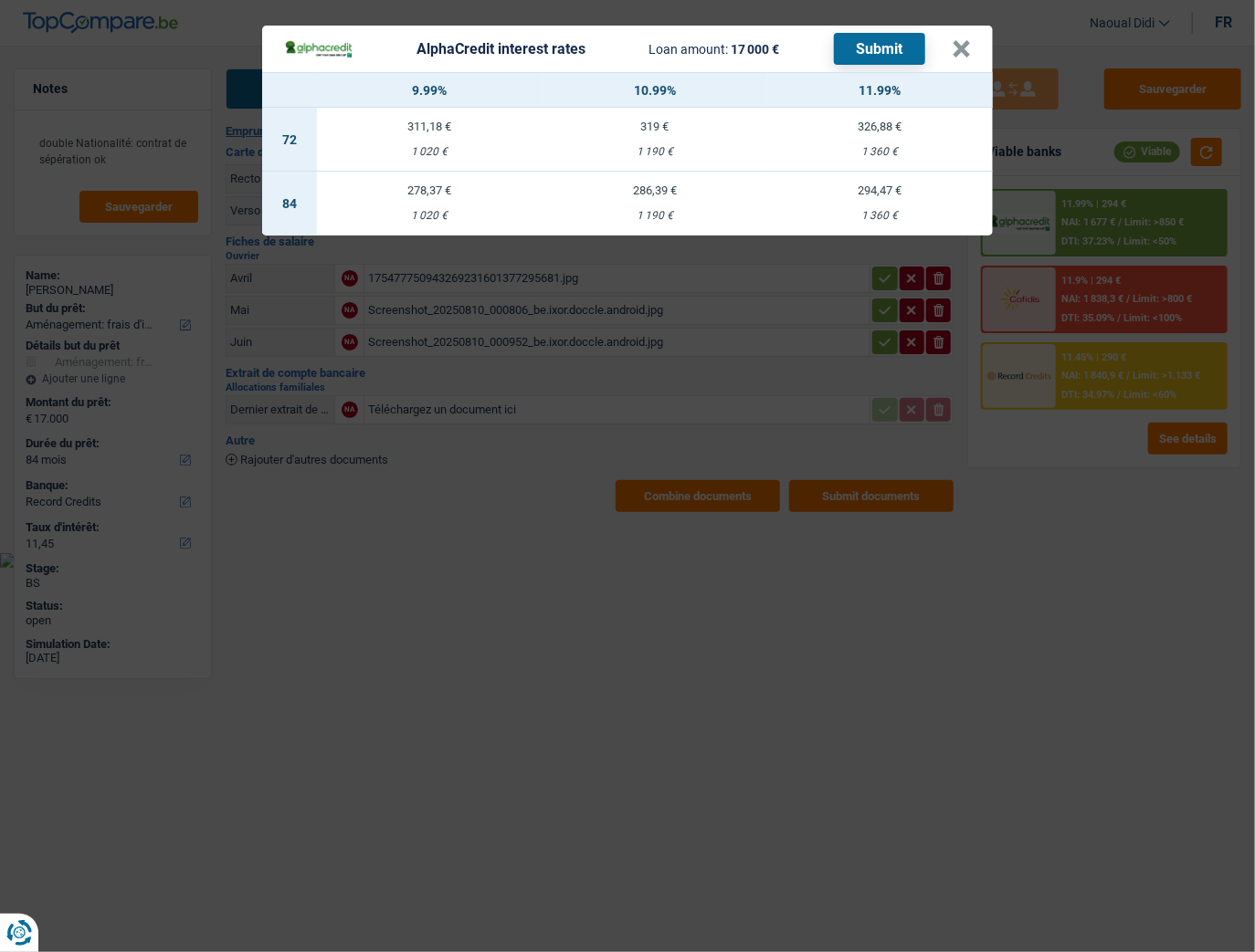
click at [884, 204] on td "294,47 € 1 360 €" at bounding box center [879, 204] width 226 height 64
select select "alphacredit"
type input "11,99"
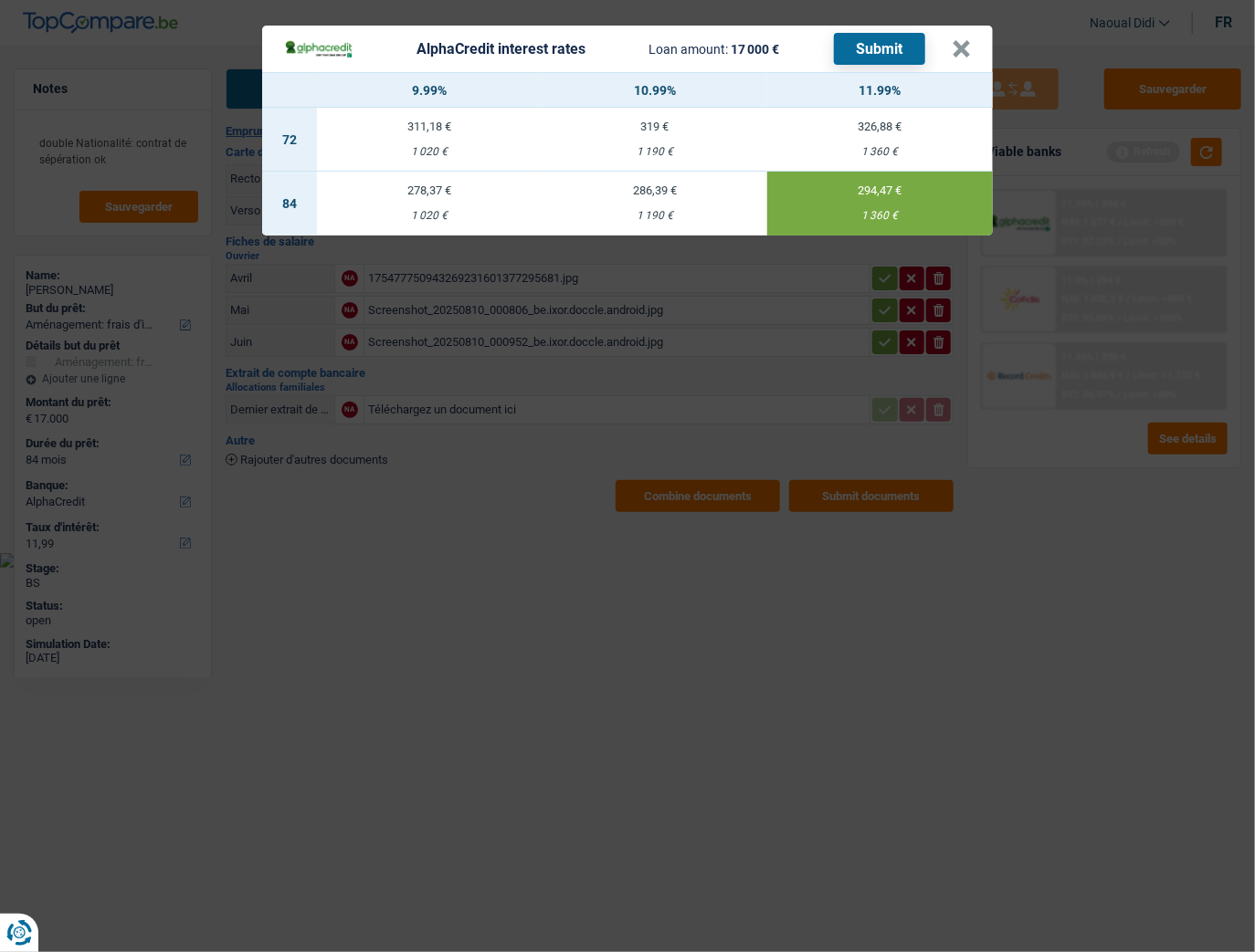
click at [906, 51] on button "Submit" at bounding box center [879, 48] width 92 height 32
click at [959, 43] on button "×" at bounding box center [962, 49] width 19 height 18
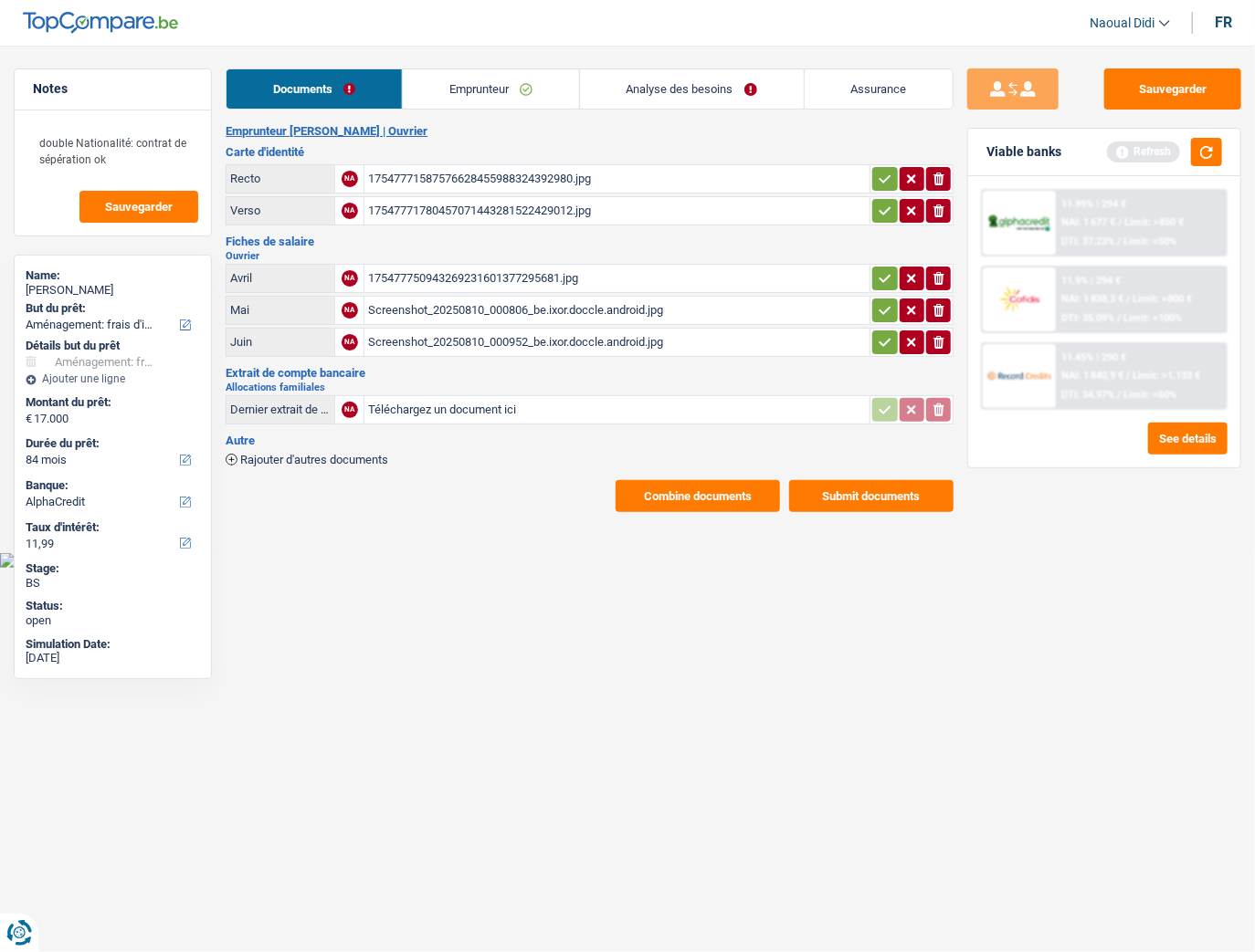
click at [467, 82] on link "Emprunteur" at bounding box center [490, 89] width 177 height 40
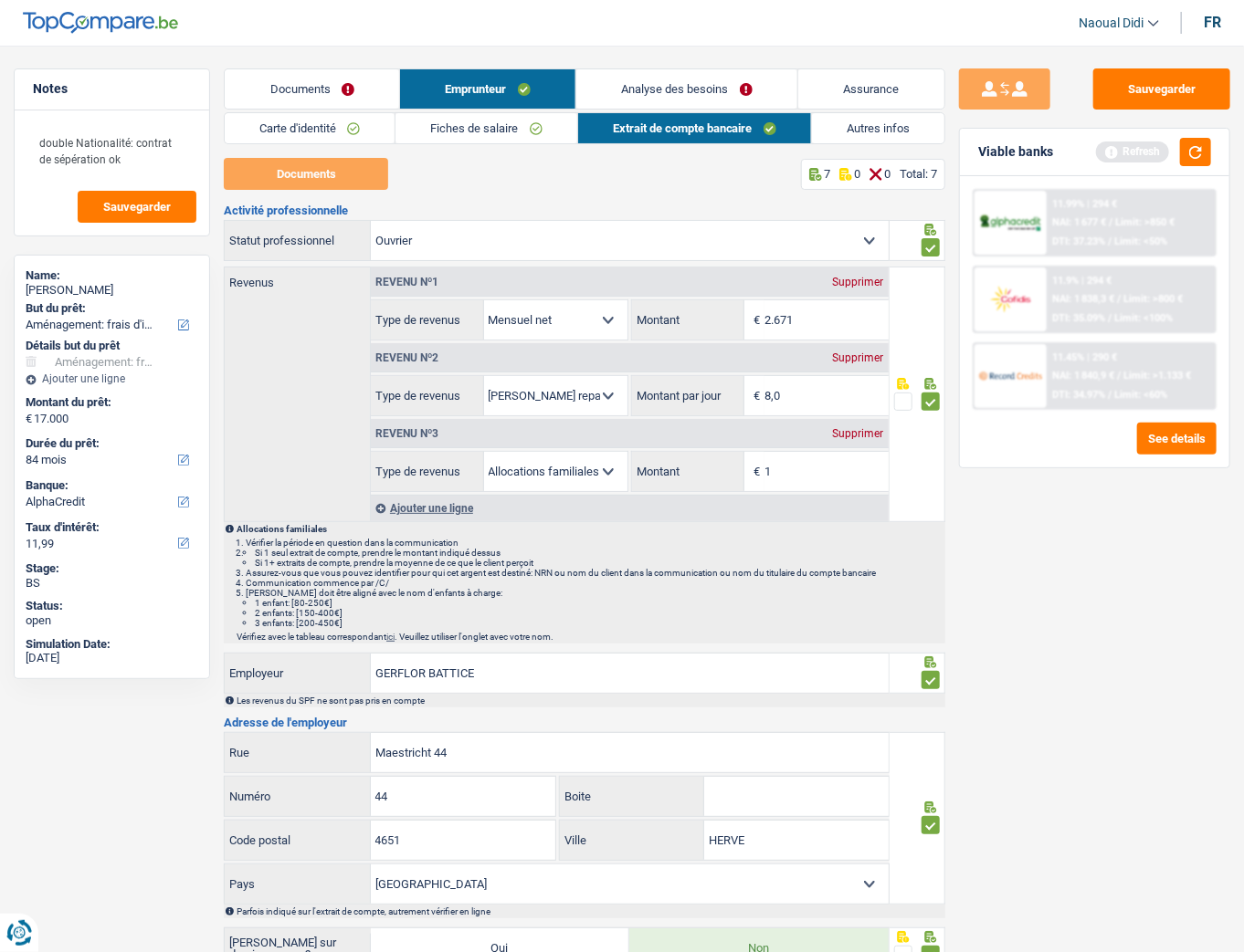
click at [666, 100] on link "Analyse des besoins" at bounding box center [687, 89] width 221 height 40
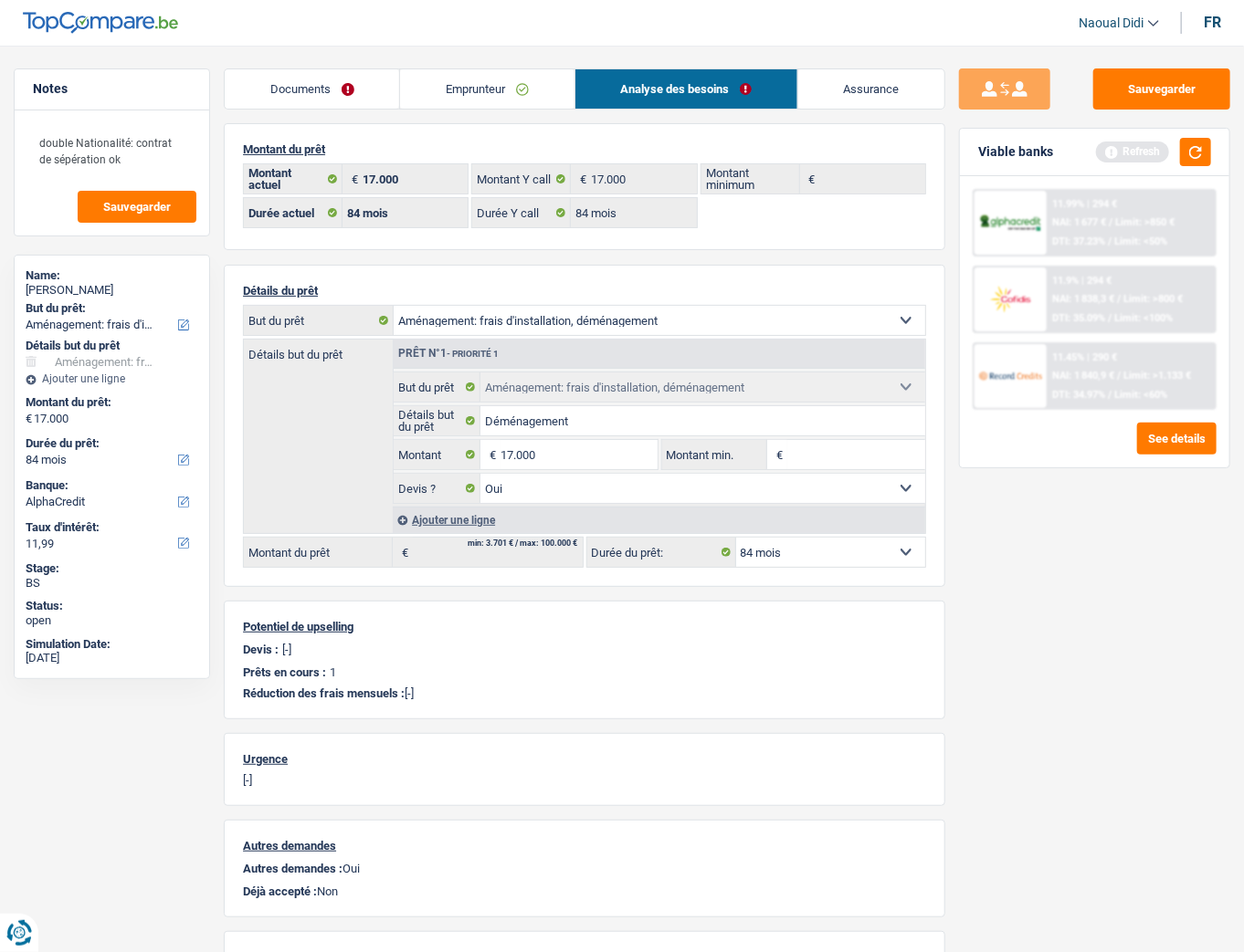
click at [498, 92] on link "Emprunteur" at bounding box center [487, 89] width 174 height 40
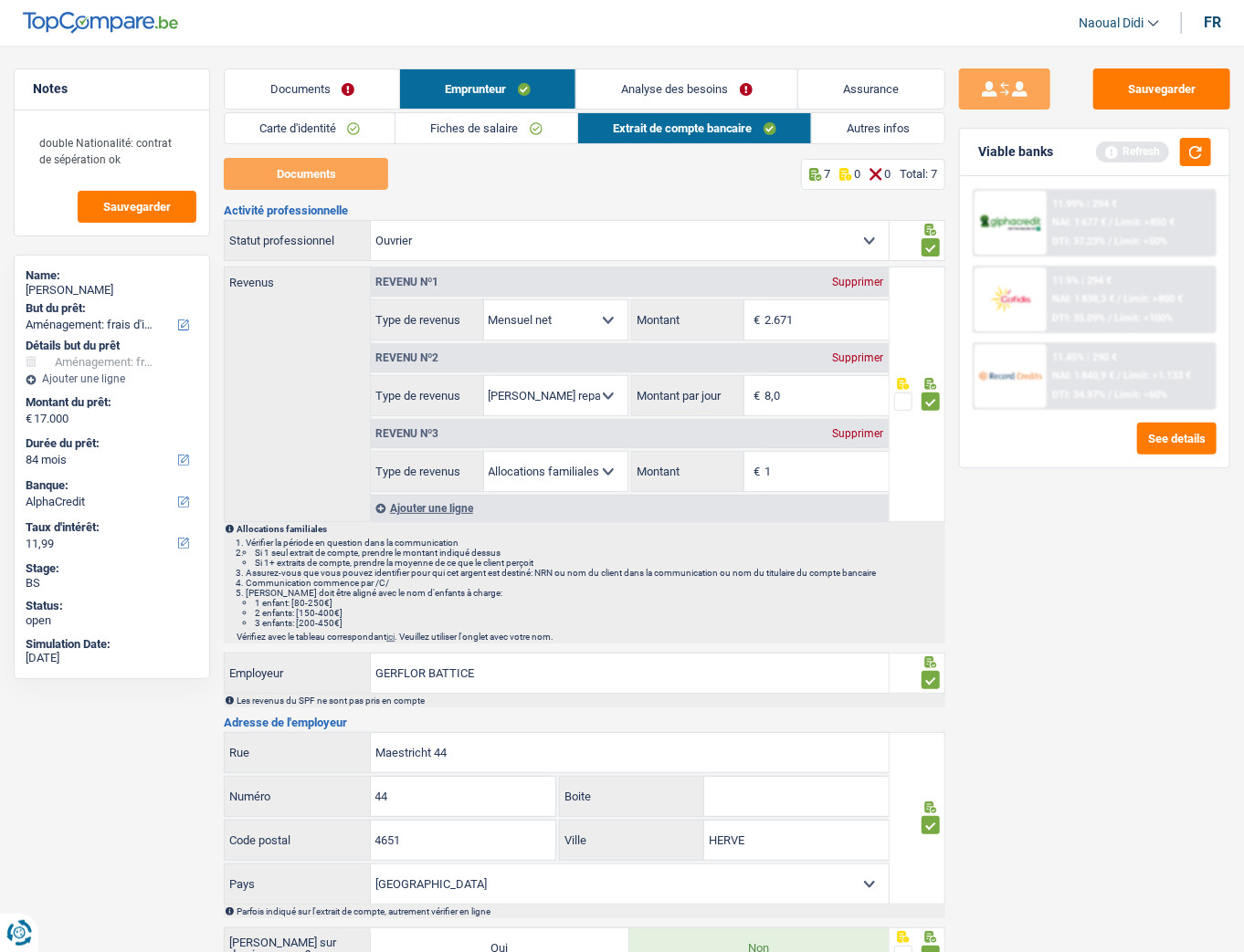
click at [278, 138] on link "Carte d'identité" at bounding box center [310, 127] width 170 height 30
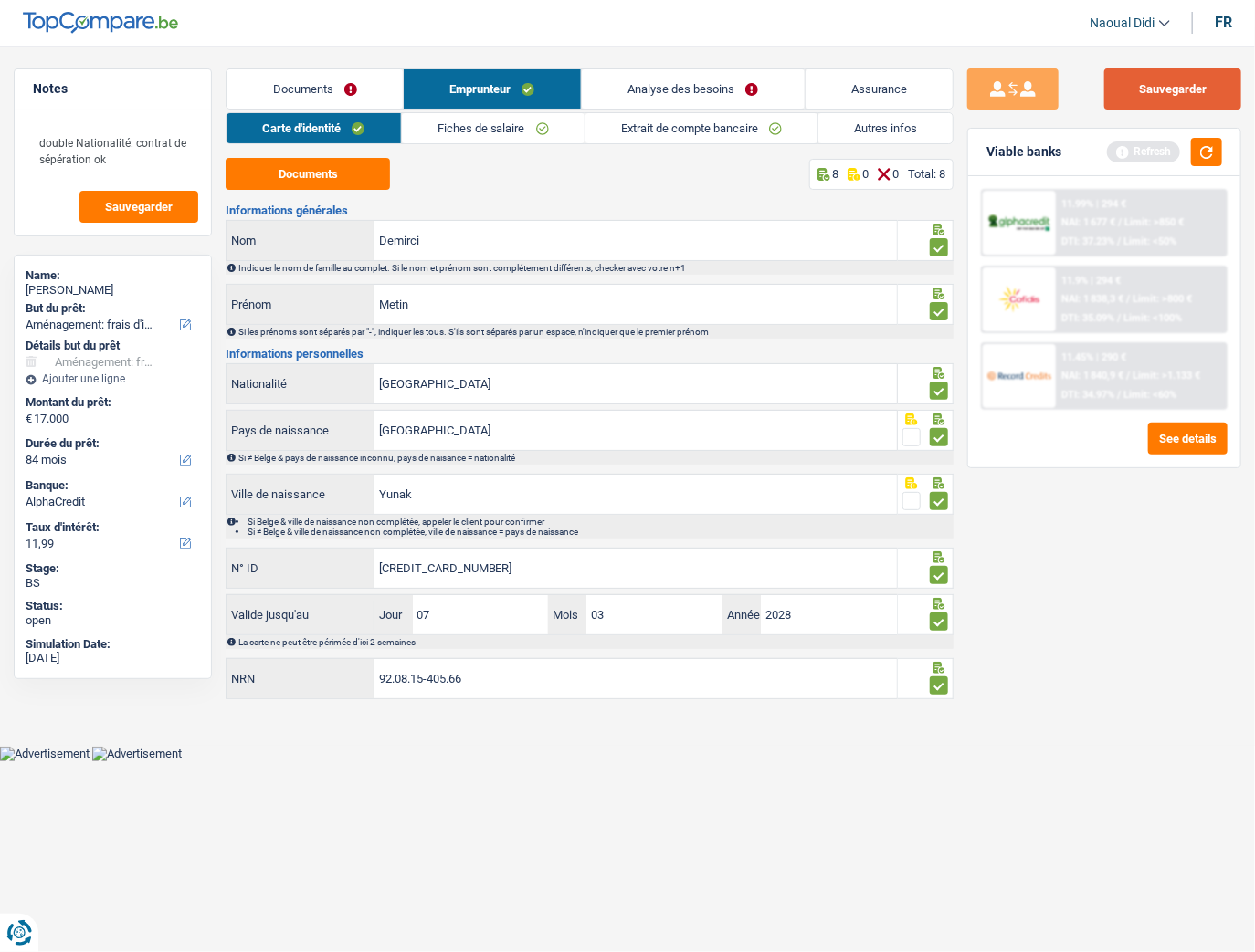
click at [1109, 88] on button "Sauvegarder" at bounding box center [1172, 89] width 137 height 42
